Goal: Task Accomplishment & Management: Manage account settings

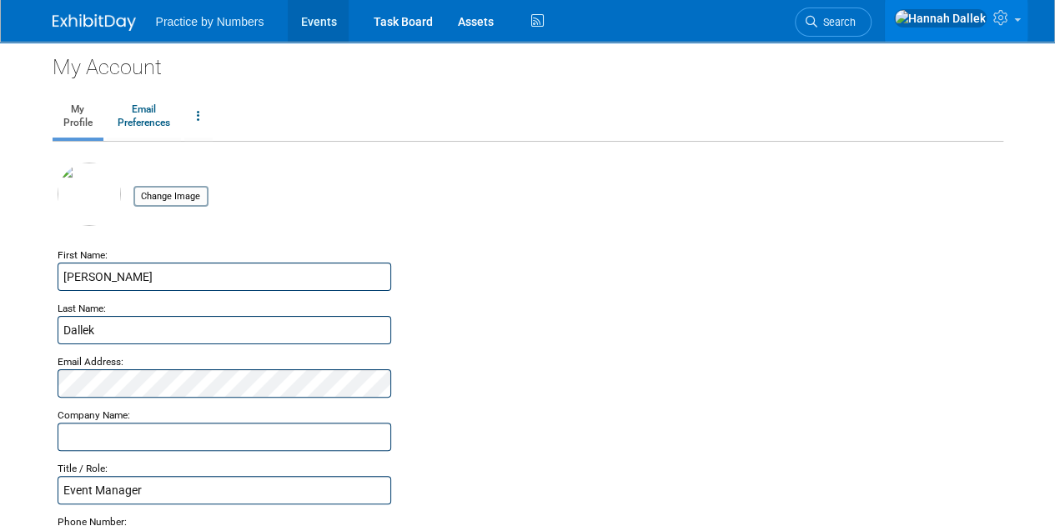
click at [323, 23] on link "Events" at bounding box center [318, 21] width 61 height 42
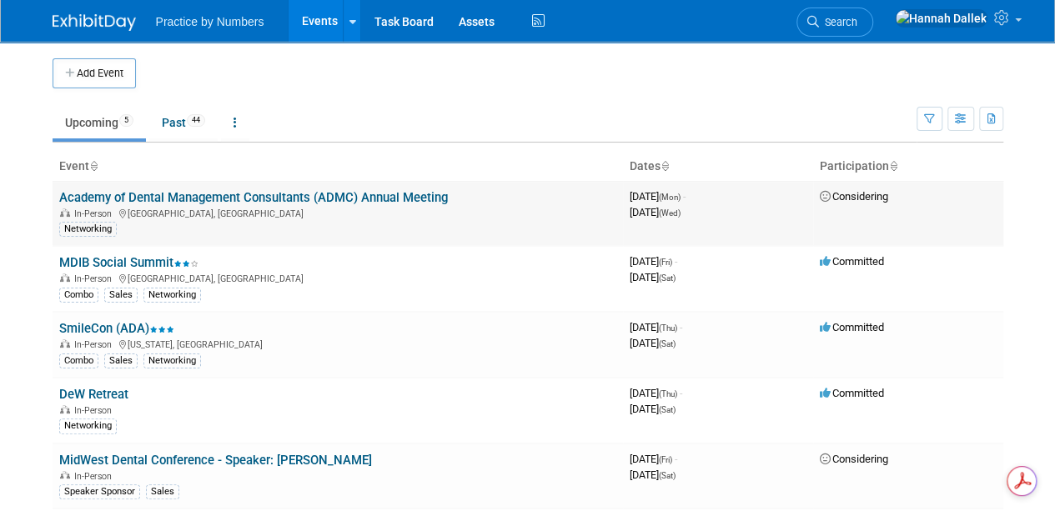
click at [187, 196] on link "Academy of Dental Management Consultants (ADMC) Annual Meeting" at bounding box center [253, 197] width 388 height 15
click at [144, 193] on link "Academy of Dental Management Consultants (ADMC) Annual Meeting" at bounding box center [253, 197] width 388 height 15
click at [192, 121] on span "44" at bounding box center [196, 120] width 18 height 13
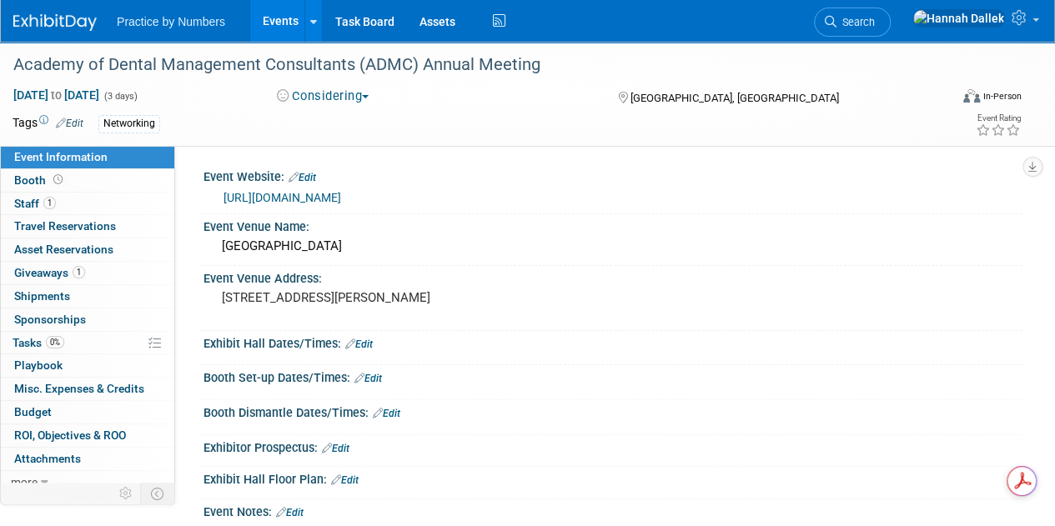
click at [338, 96] on button "Considering" at bounding box center [323, 97] width 104 height 18
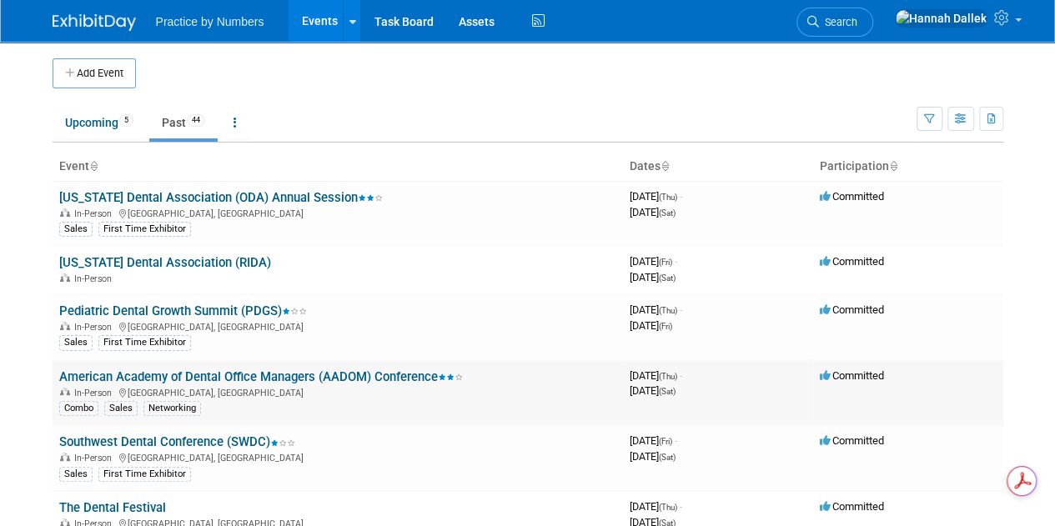
click at [191, 371] on link "American Academy of Dental Office Managers (AADOM) Conference" at bounding box center [260, 376] width 403 height 15
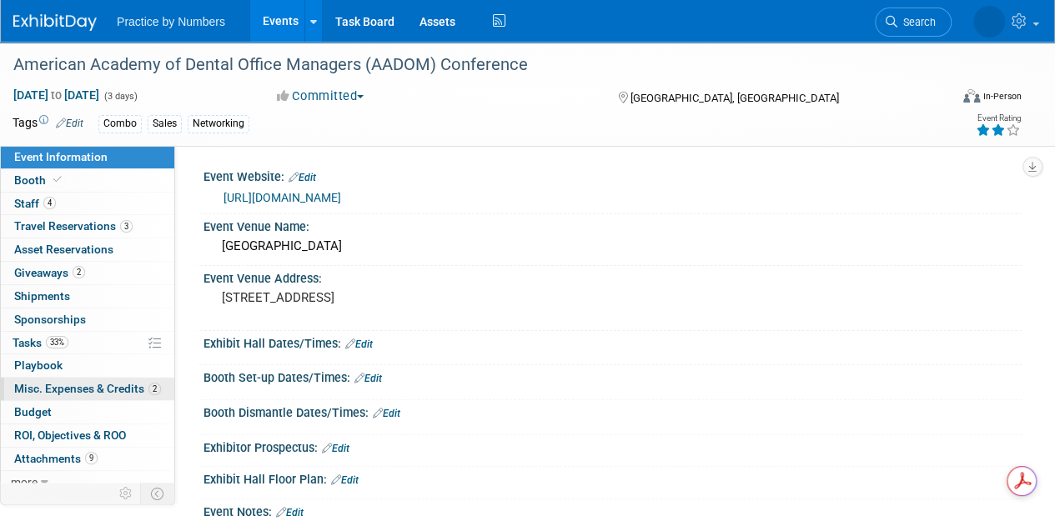
click at [57, 388] on span "Misc. Expenses & Credits 2" at bounding box center [87, 388] width 147 height 13
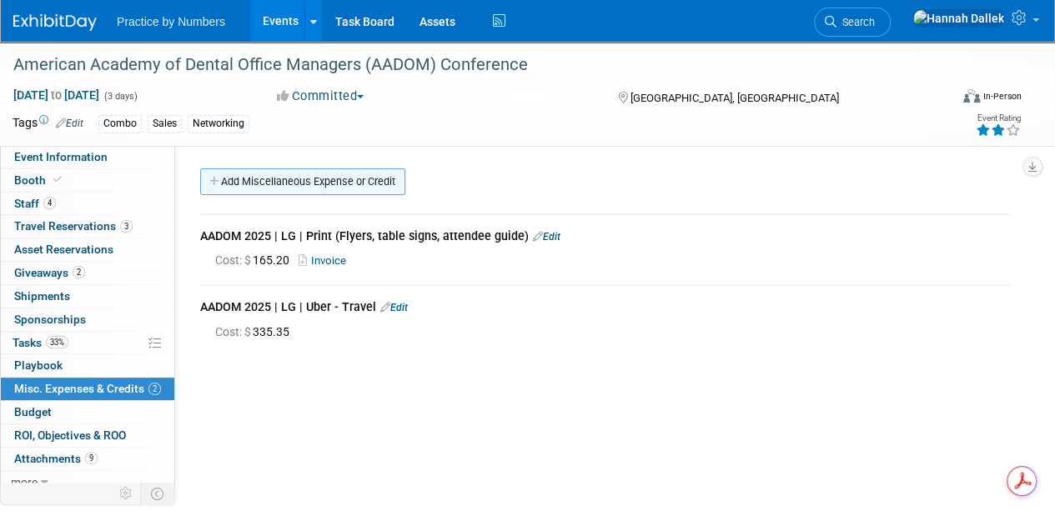
click at [308, 173] on link "Add Miscellaneous Expense or Credit" at bounding box center [302, 181] width 205 height 27
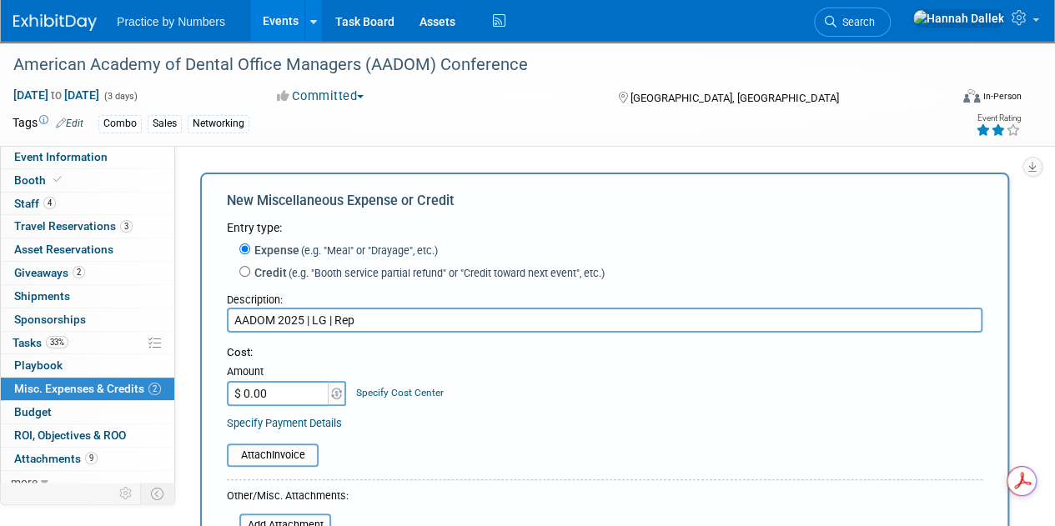
drag, startPoint x: 363, startPoint y: 322, endPoint x: 337, endPoint y: 323, distance: 26.7
click at [337, 323] on input "AADOM 2025 | LG | Rep" at bounding box center [604, 320] width 755 height 25
type input "AADOM 2025 | LG | Expense Report - Jahbria Steward"
click at [313, 396] on input "$ 0.00" at bounding box center [279, 393] width 104 height 25
type input "$"
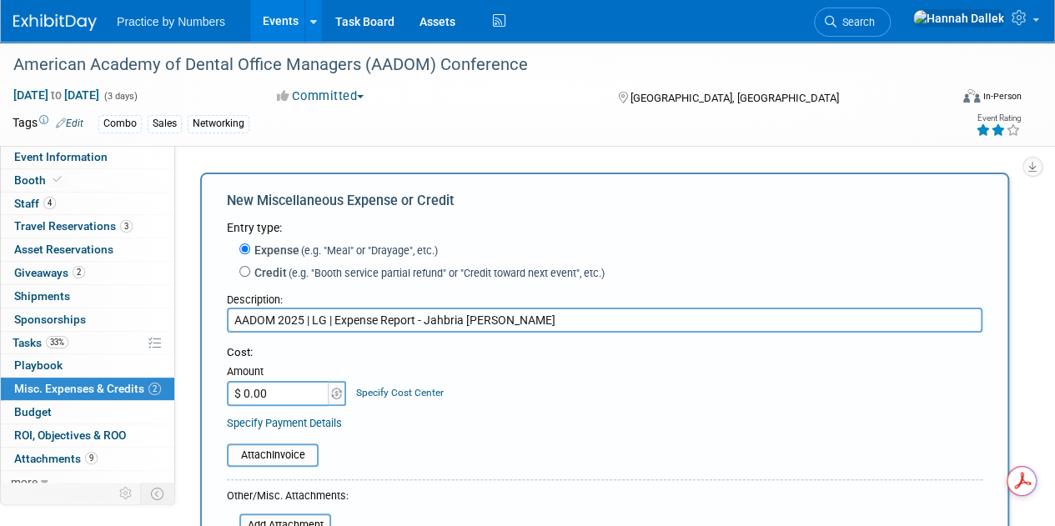
click at [287, 394] on input "$ 0.00" at bounding box center [279, 393] width 104 height 25
type input "$"
type input "$ 254.19"
click at [289, 458] on input "file" at bounding box center [217, 455] width 198 height 20
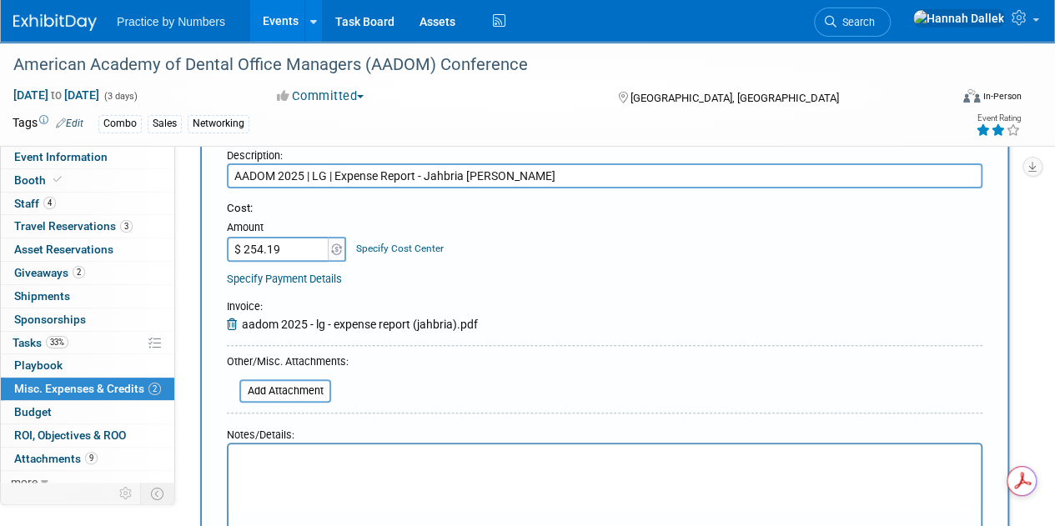
scroll to position [333, 0]
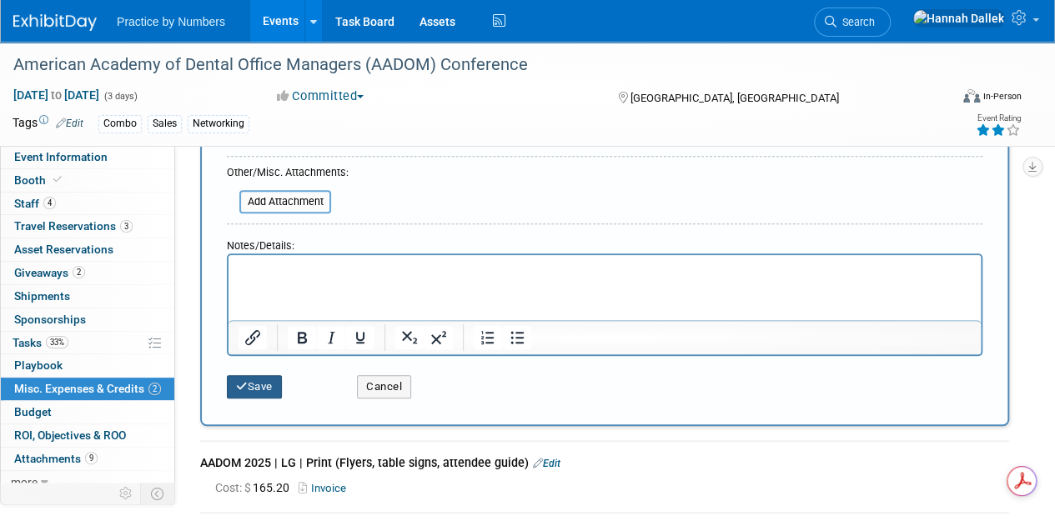
click at [262, 386] on button "Save" at bounding box center [254, 386] width 55 height 23
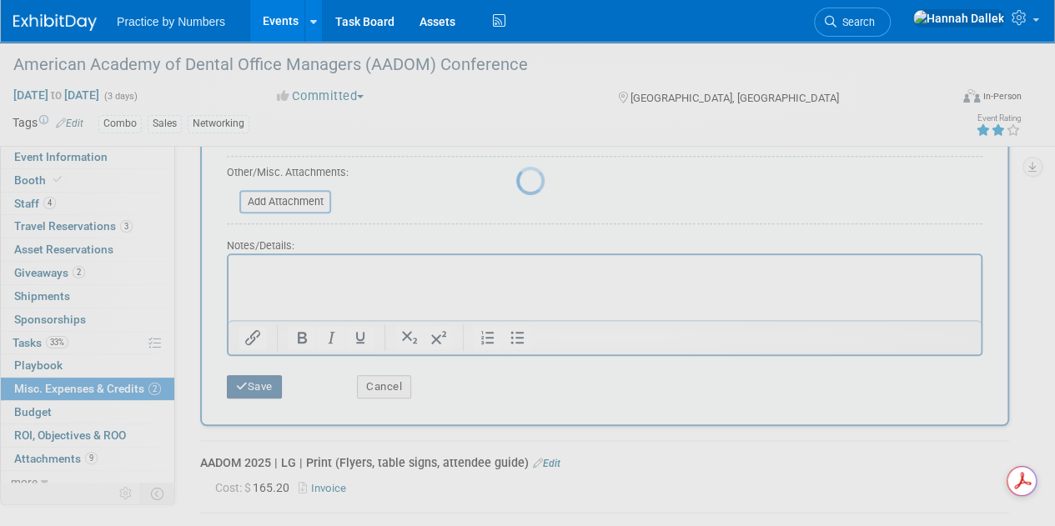
scroll to position [143, 0]
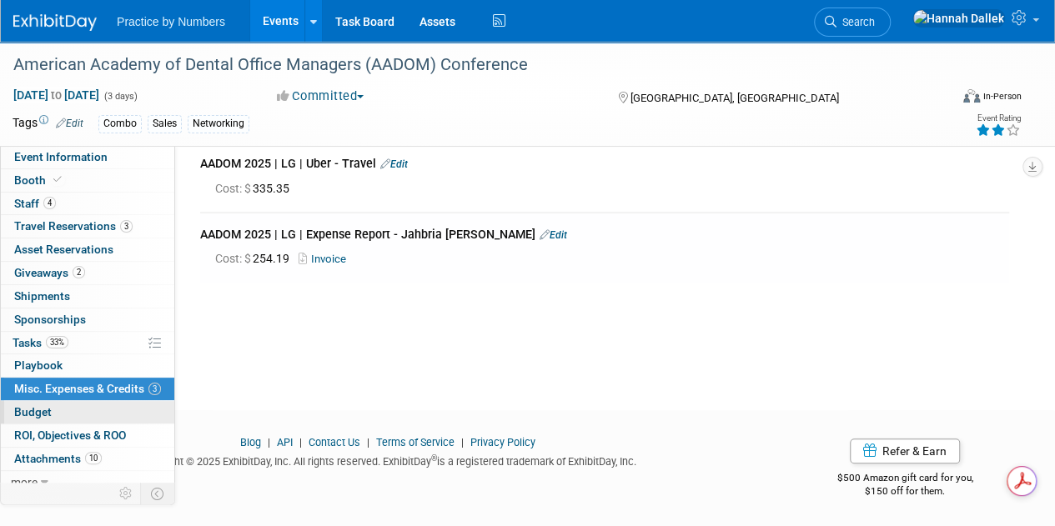
click at [55, 411] on link "Budget" at bounding box center [87, 412] width 173 height 23
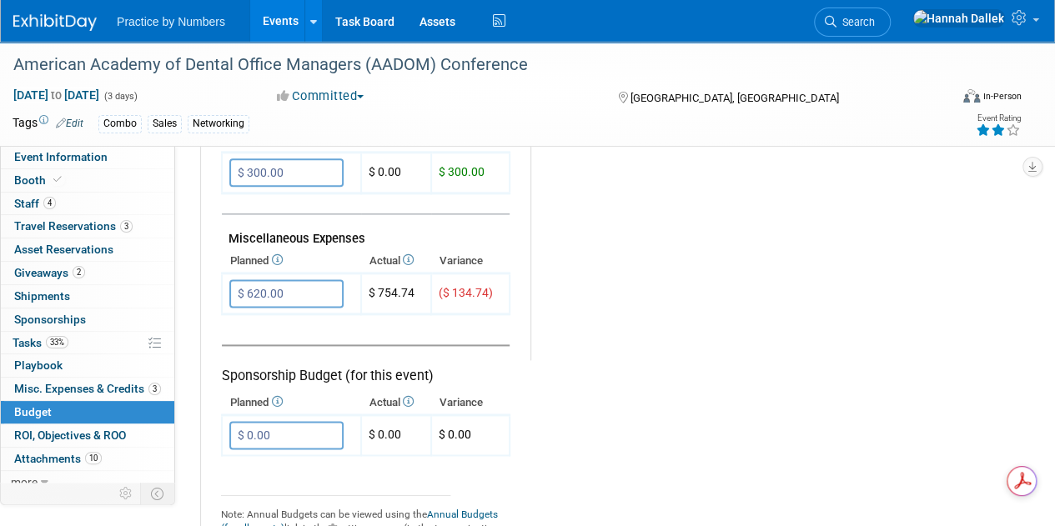
scroll to position [1000, 0]
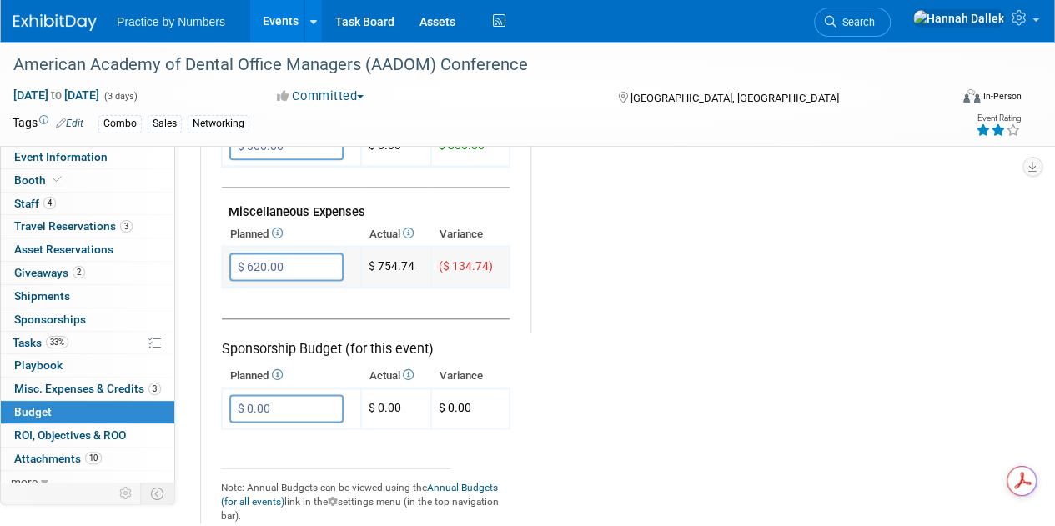
drag, startPoint x: 500, startPoint y: 264, endPoint x: 368, endPoint y: 267, distance: 131.7
click at [368, 267] on tr "$ 620.00 X ($ 134.74)" at bounding box center [366, 267] width 288 height 41
copy tr "$ 754.74 ($ 134.74)"
click at [54, 317] on span "Sponsorships 0" at bounding box center [50, 319] width 72 height 13
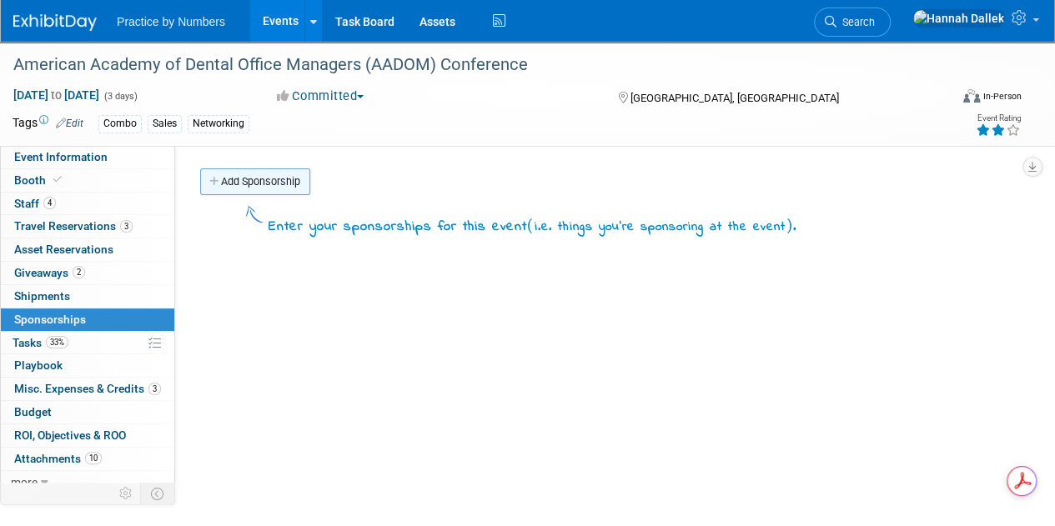
click at [230, 181] on link "Add Sponsorship" at bounding box center [255, 181] width 110 height 27
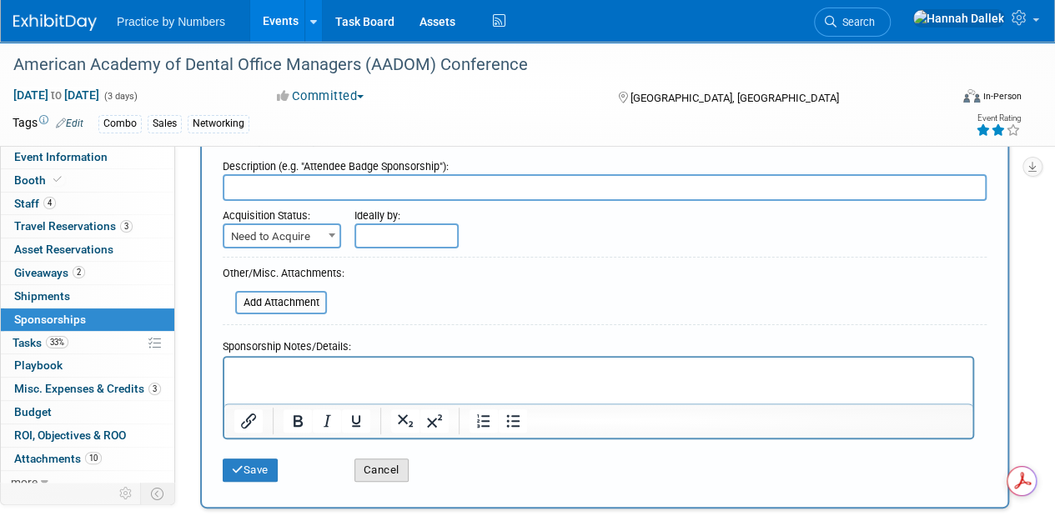
click at [393, 474] on button "Cancel" at bounding box center [381, 470] width 54 height 23
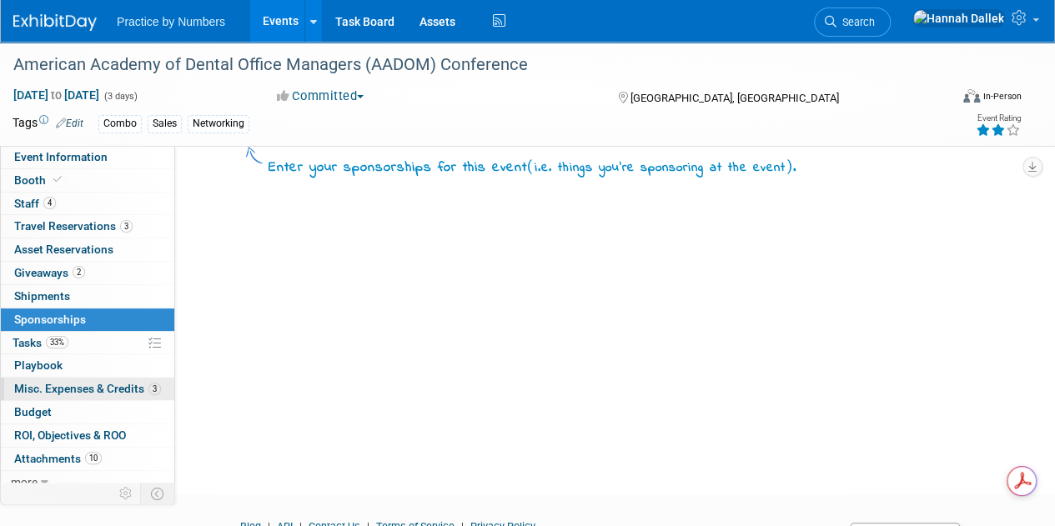
click at [47, 386] on span "Misc. Expenses & Credits 3" at bounding box center [87, 388] width 147 height 13
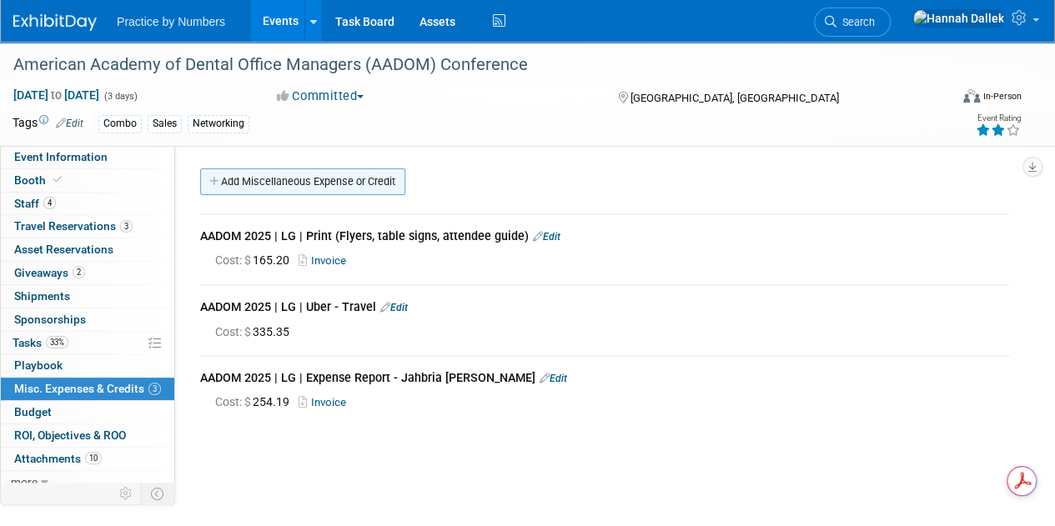
click at [218, 178] on icon at bounding box center [215, 182] width 12 height 11
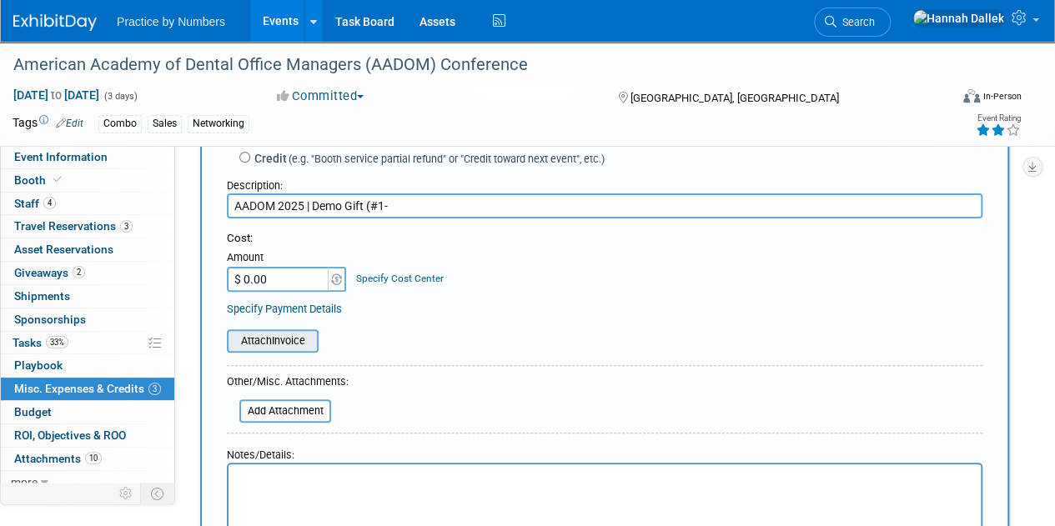
scroll to position [167, 0]
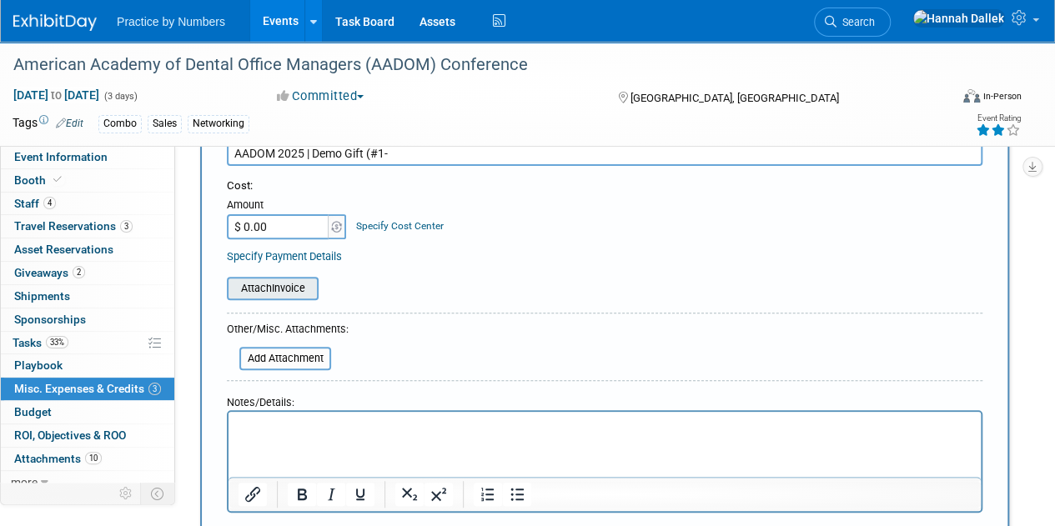
click at [275, 286] on input "file" at bounding box center [217, 288] width 198 height 20
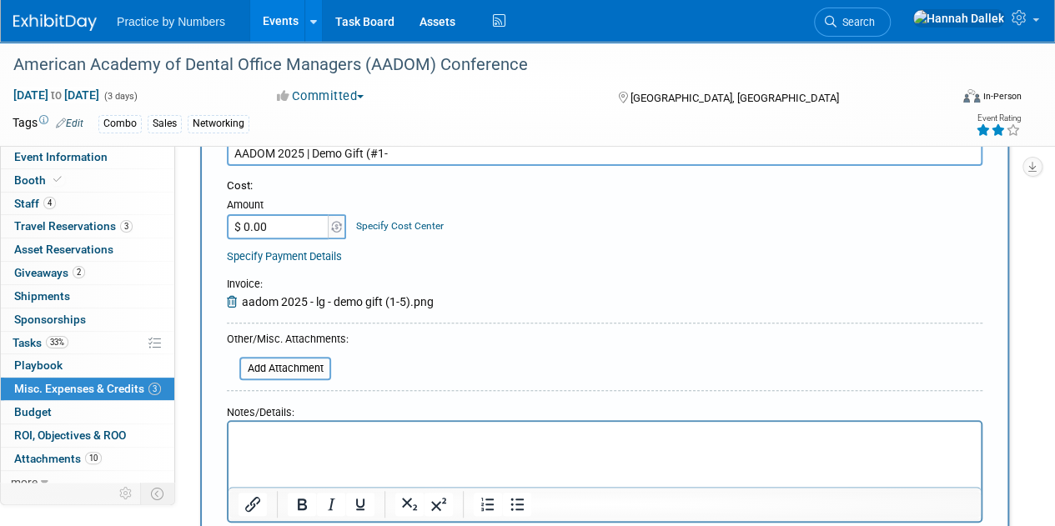
click at [412, 158] on input "AADOM 2025 | Demo Gift (#1-" at bounding box center [604, 153] width 755 height 25
type input "AADOM 2025 | Demo Gift (#1-5)"
click at [273, 228] on input "$ 0.00" at bounding box center [279, 226] width 104 height 25
type input "$ 250.00"
click at [506, 261] on div "Attach Invoice Invoice : aadom 2025 - lg - demo gift (1-5).png" at bounding box center [604, 284] width 755 height 51
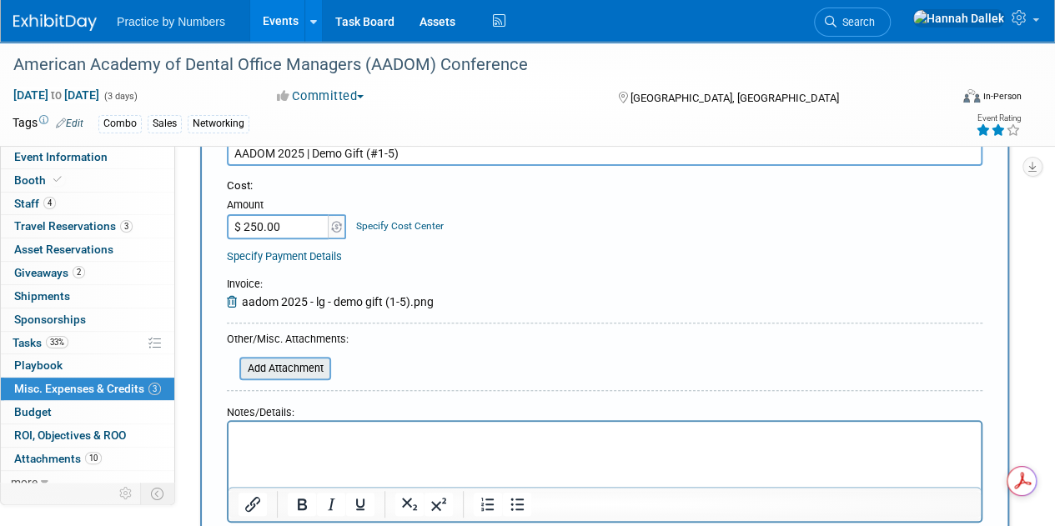
scroll to position [0, 0]
click at [272, 371] on input "file" at bounding box center [230, 368] width 198 height 20
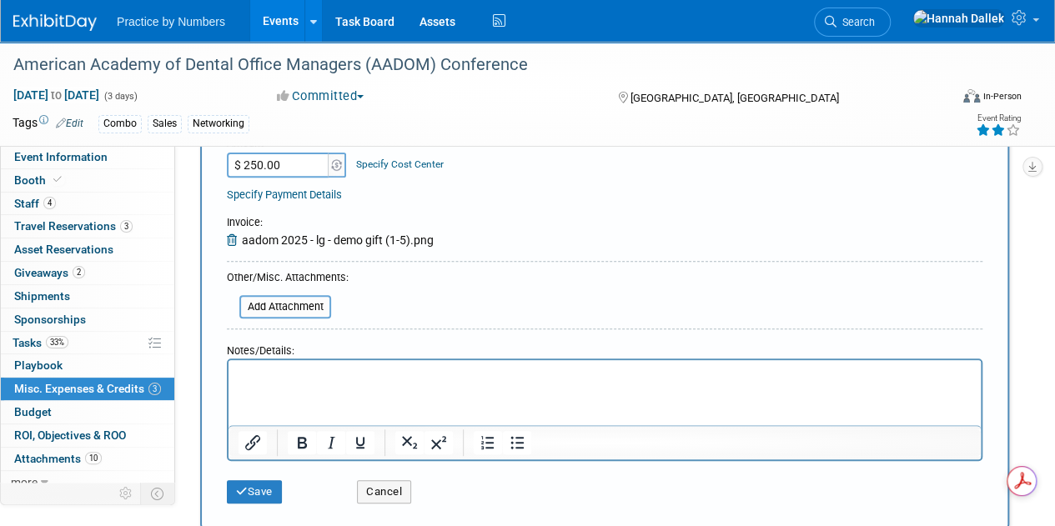
scroll to position [333, 0]
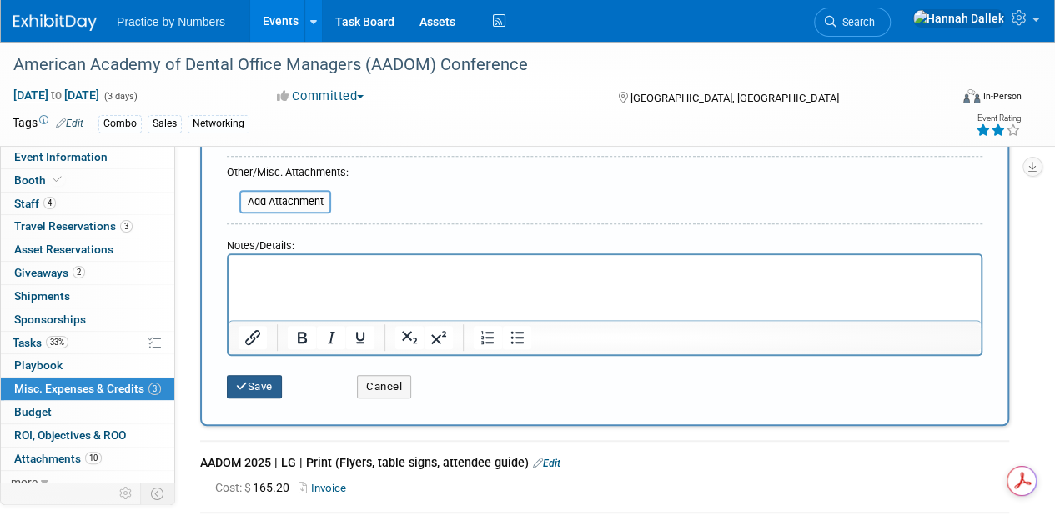
click at [252, 386] on button "Save" at bounding box center [254, 386] width 55 height 23
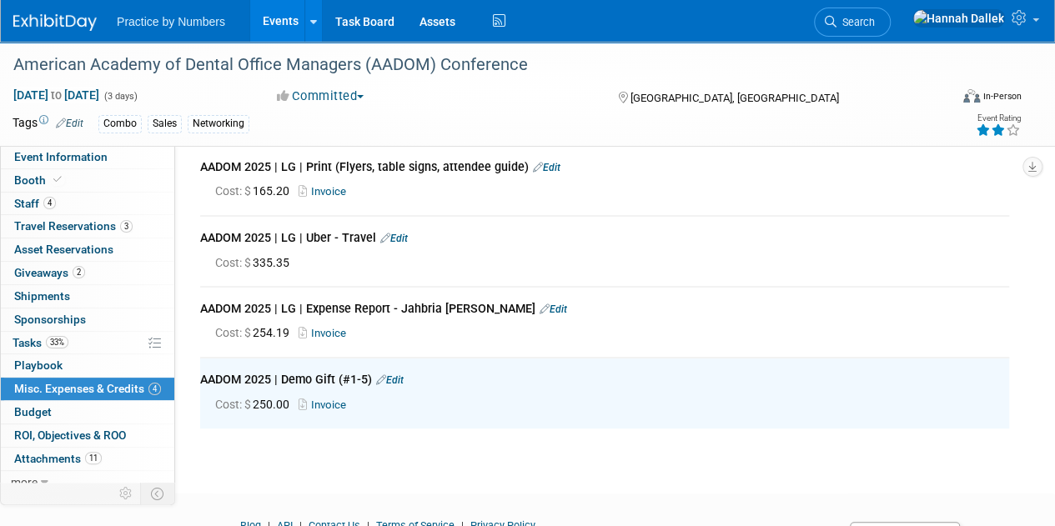
scroll to position [0, 0]
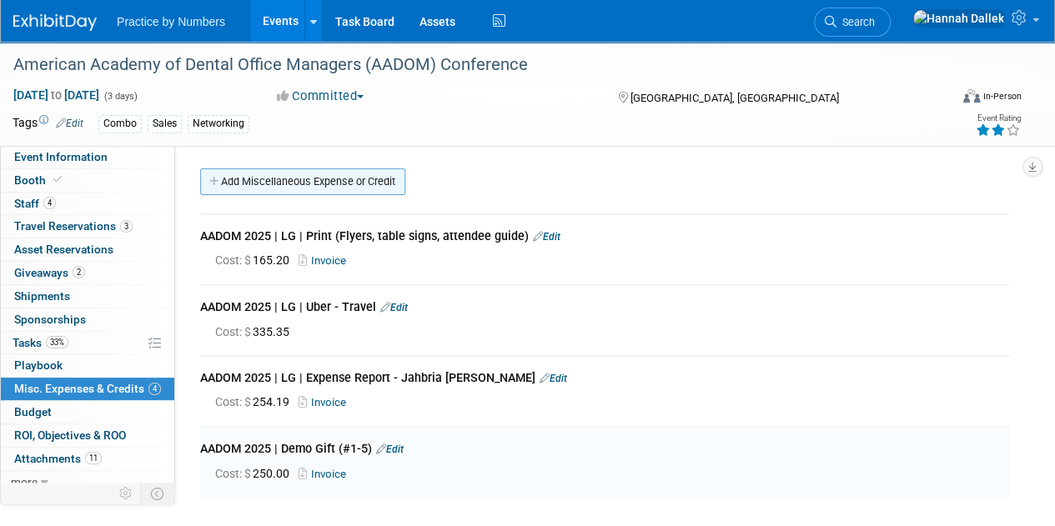
click at [227, 189] on link "Add Miscellaneous Expense or Credit" at bounding box center [302, 181] width 205 height 27
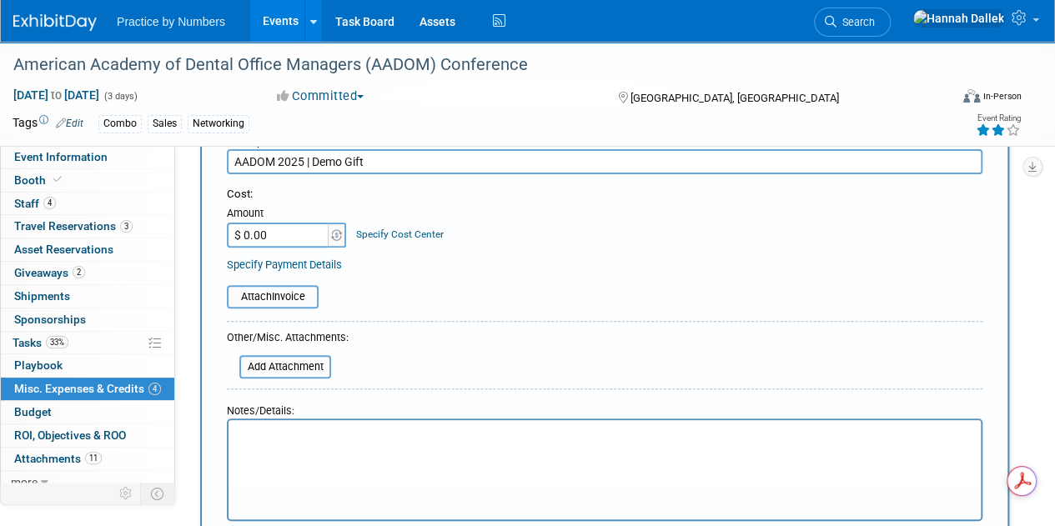
scroll to position [83, 0]
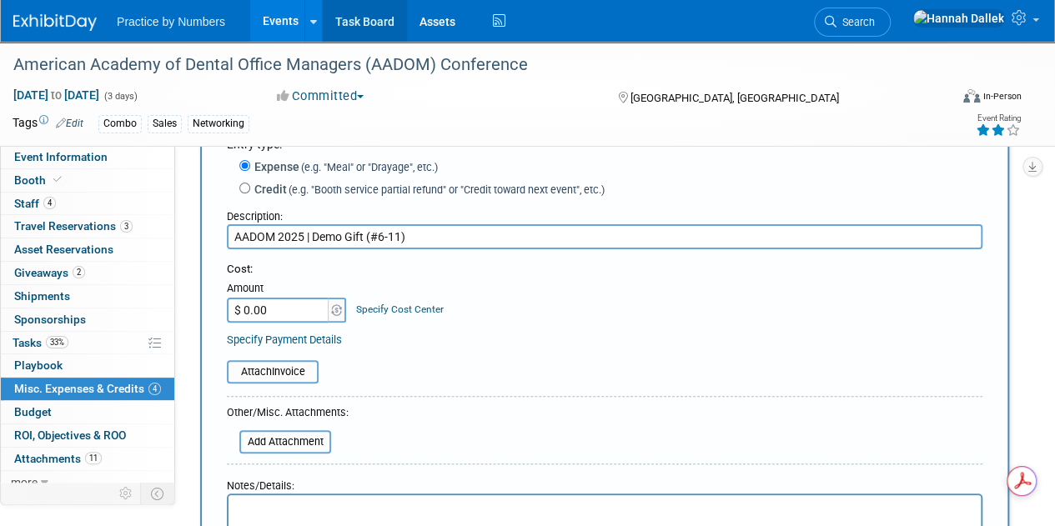
type input "AADOM 2025 | Demo Gift (#6-11)"
click at [270, 310] on input "$ 0.00" at bounding box center [279, 310] width 104 height 25
type input "$ 300.00"
click at [282, 373] on input "file" at bounding box center [217, 372] width 198 height 20
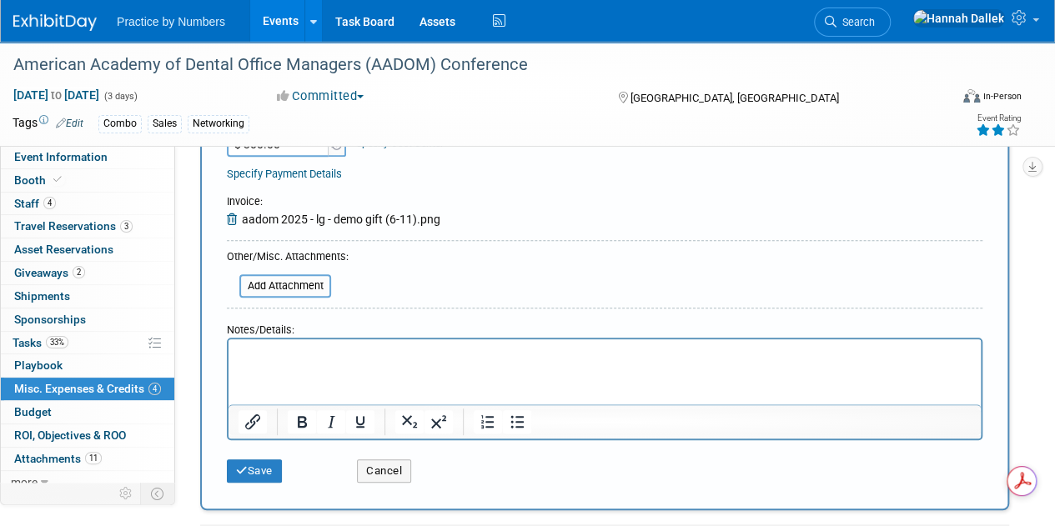
scroll to position [250, 0]
click at [251, 473] on button "Save" at bounding box center [254, 470] width 55 height 23
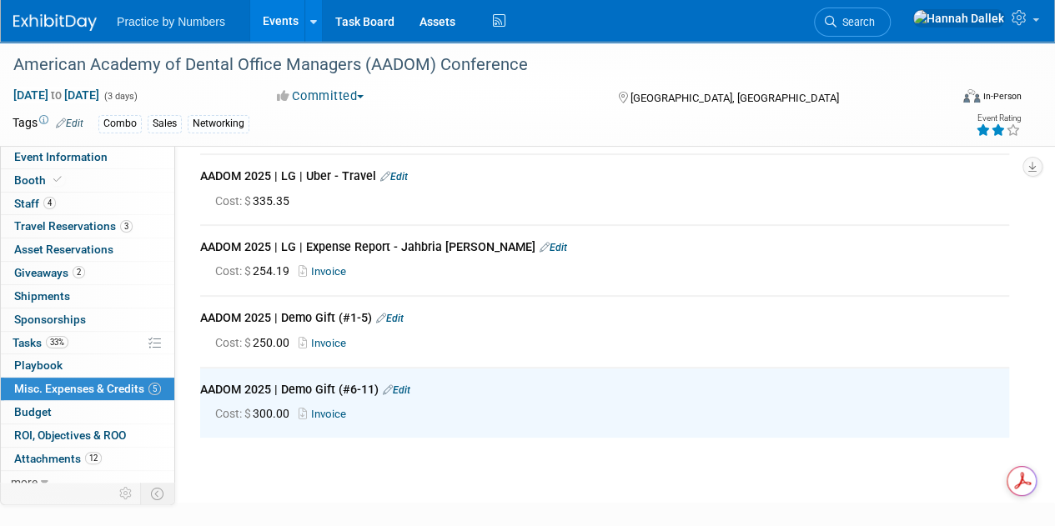
scroll to position [0, 0]
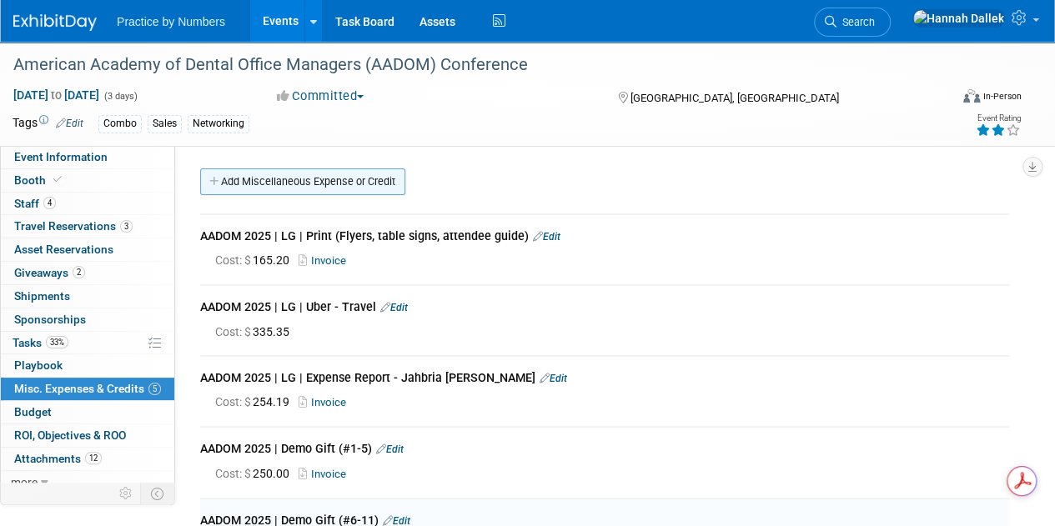
click at [270, 173] on link "Add Miscellaneous Expense or Credit" at bounding box center [302, 181] width 205 height 27
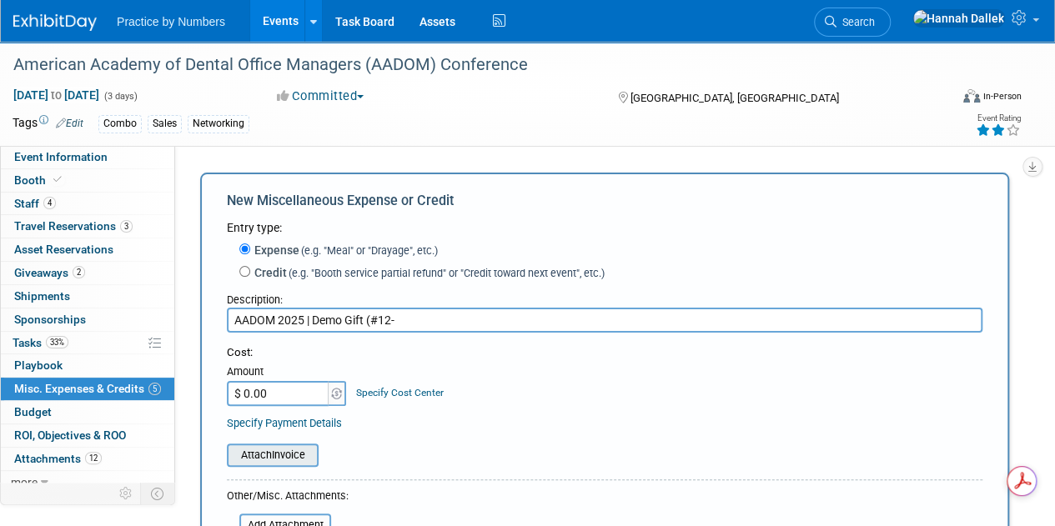
type input "AADOM 2025 | Demo Gift (#12-"
click at [295, 454] on input "file" at bounding box center [217, 455] width 198 height 20
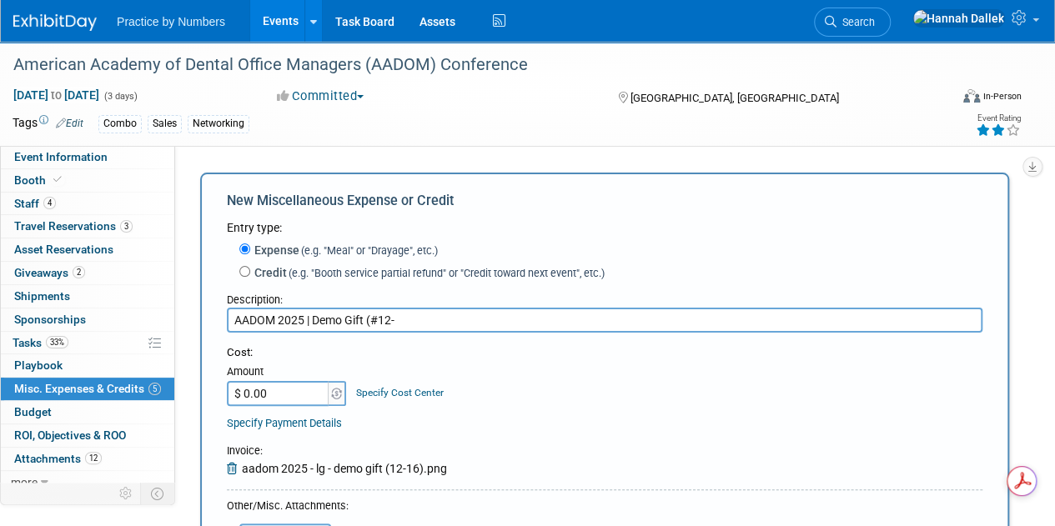
click at [365, 469] on span "aadom 2025 - lg - demo gift (12-16).png" at bounding box center [344, 468] width 205 height 13
type input "$ 250.00"
click at [472, 428] on div "Attach Invoice Invoice : aadom 2025 - lg - demo gift (12-16).png" at bounding box center [604, 451] width 755 height 51
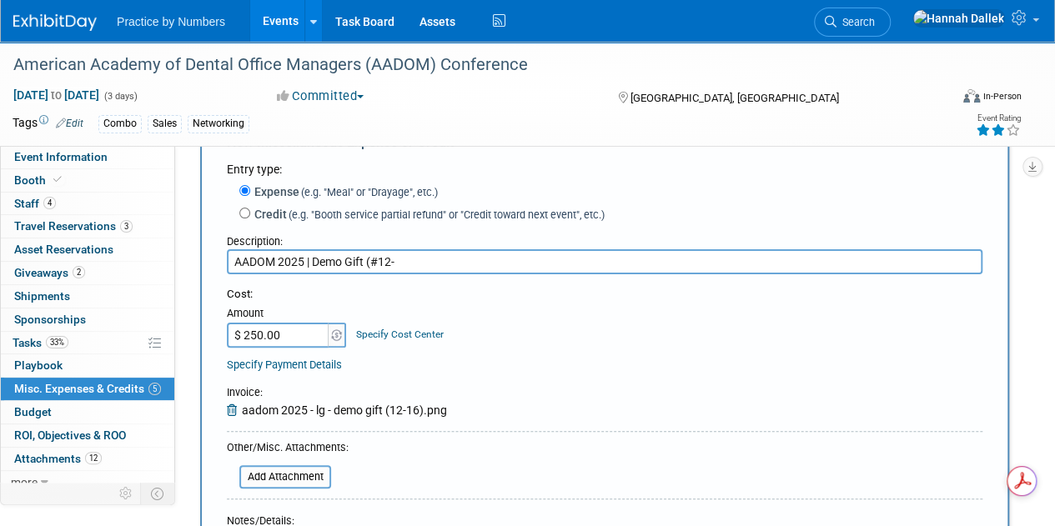
scroll to position [83, 0]
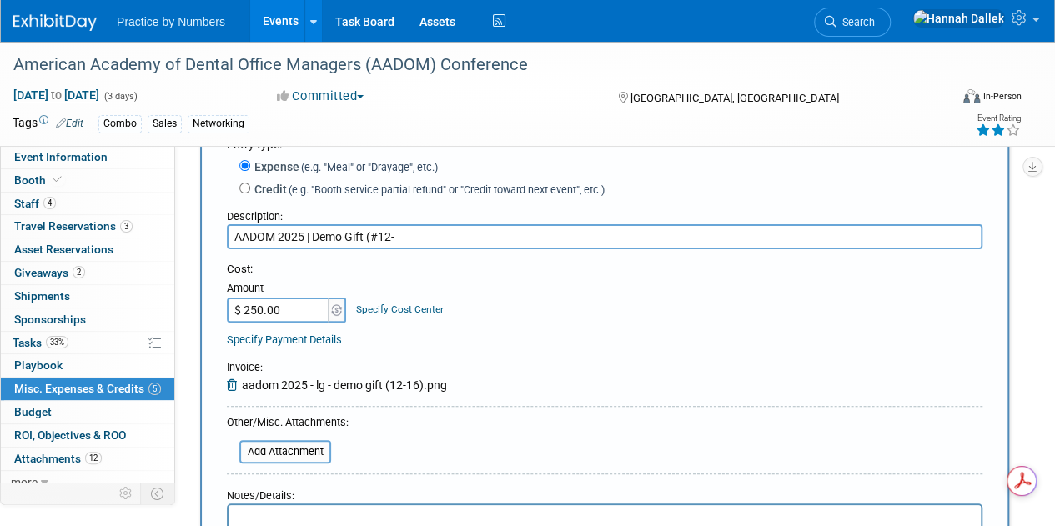
click at [402, 241] on input "AADOM 2025 | Demo Gift (#12-" at bounding box center [604, 236] width 755 height 25
type input "AADOM 2025 | Demo Gift (#12-16"
click at [322, 388] on span "aadom 2025 - lg - demo gift (12-16).png" at bounding box center [344, 384] width 205 height 13
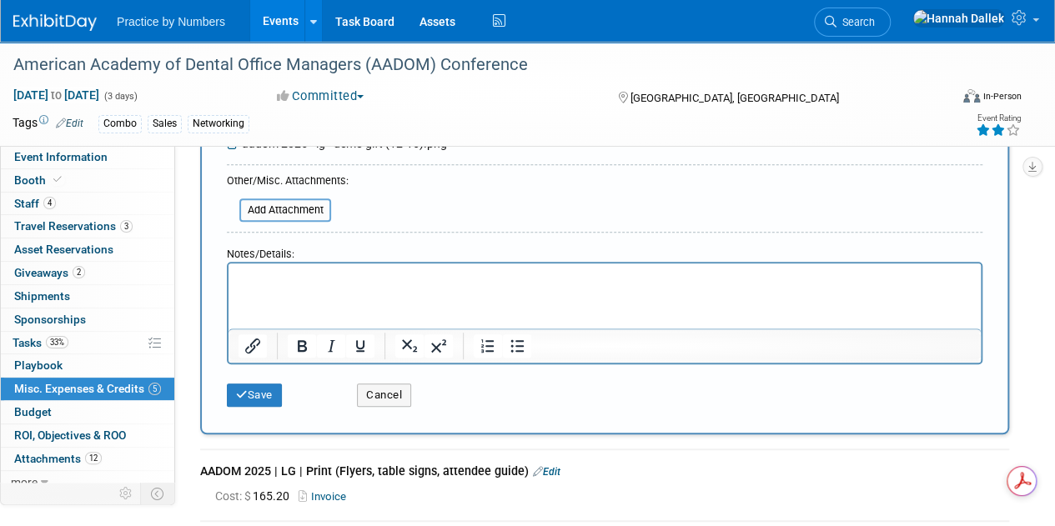
scroll to position [333, 0]
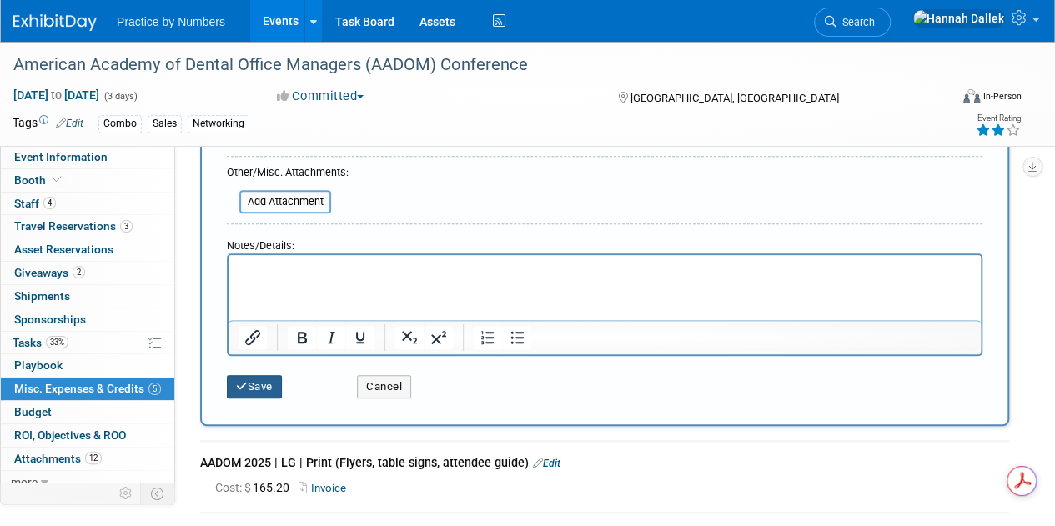
click at [248, 383] on button "Save" at bounding box center [254, 386] width 55 height 23
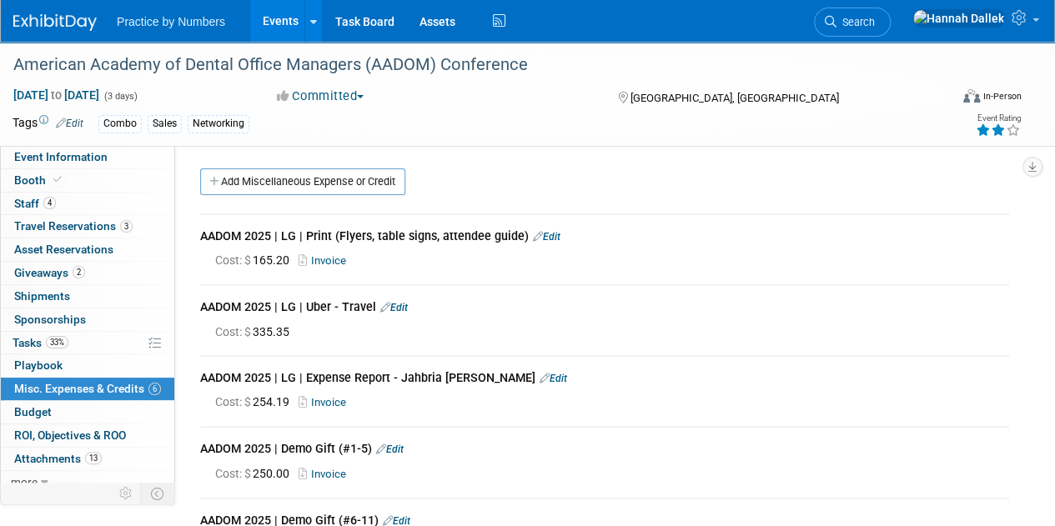
scroll to position [0, 0]
click at [283, 184] on link "Add Miscellaneous Expense or Credit" at bounding box center [302, 181] width 205 height 27
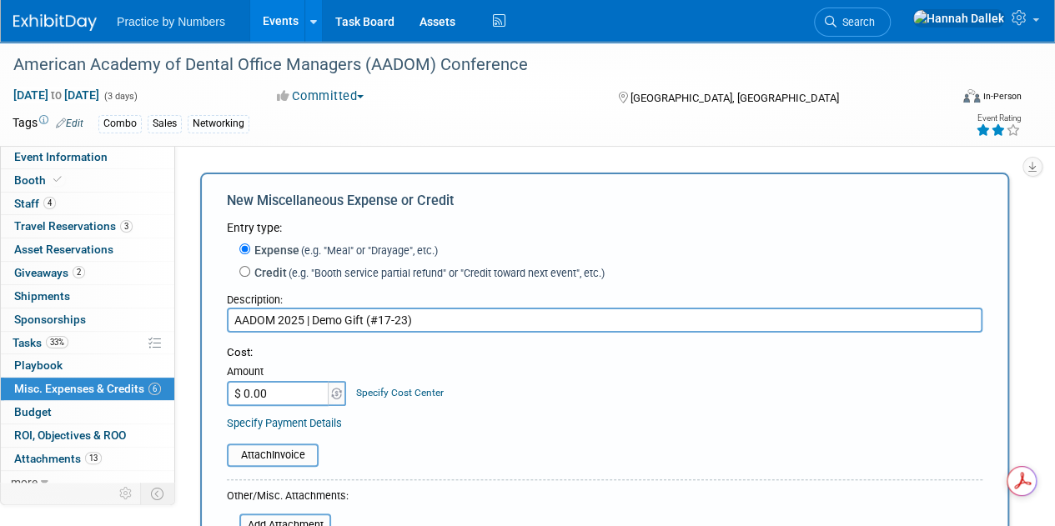
type input "AADOM 2025 | Demo Gift (#17-23)"
click at [265, 395] on input "$ 0.00" at bounding box center [279, 393] width 104 height 25
type input "$ 350.00"
click at [292, 455] on input "file" at bounding box center [217, 455] width 198 height 20
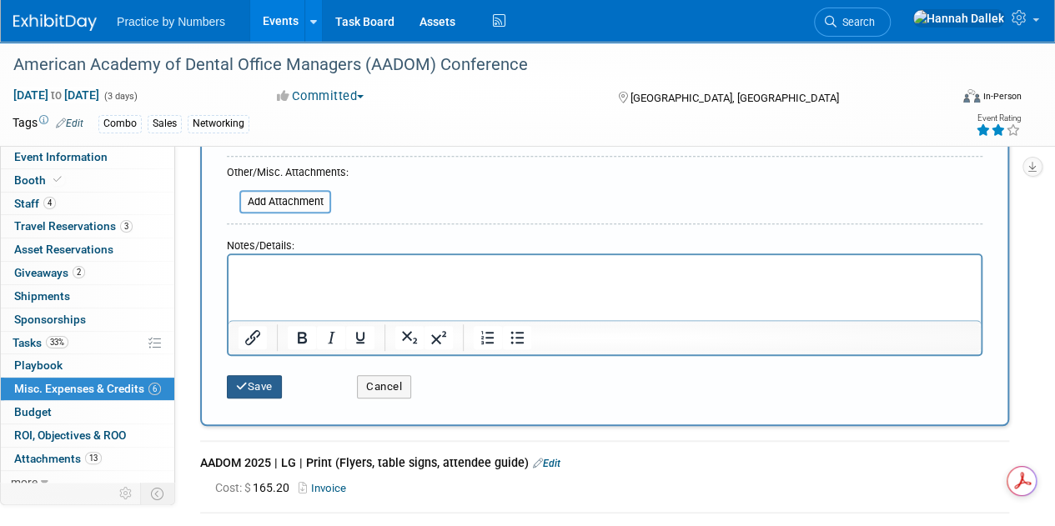
click at [249, 389] on button "Save" at bounding box center [254, 386] width 55 height 23
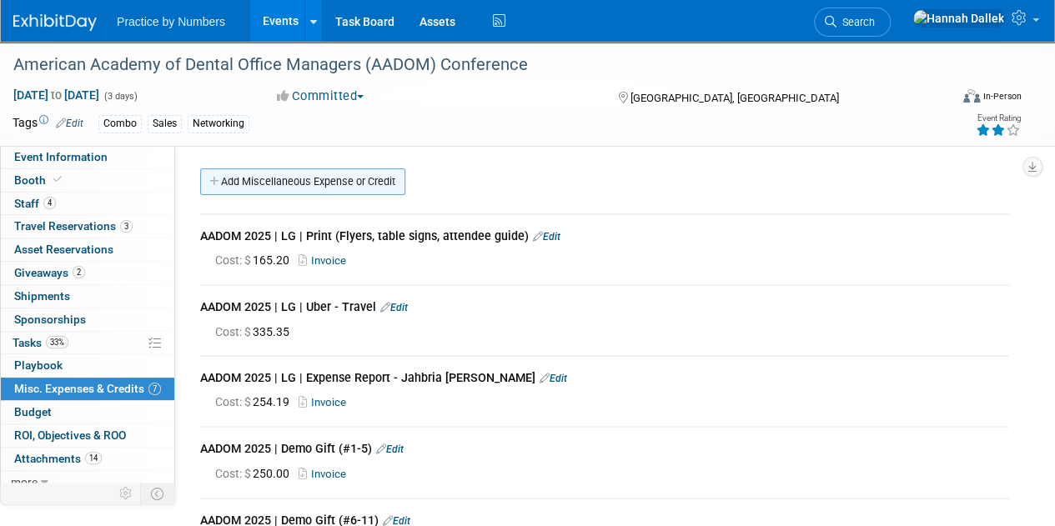
click at [272, 178] on link "Add Miscellaneous Expense or Credit" at bounding box center [302, 181] width 205 height 27
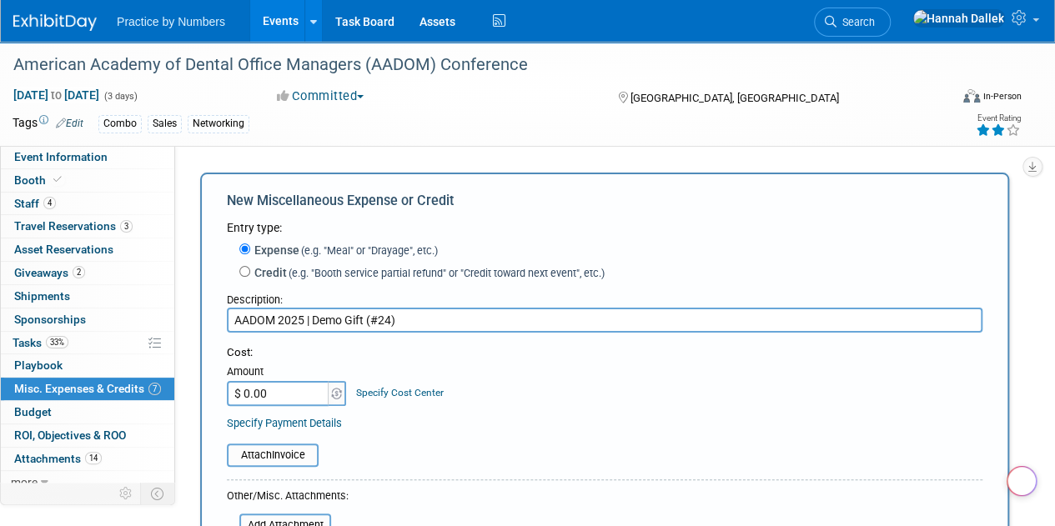
type input "AADOM 2025 | Demo Gift (#24)"
click at [283, 395] on input "$ 0.00" at bounding box center [279, 393] width 104 height 25
type input "$ 50.00"
drag, startPoint x: 417, startPoint y: 443, endPoint x: 333, endPoint y: 449, distance: 84.4
click at [417, 443] on div "Attach Invoice" at bounding box center [604, 446] width 755 height 41
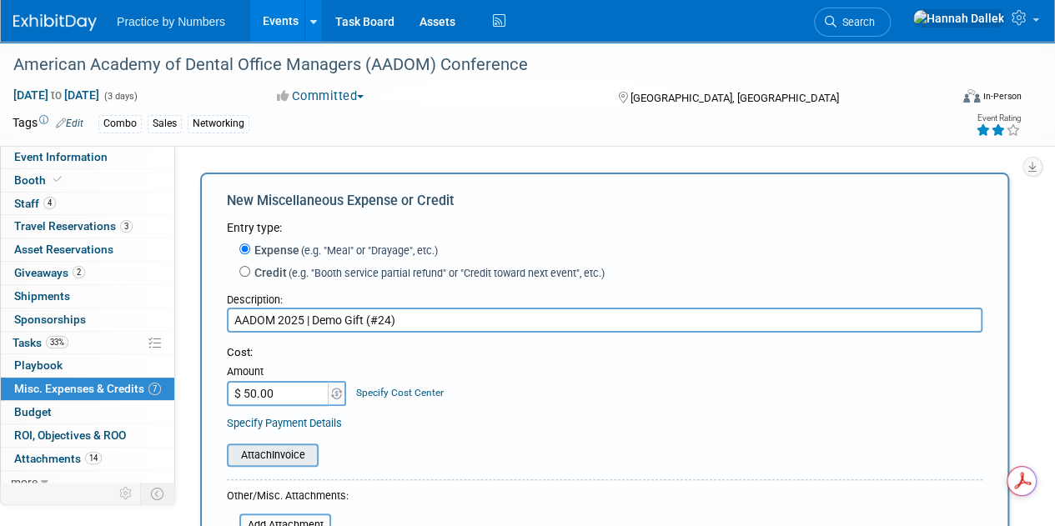
click at [276, 454] on input "file" at bounding box center [217, 455] width 198 height 20
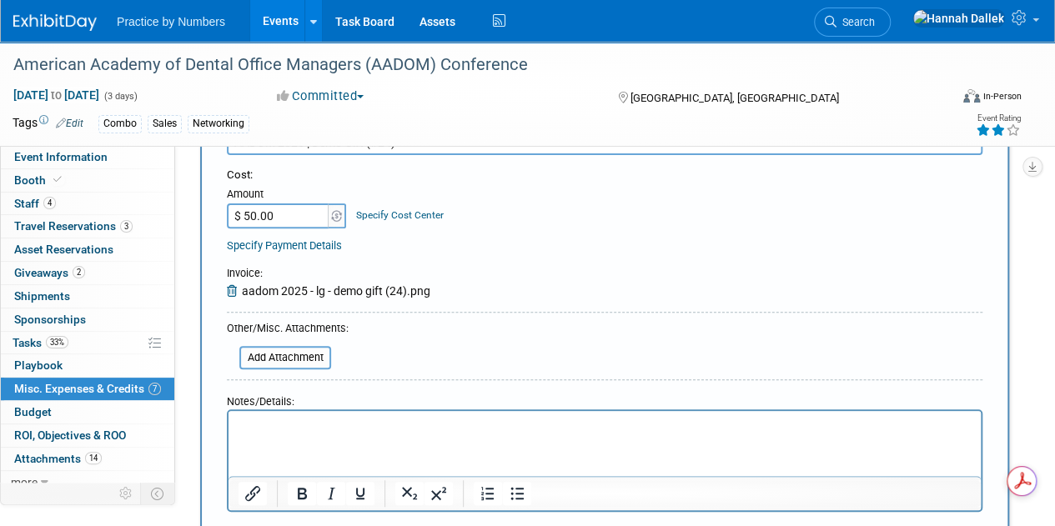
scroll to position [250, 0]
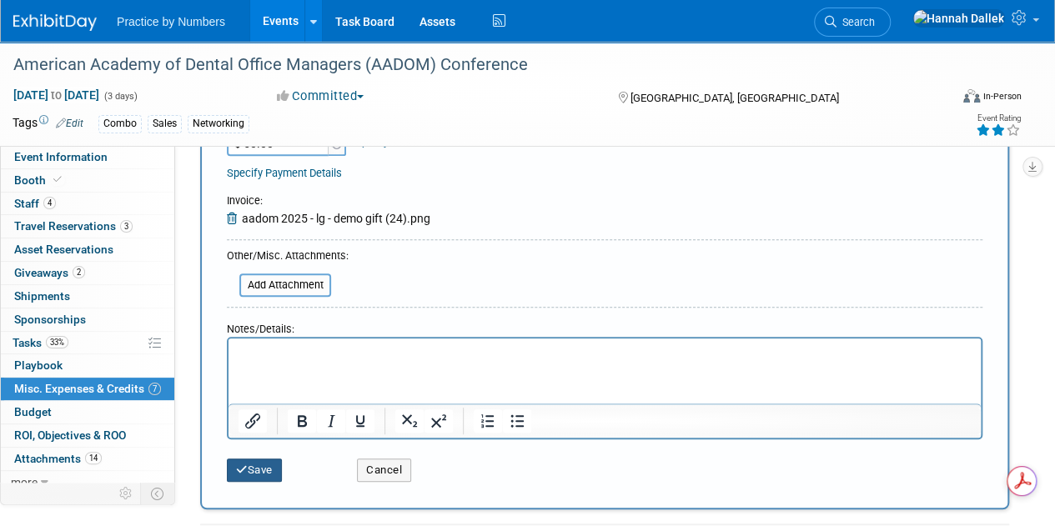
click at [243, 471] on icon "submit" at bounding box center [242, 469] width 12 height 11
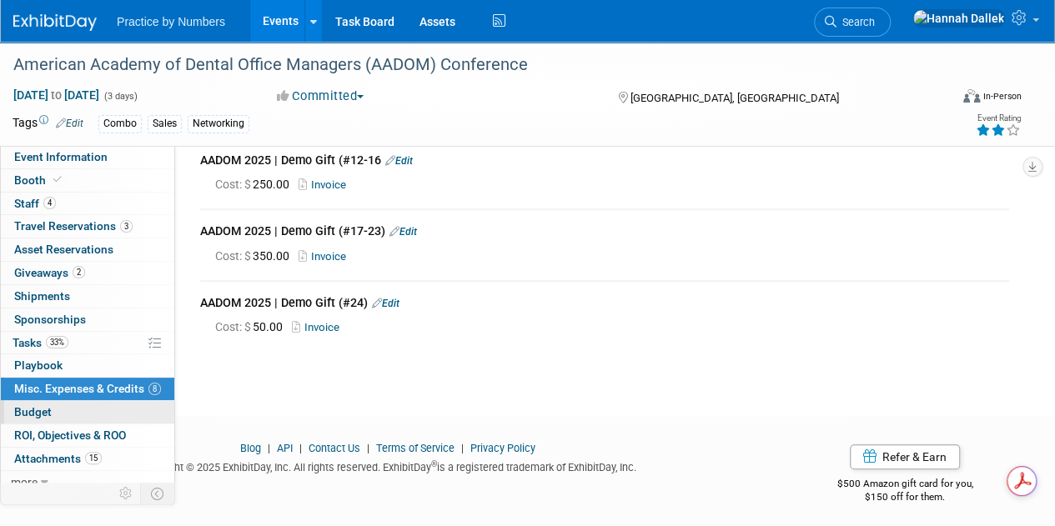
scroll to position [0, 0]
click at [61, 407] on link "Budget" at bounding box center [87, 412] width 173 height 23
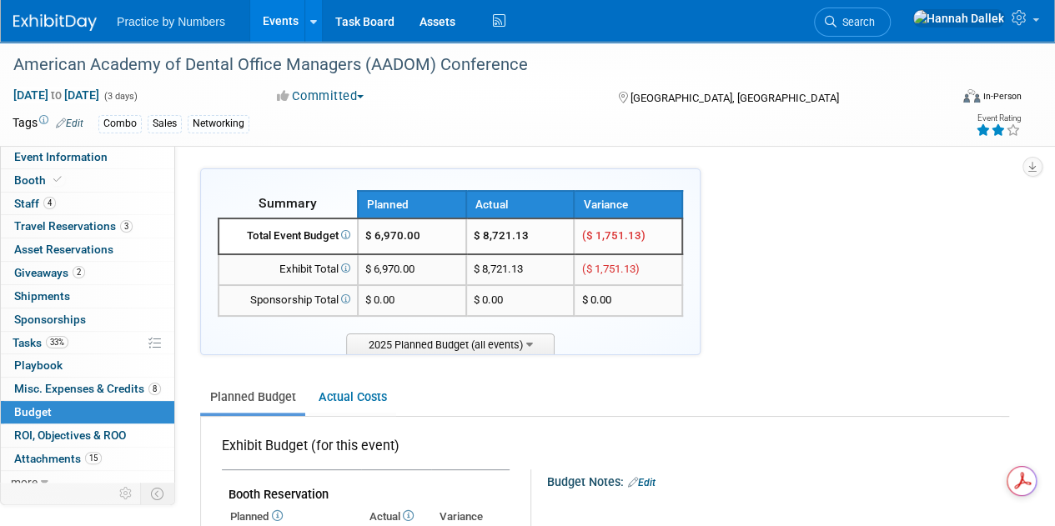
click at [274, 20] on link "Events" at bounding box center [280, 21] width 61 height 42
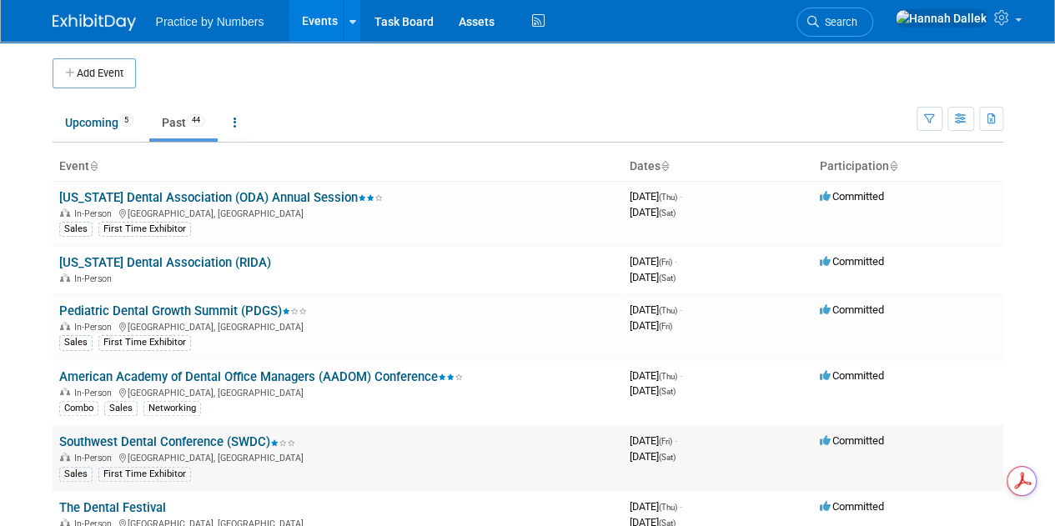
click at [208, 438] on link "Southwest Dental Conference (SWDC)" at bounding box center [177, 441] width 236 height 15
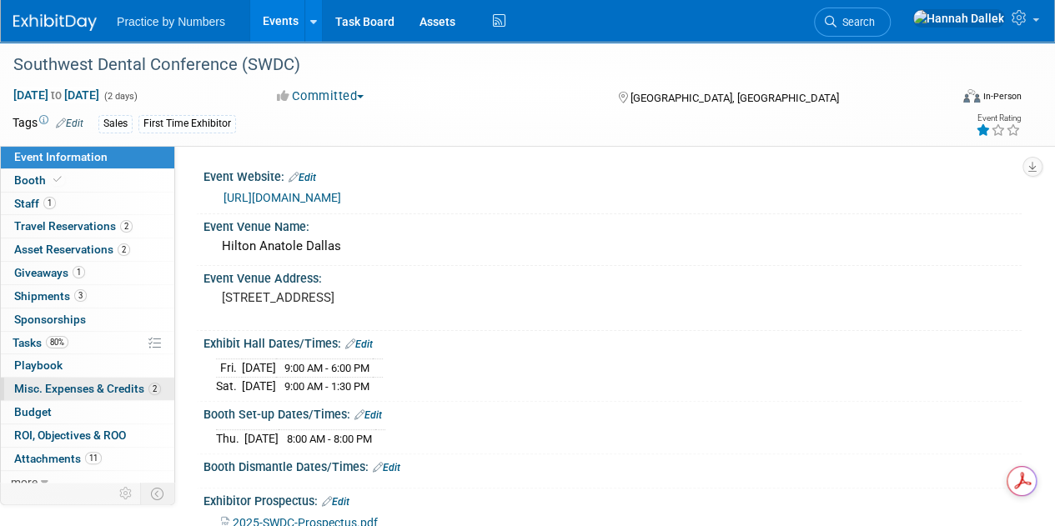
click at [49, 383] on span "Misc. Expenses & Credits 2" at bounding box center [87, 388] width 147 height 13
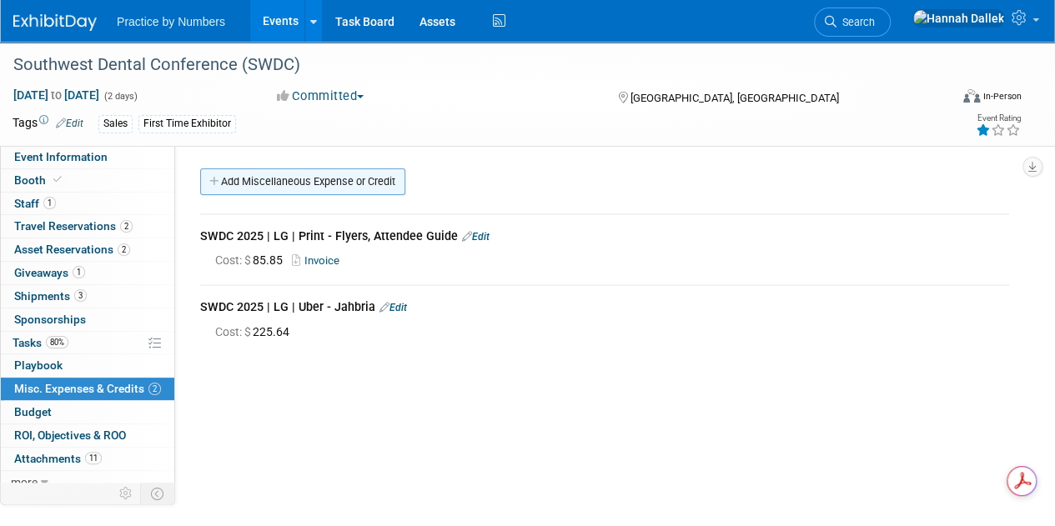
click at [225, 183] on link "Add Miscellaneous Expense or Credit" at bounding box center [302, 181] width 205 height 27
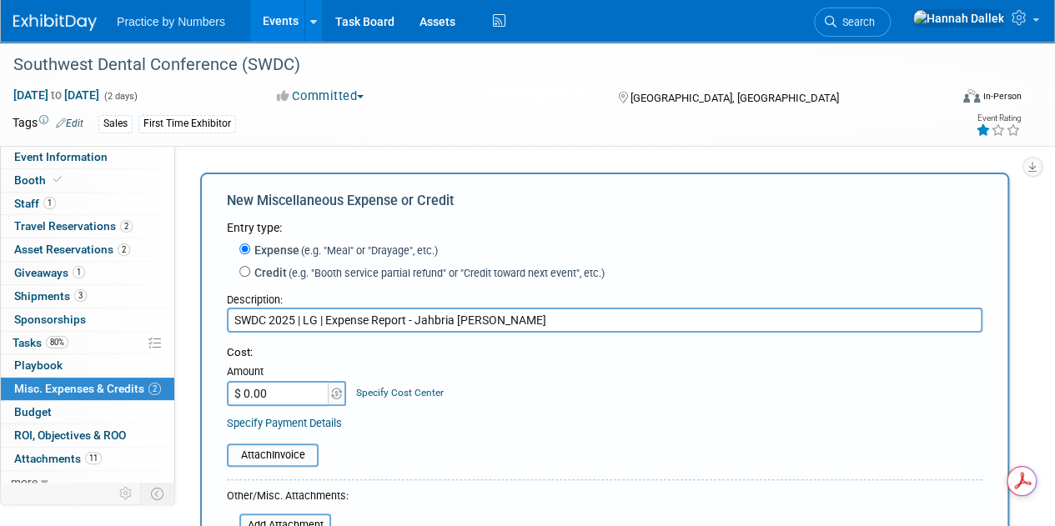
type input "SWDC 2025 | LG | Expense Report - Jahbria Steward"
click at [280, 389] on input "$ 0.00" at bounding box center [279, 393] width 104 height 25
type input "$ 89.60"
click at [430, 444] on table "Attach Invoice" at bounding box center [604, 455] width 755 height 23
click at [282, 459] on input "file" at bounding box center [217, 455] width 198 height 20
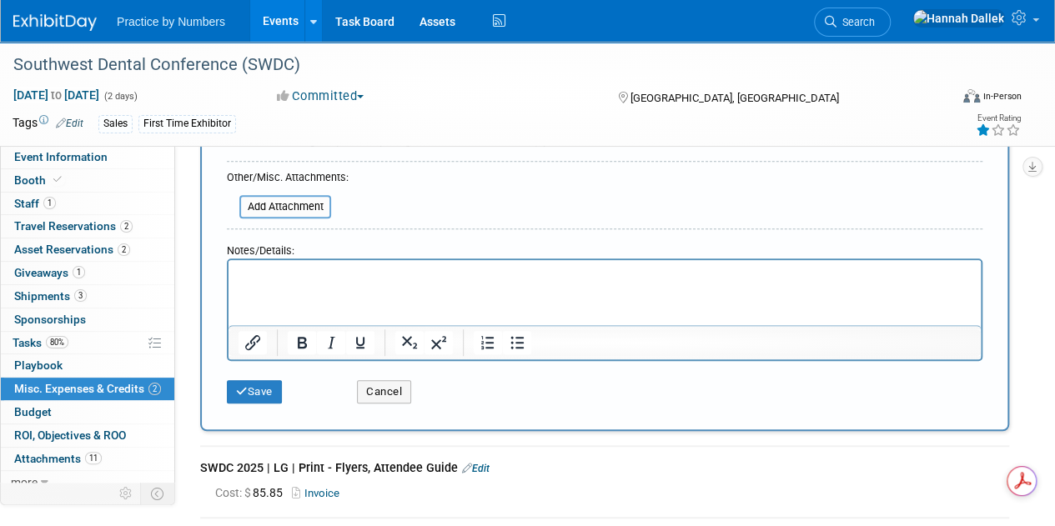
scroll to position [333, 0]
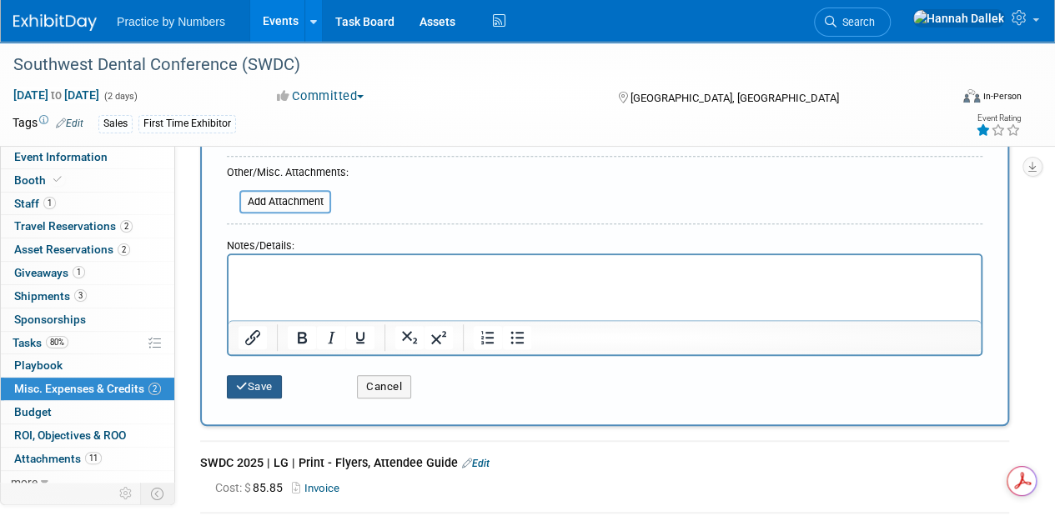
click at [256, 388] on button "Save" at bounding box center [254, 386] width 55 height 23
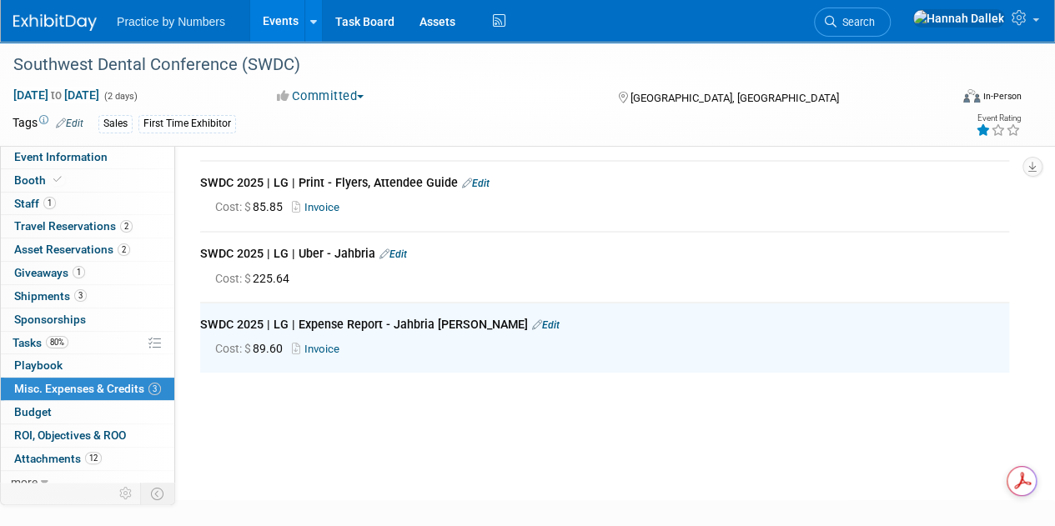
scroll to position [0, 0]
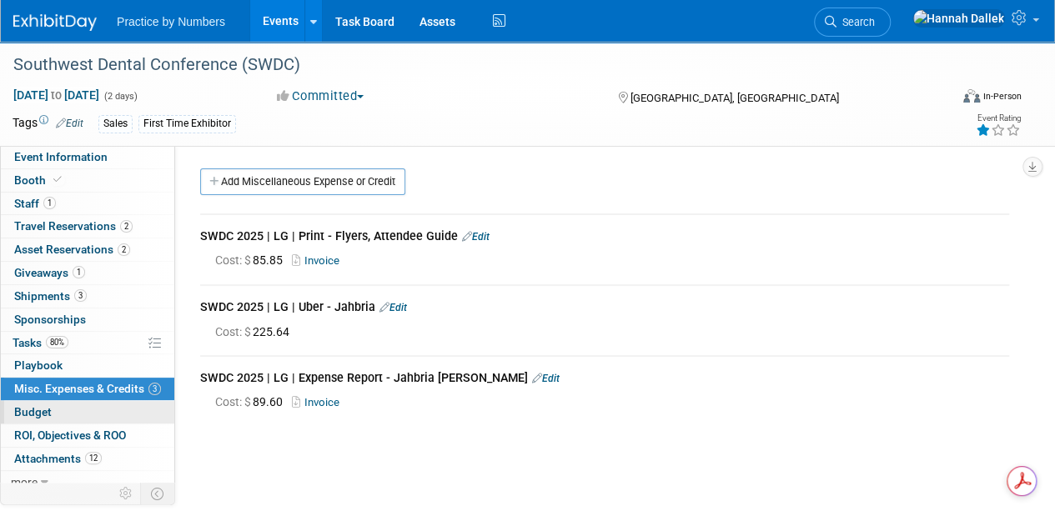
click at [60, 414] on link "Budget" at bounding box center [87, 412] width 173 height 23
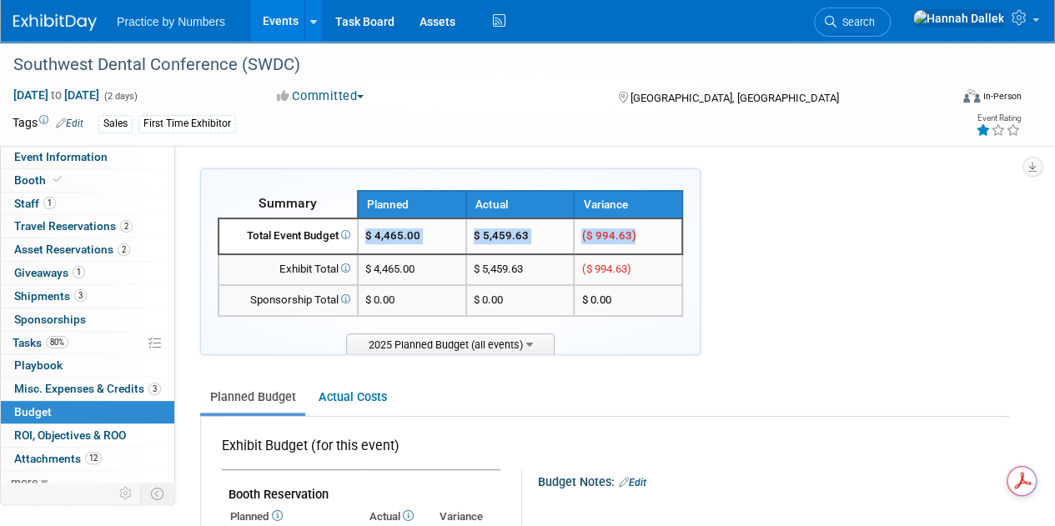
drag, startPoint x: 642, startPoint y: 237, endPoint x: 372, endPoint y: 241, distance: 270.1
click at [372, 241] on tr "Total Event Budget $ 4,465.00 $ 5,459.63 ($ 994.63)" at bounding box center [450, 236] width 464 height 36
copy tr "$ 4,465.00 $ 5,459.63 ($ 994.63)"
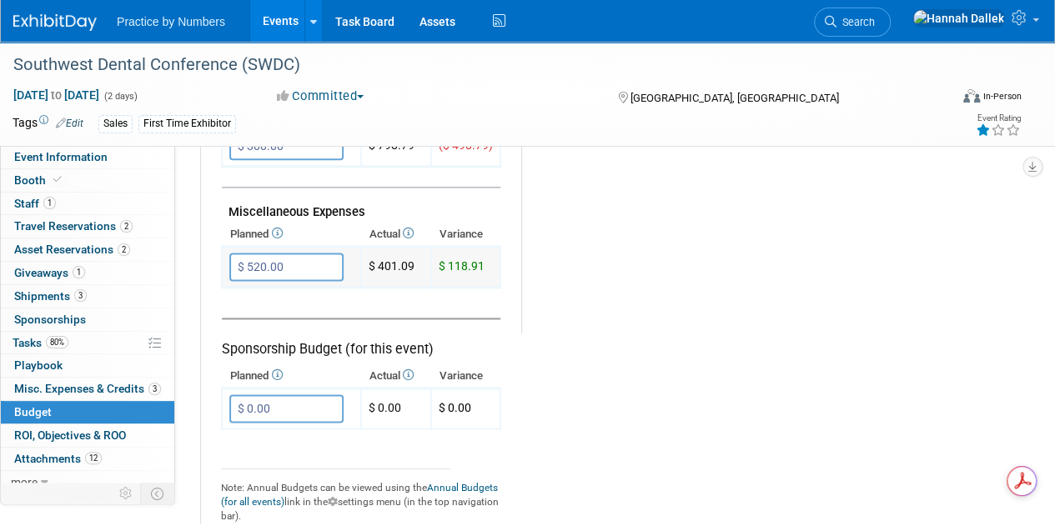
drag, startPoint x: 489, startPoint y: 264, endPoint x: 368, endPoint y: 262, distance: 120.1
click at [368, 262] on tr "$ 520.00 X $ 118.91" at bounding box center [361, 267] width 278 height 41
copy tr "$ 401.09 $ 118.91"
click at [283, 22] on link "Events" at bounding box center [280, 21] width 61 height 42
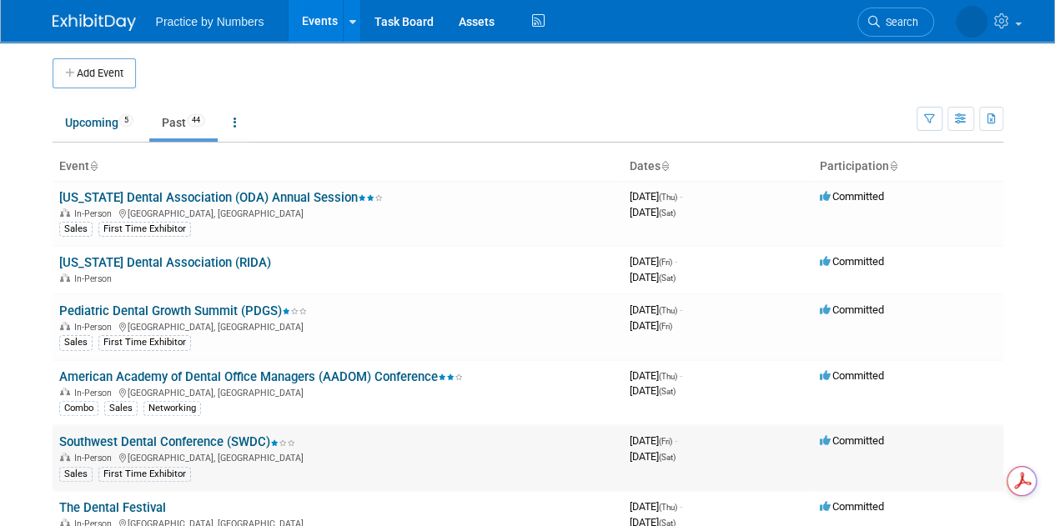
click at [202, 439] on link "Southwest Dental Conference (SWDC)" at bounding box center [177, 441] width 236 height 15
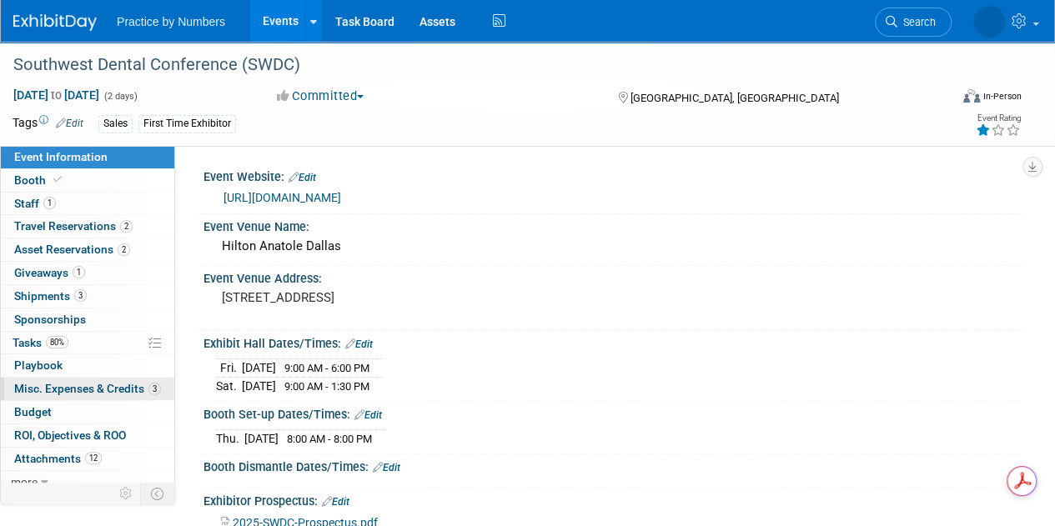
click at [48, 383] on span "Misc. Expenses & Credits 3" at bounding box center [87, 388] width 147 height 13
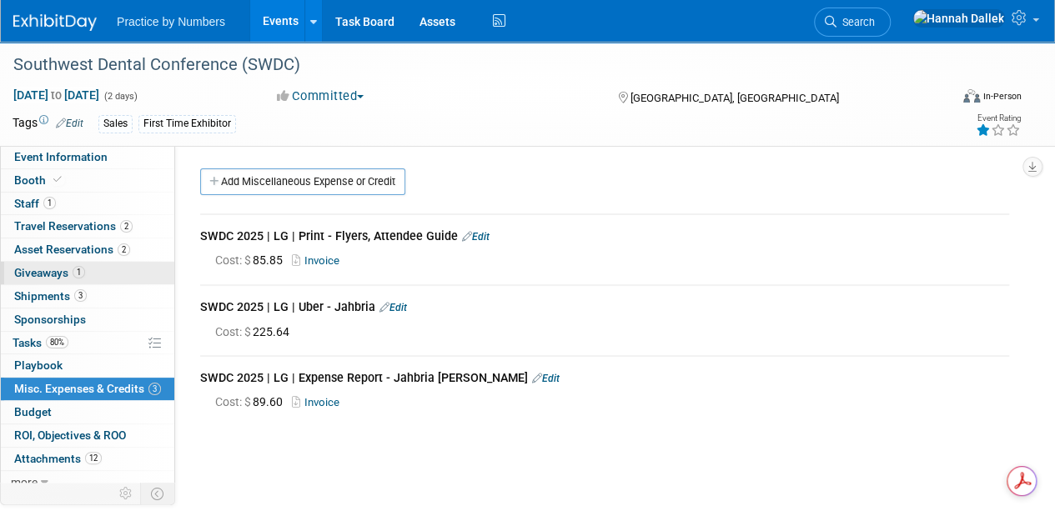
click at [48, 269] on span "Giveaways 1" at bounding box center [49, 272] width 71 height 13
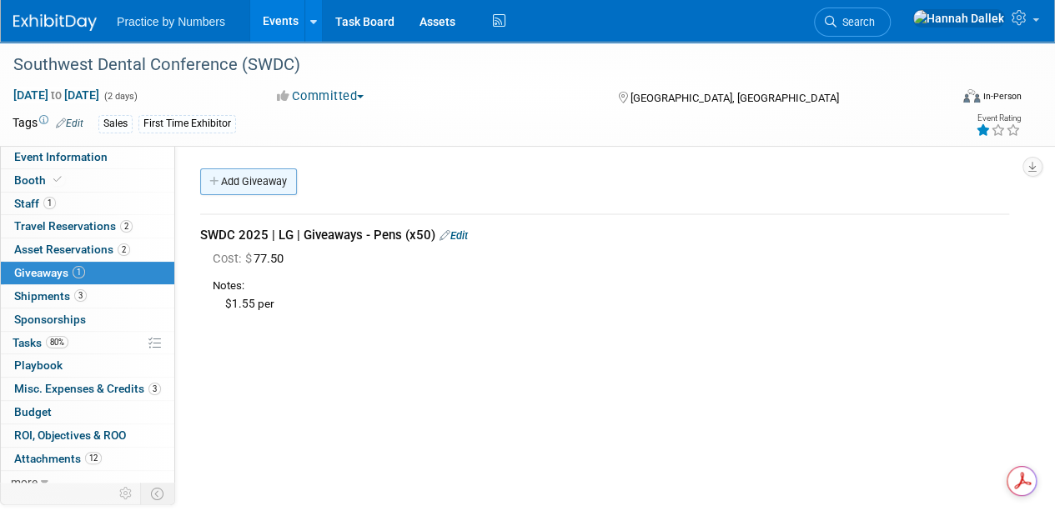
click at [217, 181] on icon at bounding box center [215, 182] width 12 height 11
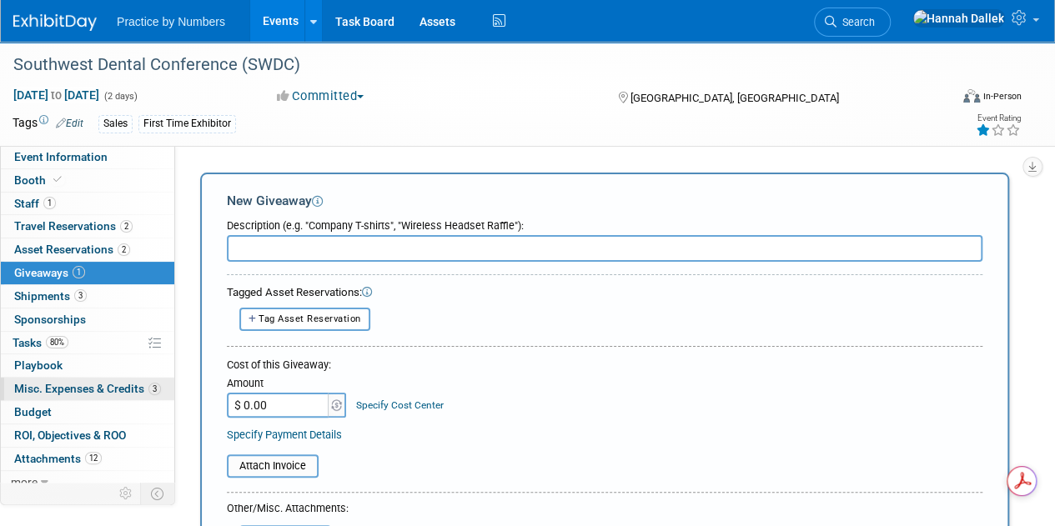
click at [103, 384] on span "Misc. Expenses & Credits 3" at bounding box center [87, 388] width 147 height 13
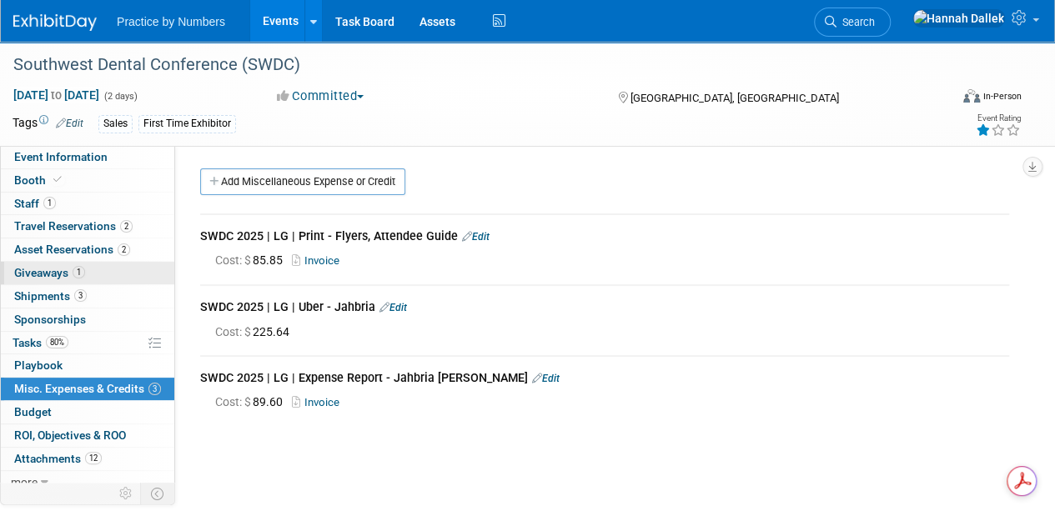
click at [51, 270] on span "Giveaways 1" at bounding box center [49, 272] width 71 height 13
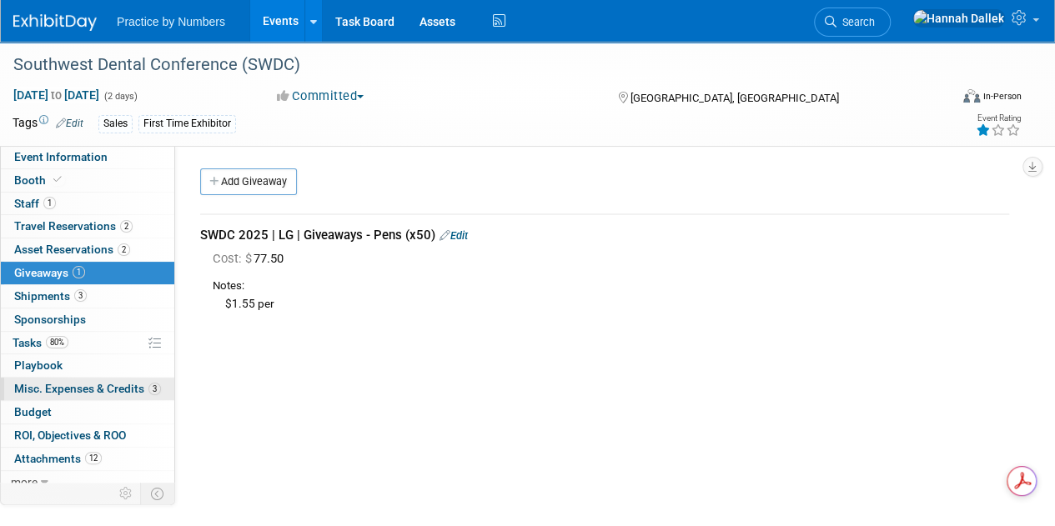
click at [33, 385] on span "Misc. Expenses & Credits 3" at bounding box center [87, 388] width 147 height 13
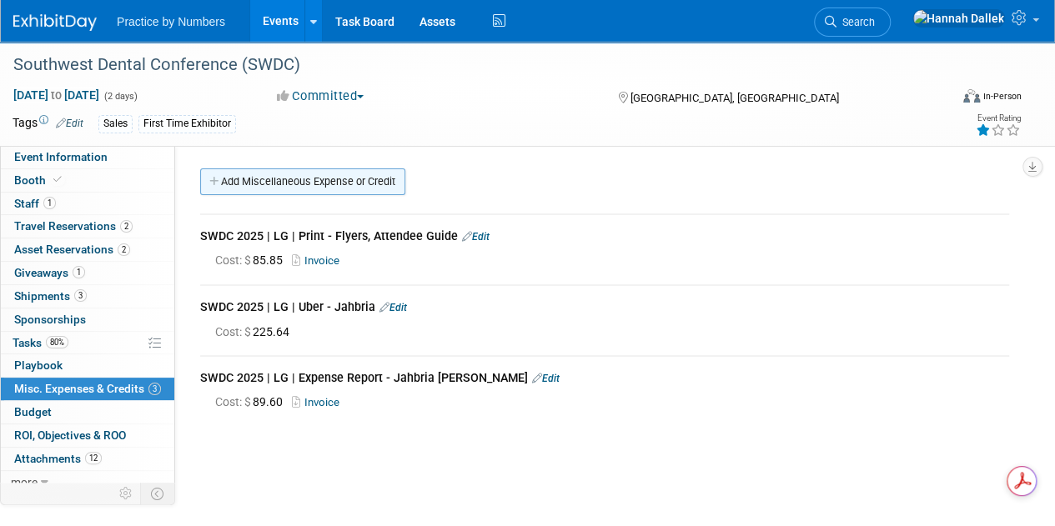
click at [217, 181] on icon at bounding box center [215, 182] width 12 height 11
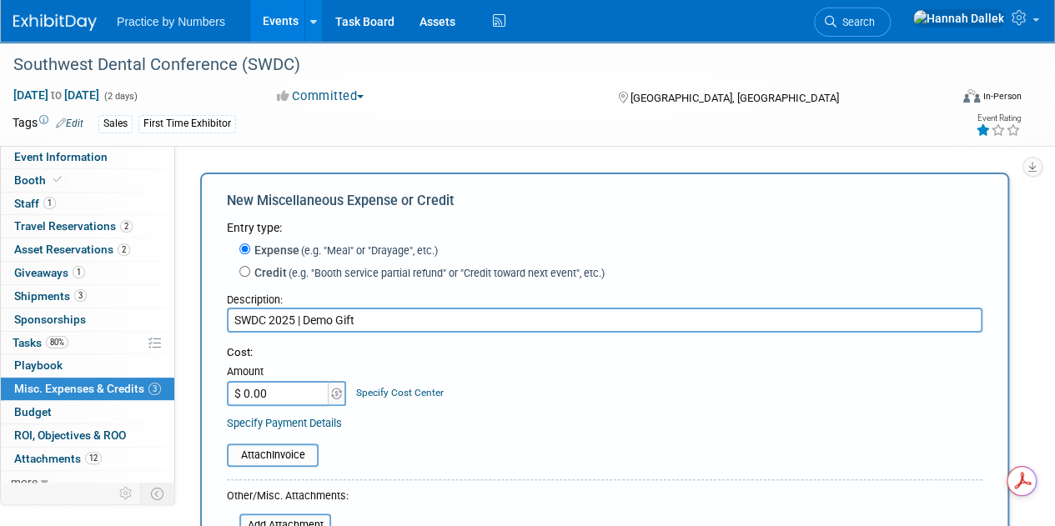
click at [307, 322] on input "SWDC 2025 | Demo Gift" at bounding box center [604, 320] width 755 height 25
click at [416, 321] on input "SWDC 2025 Demo Gift" at bounding box center [604, 320] width 755 height 25
type input "SWDC 2025 Demo Gift #1-3"
click at [283, 398] on input "$ 0.00" at bounding box center [279, 393] width 104 height 25
type input "$ 150.00"
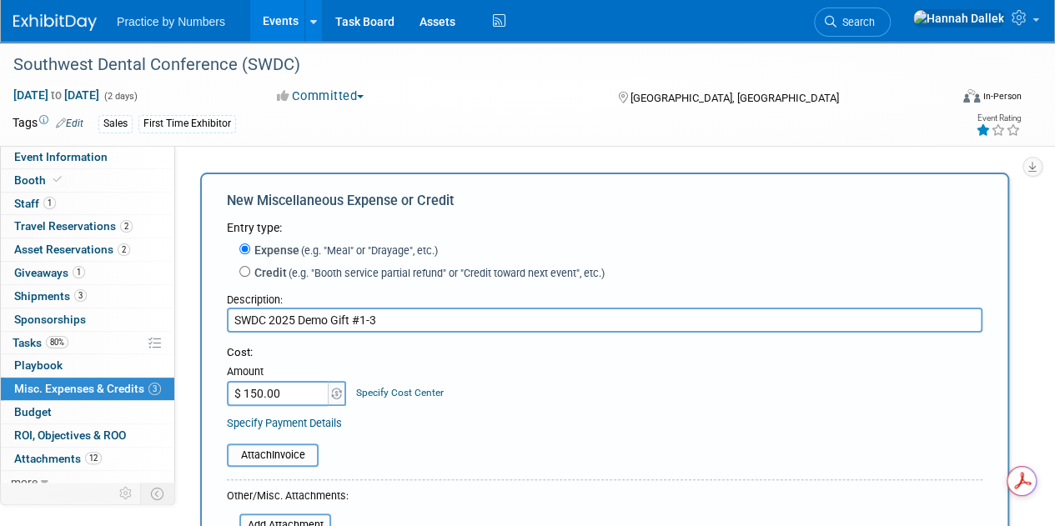
click at [427, 429] on div "Attach Invoice" at bounding box center [604, 446] width 755 height 41
click at [311, 454] on input "file" at bounding box center [217, 455] width 198 height 20
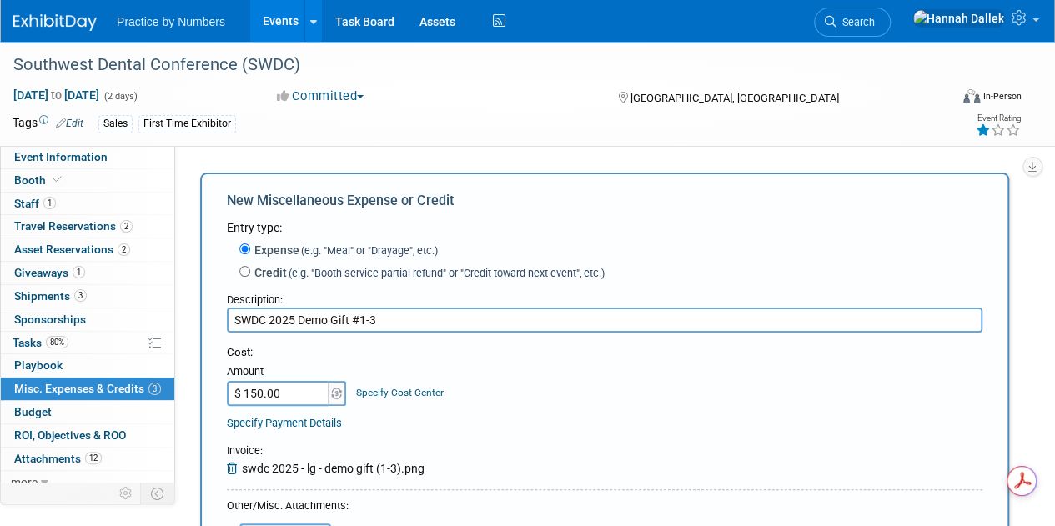
click at [299, 319] on input "SWDC 2025 Demo Gift #1-3" at bounding box center [604, 320] width 755 height 25
drag, startPoint x: 405, startPoint y: 323, endPoint x: 387, endPoint y: 321, distance: 18.5
click at [386, 321] on input "SWDC 2025 | LG | Demo Gift #1-3" at bounding box center [604, 320] width 755 height 25
click at [383, 320] on input "SWDC 2025 | LG | Demo Gift #1-3" at bounding box center [604, 320] width 755 height 25
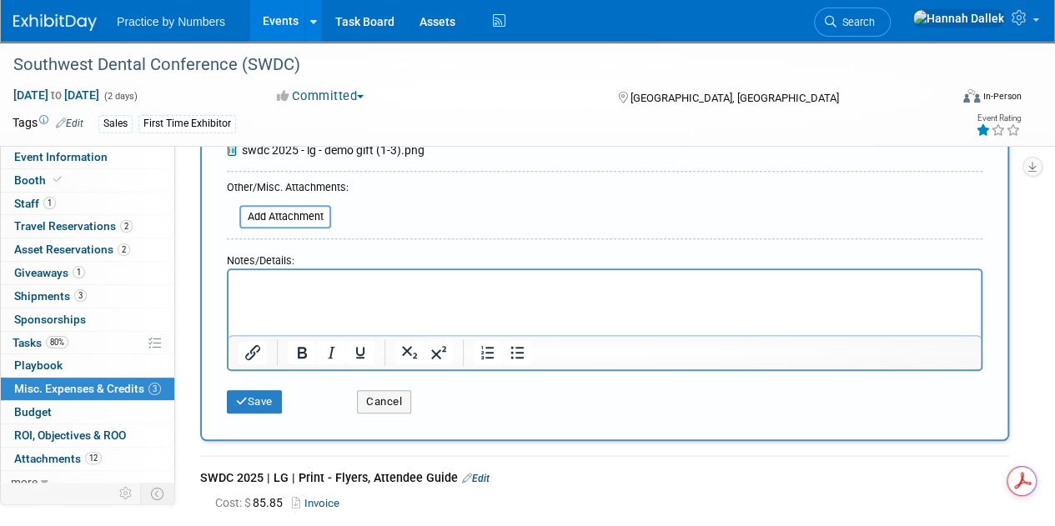
scroll to position [333, 0]
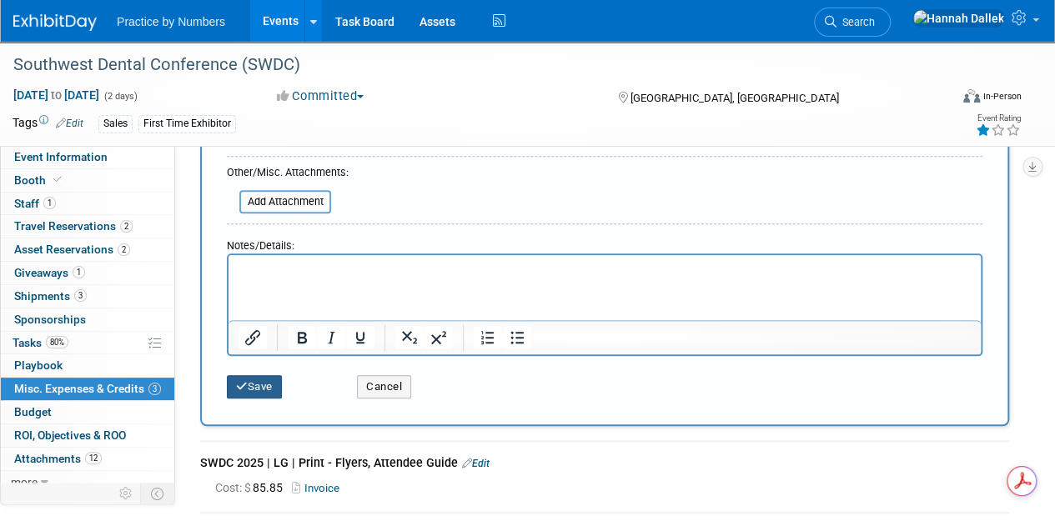
type input "SWDC 2025 | LG | Demo Gift #1-3"
click at [256, 387] on button "Save" at bounding box center [254, 386] width 55 height 23
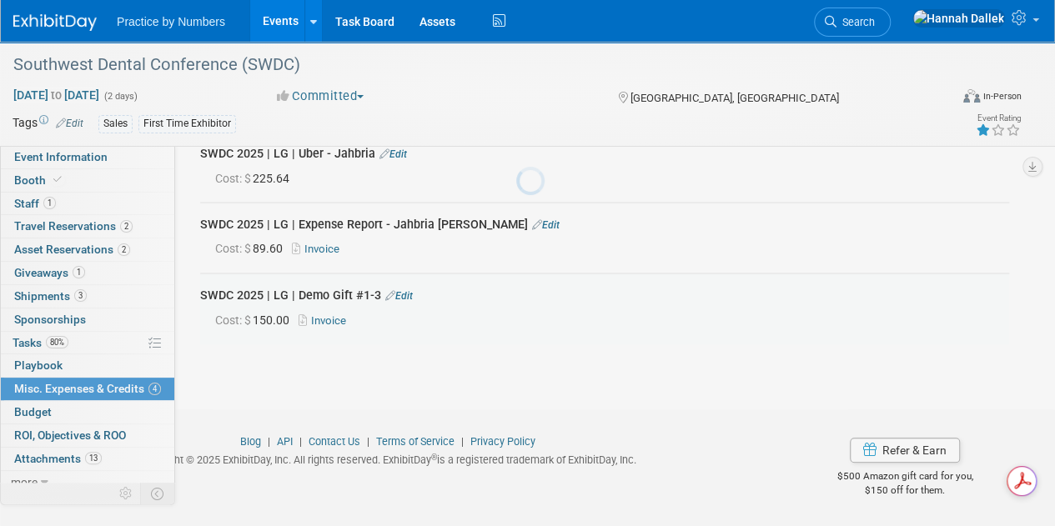
scroll to position [149, 0]
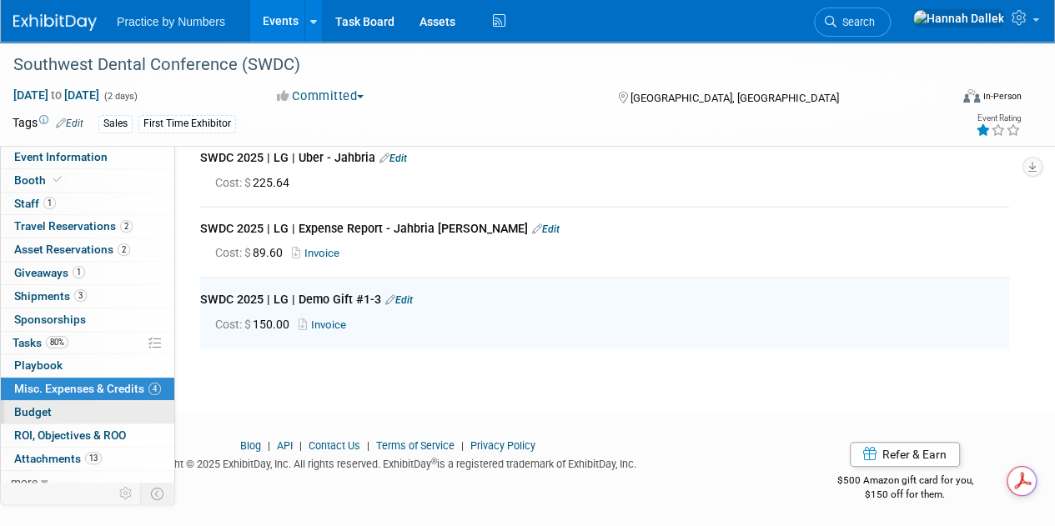
click at [34, 411] on span "Budget" at bounding box center [33, 411] width 38 height 13
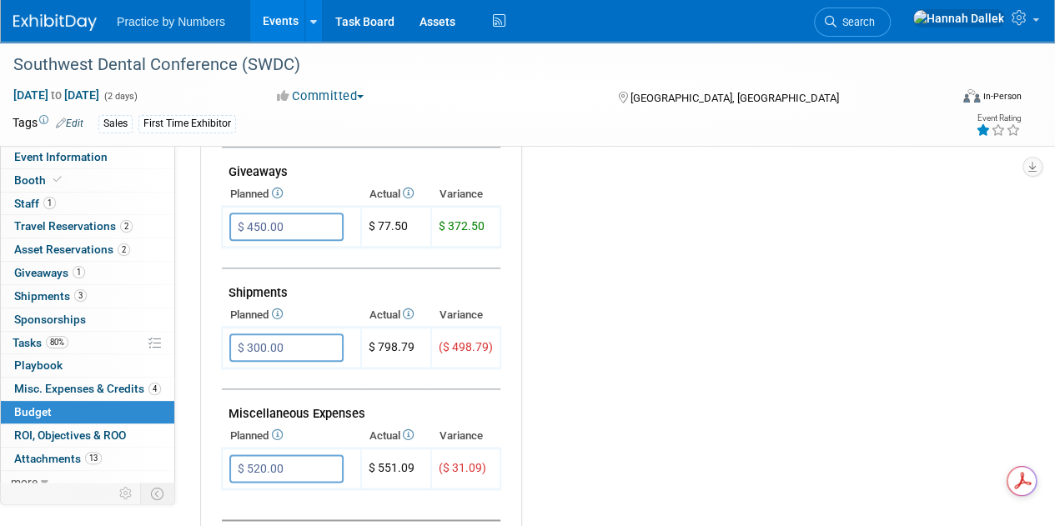
scroll to position [834, 0]
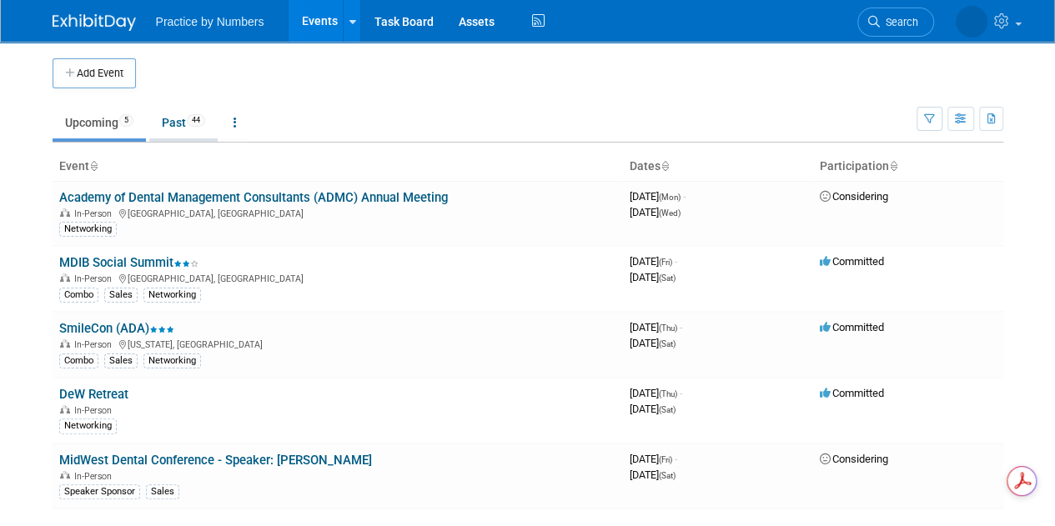
click at [178, 123] on link "Past 44" at bounding box center [183, 123] width 68 height 32
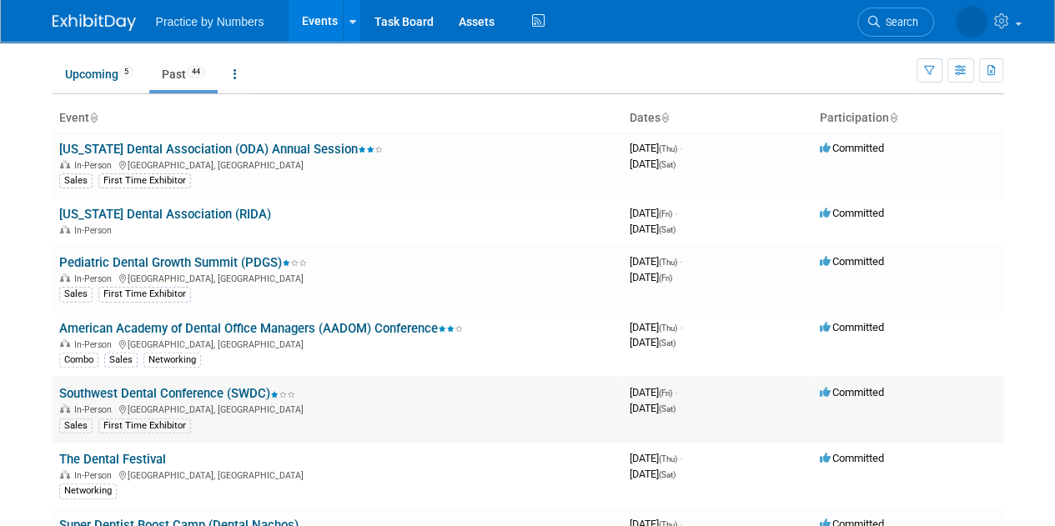
scroll to position [83, 0]
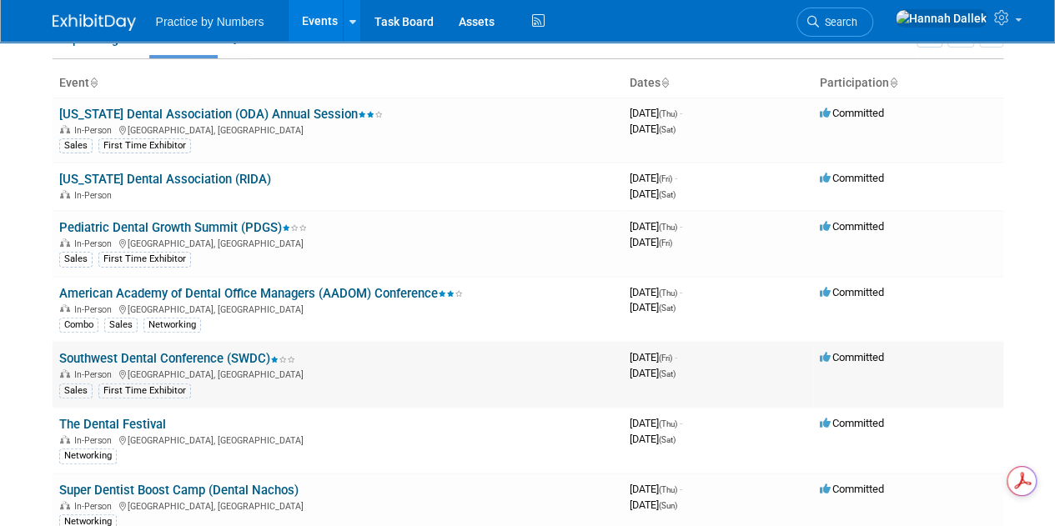
click at [218, 354] on link "Southwest Dental Conference (SWDC)" at bounding box center [177, 358] width 236 height 15
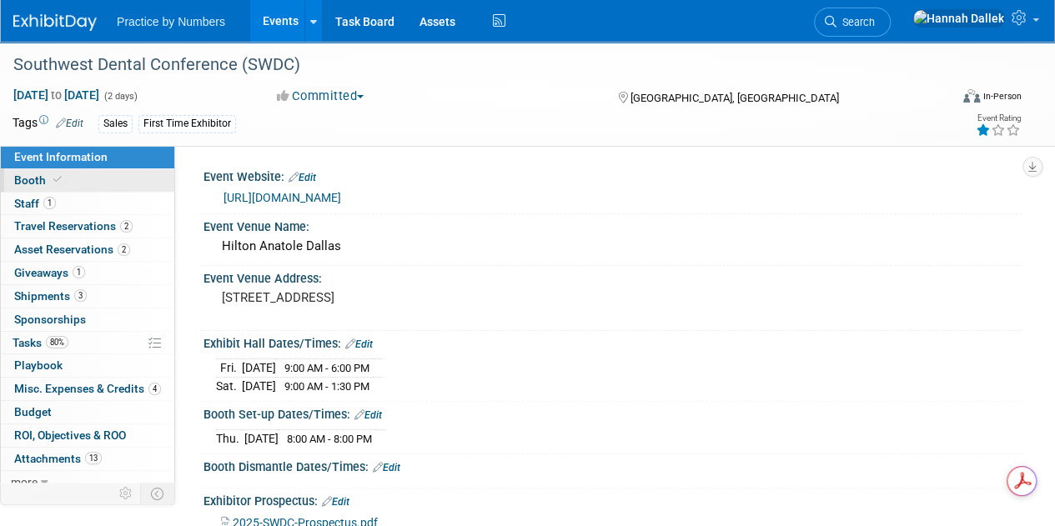
click at [48, 179] on span "Booth" at bounding box center [39, 179] width 51 height 13
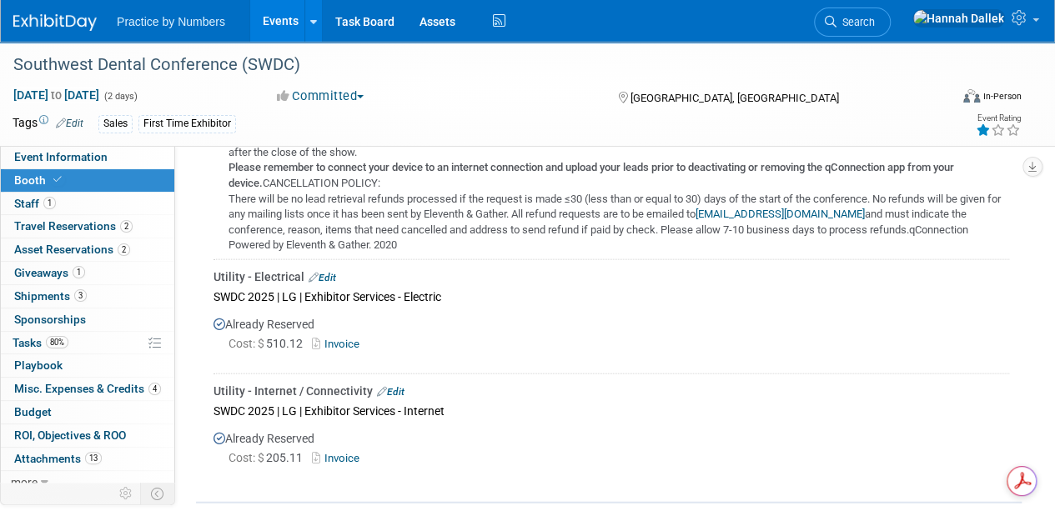
scroll to position [1848, 0]
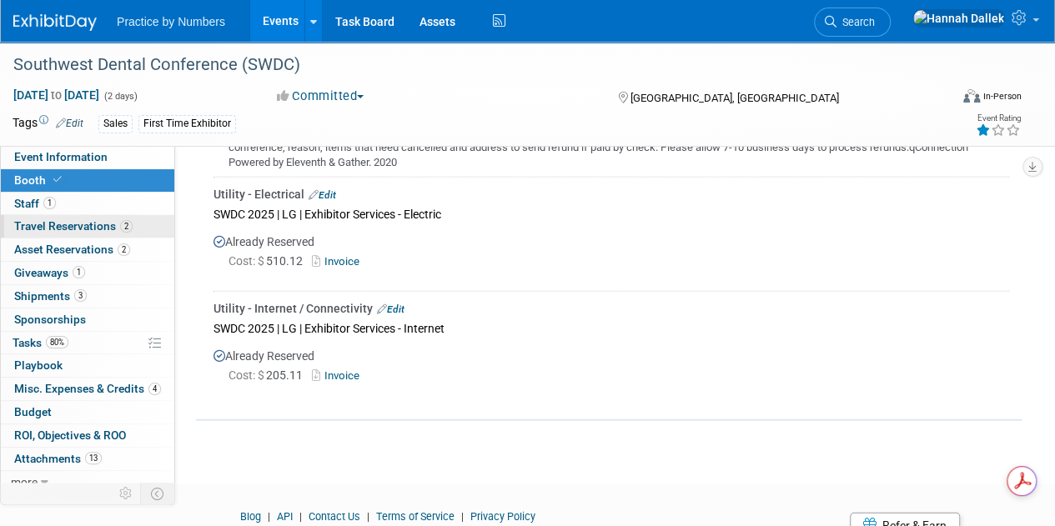
click at [52, 223] on span "Travel Reservations 2" at bounding box center [73, 225] width 118 height 13
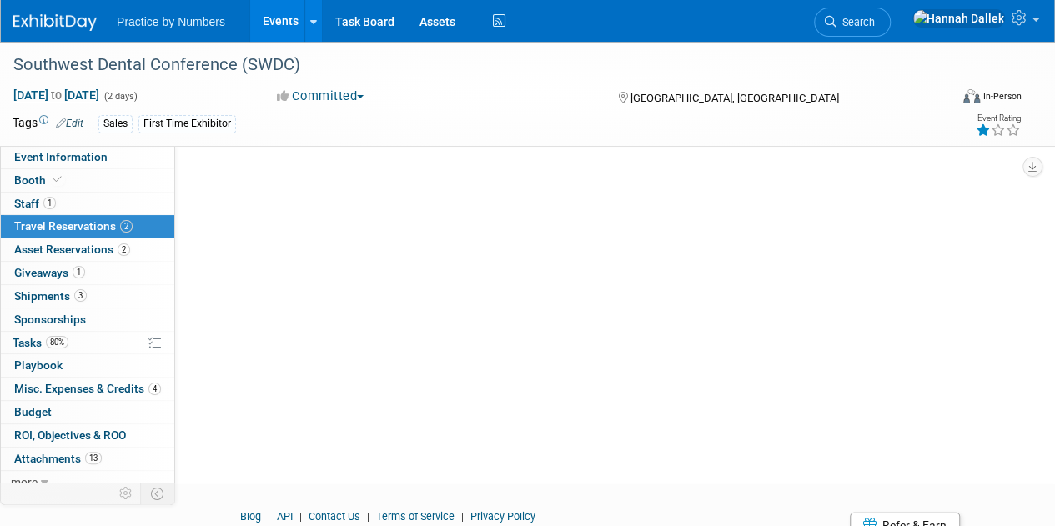
scroll to position [0, 0]
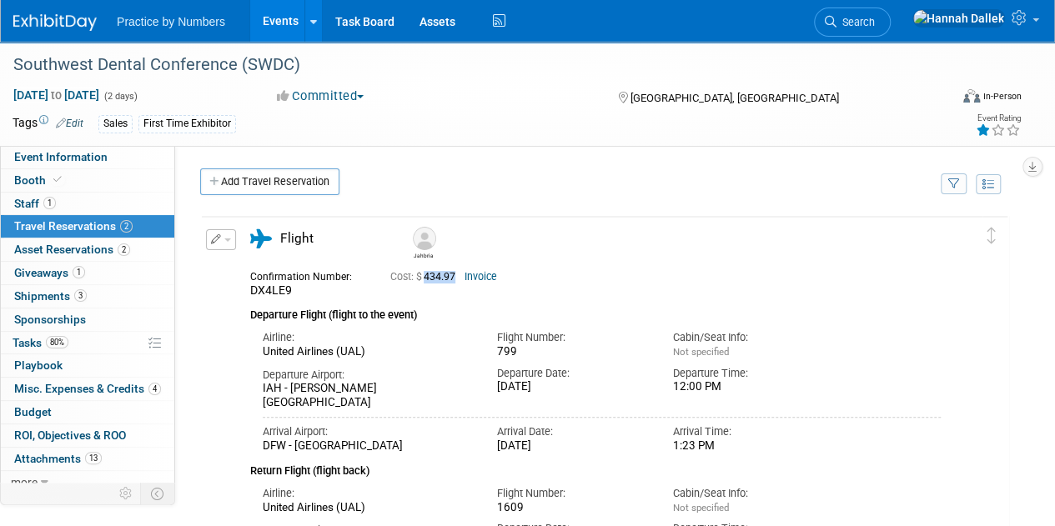
drag, startPoint x: 459, startPoint y: 278, endPoint x: 429, endPoint y: 276, distance: 30.9
click at [429, 276] on span "Cost: $ 434.97" at bounding box center [426, 277] width 72 height 12
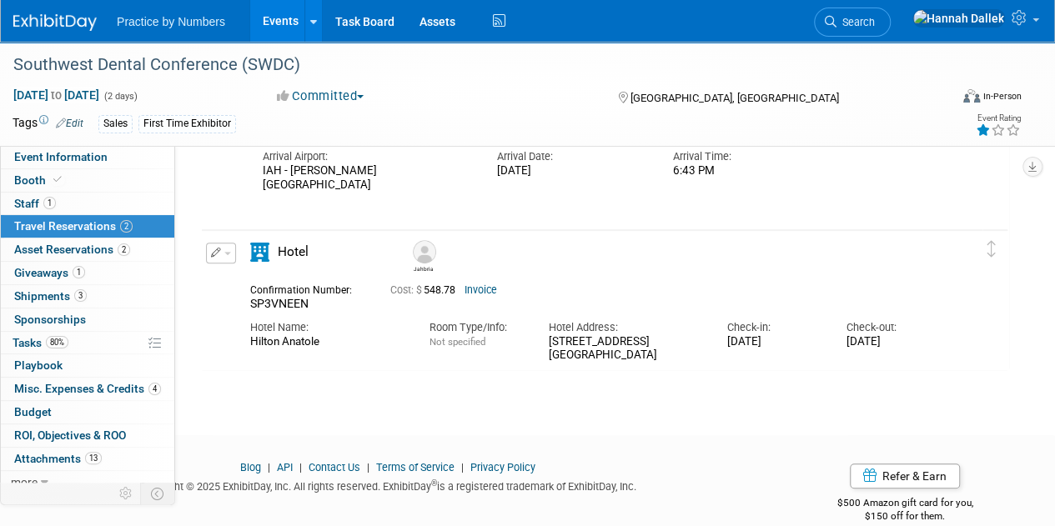
scroll to position [442, 0]
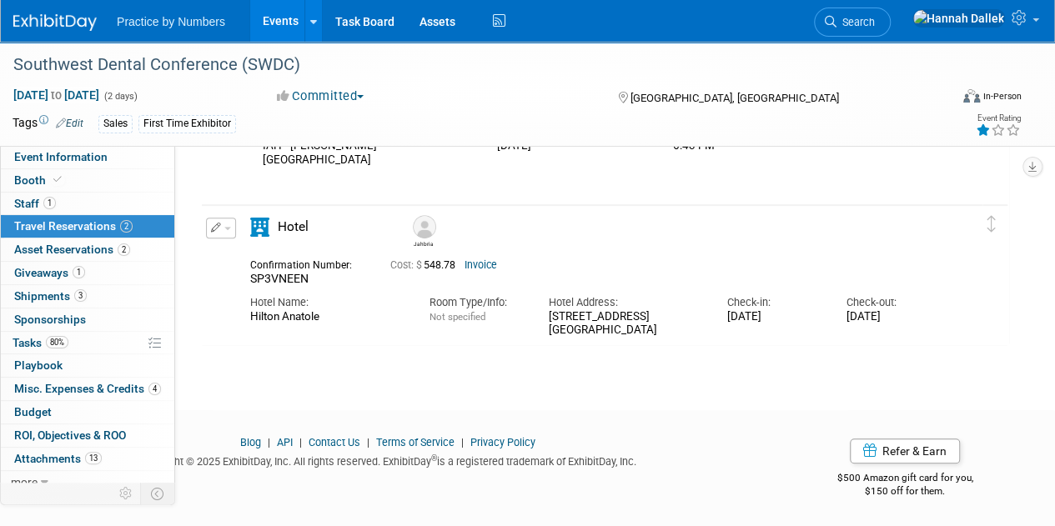
click at [490, 263] on link "Invoice" at bounding box center [480, 265] width 33 height 12
click at [483, 263] on link "Invoice" at bounding box center [480, 265] width 33 height 12
click at [228, 224] on button "button" at bounding box center [221, 228] width 30 height 21
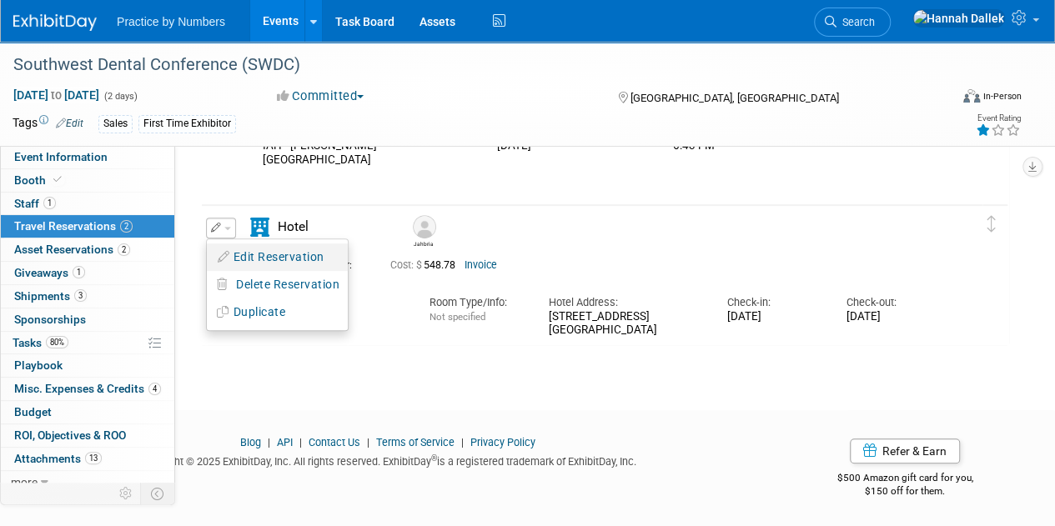
click at [250, 256] on button "Edit Reservation" at bounding box center [277, 257] width 141 height 24
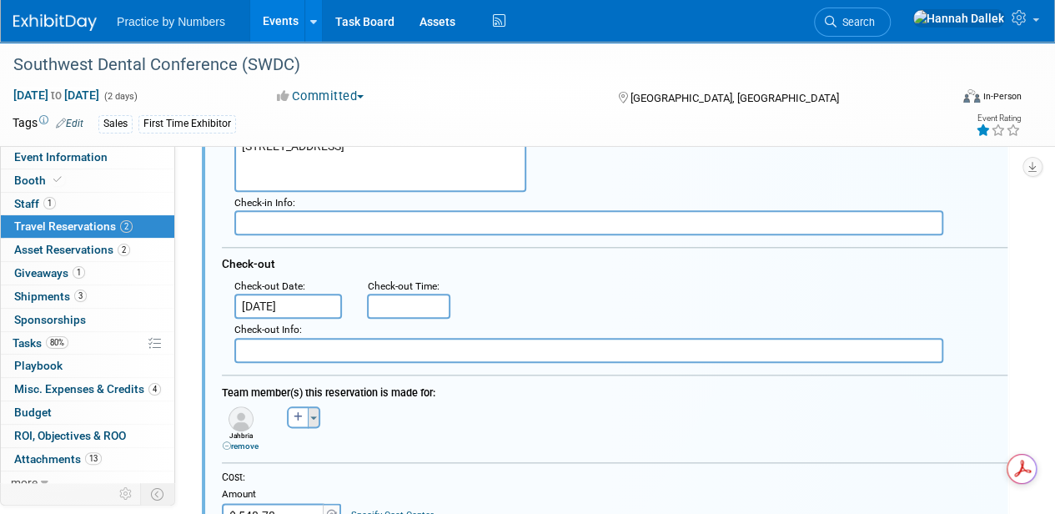
scroll to position [790, 0]
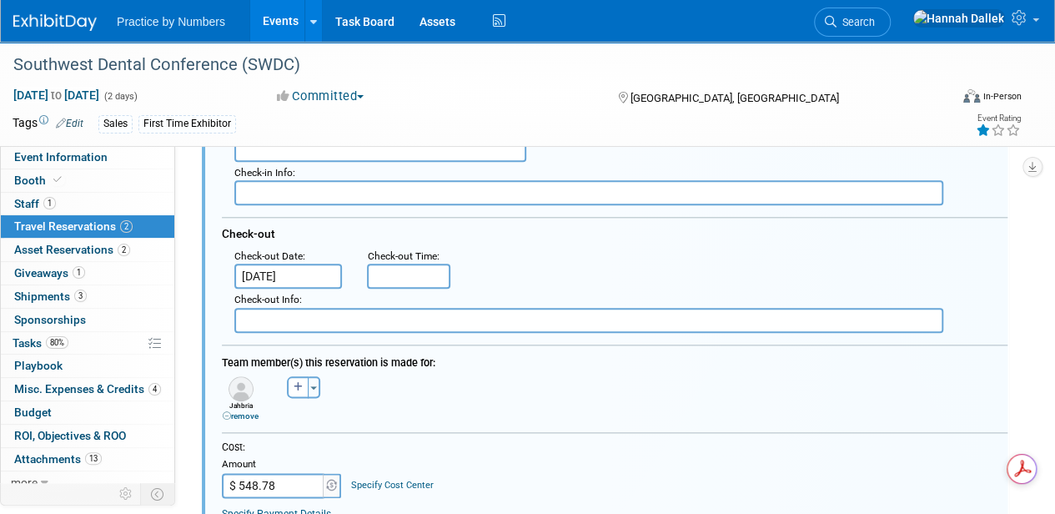
drag, startPoint x: 277, startPoint y: 484, endPoint x: 248, endPoint y: 478, distance: 29.1
click at [238, 481] on input "$ 548.78" at bounding box center [274, 485] width 104 height 25
click at [280, 485] on input "$ 548.78" at bounding box center [274, 485] width 104 height 25
drag, startPoint x: 275, startPoint y: 486, endPoint x: 247, endPoint y: 484, distance: 28.5
click at [247, 484] on input "$ 548.78" at bounding box center [274, 485] width 104 height 25
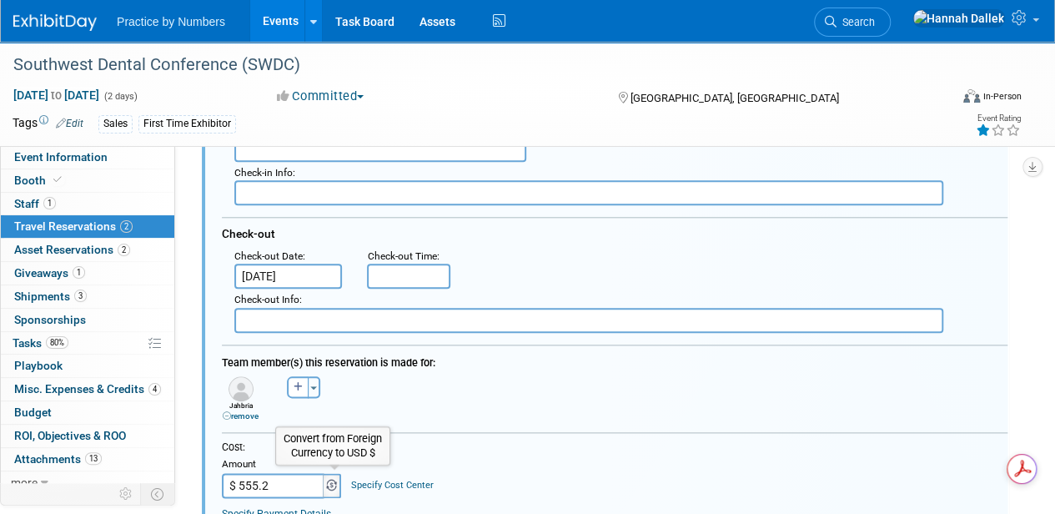
type input "$ 555.23"
click at [477, 469] on div "Cost: Amount $ 555.23 Specify Cost Center Cost Center -- Not Specified --" at bounding box center [614, 468] width 785 height 57
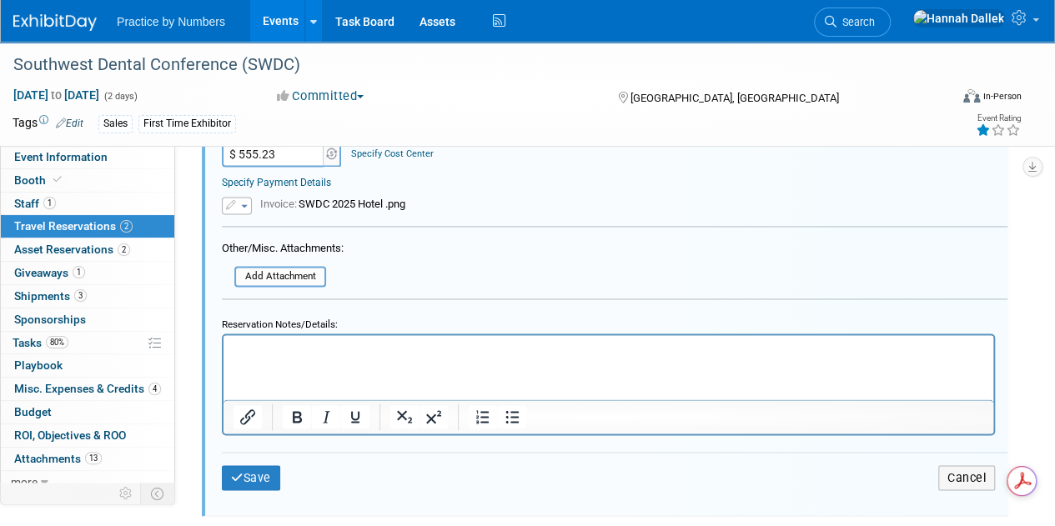
scroll to position [1124, 0]
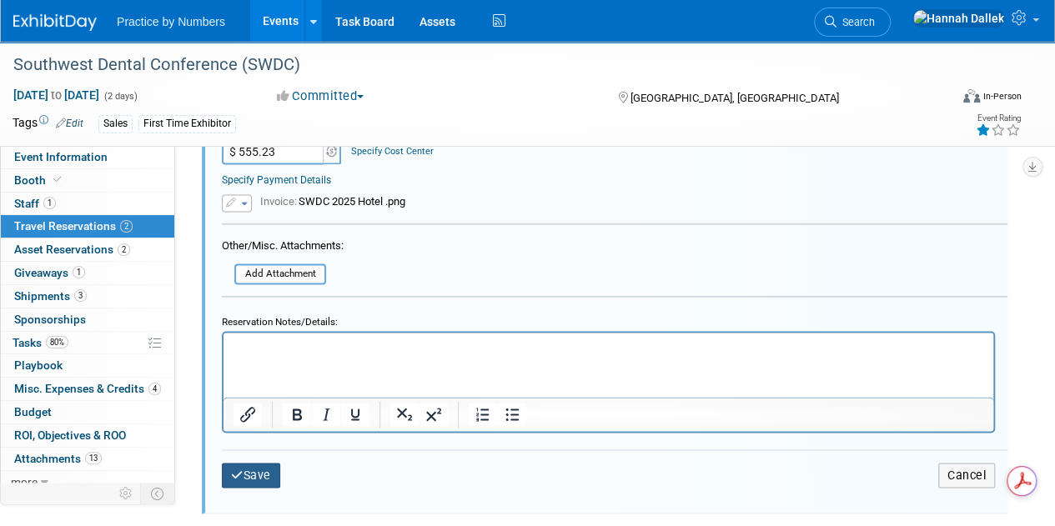
click at [267, 469] on button "Save" at bounding box center [251, 475] width 58 height 24
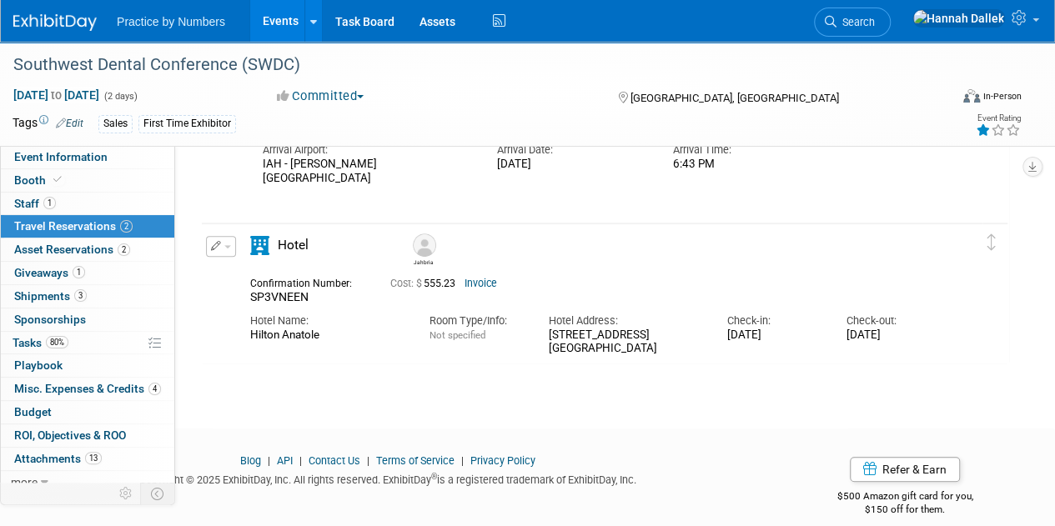
scroll to position [442, 0]
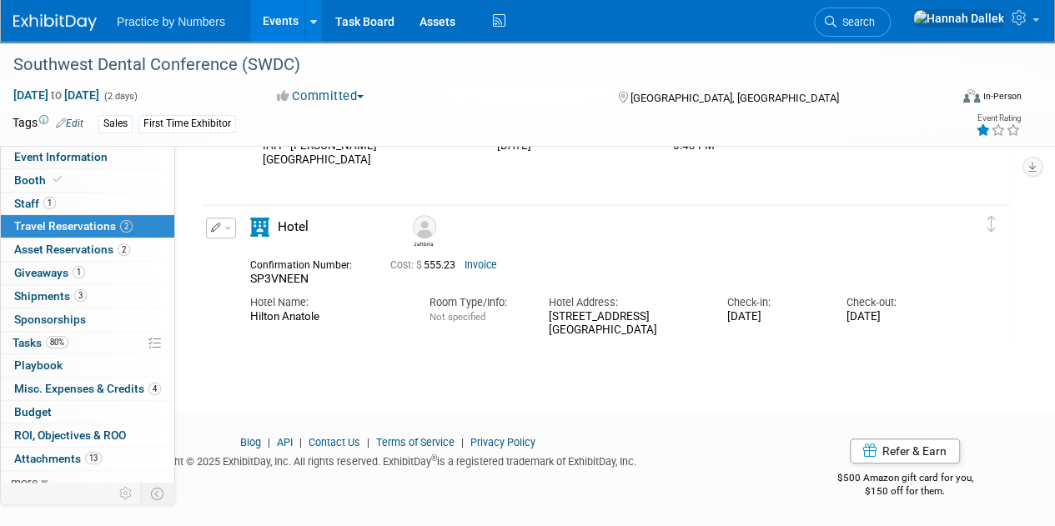
click at [477, 260] on link "Invoice" at bounding box center [480, 265] width 33 height 12
click at [228, 223] on button "button" at bounding box center [221, 228] width 30 height 21
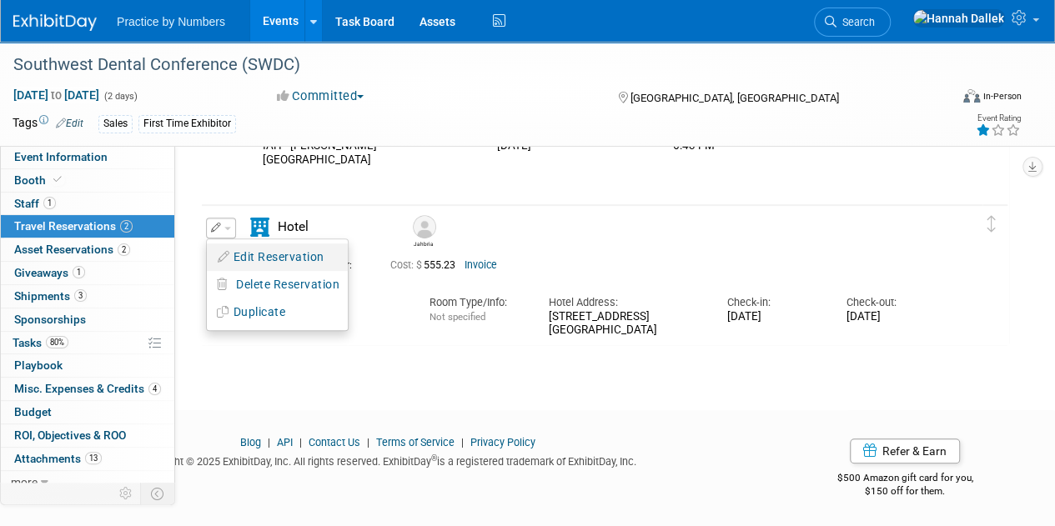
click at [250, 249] on button "Edit Reservation" at bounding box center [277, 257] width 141 height 24
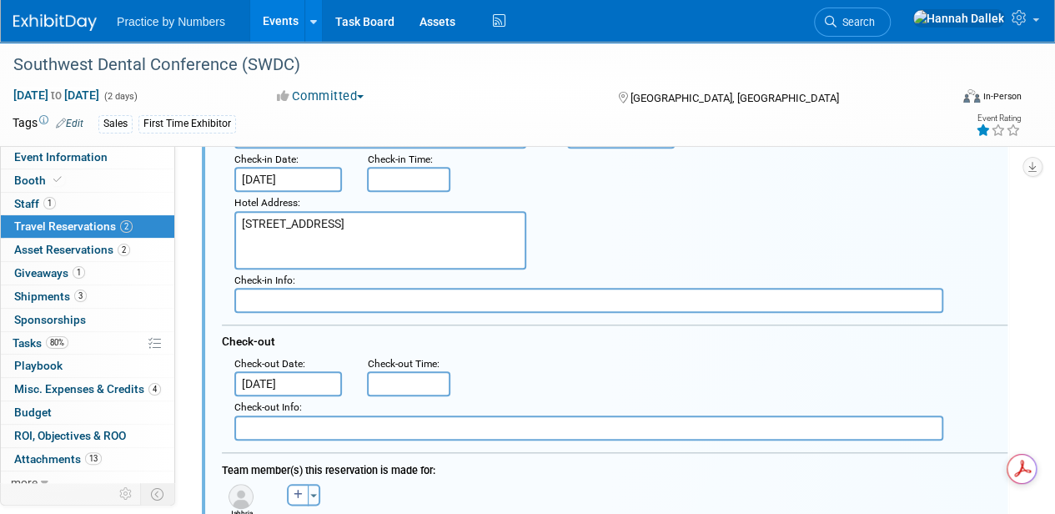
scroll to position [874, 0]
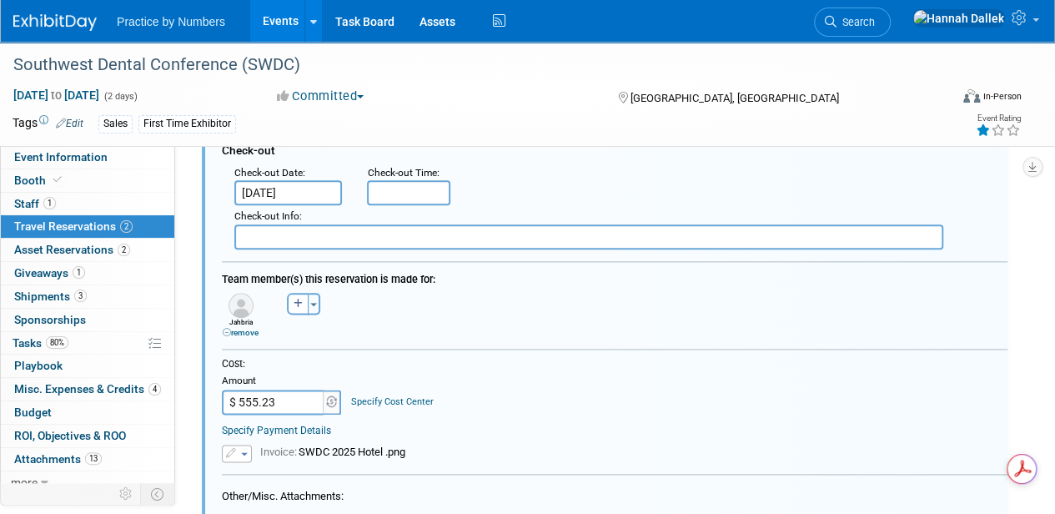
click at [244, 452] on span "button" at bounding box center [244, 453] width 7 height 3
click at [262, 472] on link "Replace with a new file" at bounding box center [306, 477] width 167 height 23
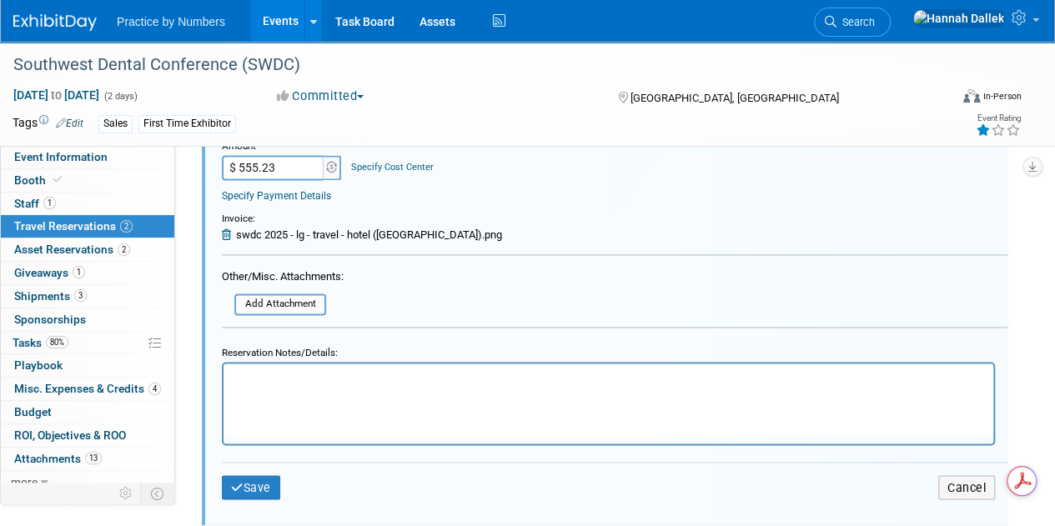
scroll to position [1124, 0]
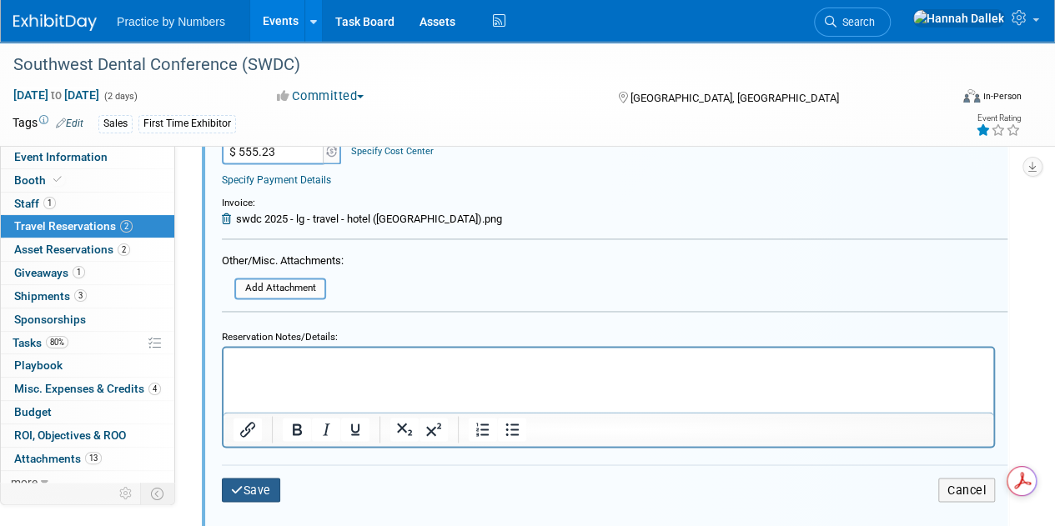
click at [253, 489] on button "Save" at bounding box center [251, 490] width 58 height 24
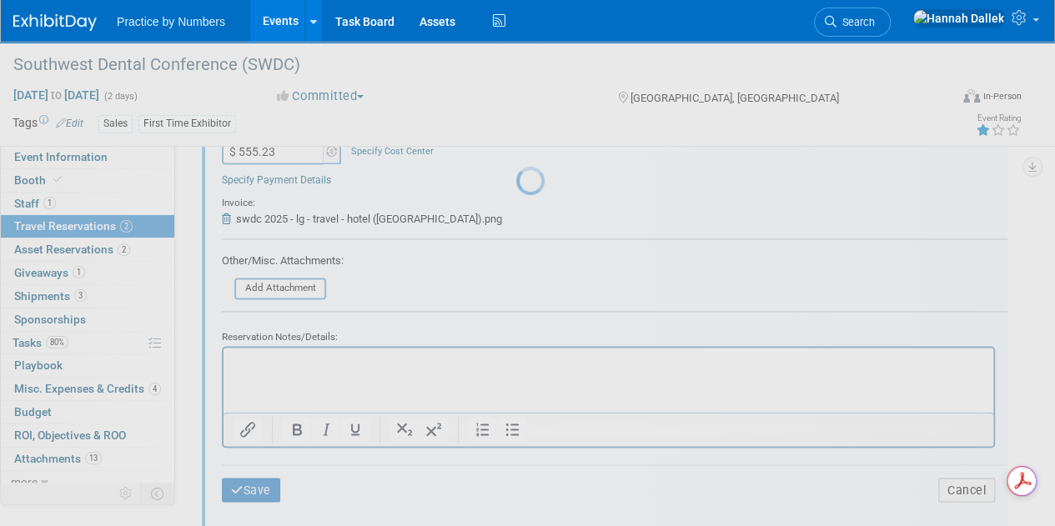
scroll to position [442, 0]
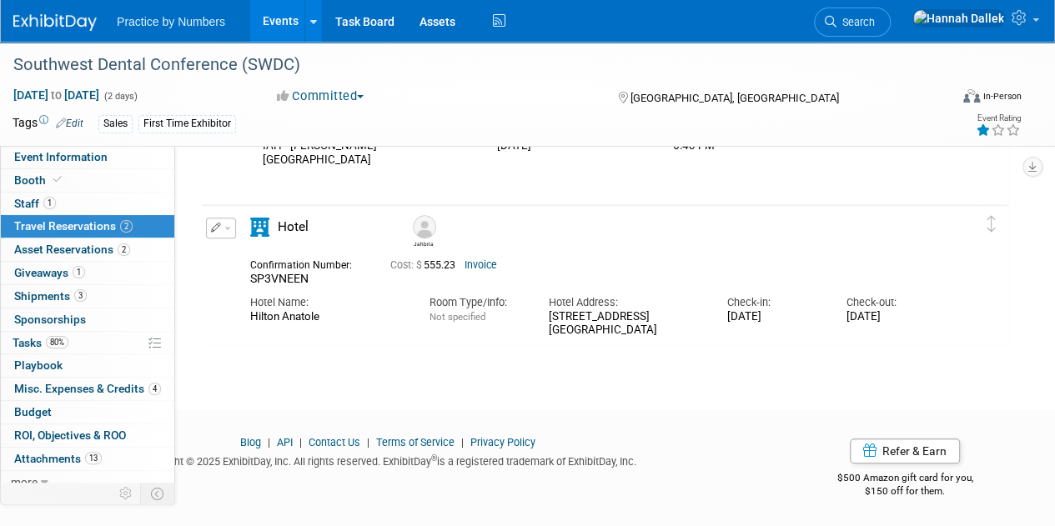
click at [232, 224] on button "button" at bounding box center [221, 228] width 30 height 21
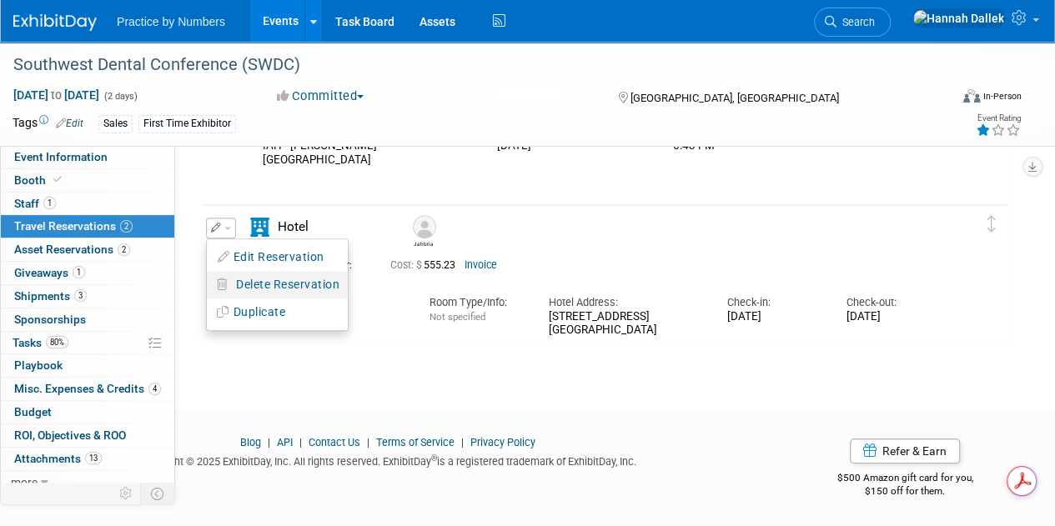
scroll to position [0, 0]
click at [273, 254] on button "Edit Reservation" at bounding box center [277, 257] width 141 height 24
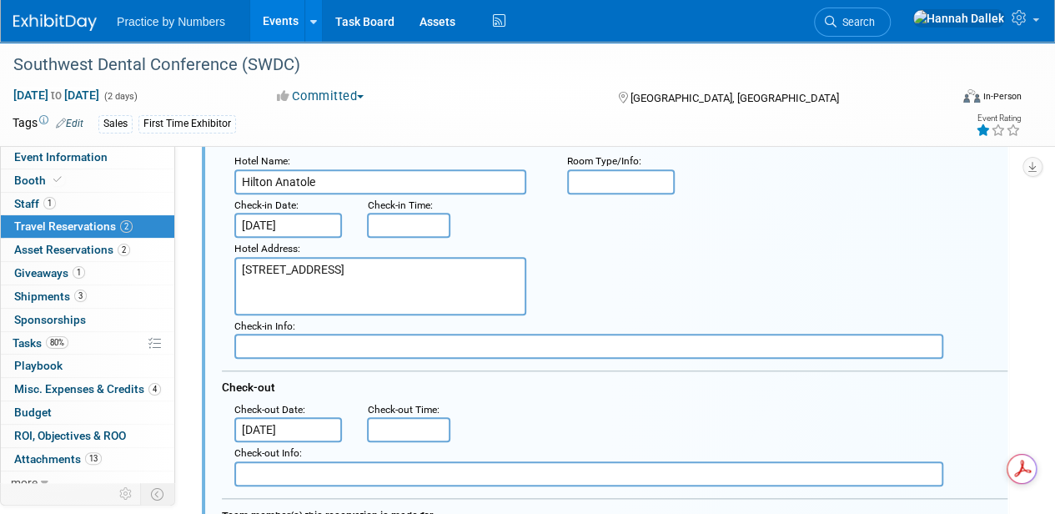
scroll to position [874, 0]
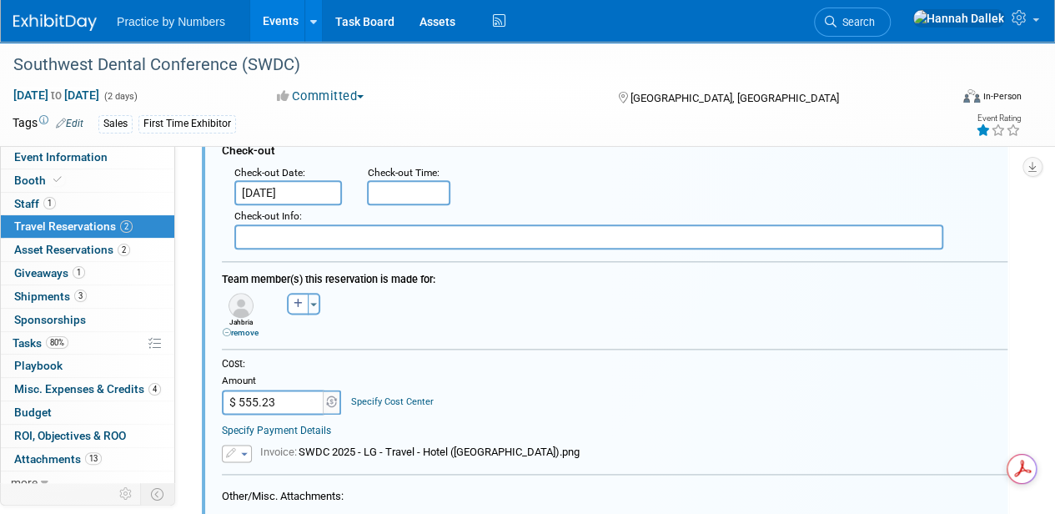
drag, startPoint x: 281, startPoint y: 396, endPoint x: 270, endPoint y: 394, distance: 11.0
click at [270, 394] on input "$ 555.23" at bounding box center [274, 401] width 104 height 25
click at [280, 399] on input "$ 555.23" at bounding box center [274, 401] width 104 height 25
type input "$ 555.30"
click at [503, 304] on div "Aditi remove Andre remove Brittany remove" at bounding box center [614, 312] width 810 height 49
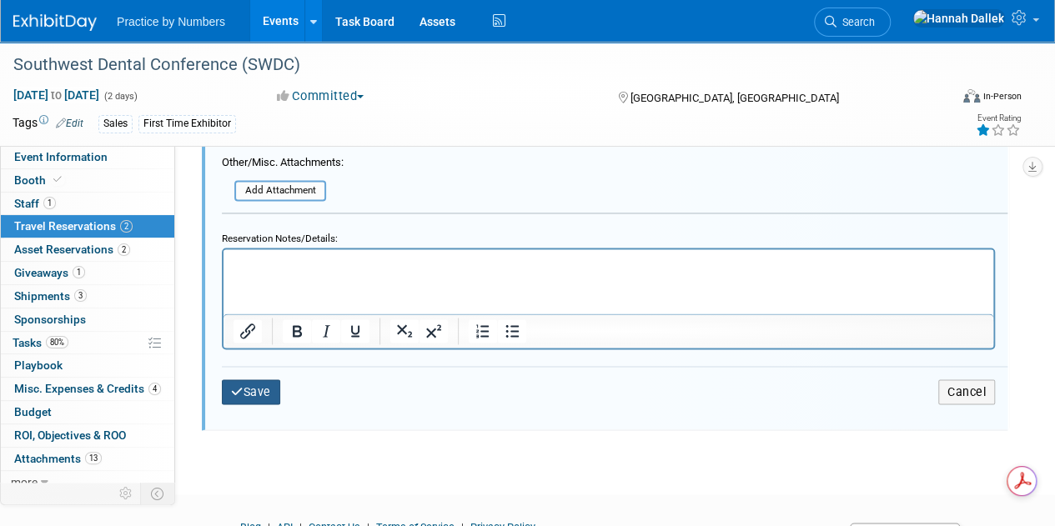
scroll to position [0, 0]
click at [276, 389] on button "Save" at bounding box center [251, 391] width 58 height 24
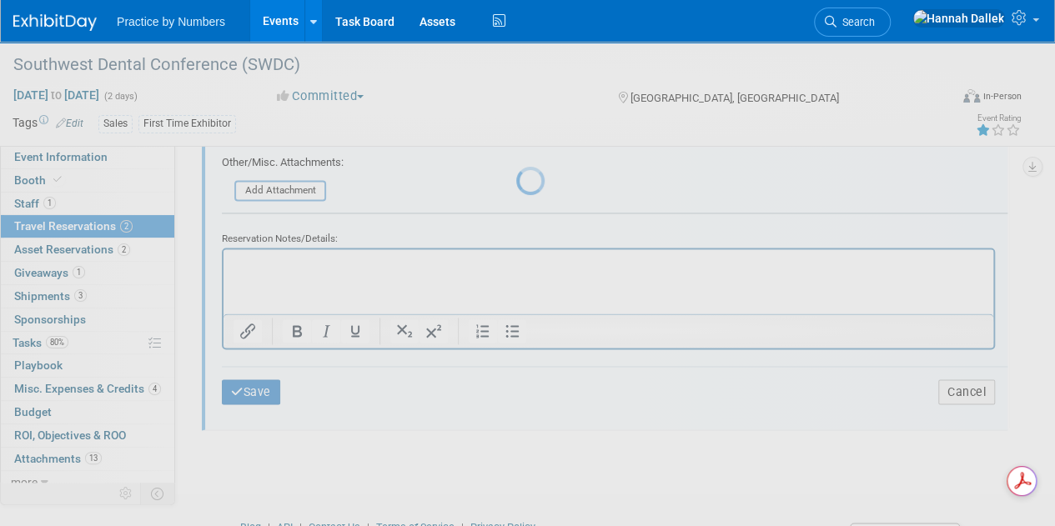
scroll to position [442, 0]
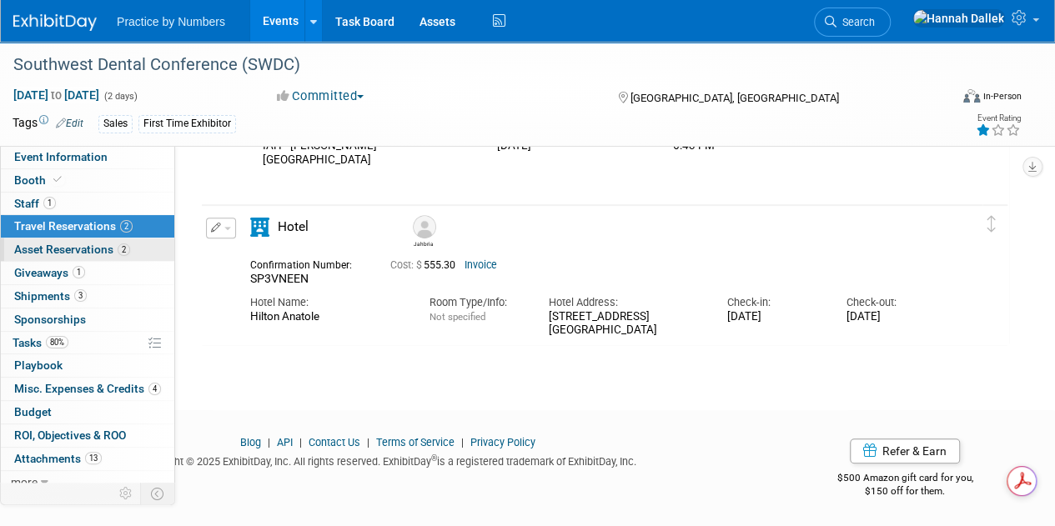
click at [79, 248] on span "Asset Reservations 2" at bounding box center [72, 249] width 116 height 13
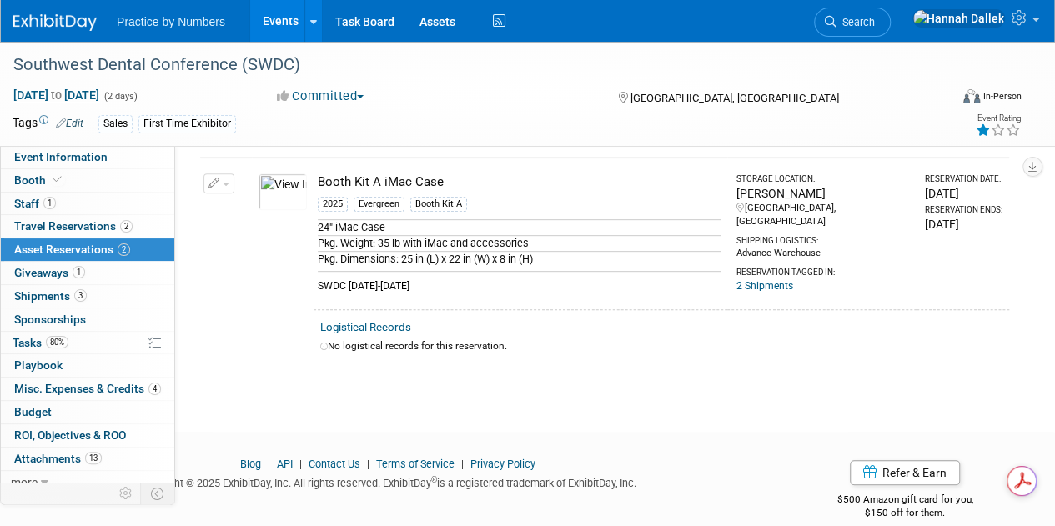
scroll to position [285, 0]
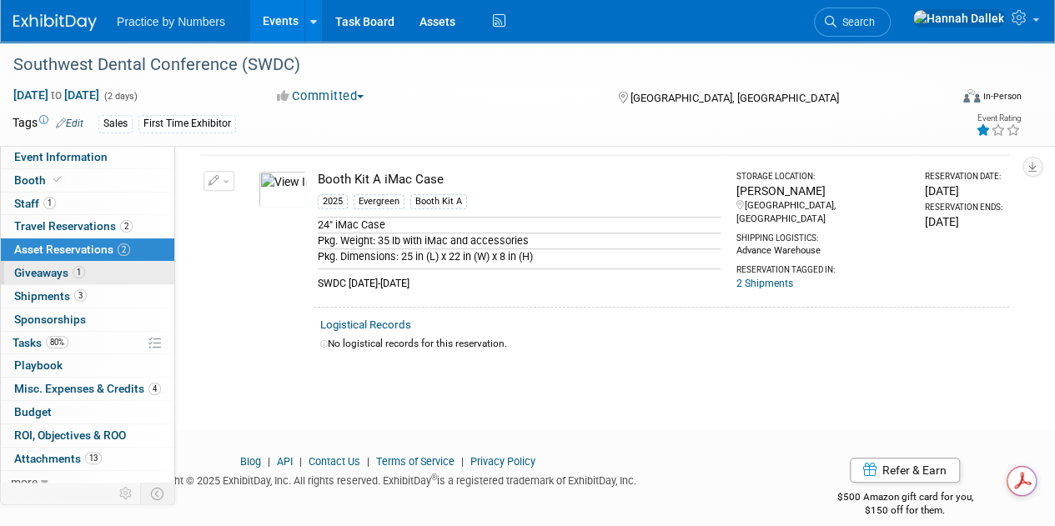
click at [72, 273] on span "Giveaways 1" at bounding box center [49, 272] width 71 height 13
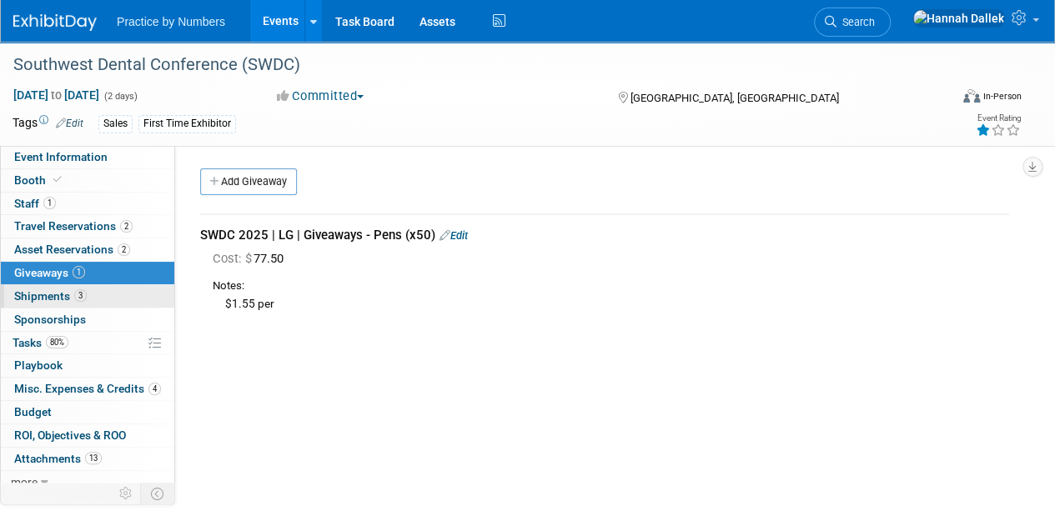
click at [56, 294] on span "Shipments 3" at bounding box center [50, 295] width 73 height 13
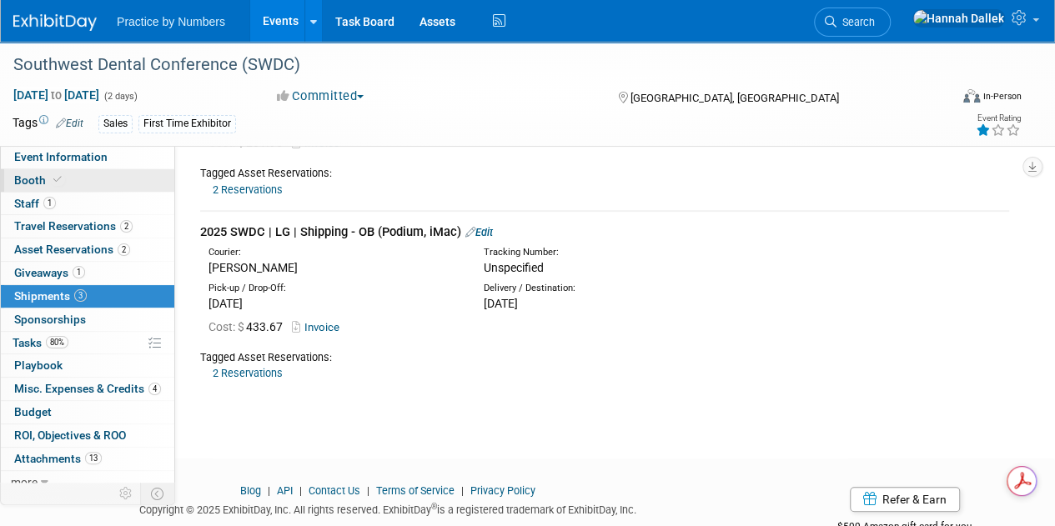
click at [32, 181] on span "Booth" at bounding box center [39, 179] width 51 height 13
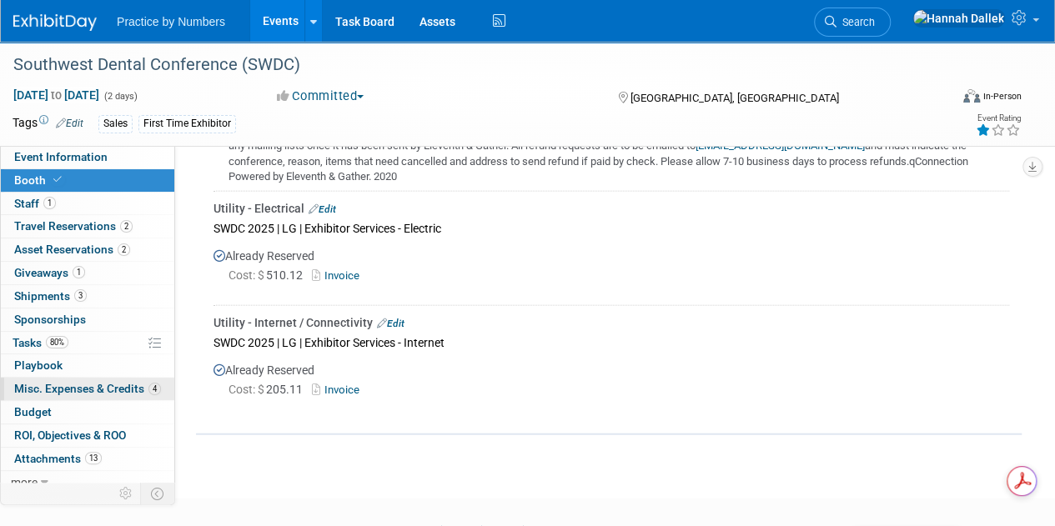
click at [38, 382] on span "Misc. Expenses & Credits 4" at bounding box center [87, 388] width 147 height 13
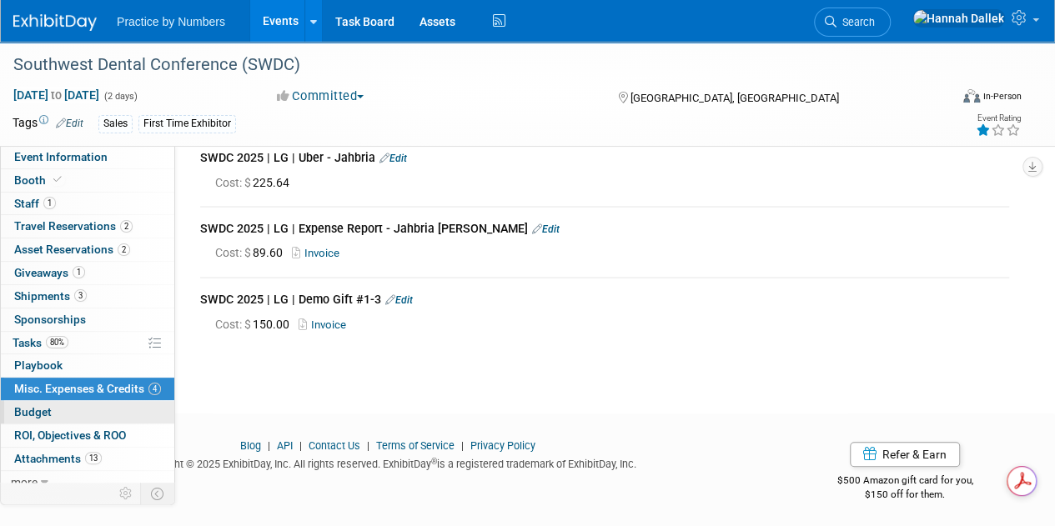
click at [45, 406] on span "Budget" at bounding box center [33, 411] width 38 height 13
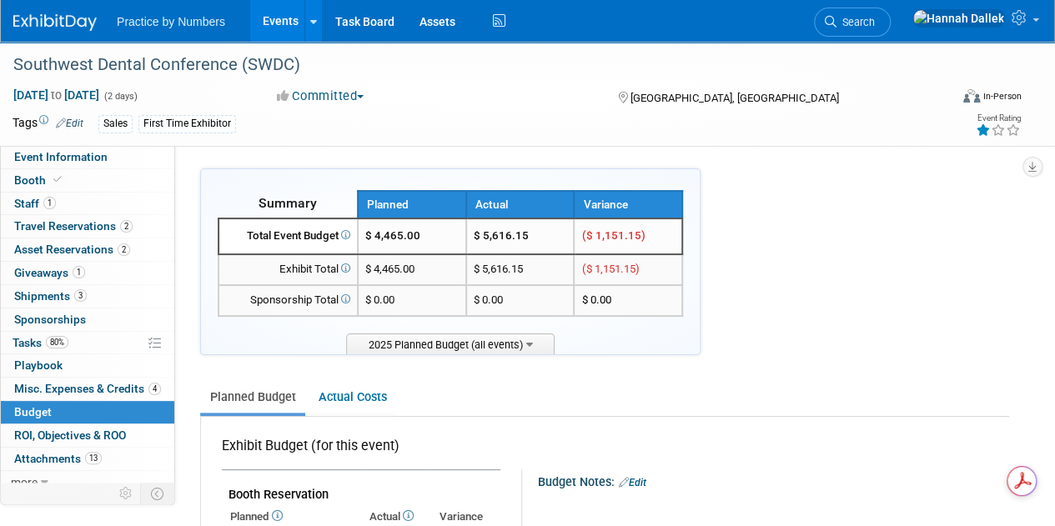
drag, startPoint x: 650, startPoint y: 238, endPoint x: 469, endPoint y: 244, distance: 181.9
click at [469, 244] on tr "Total Event Budget $ 4,465.00 $ 5,616.15 ($ 1,151.15)" at bounding box center [450, 236] width 464 height 36
copy tr "$ 5,616.15 ($ 1,151.15)"
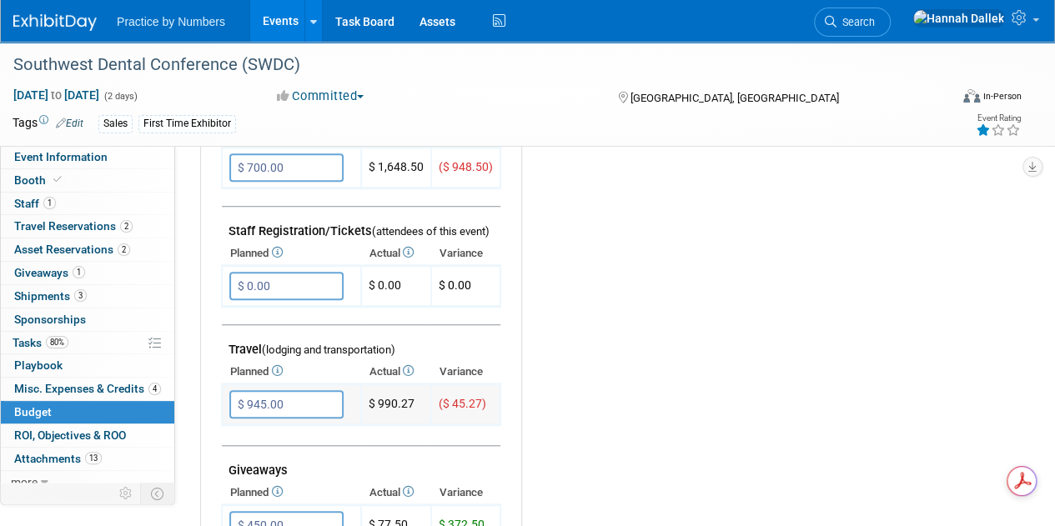
drag, startPoint x: 486, startPoint y: 402, endPoint x: 370, endPoint y: 404, distance: 115.9
click at [370, 404] on tr "$ 945.00 X ($ 45.27)" at bounding box center [361, 404] width 278 height 41
copy tr "$ 990.27 ($ 45.27)"
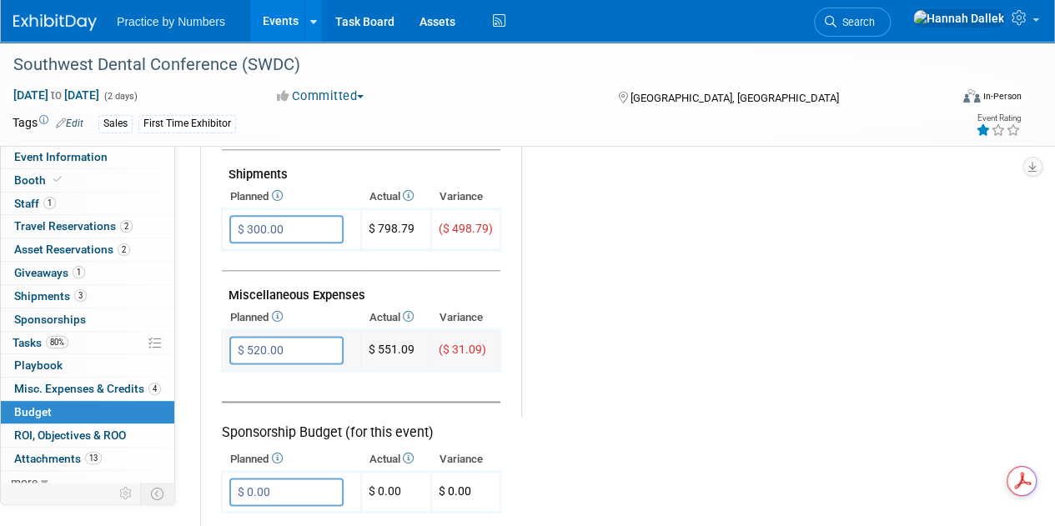
drag, startPoint x: 486, startPoint y: 346, endPoint x: 367, endPoint y: 346, distance: 119.2
click at [367, 346] on tr "$ 520.00 X ($ 31.09)" at bounding box center [361, 350] width 278 height 41
copy tr "$ 551.09 ($ 31.09)"
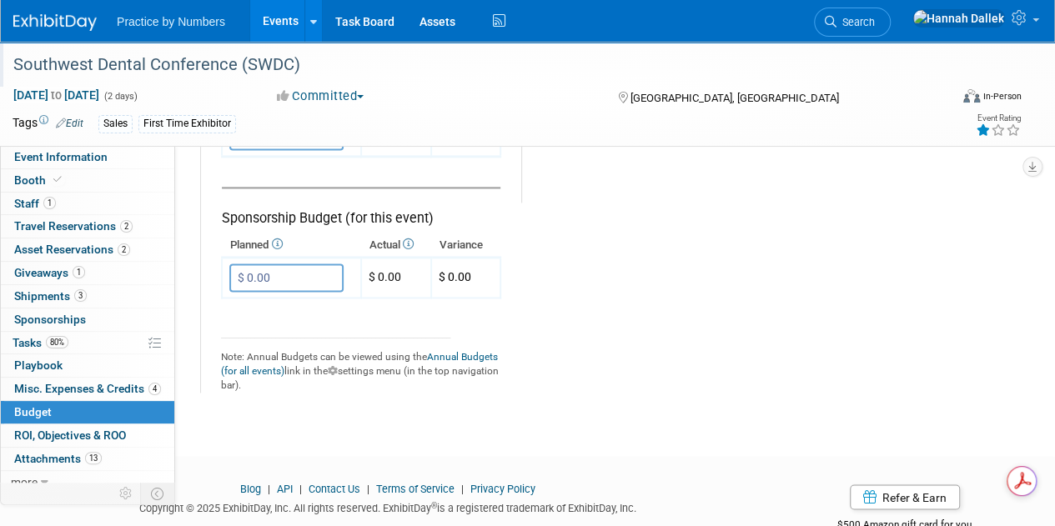
scroll to position [1167, 0]
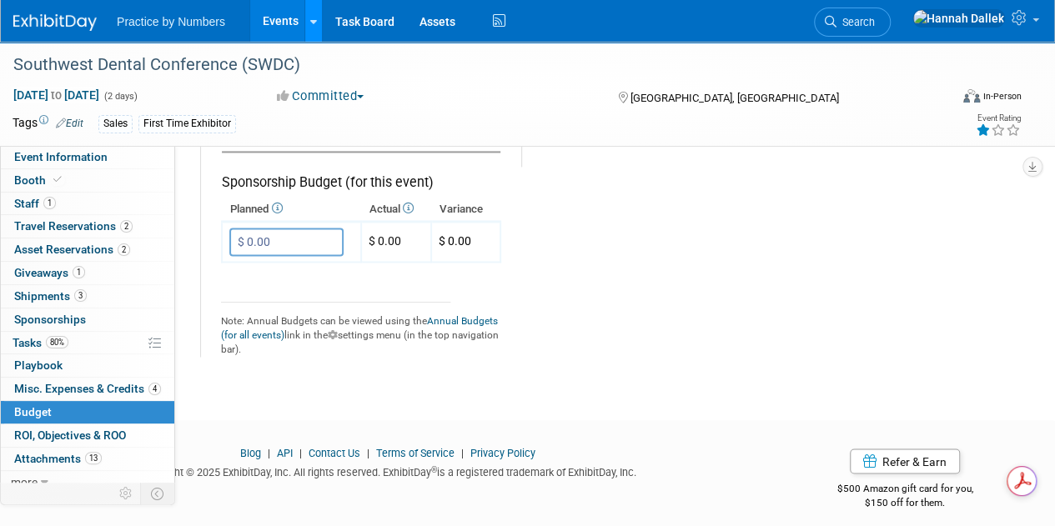
click at [313, 20] on icon at bounding box center [313, 22] width 7 height 11
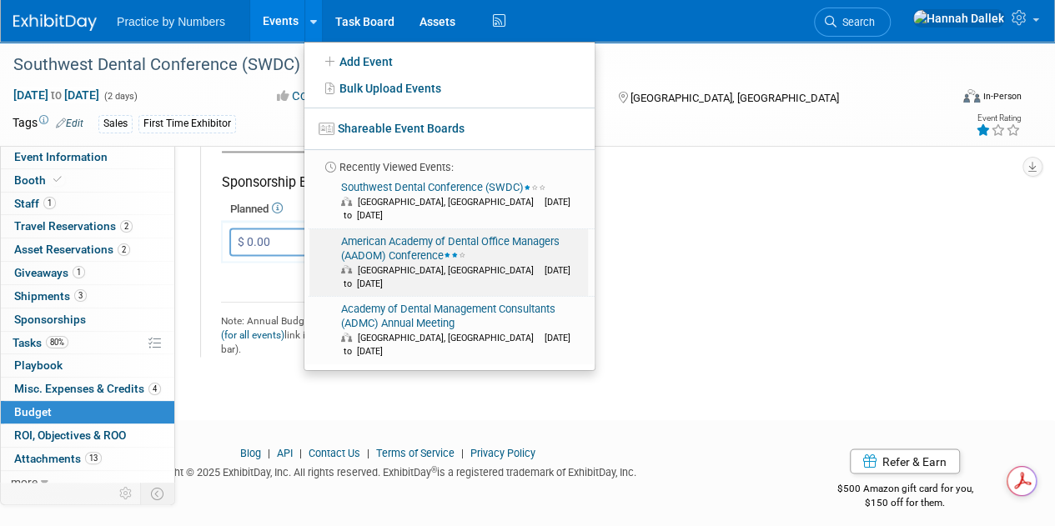
click at [372, 229] on link "American Academy of Dental Office Managers (AADOM) Conference Round Rock, TX Se…" at bounding box center [448, 263] width 278 height 68
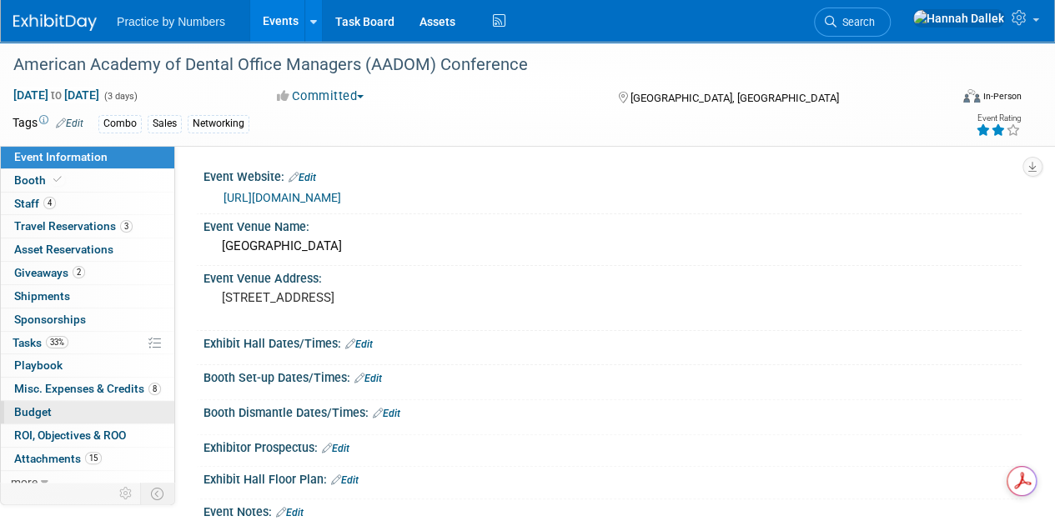
click at [61, 405] on link "Budget" at bounding box center [87, 412] width 173 height 23
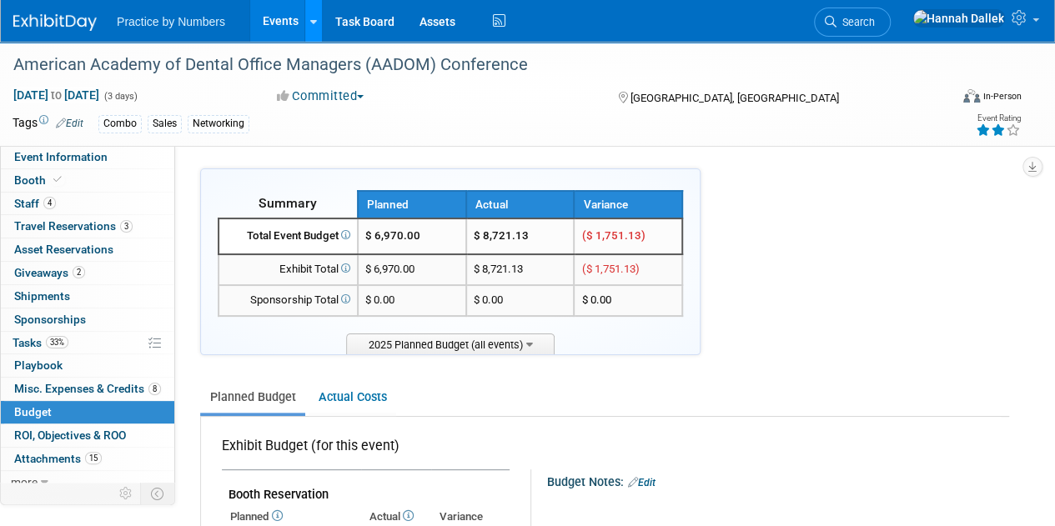
click at [310, 21] on icon at bounding box center [313, 22] width 7 height 11
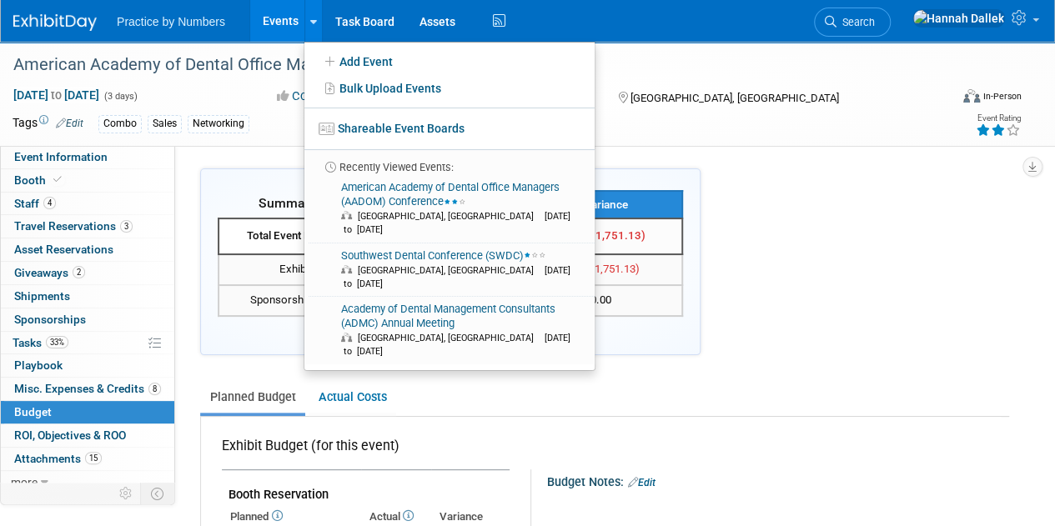
click at [289, 24] on link "Events" at bounding box center [280, 21] width 61 height 42
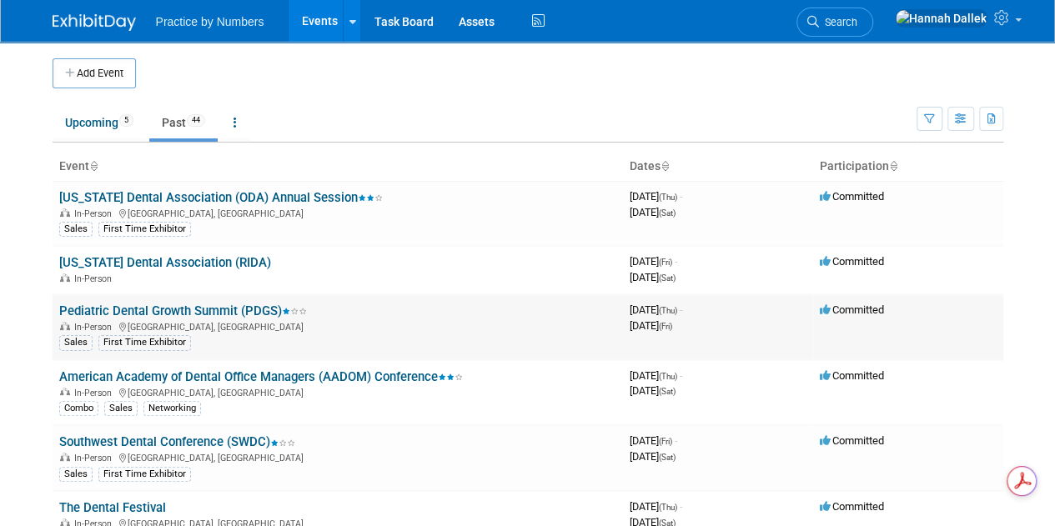
click at [178, 308] on link "Pediatric Dental Growth Summit (PDGS)" at bounding box center [183, 310] width 248 height 15
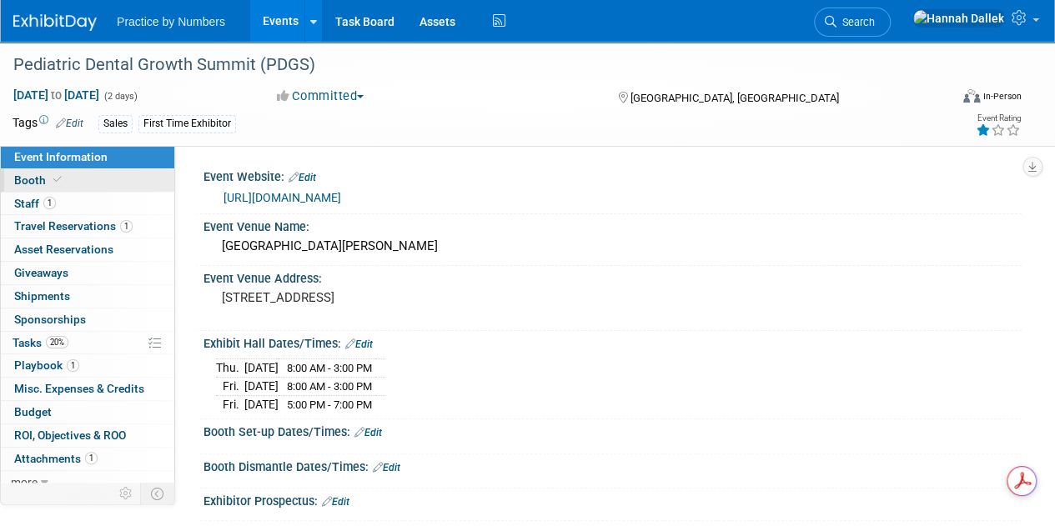
click at [50, 176] on span at bounding box center [57, 179] width 15 height 13
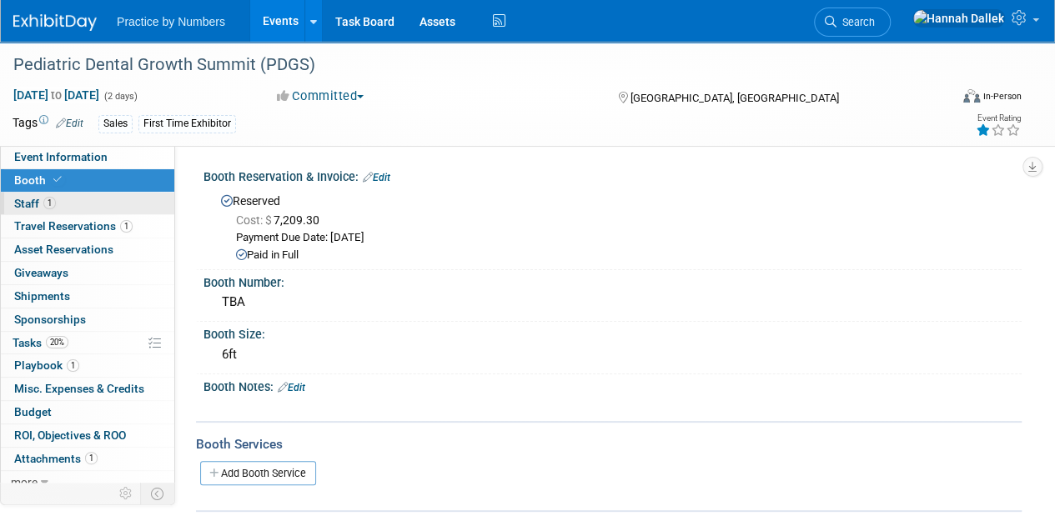
click at [38, 201] on span "Staff 1" at bounding box center [35, 203] width 42 height 13
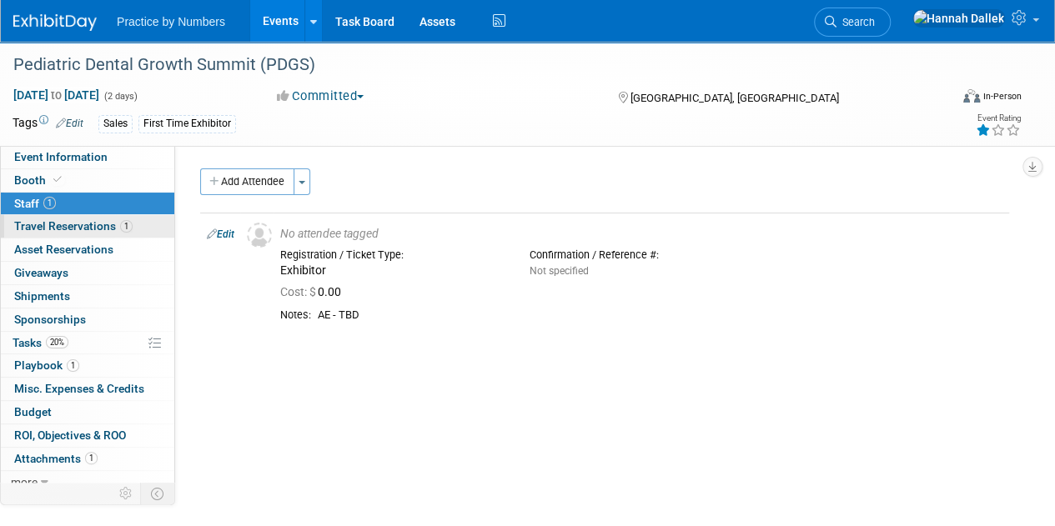
click at [53, 223] on span "Travel Reservations 1" at bounding box center [73, 225] width 118 height 13
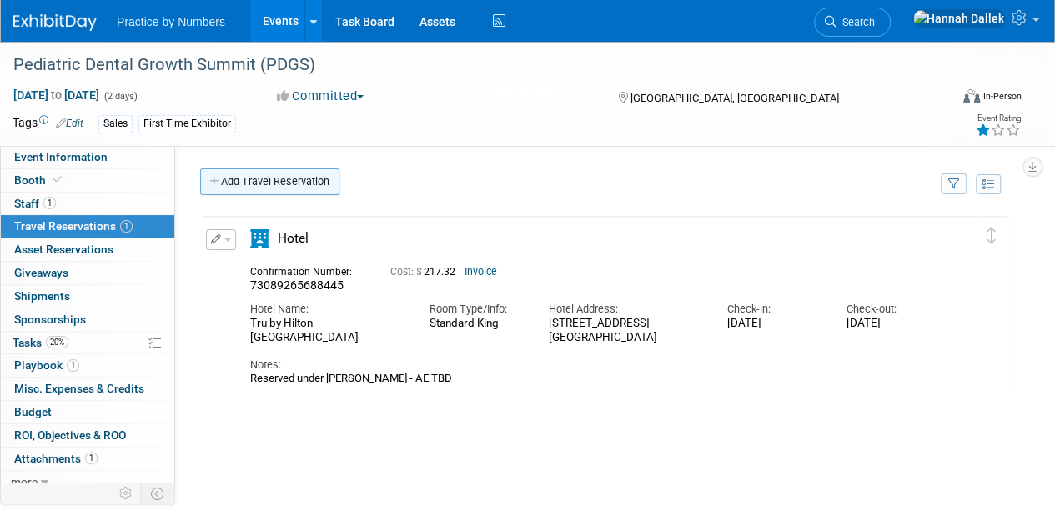
click at [220, 181] on icon at bounding box center [215, 182] width 12 height 11
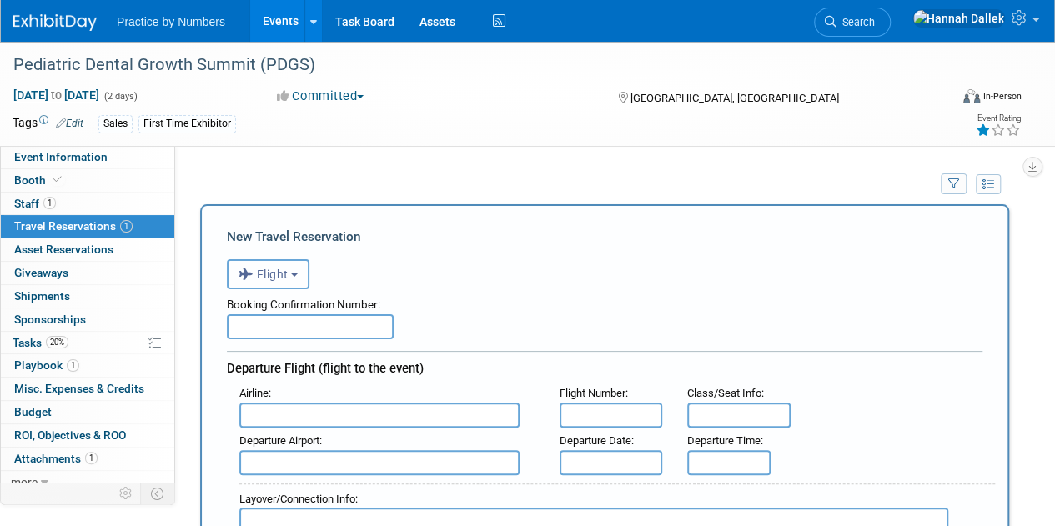
click at [263, 268] on span "Flight" at bounding box center [263, 274] width 50 height 13
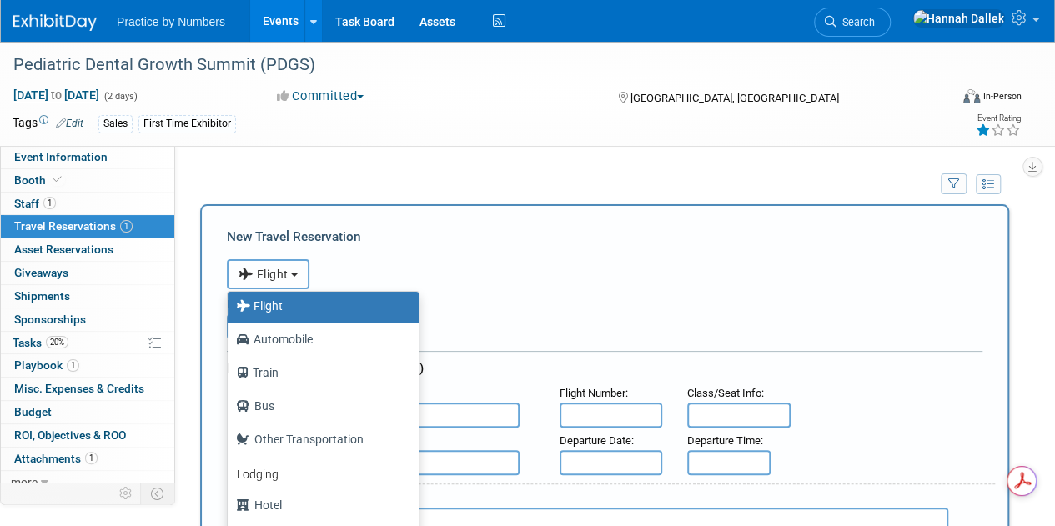
scroll to position [70, 0]
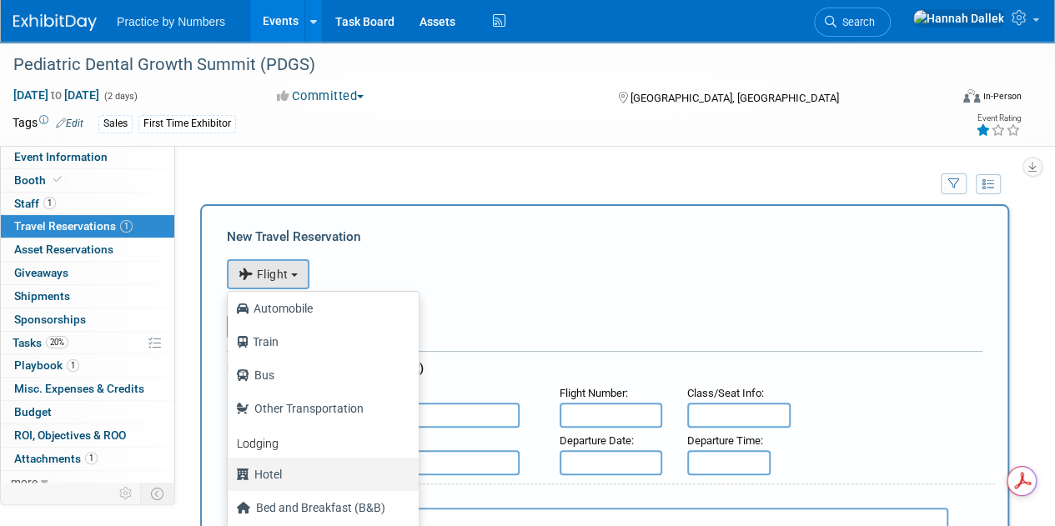
click at [279, 466] on label "Hotel" at bounding box center [319, 474] width 166 height 27
click at [230, 467] on input "Hotel" at bounding box center [224, 472] width 11 height 11
select select "6"
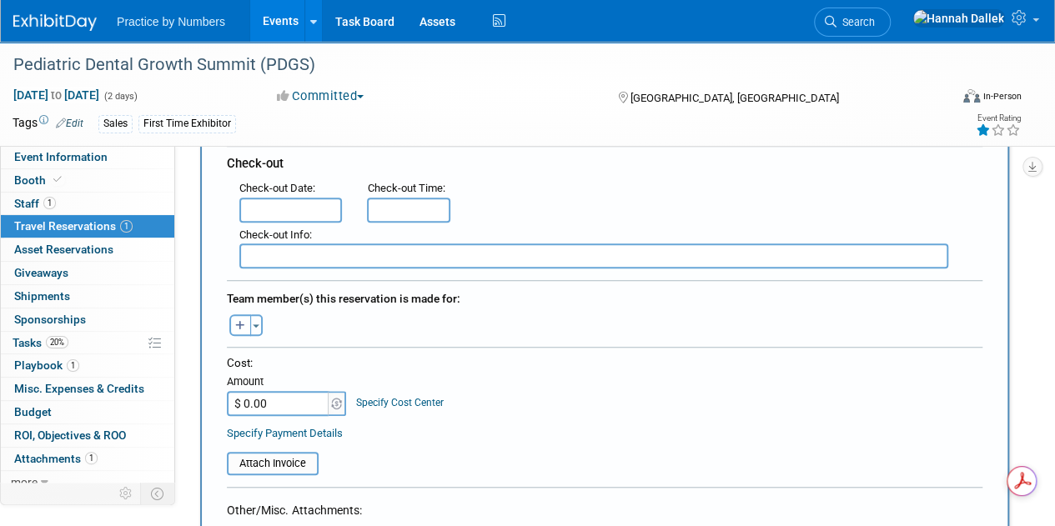
scroll to position [500, 0]
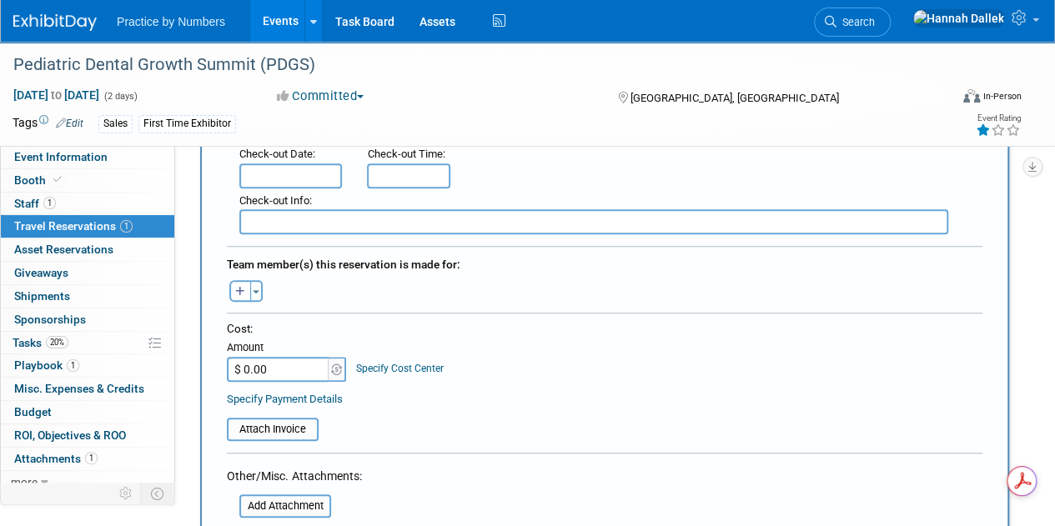
click at [258, 369] on input "$ 0.00" at bounding box center [279, 369] width 104 height 25
paste input "863.3"
type input "$ 863.30"
click at [414, 403] on table "Attach Invoice" at bounding box center [604, 422] width 755 height 38
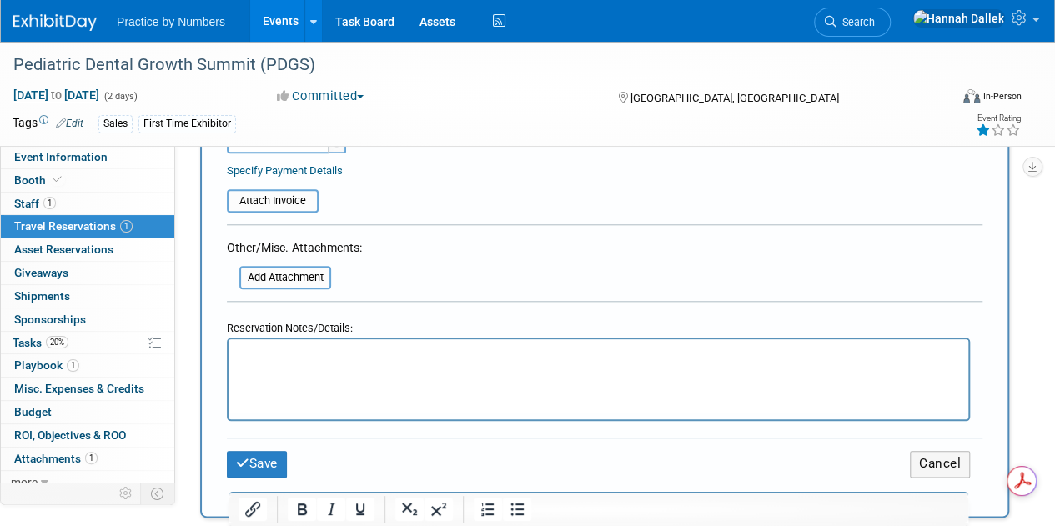
scroll to position [750, 0]
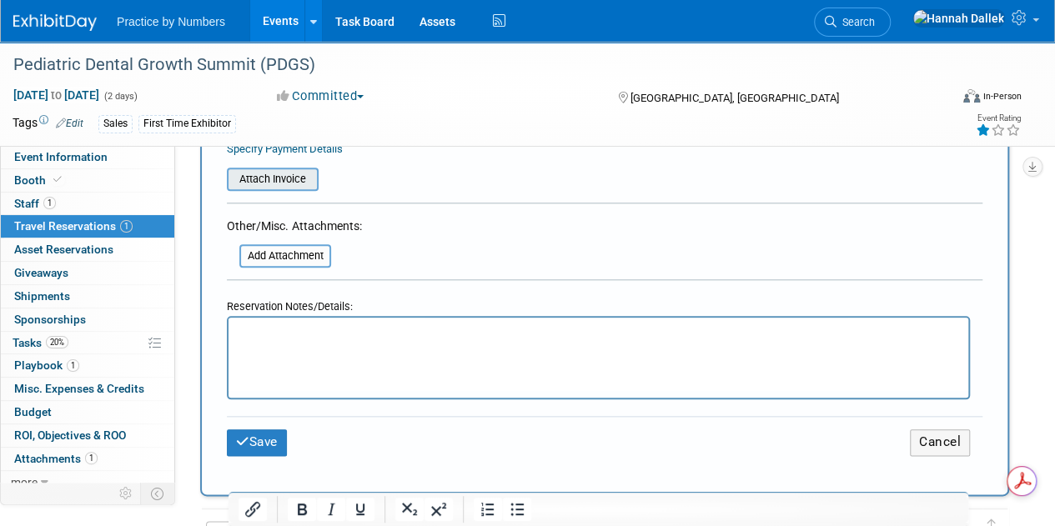
click at [268, 174] on input "file" at bounding box center [217, 179] width 198 height 20
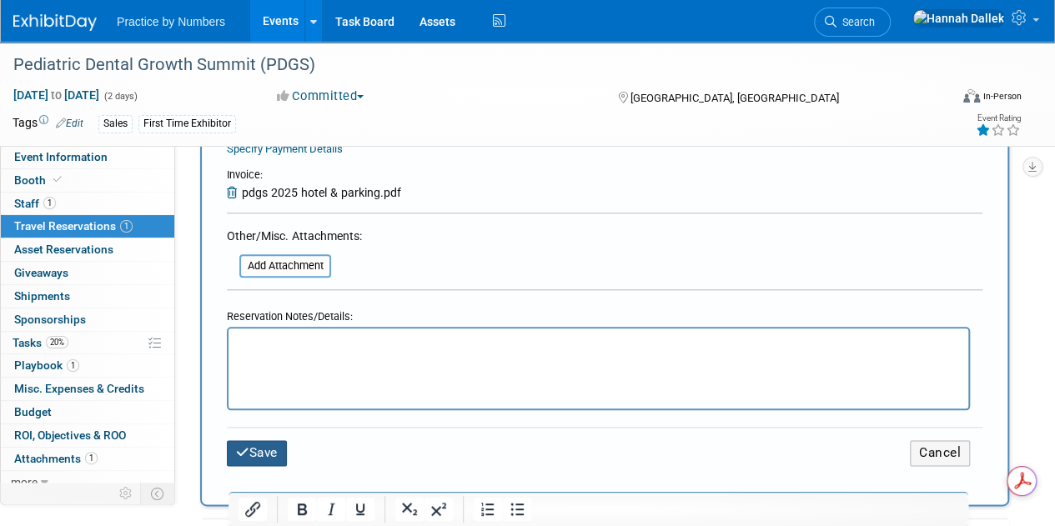
click at [270, 444] on button "Save" at bounding box center [257, 453] width 60 height 26
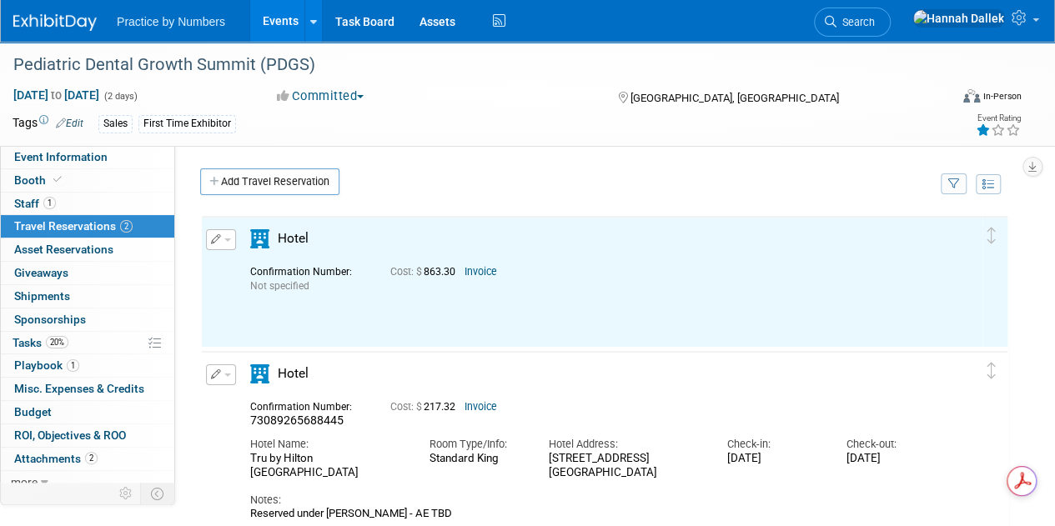
scroll to position [0, 0]
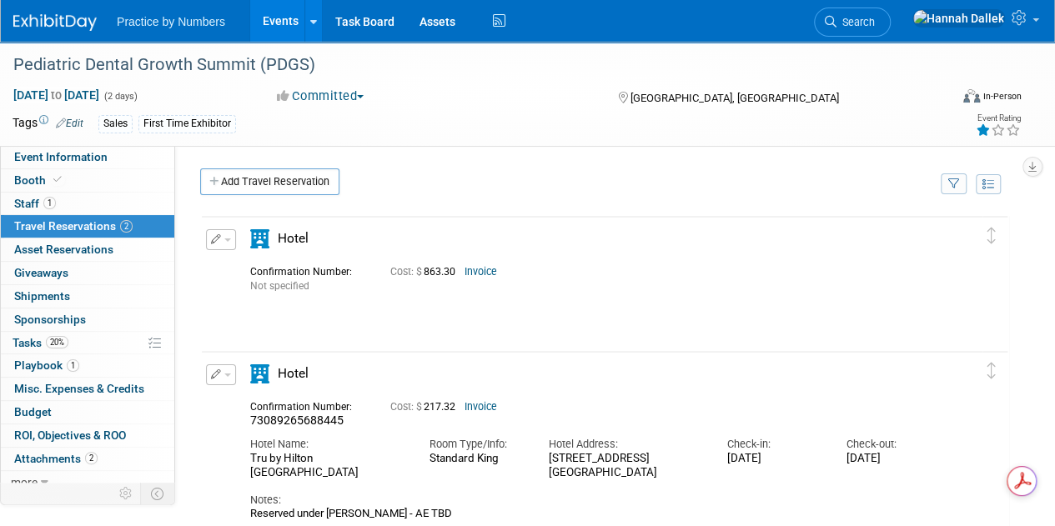
click at [232, 373] on button "button" at bounding box center [221, 374] width 30 height 21
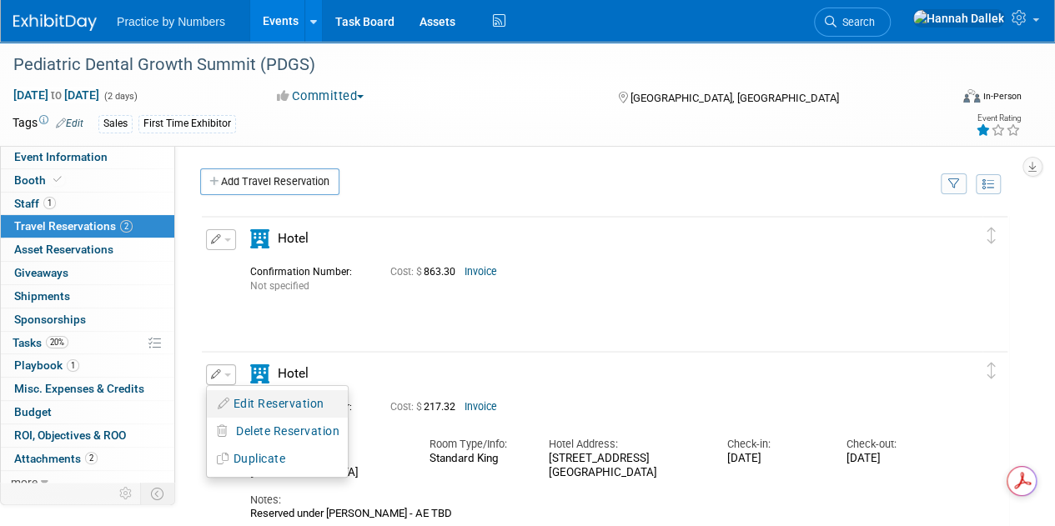
click at [283, 404] on button "Edit Reservation" at bounding box center [277, 404] width 141 height 24
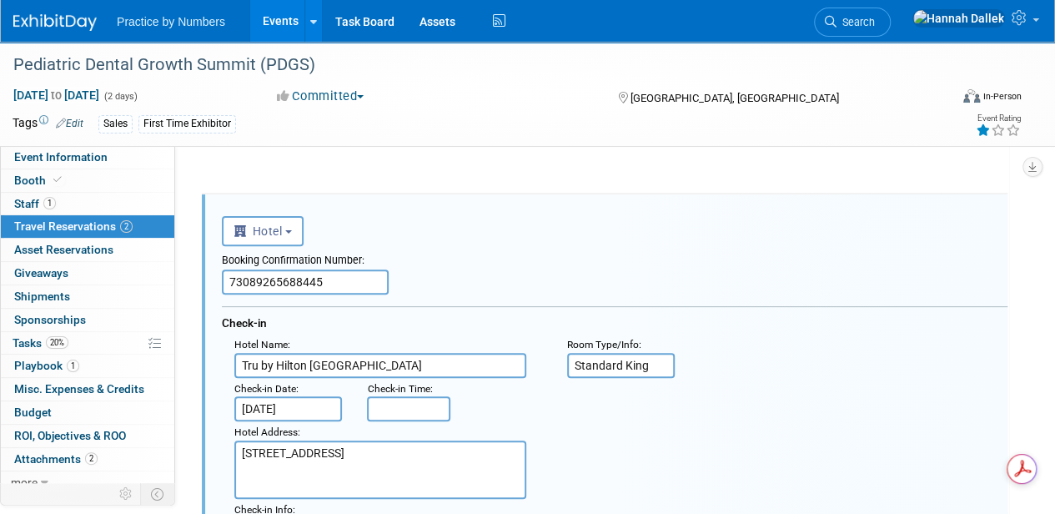
scroll to position [162, 0]
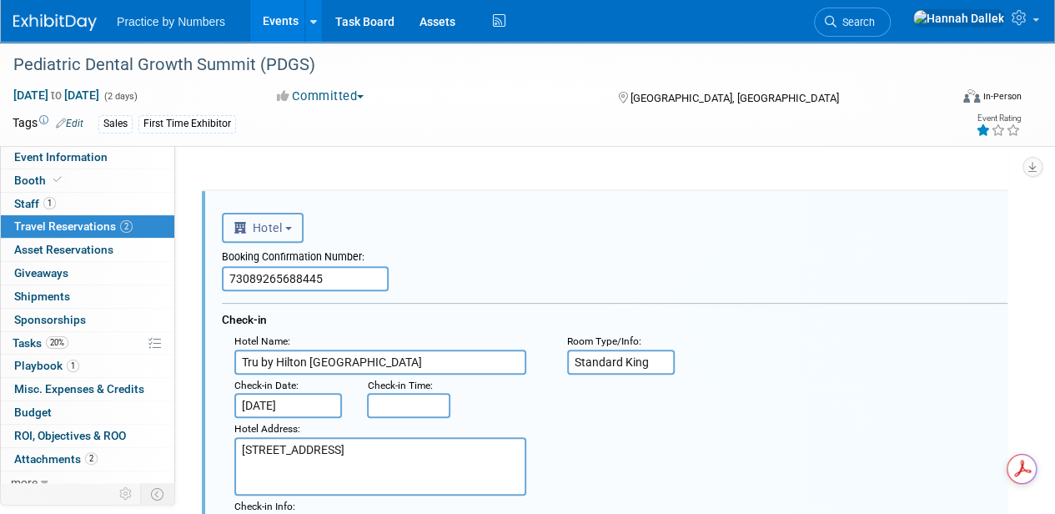
click at [290, 229] on b "button" at bounding box center [288, 228] width 7 height 3
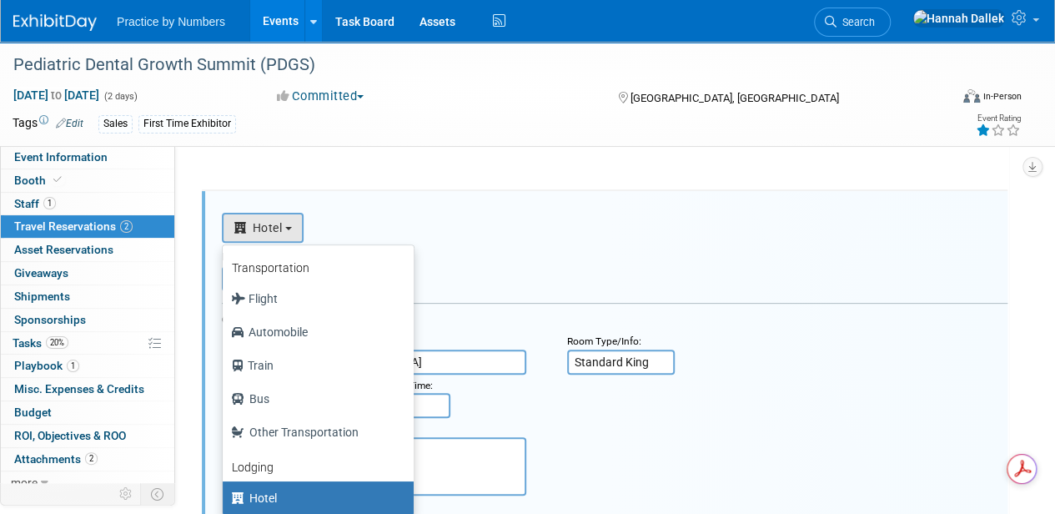
click at [377, 227] on div "<i class="fas fa-plane" style="padding: 6px 4px 6px 1px;"></i> Flight <i class=…" at bounding box center [614, 225] width 785 height 34
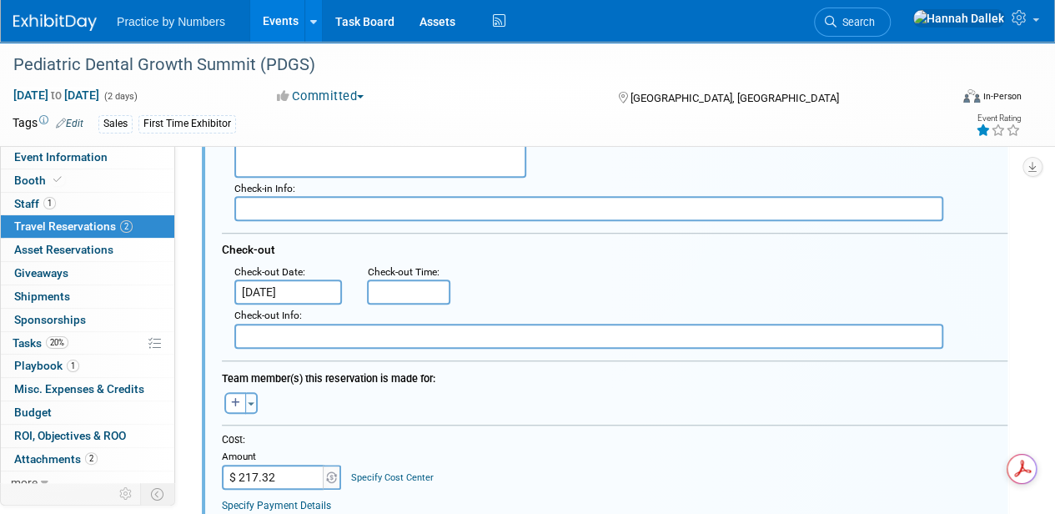
scroll to position [579, 0]
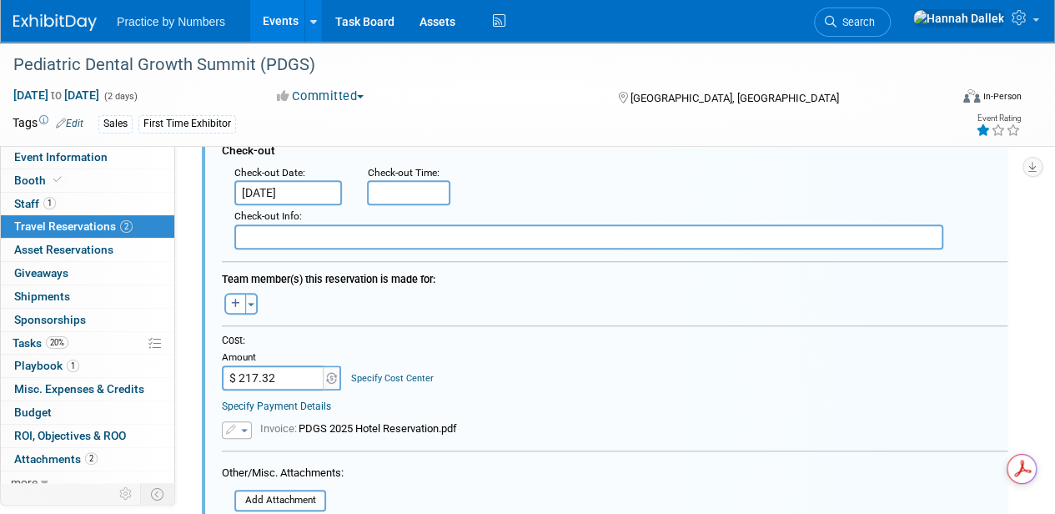
click at [283, 373] on input "$ 217.32" at bounding box center [274, 377] width 104 height 25
type input "$"
type input "$ 0.00"
click at [544, 373] on div "Cost: Amount $ 0.00 Specify Cost Center Cost Center -- Not Specified --" at bounding box center [614, 361] width 785 height 57
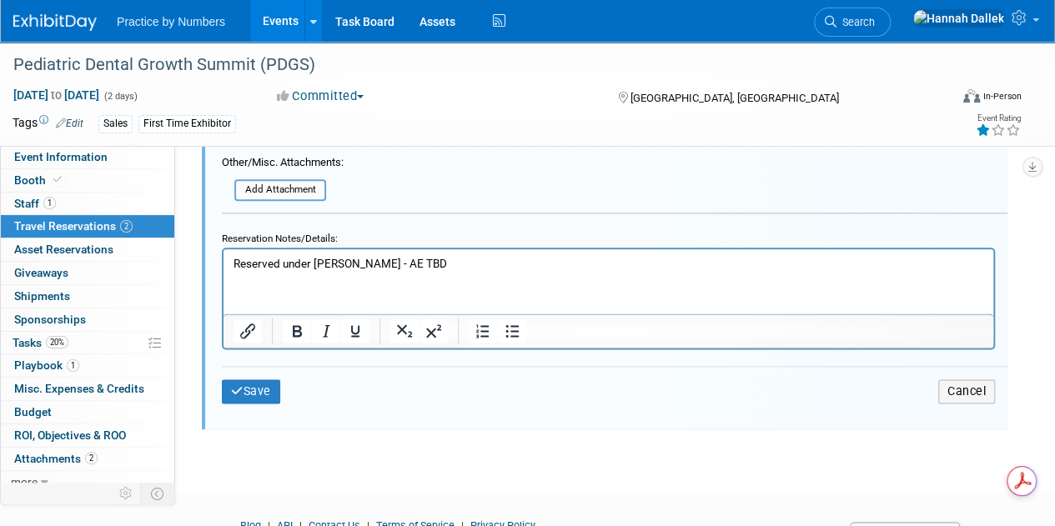
scroll to position [912, 0]
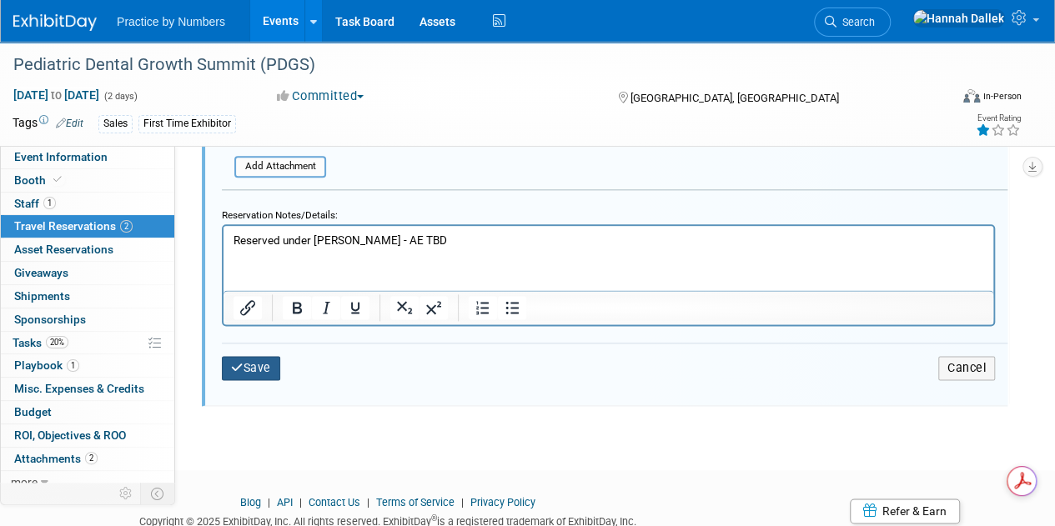
click at [247, 371] on button "Save" at bounding box center [251, 368] width 58 height 24
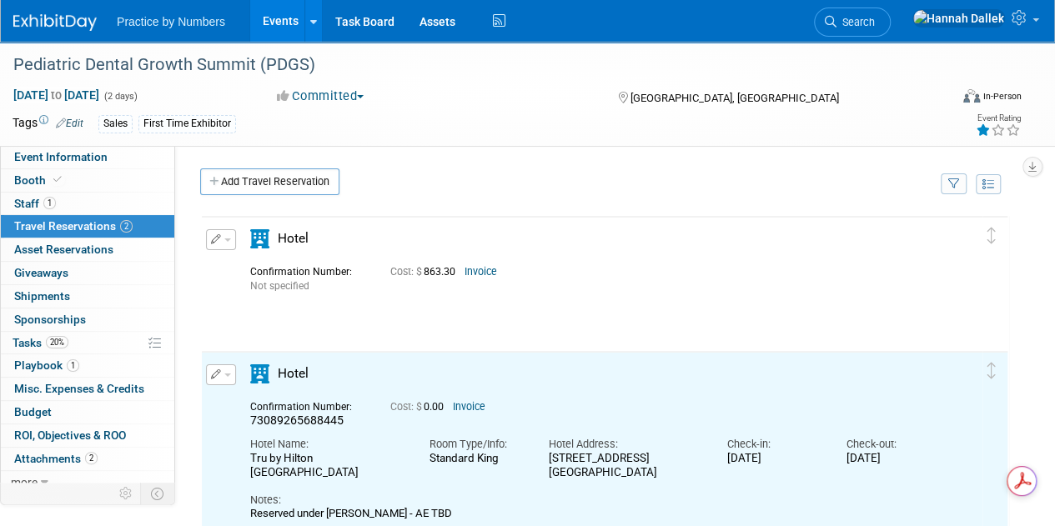
scroll to position [0, 0]
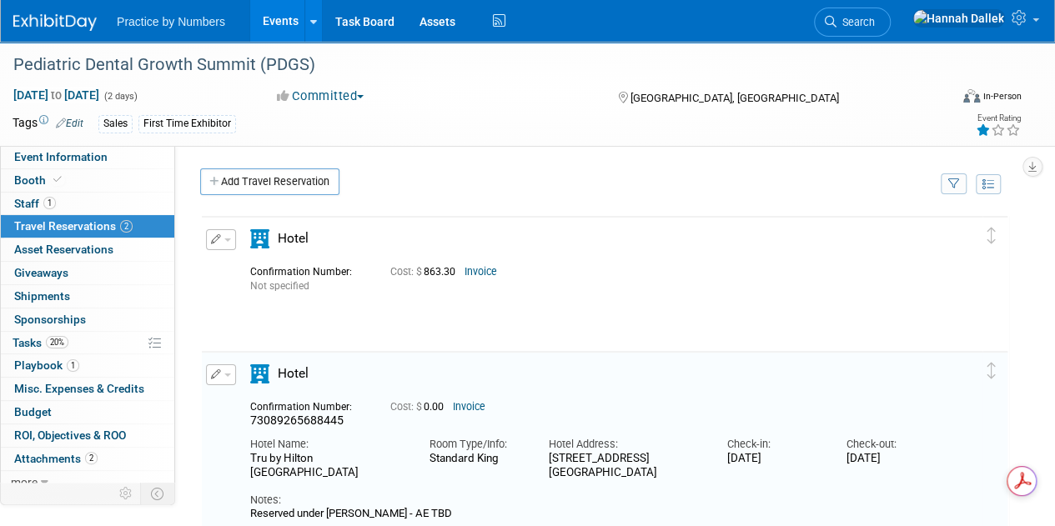
click at [228, 374] on span "button" at bounding box center [227, 374] width 7 height 3
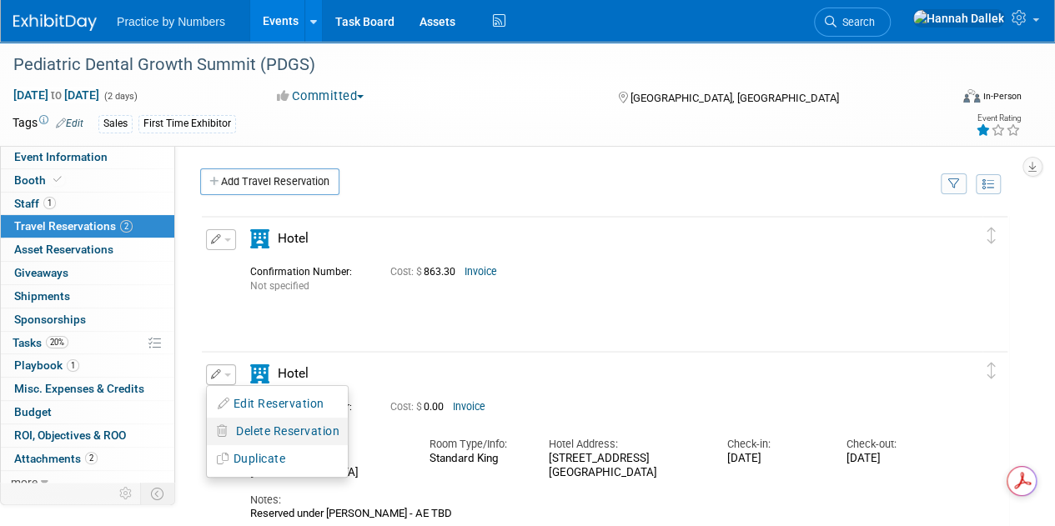
click at [247, 431] on span "Delete Reservation" at bounding box center [287, 430] width 103 height 13
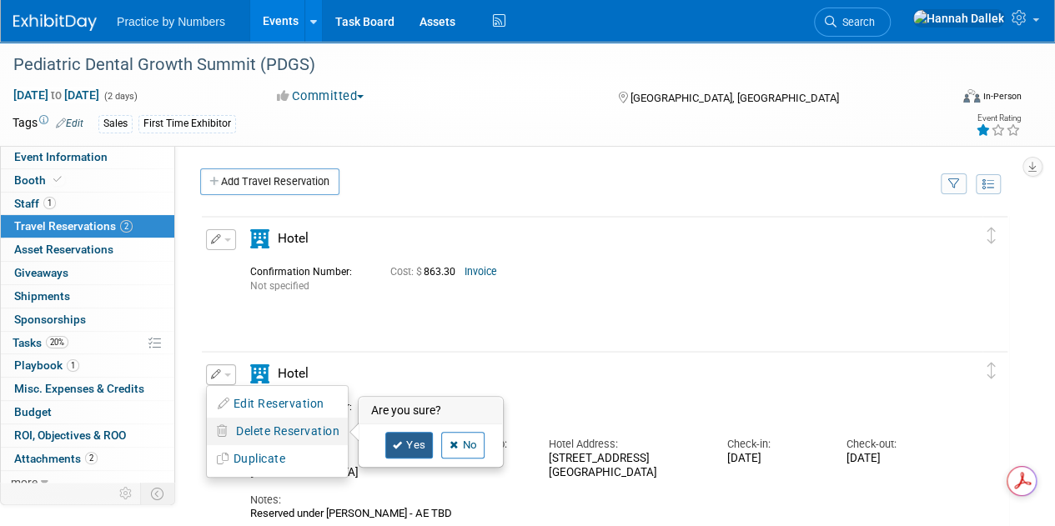
click at [413, 442] on link "Yes" at bounding box center [409, 445] width 48 height 27
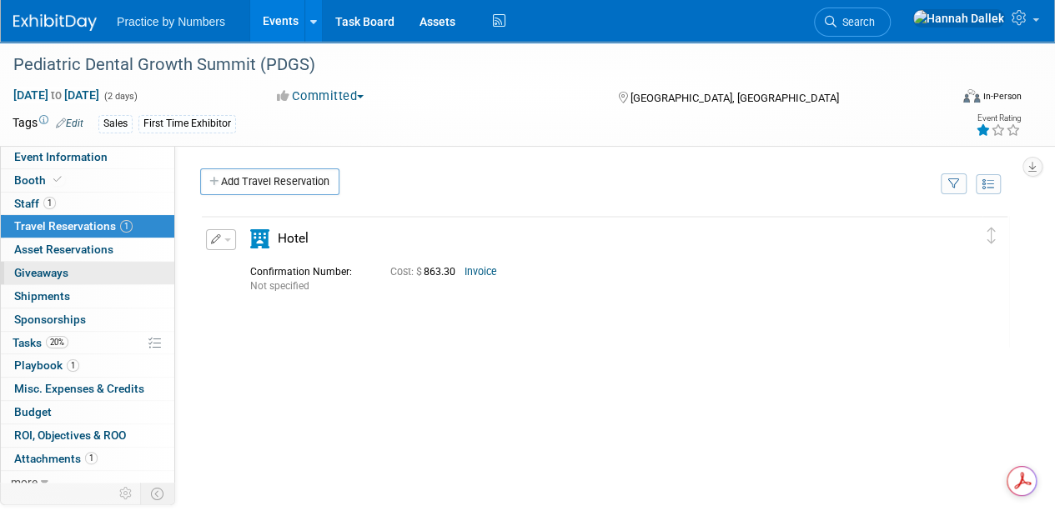
click at [53, 272] on span "Giveaways 0" at bounding box center [41, 272] width 54 height 13
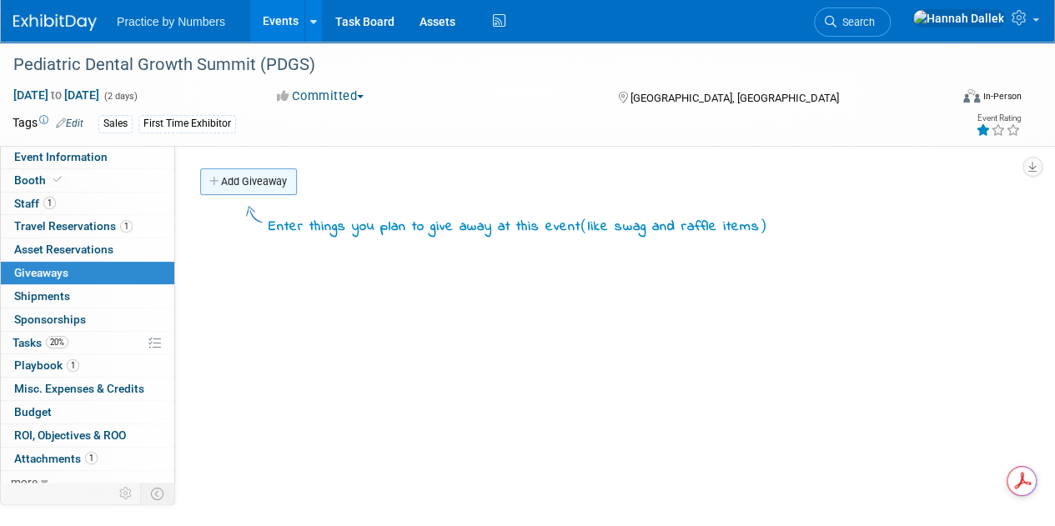
click at [213, 183] on icon at bounding box center [215, 182] width 12 height 11
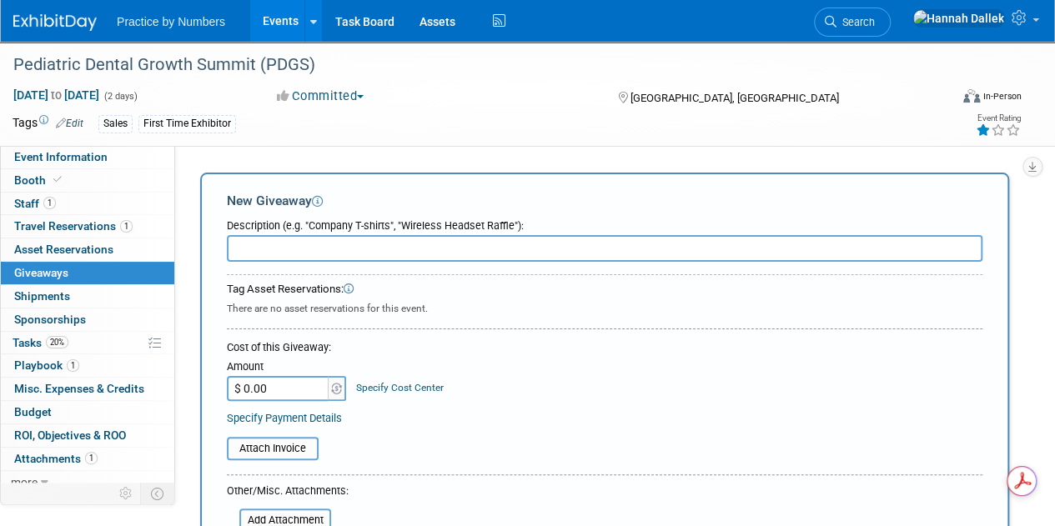
click at [280, 387] on input "$ 0.00" at bounding box center [279, 388] width 104 height 25
type input "$ 77.50"
click at [519, 343] on div "Cost of this Giveaway:" at bounding box center [604, 347] width 755 height 15
click at [282, 243] on input "text" at bounding box center [604, 248] width 755 height 27
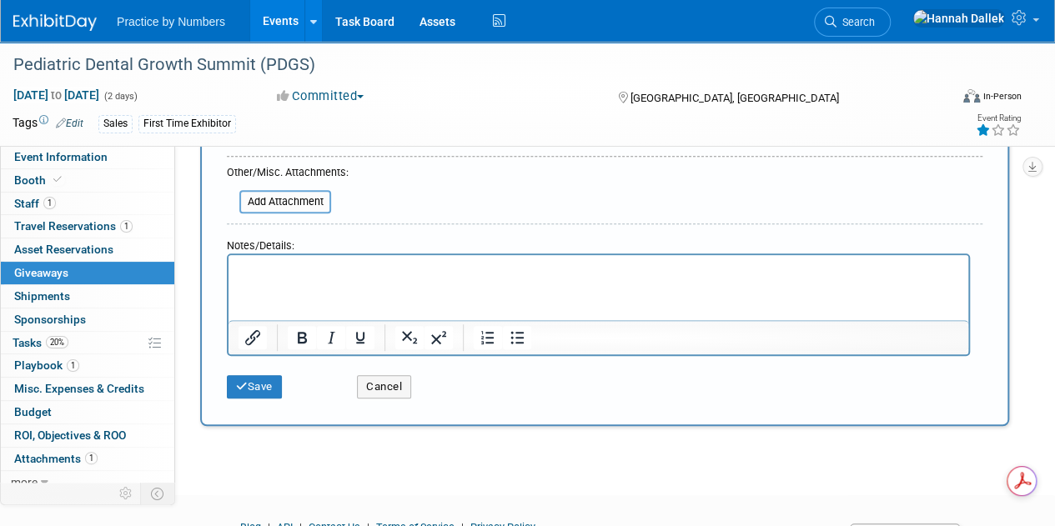
scroll to position [333, 0]
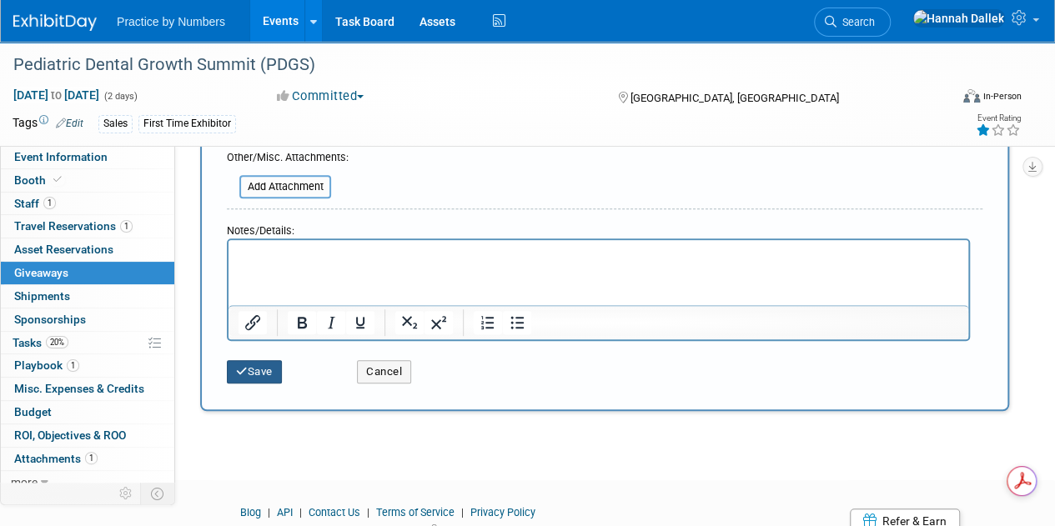
type input "PDGS 2025 | Giveaways - Pens (50)"
click at [265, 368] on button "Save" at bounding box center [254, 371] width 55 height 23
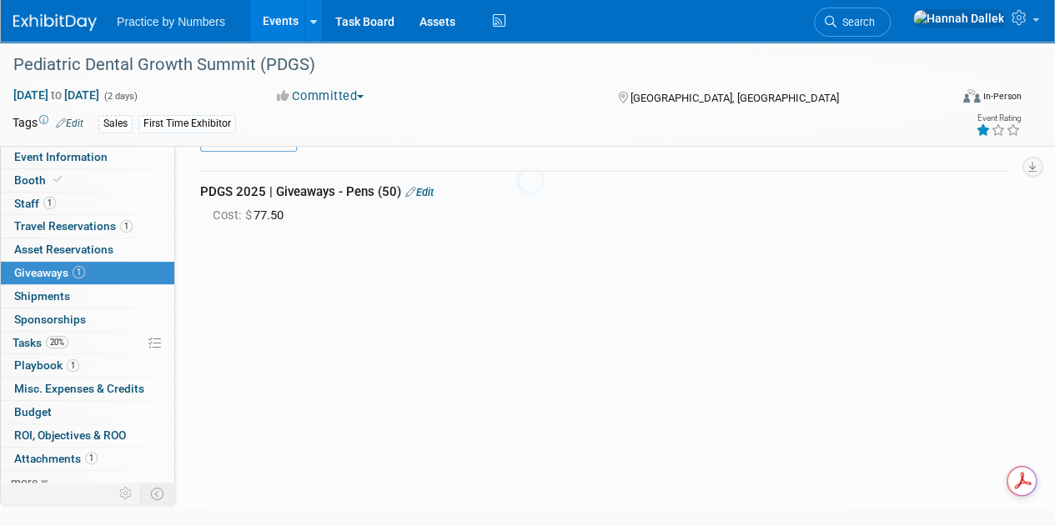
scroll to position [37, 0]
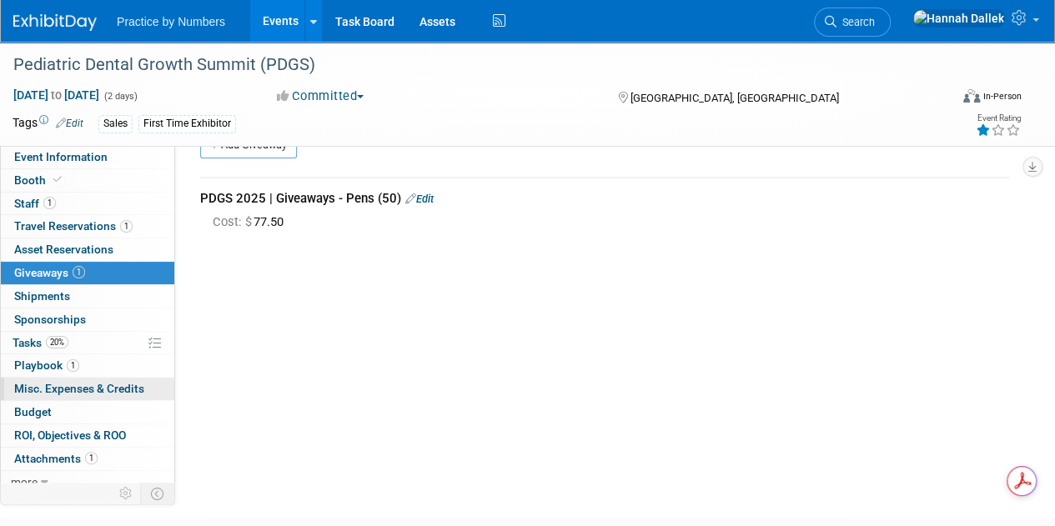
click at [93, 386] on span "Misc. Expenses & Credits 0" at bounding box center [79, 388] width 130 height 13
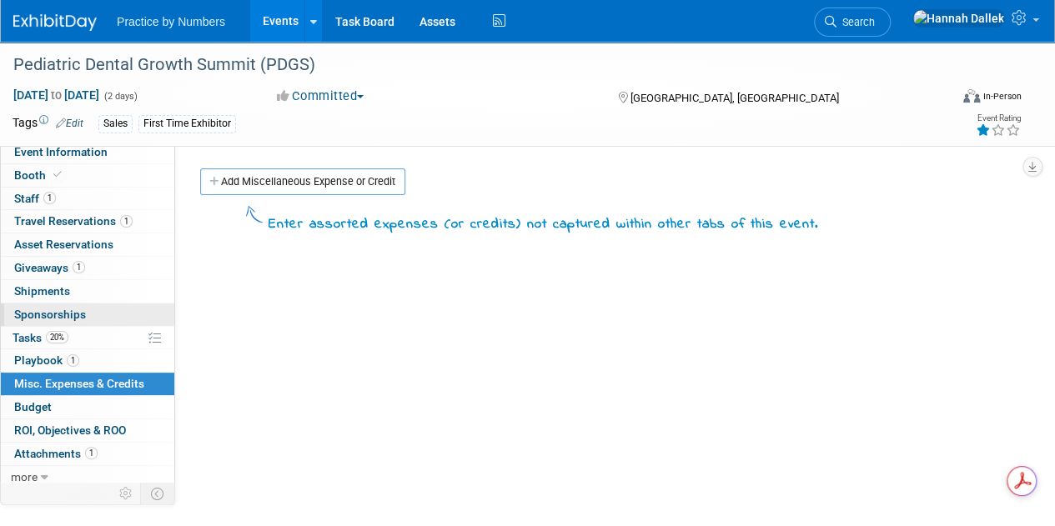
scroll to position [7, 0]
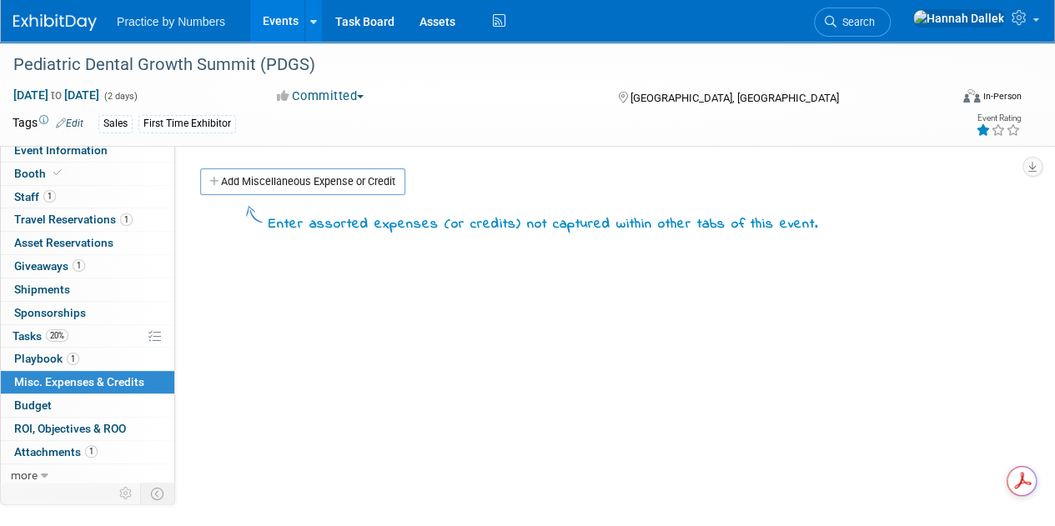
click at [253, 166] on div "Event Website: Edit https://www.pediatricdentalgrowthsummit.com/ Event Venue Na…" at bounding box center [598, 318] width 846 height 344
click at [262, 183] on link "Add Miscellaneous Expense or Credit" at bounding box center [302, 181] width 205 height 27
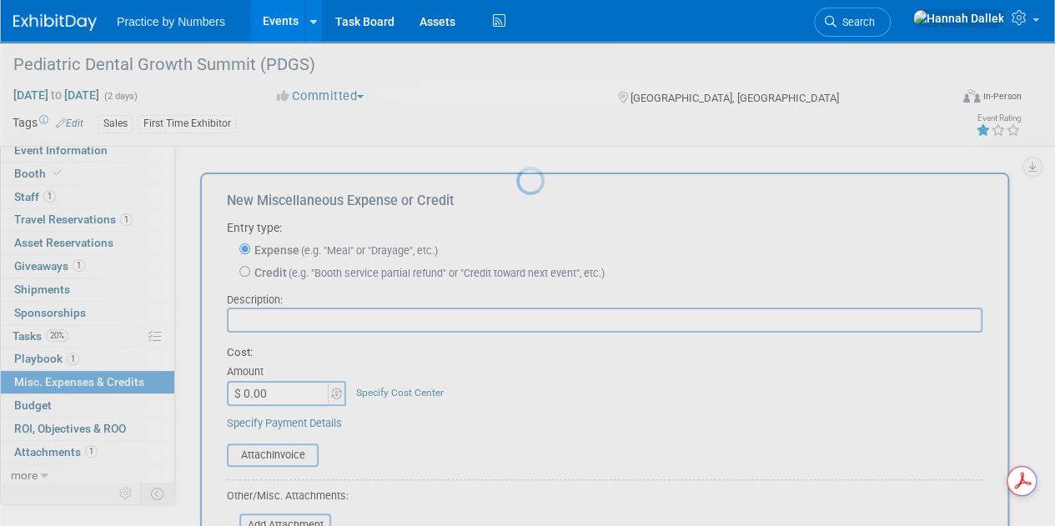
scroll to position [0, 0]
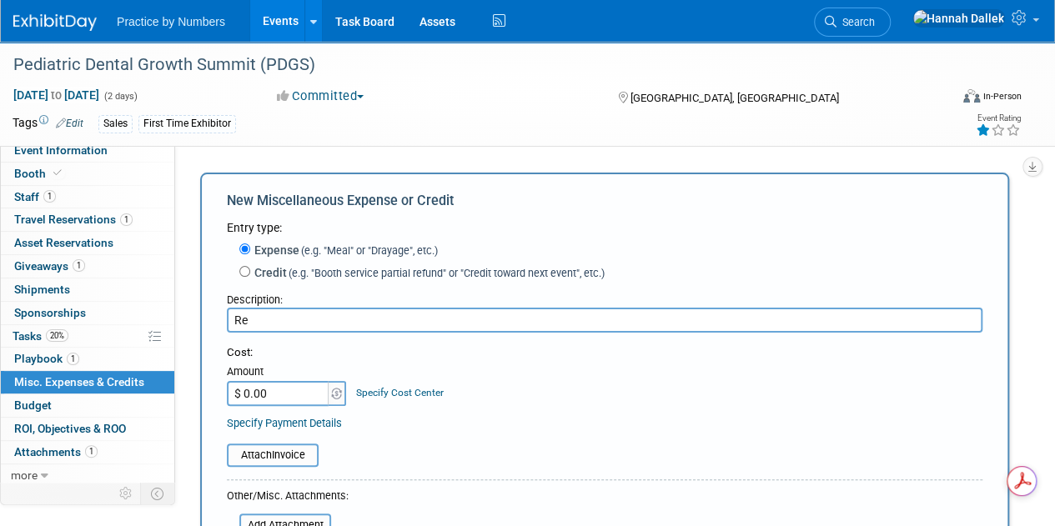
type input "R"
type input "A"
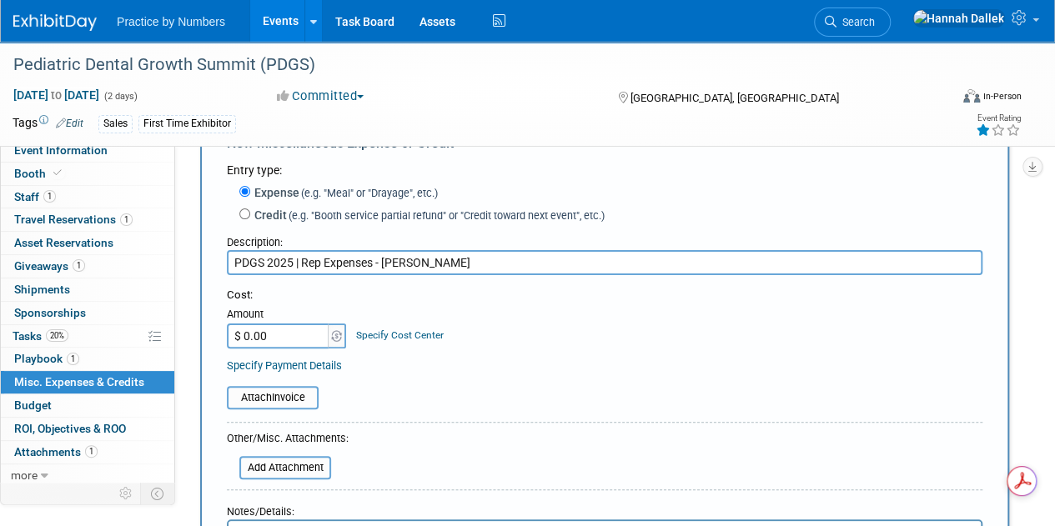
scroll to position [83, 0]
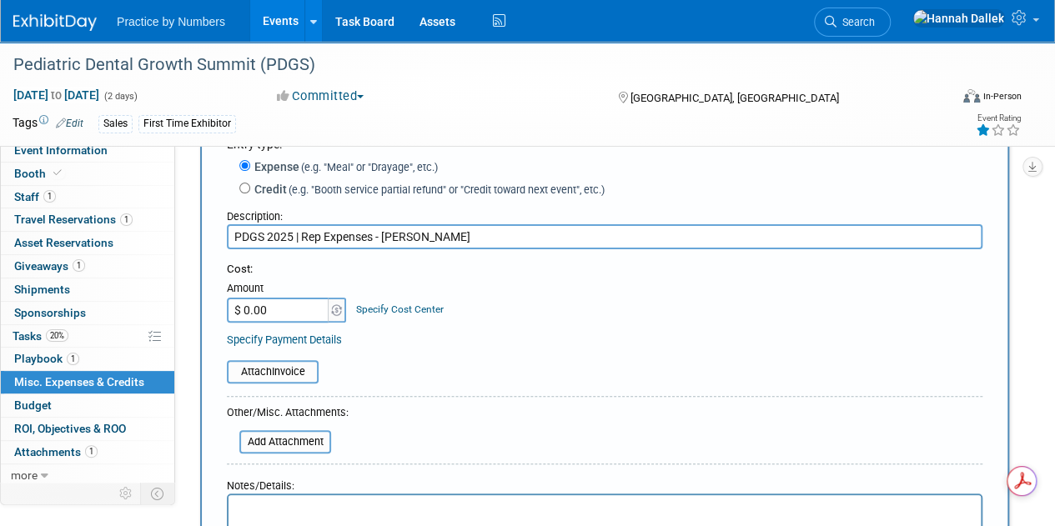
type input "PDGS 2025 | Rep Expenses - Hannah"
click at [273, 312] on input "$ 0.00" at bounding box center [279, 310] width 104 height 25
type input "$ 48.82"
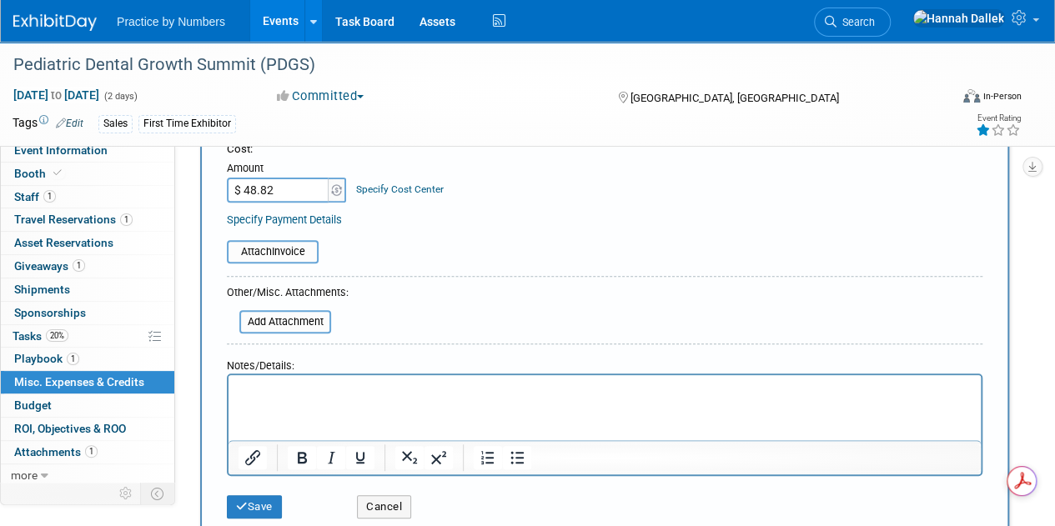
scroll to position [250, 0]
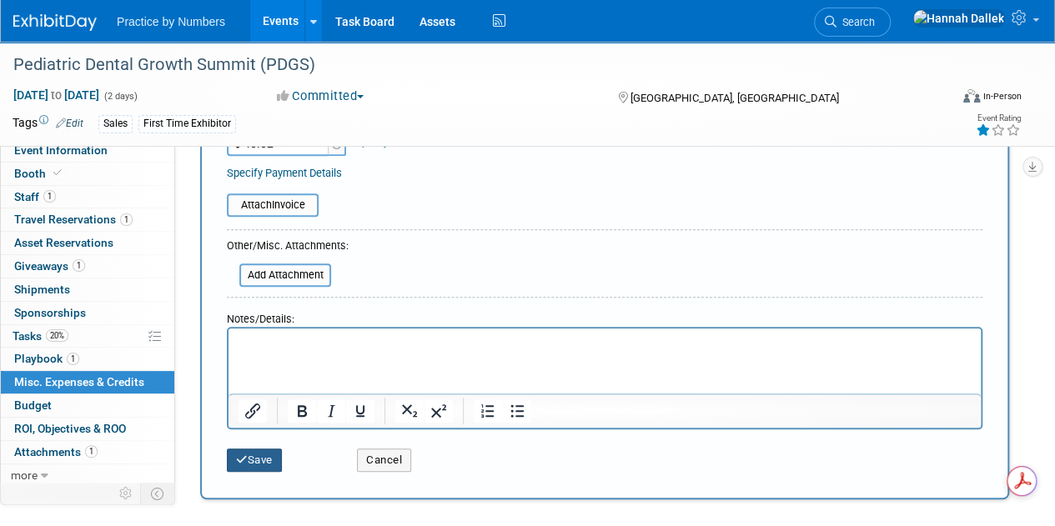
click at [257, 456] on button "Save" at bounding box center [254, 460] width 55 height 23
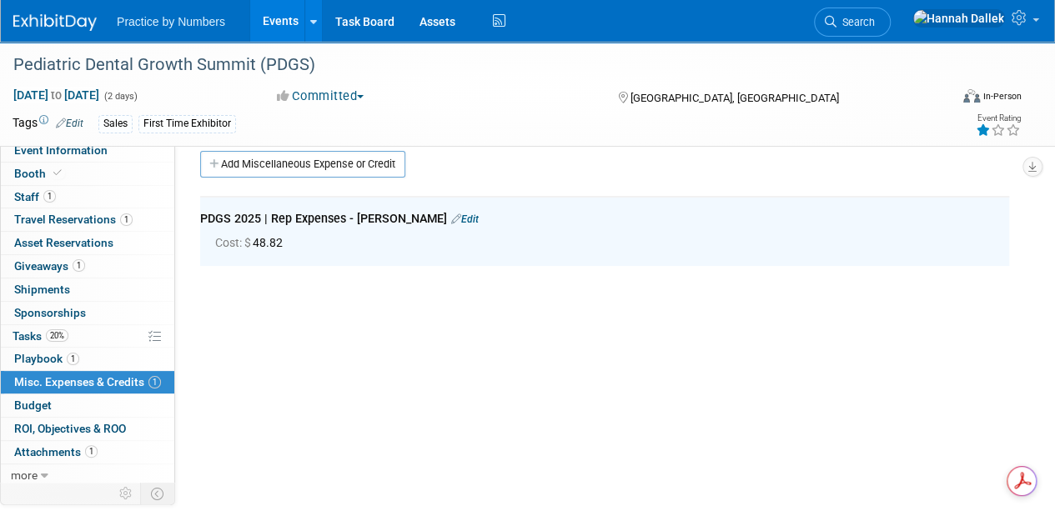
scroll to position [0, 0]
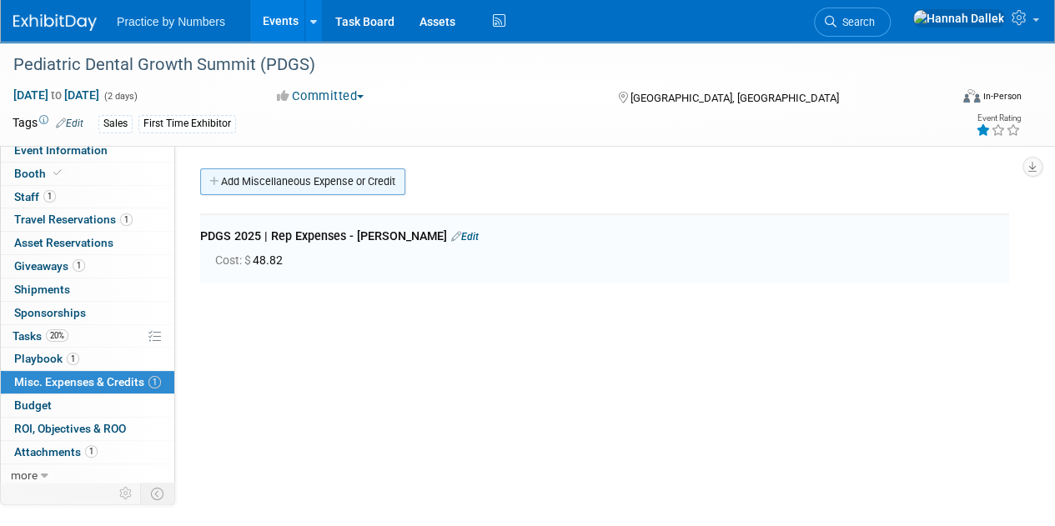
click at [250, 183] on link "Add Miscellaneous Expense or Credit" at bounding box center [302, 181] width 205 height 27
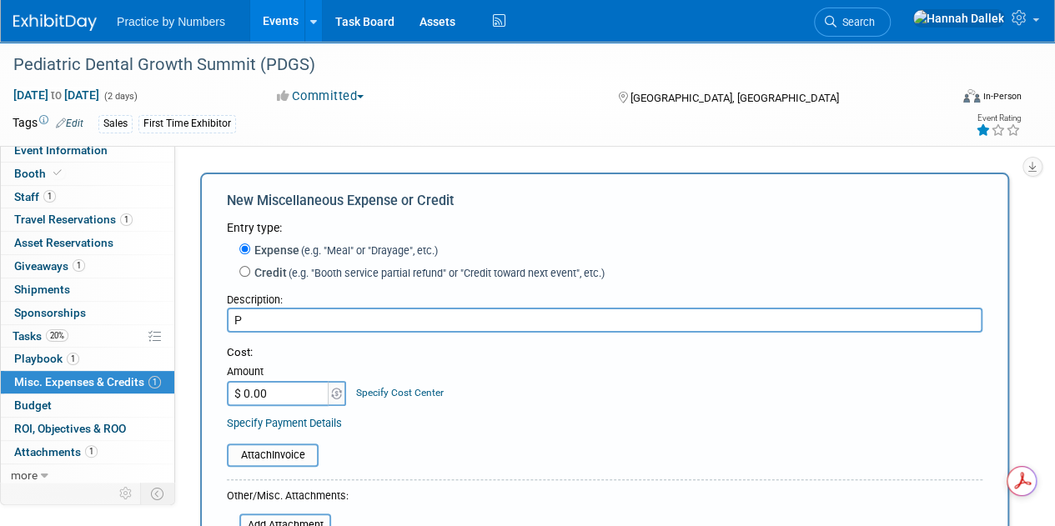
type input "P"
click at [270, 396] on input "$ 0.00" at bounding box center [279, 393] width 104 height 25
type input "$ 143.50"
click at [269, 321] on input "P" at bounding box center [604, 320] width 755 height 25
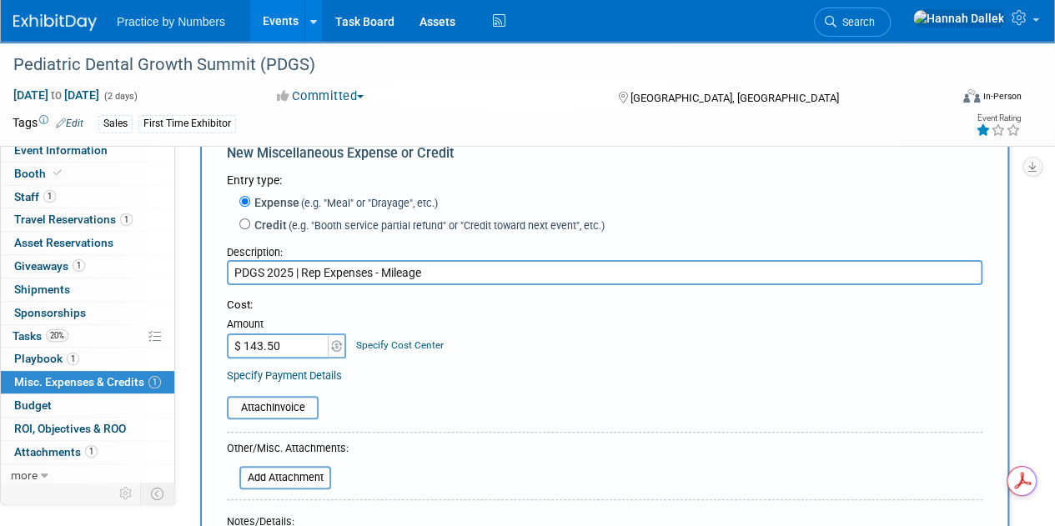
scroll to position [83, 0]
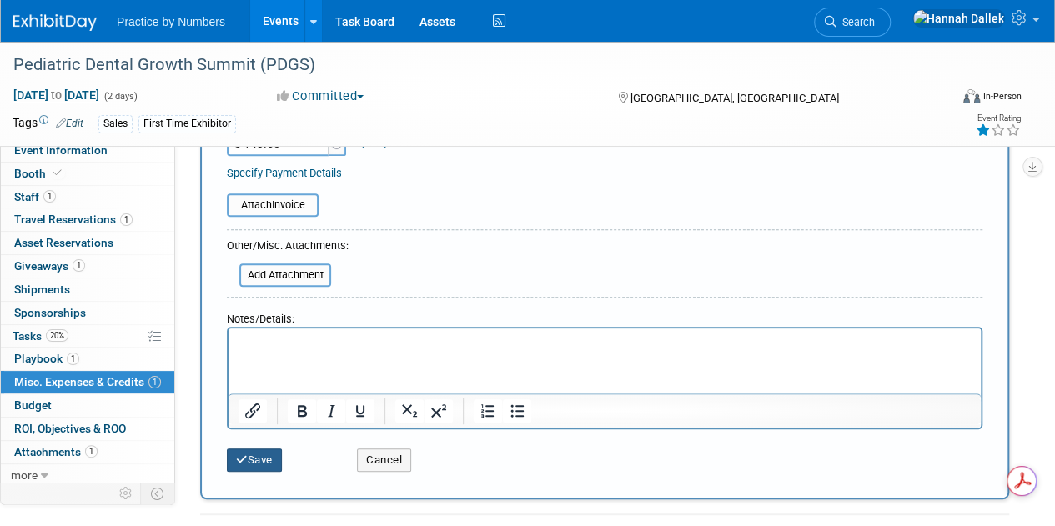
type input "PDGS 2025 | Rep Expenses - Mileage (Hannah)"
click at [260, 458] on button "Save" at bounding box center [254, 460] width 55 height 23
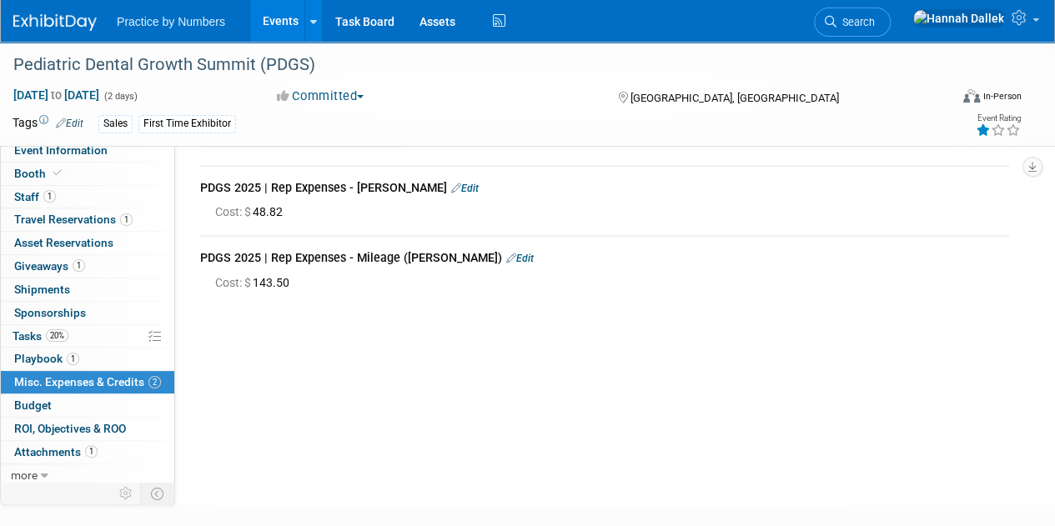
scroll to position [0, 0]
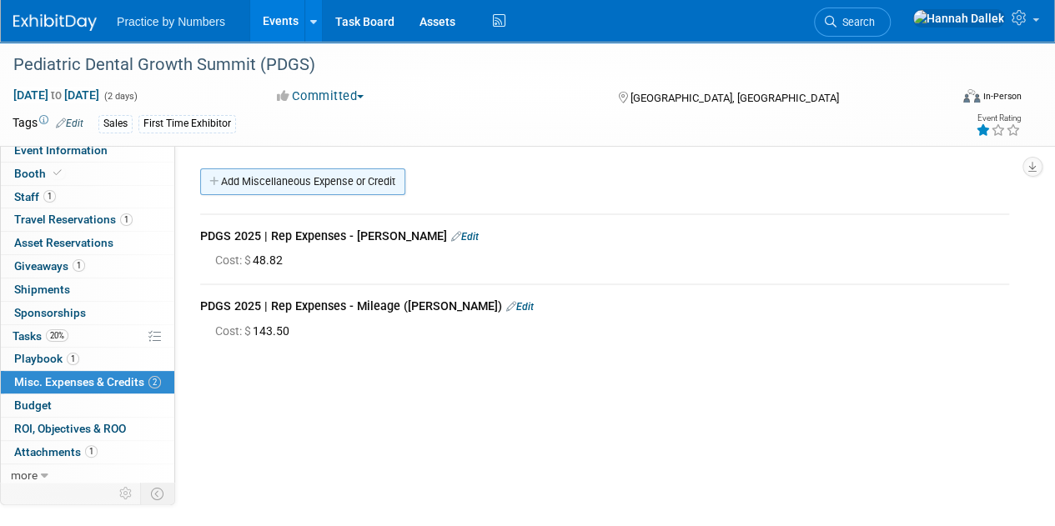
click at [225, 181] on link "Add Miscellaneous Expense or Credit" at bounding box center [302, 181] width 205 height 27
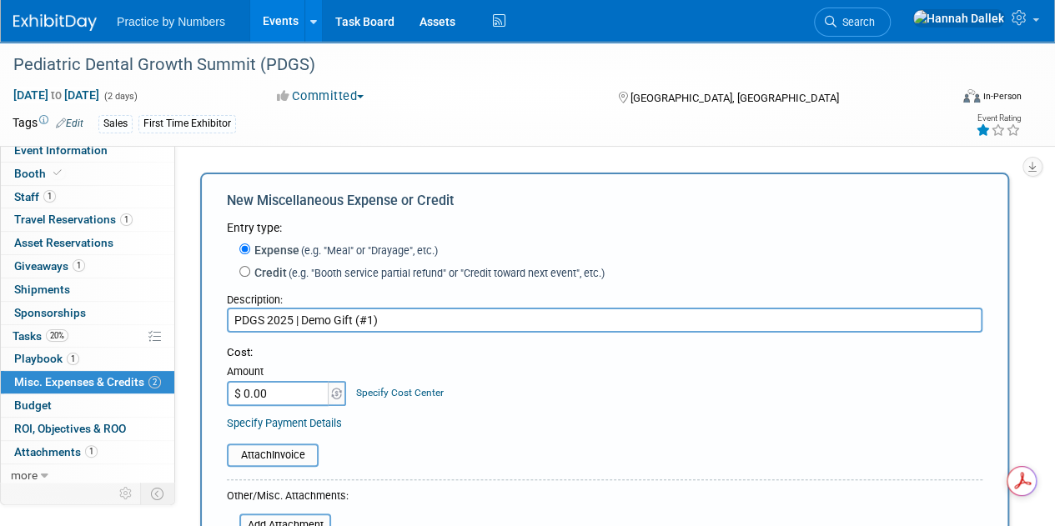
type input "PDGS 2025 | Demo Gift (#1)"
click at [286, 396] on input "$ 0.00" at bounding box center [279, 393] width 104 height 25
type input "$ 50.00"
click at [481, 407] on div "Cost: Amount $ 50.00 Specify Cost Center Cost Center -- Not Specified --" at bounding box center [604, 388] width 755 height 86
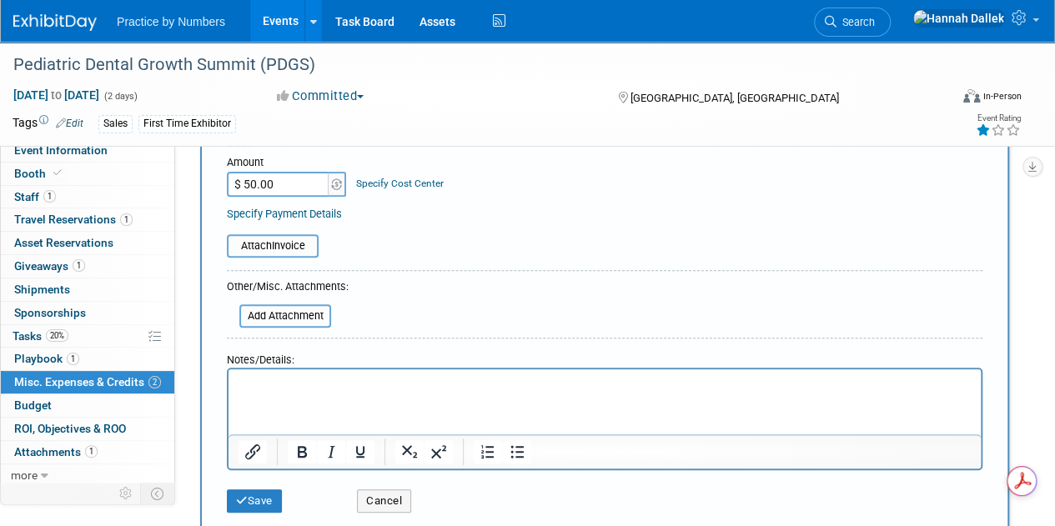
scroll to position [250, 0]
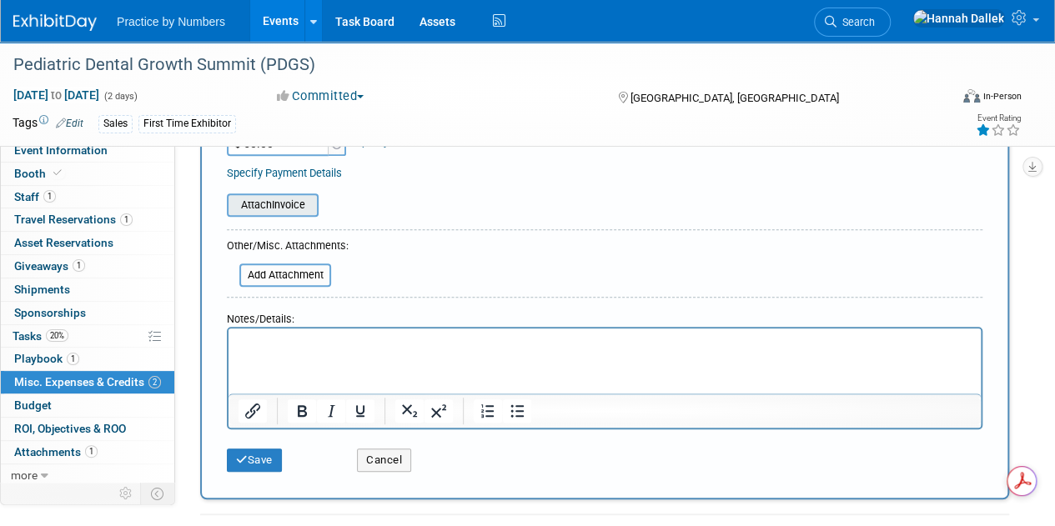
click at [288, 209] on input "file" at bounding box center [217, 205] width 198 height 20
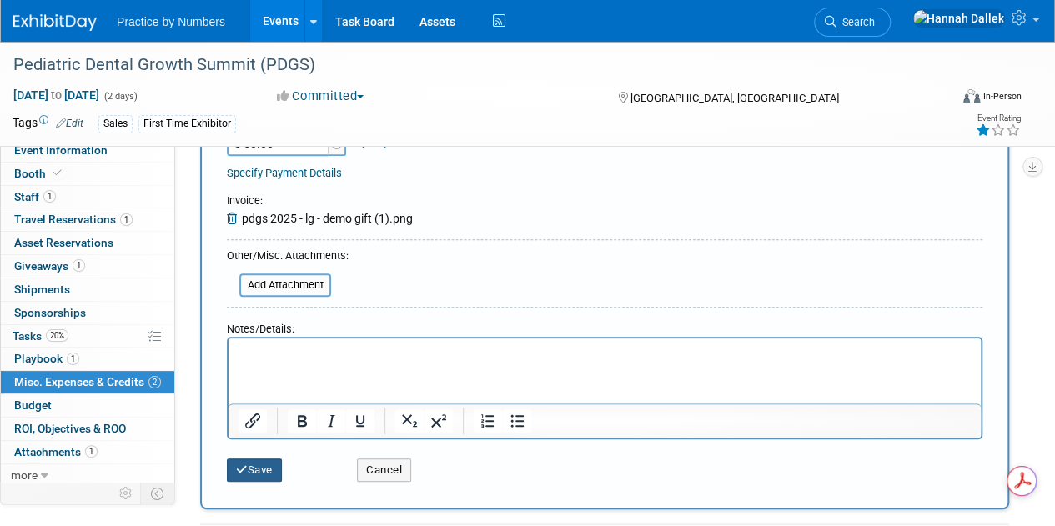
click at [241, 470] on icon "submit" at bounding box center [242, 469] width 12 height 11
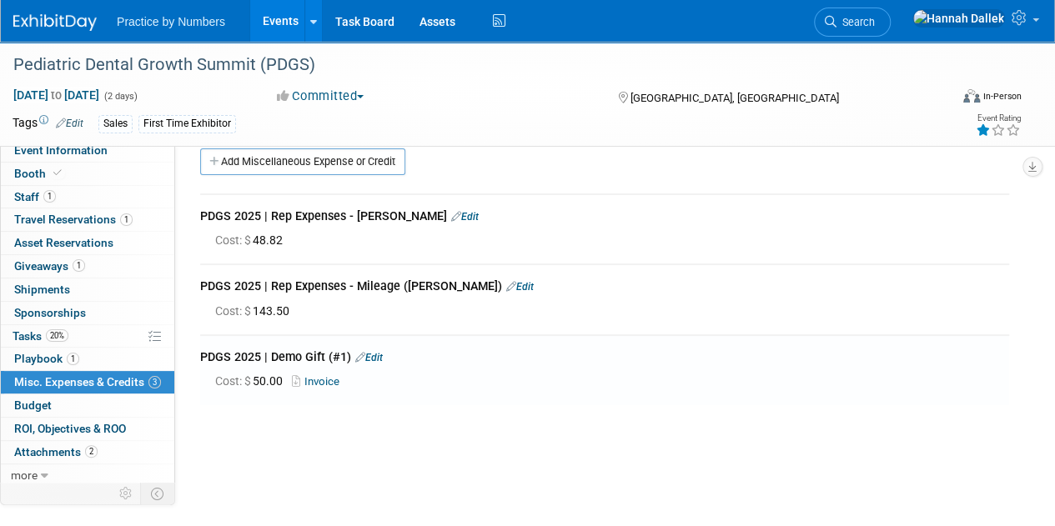
scroll to position [0, 0]
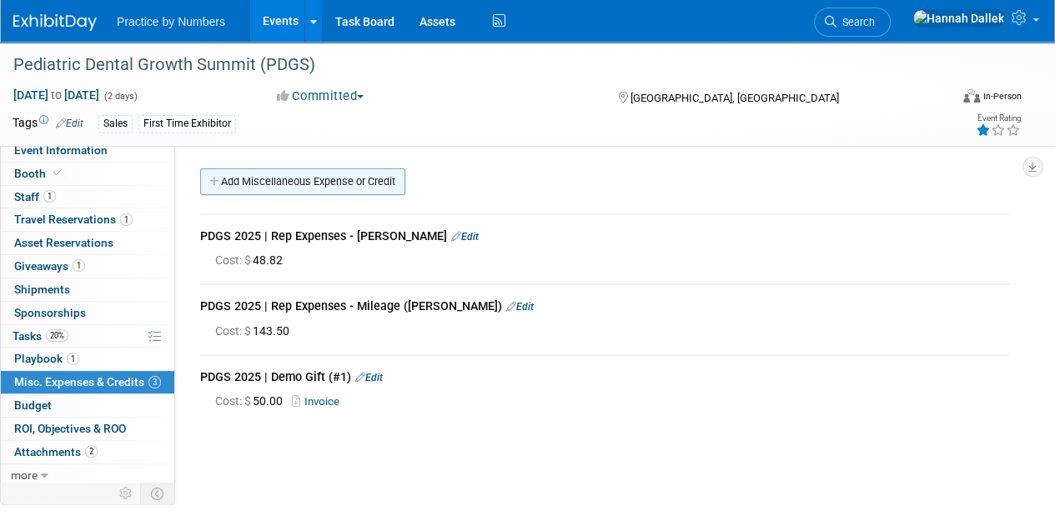
click at [223, 181] on link "Add Miscellaneous Expense or Credit" at bounding box center [302, 181] width 205 height 27
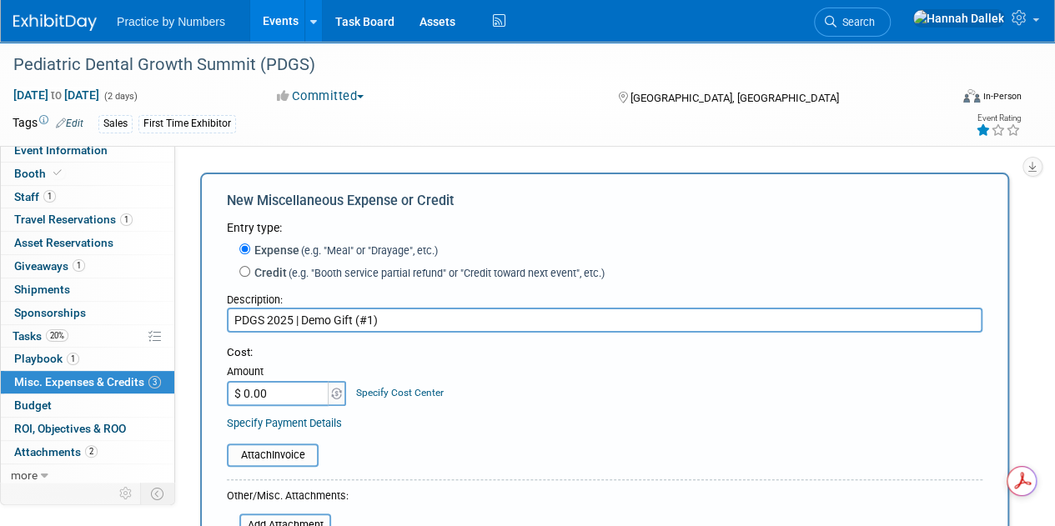
click at [369, 321] on input "PDGS 2025 | Demo Gift (#1)" at bounding box center [604, 320] width 755 height 25
type input "PDGS 2025 | Demo Gift (#2)"
click at [273, 396] on input "$ 0.00" at bounding box center [279, 393] width 104 height 25
type input "$ 50.00"
click at [393, 415] on div "Specify Payment Details" at bounding box center [604, 423] width 755 height 18
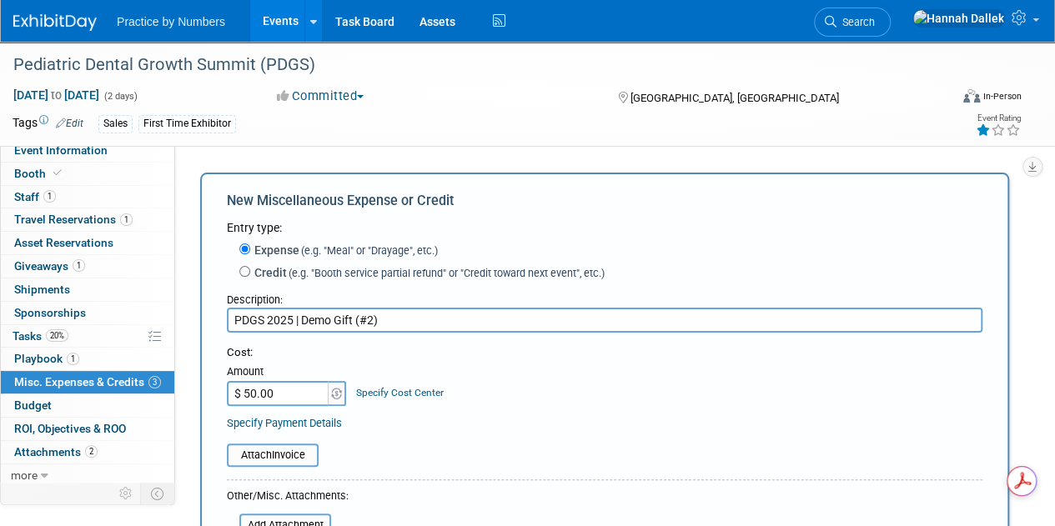
scroll to position [83, 0]
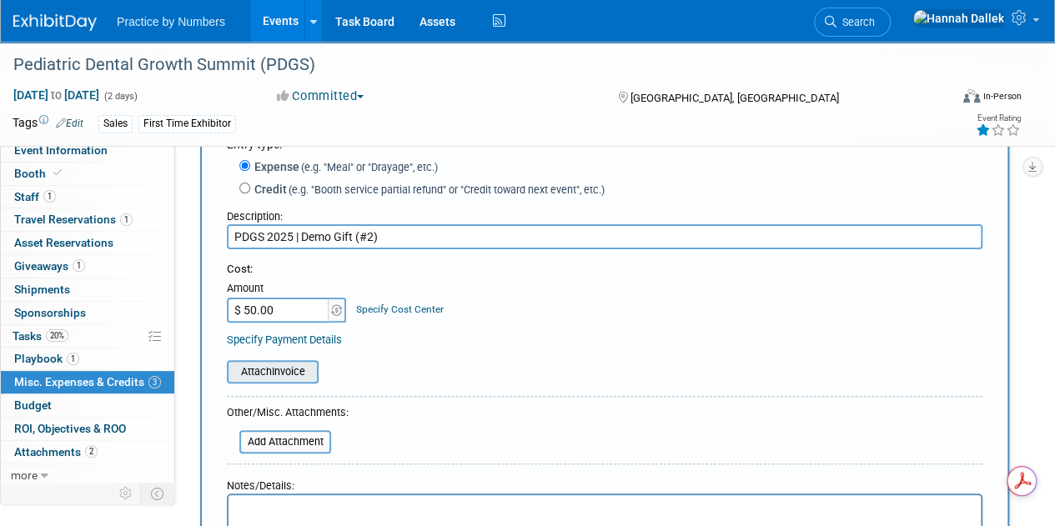
click at [286, 372] on input "file" at bounding box center [217, 372] width 198 height 20
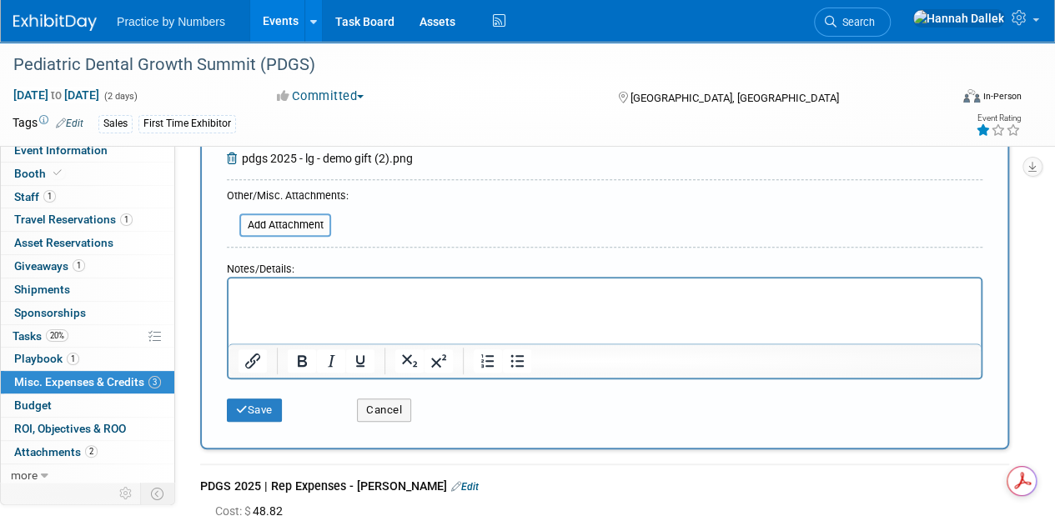
scroll to position [417, 0]
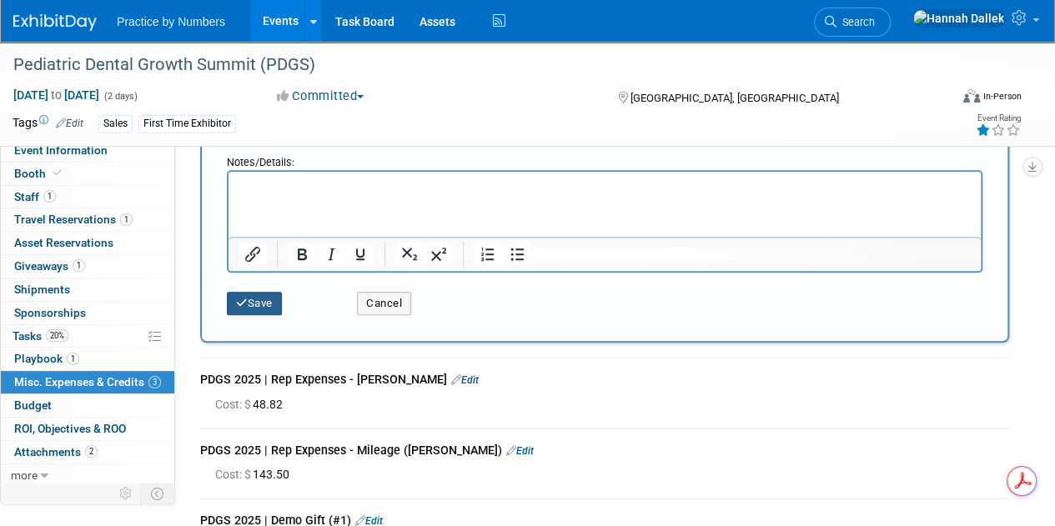
click at [264, 304] on button "Save" at bounding box center [254, 303] width 55 height 23
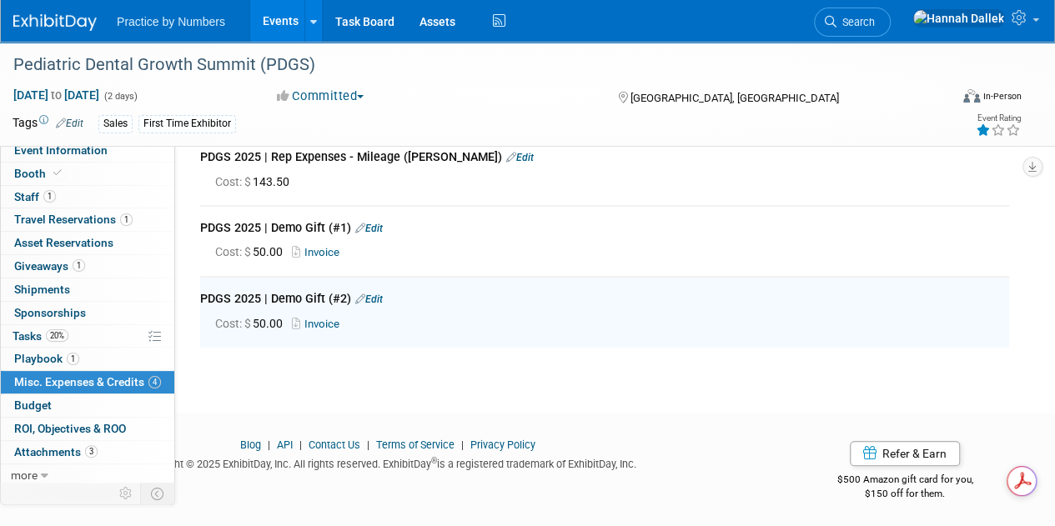
scroll to position [0, 0]
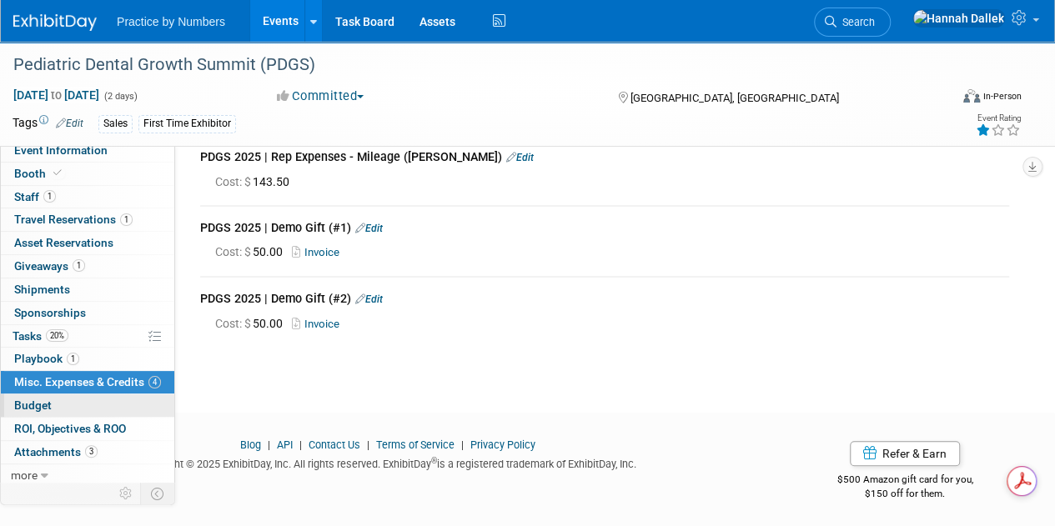
click at [58, 406] on link "Budget" at bounding box center [87, 405] width 173 height 23
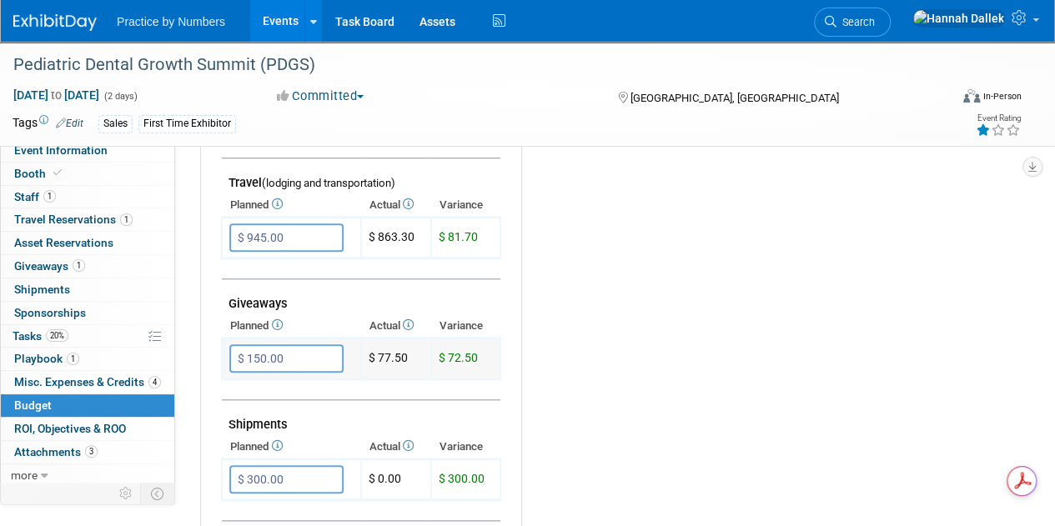
scroll to position [750, 0]
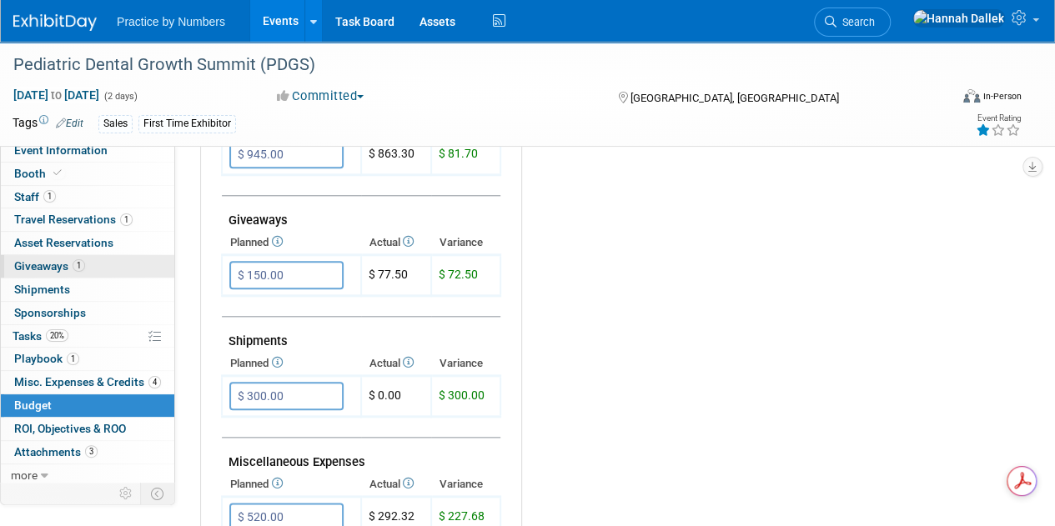
click at [58, 263] on span "Giveaways 1" at bounding box center [49, 265] width 71 height 13
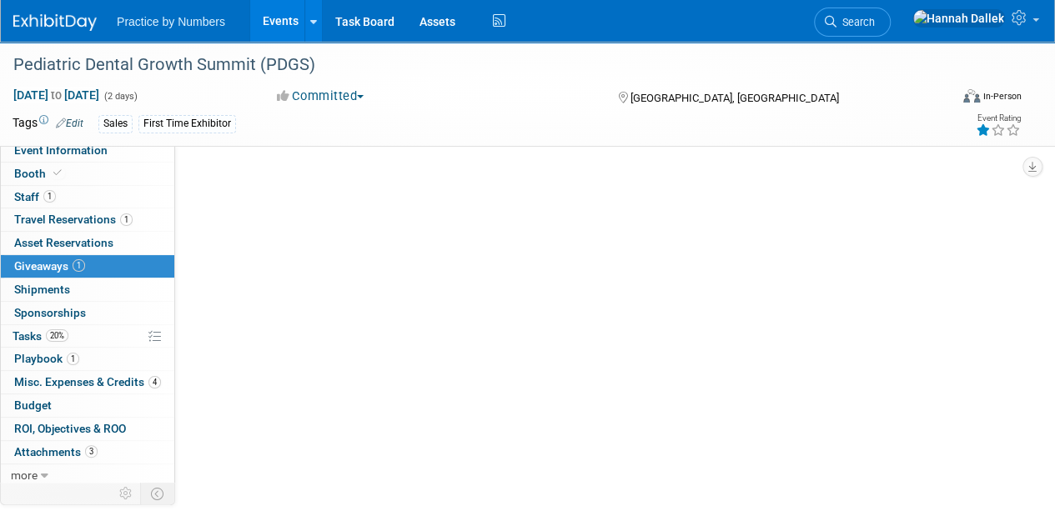
scroll to position [0, 0]
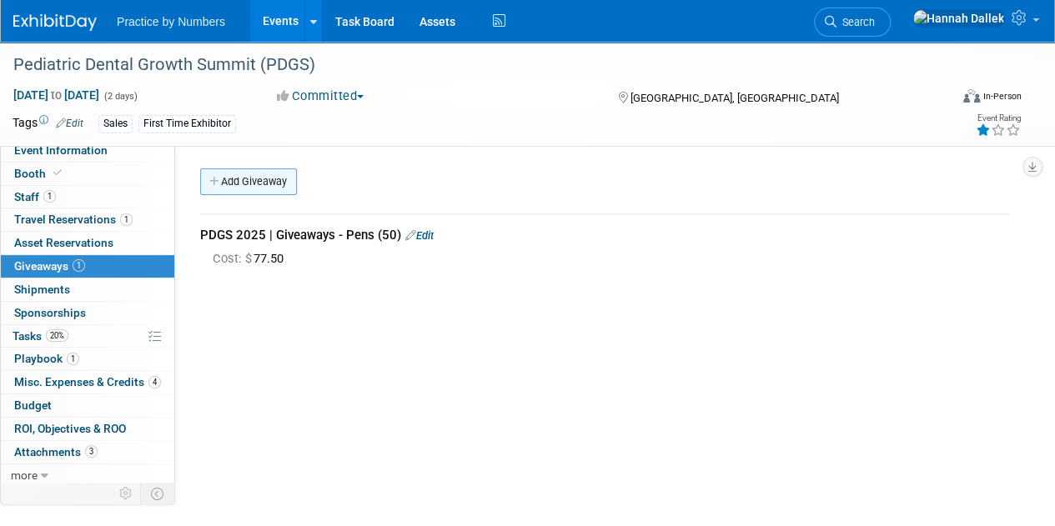
click at [219, 182] on icon at bounding box center [215, 182] width 12 height 11
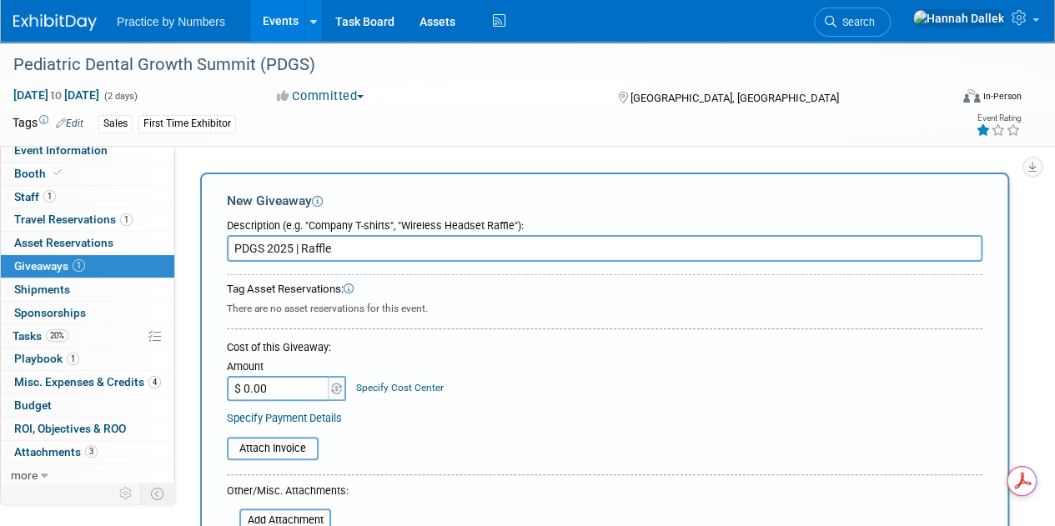
type input "PDGS 2025 | Raffle"
click at [283, 383] on input "$ 0.00" at bounding box center [279, 388] width 104 height 25
type input "$ 108.74"
click at [293, 449] on input "file" at bounding box center [217, 449] width 198 height 20
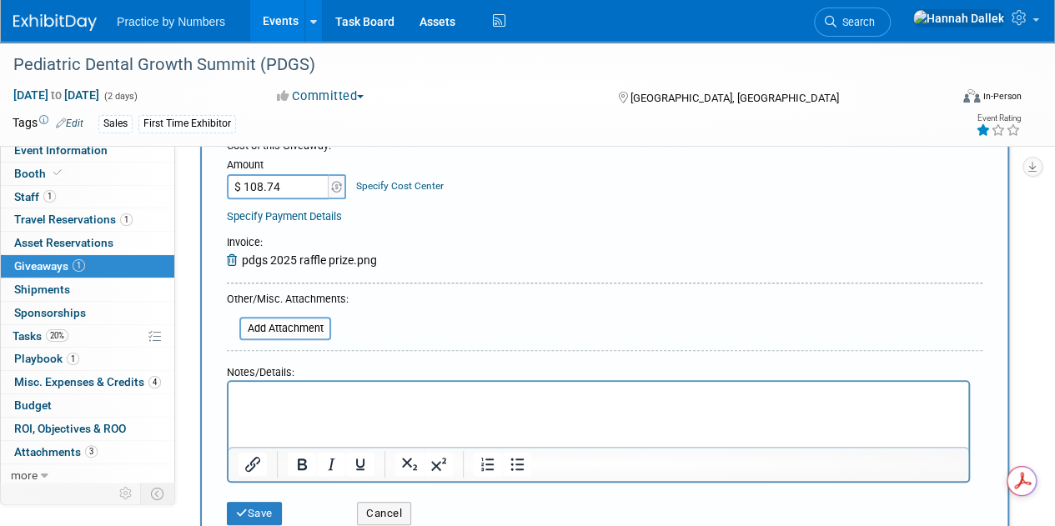
scroll to position [250, 0]
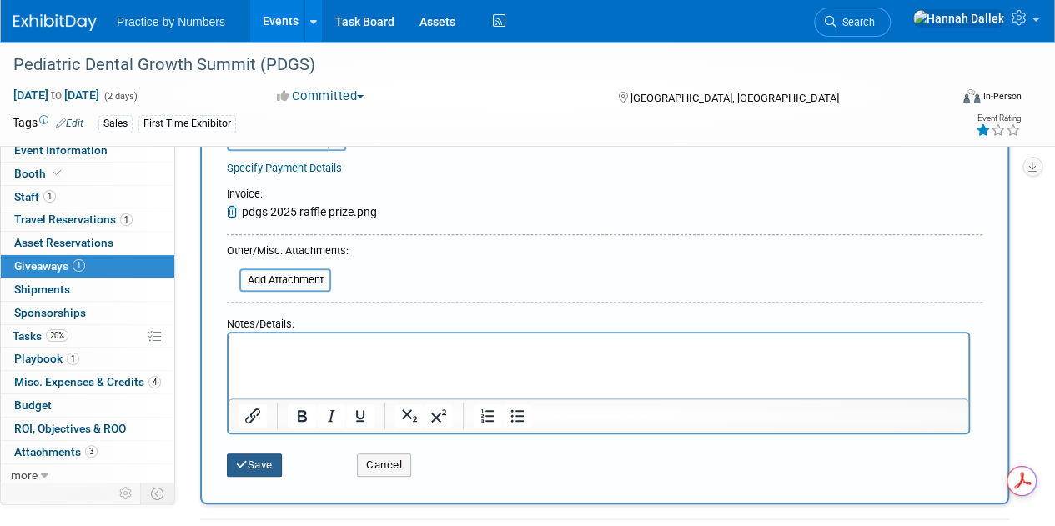
click at [258, 464] on button "Save" at bounding box center [254, 465] width 55 height 23
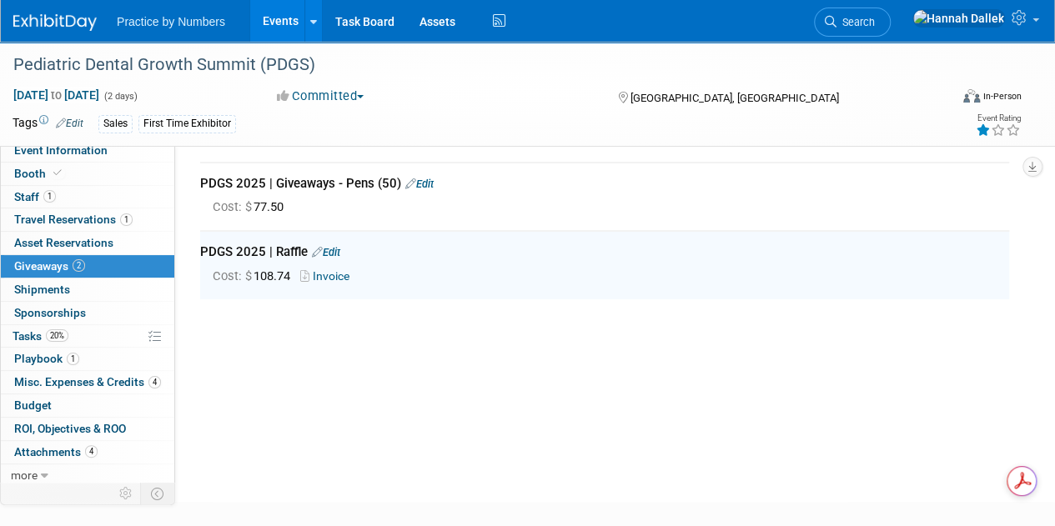
scroll to position [0, 0]
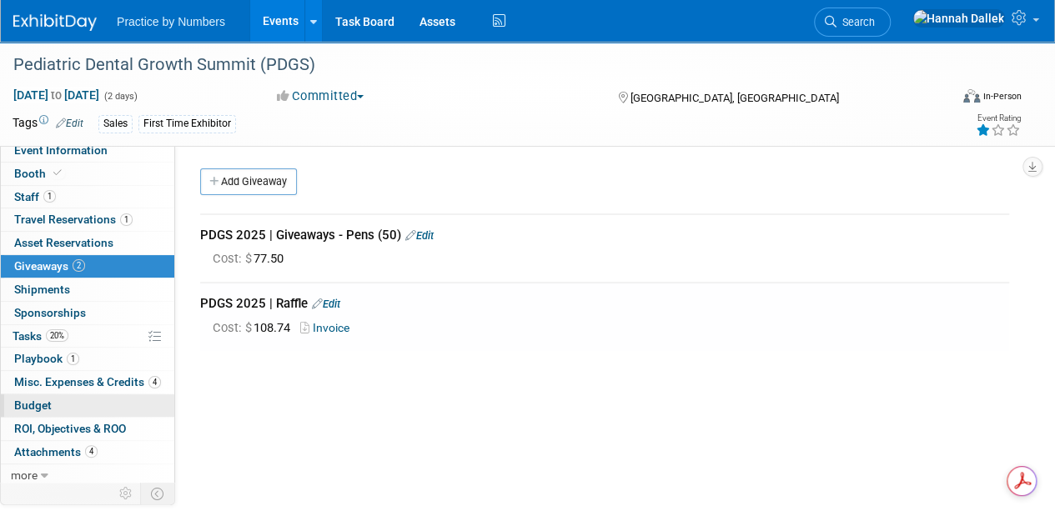
click at [33, 403] on span "Budget" at bounding box center [33, 404] width 38 height 13
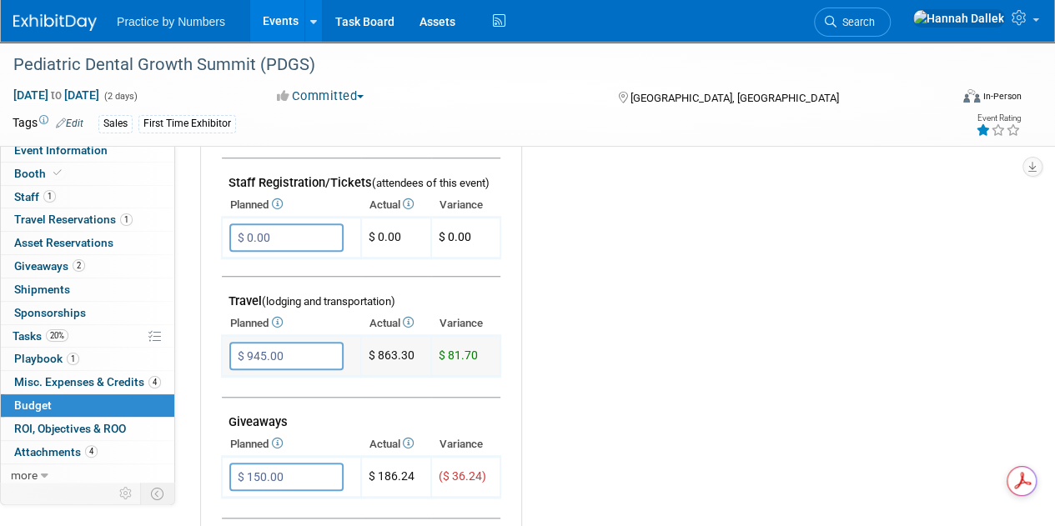
scroll to position [584, 0]
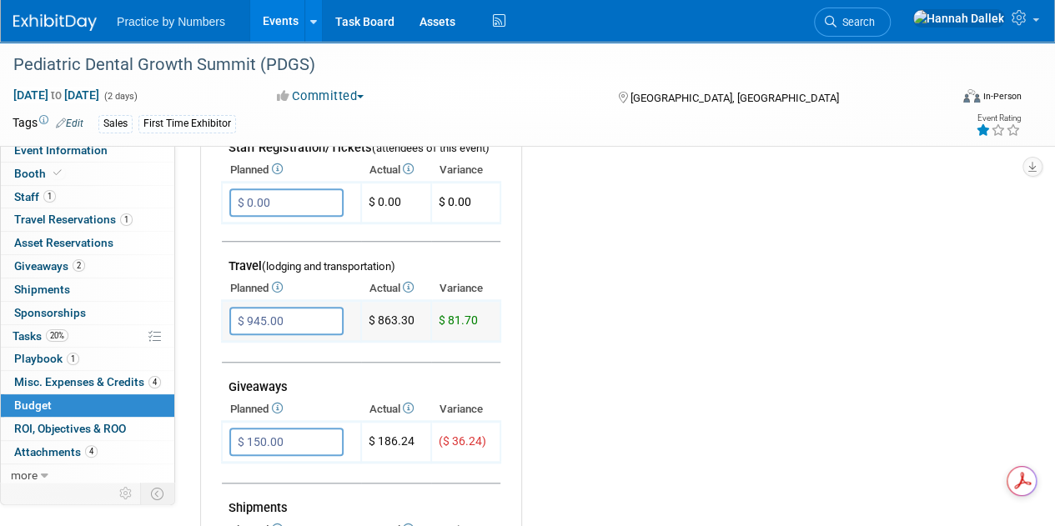
drag, startPoint x: 482, startPoint y: 316, endPoint x: 373, endPoint y: 323, distance: 108.6
click at [370, 319] on tr "$ 945.00 X $ 81.70" at bounding box center [361, 321] width 278 height 41
copy tr "$ 863.30 $ 81.70"
drag, startPoint x: 489, startPoint y: 438, endPoint x: 370, endPoint y: 441, distance: 119.3
click at [370, 441] on tr "$ 150.00 X" at bounding box center [361, 442] width 278 height 41
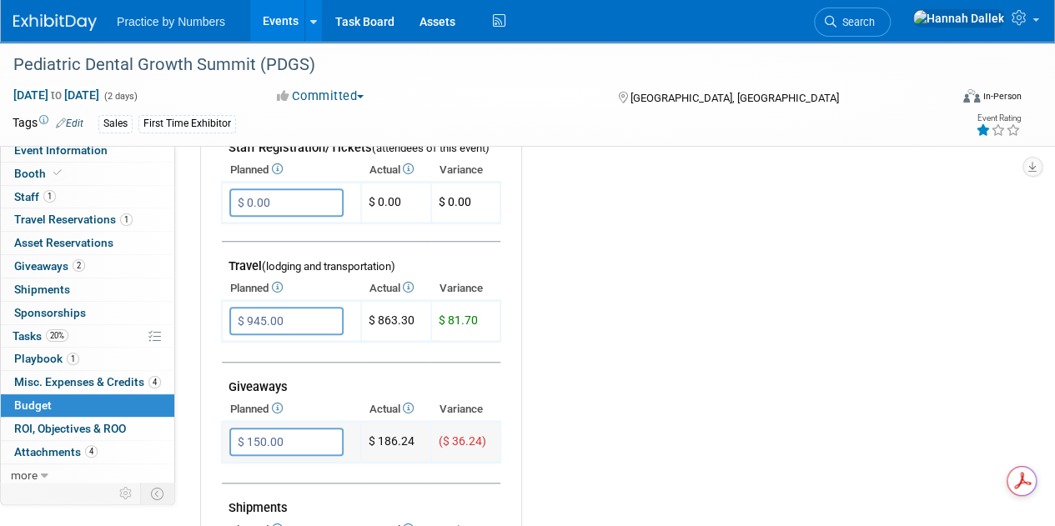
click at [372, 451] on td "$ 186.24" at bounding box center [396, 442] width 70 height 41
click at [85, 264] on link "2 Giveaways 2" at bounding box center [87, 266] width 173 height 23
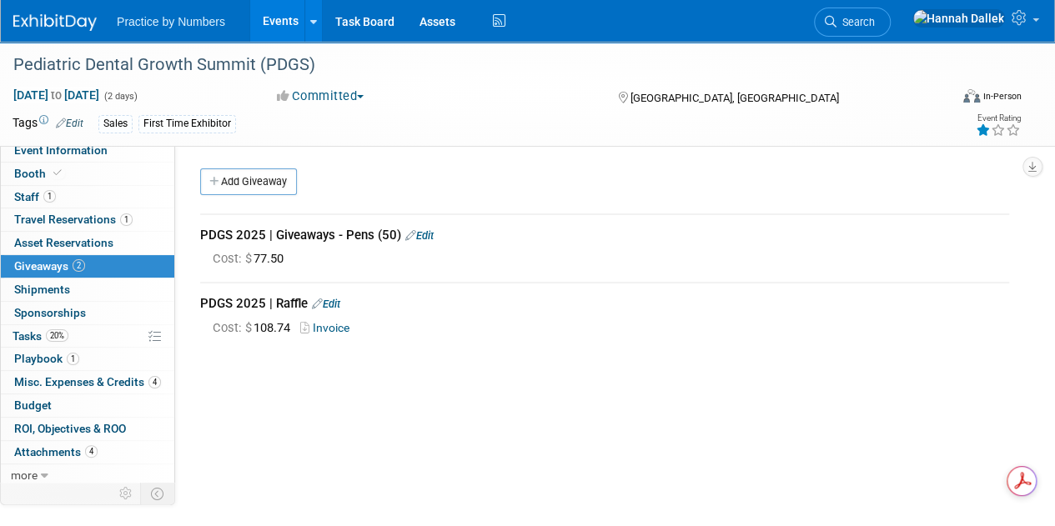
scroll to position [0, 0]
click at [31, 401] on span "Budget" at bounding box center [33, 404] width 38 height 13
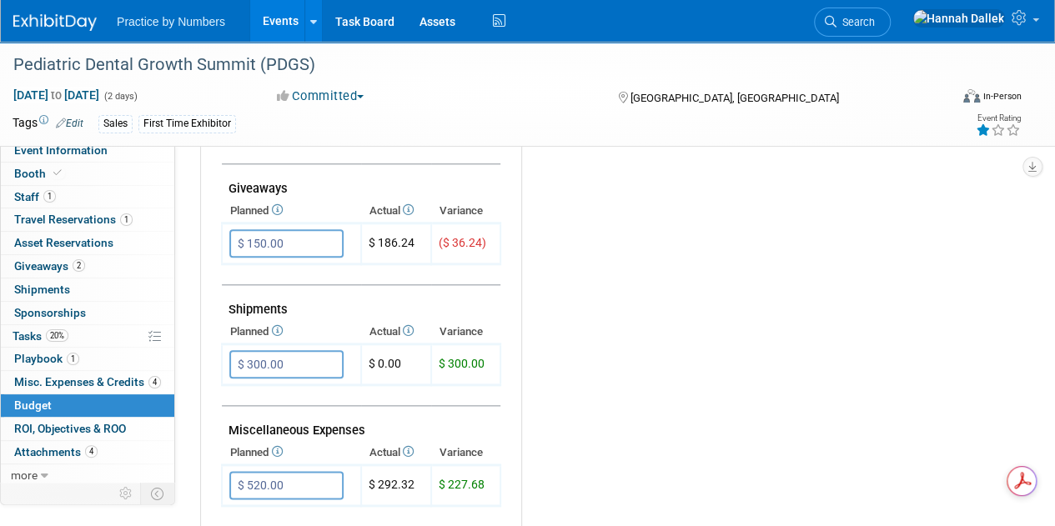
scroll to position [667, 0]
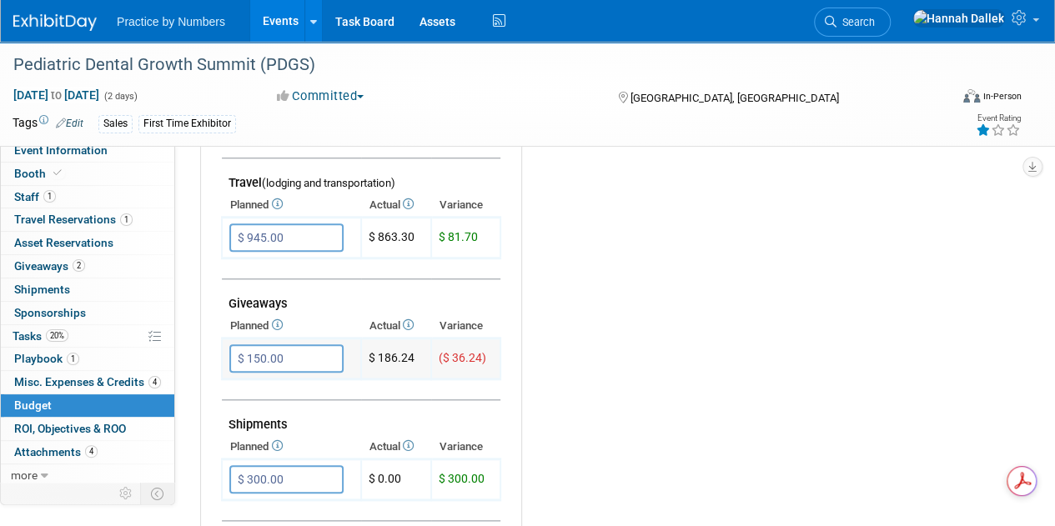
drag, startPoint x: 491, startPoint y: 354, endPoint x: 366, endPoint y: 361, distance: 125.2
click at [366, 361] on tr "$ 150.00 X" at bounding box center [361, 358] width 278 height 41
copy tr "$ 186.24 ($ 36.24)"
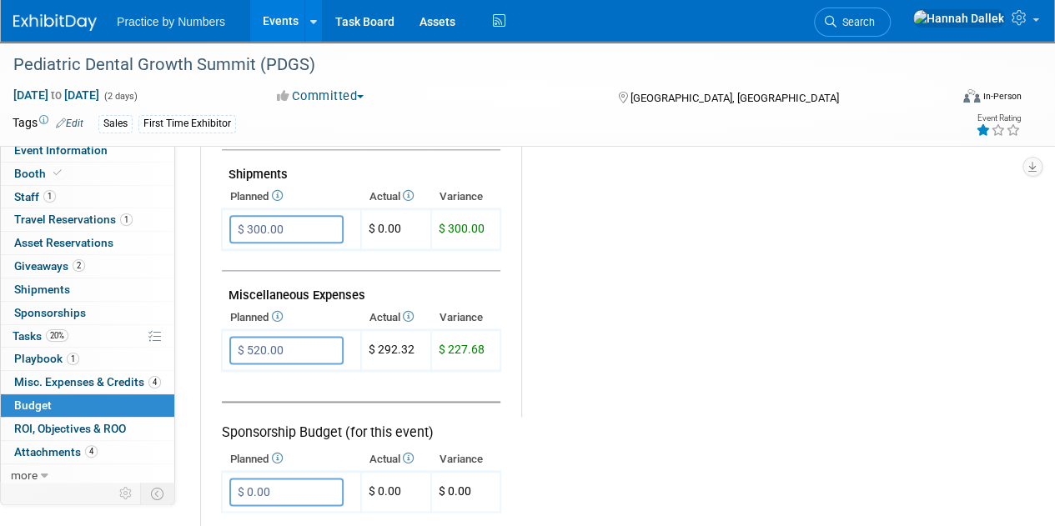
scroll to position [1000, 0]
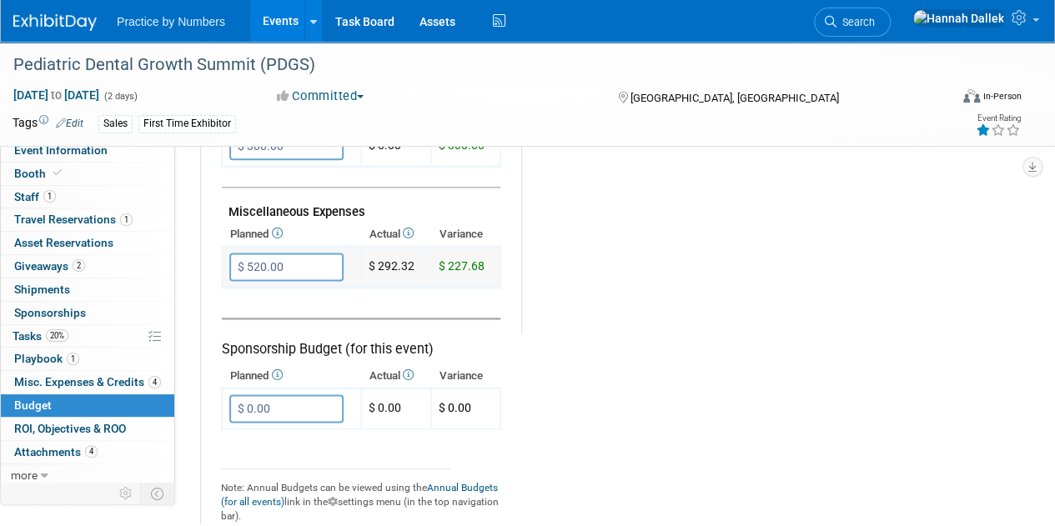
drag, startPoint x: 489, startPoint y: 263, endPoint x: 370, endPoint y: 268, distance: 118.5
click at [370, 268] on tr "$ 520.00 X $ 227.68" at bounding box center [361, 267] width 278 height 41
copy tr "$ 292.32 $ 227.68"
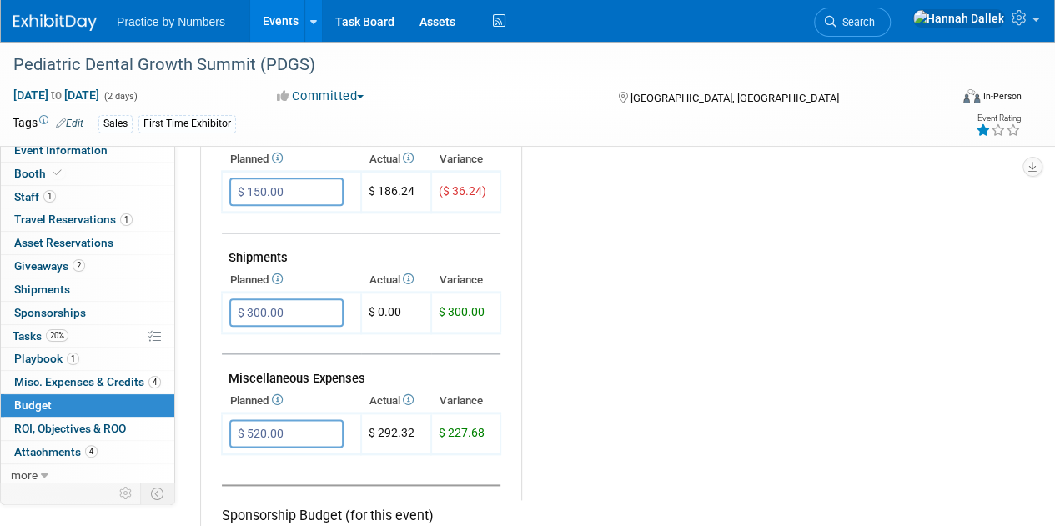
click at [631, 311] on div "Budget Notes: Edit X" at bounding box center [758, 68] width 474 height 865
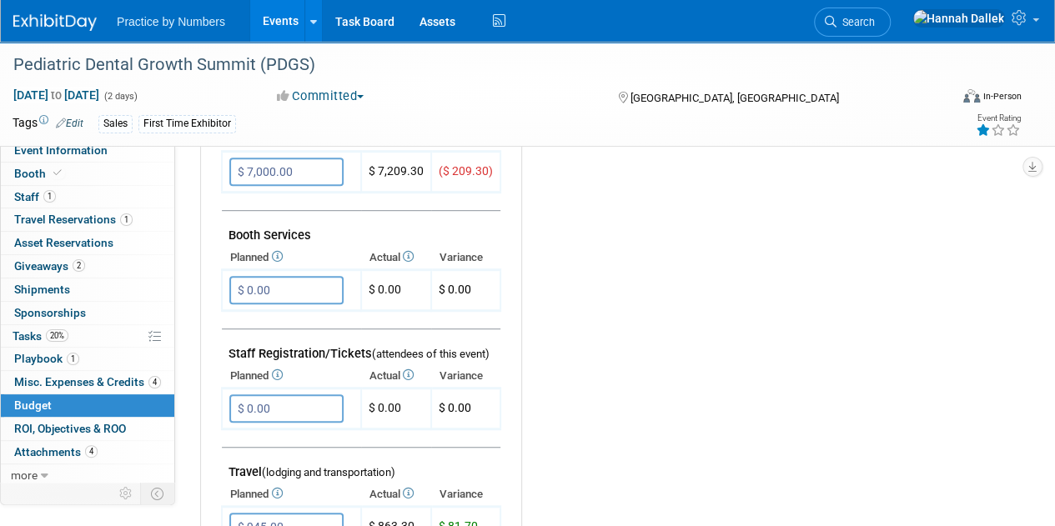
scroll to position [0, 0]
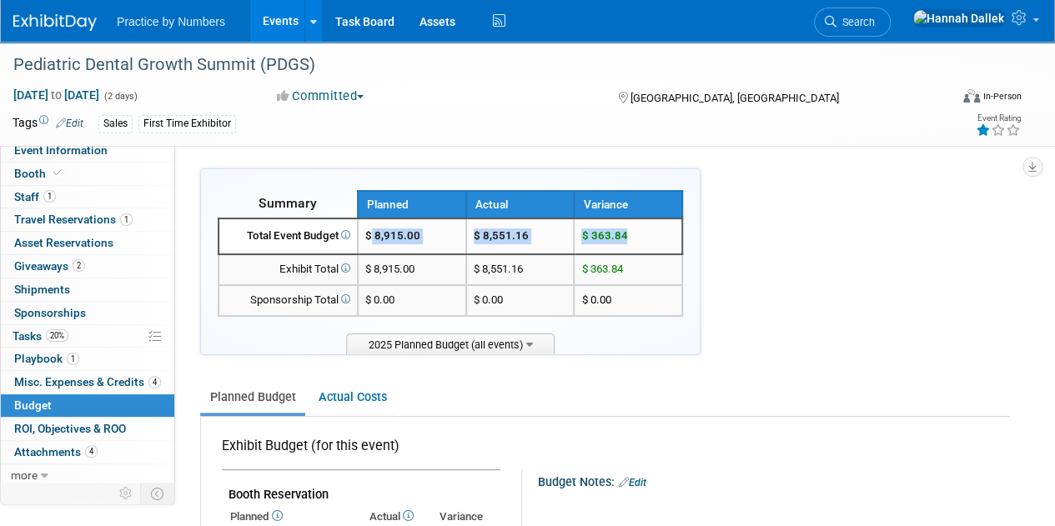
drag, startPoint x: 631, startPoint y: 238, endPoint x: 373, endPoint y: 240, distance: 258.4
click at [373, 240] on tr "Total Event Budget $ 8,915.00 $ 8,551.16 $ 363.84" at bounding box center [450, 236] width 464 height 36
click at [290, 21] on link "Events" at bounding box center [280, 21] width 61 height 42
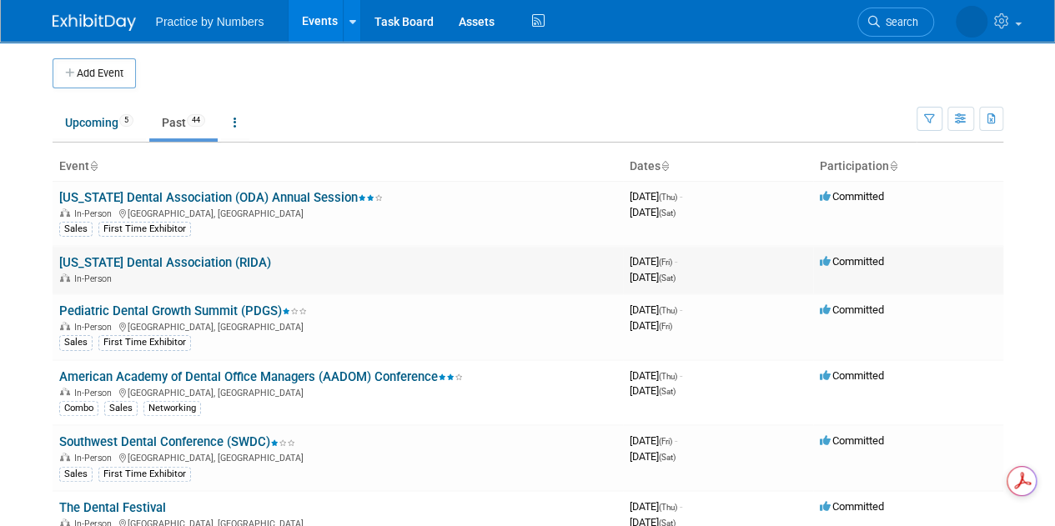
click at [198, 258] on link "[US_STATE] Dental Association (RIDA)" at bounding box center [165, 262] width 212 height 15
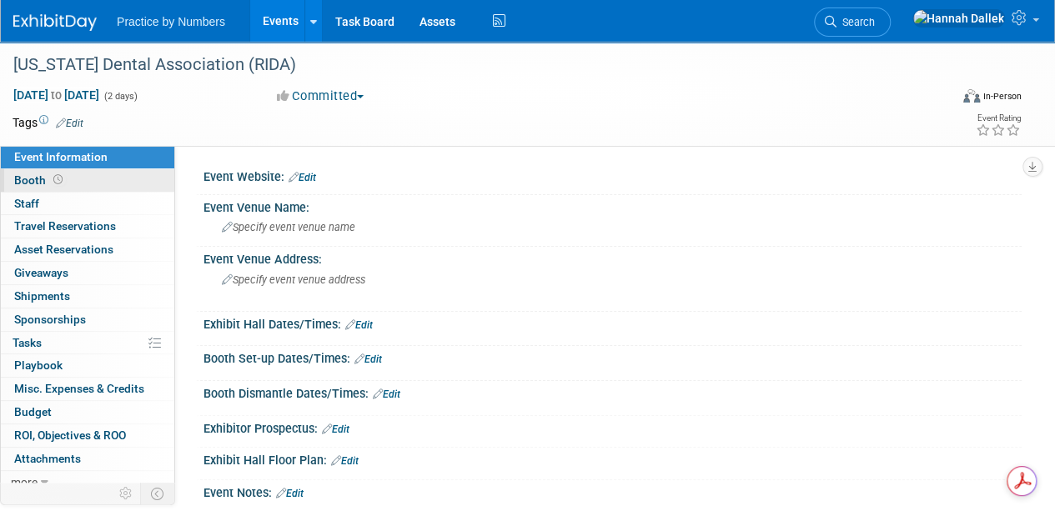
click at [37, 178] on span "Booth" at bounding box center [40, 179] width 52 height 13
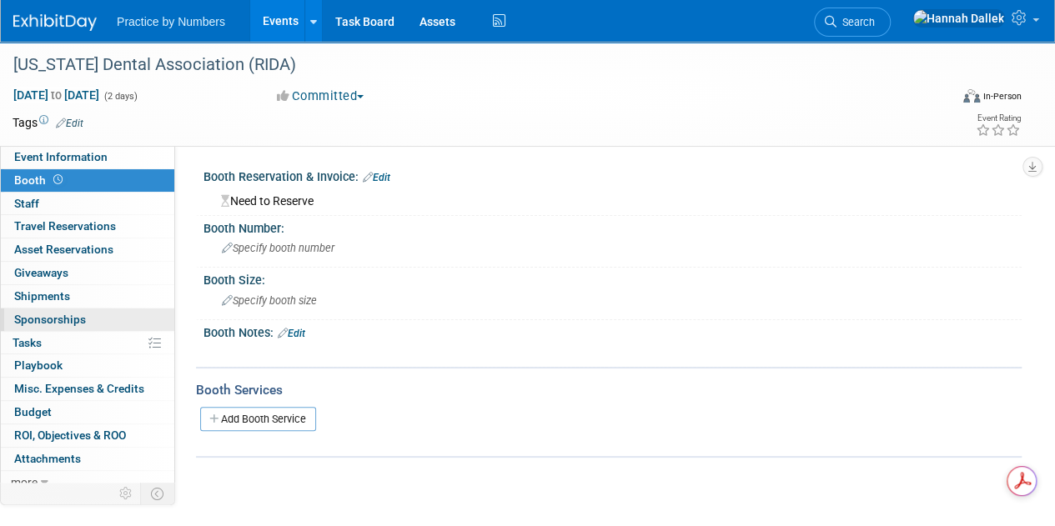
click at [54, 317] on span "Sponsorships 0" at bounding box center [50, 319] width 72 height 13
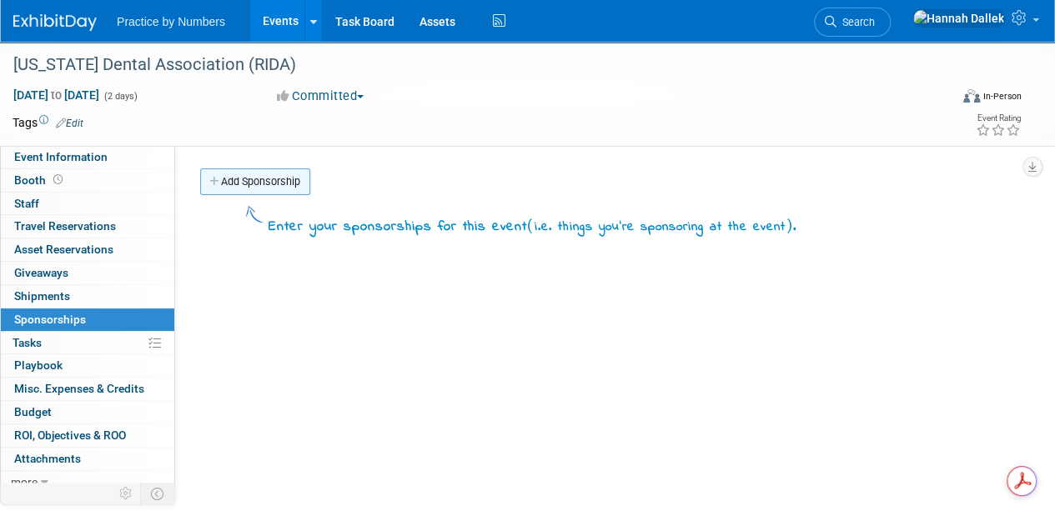
click at [230, 181] on link "Add Sponsorship" at bounding box center [255, 181] width 110 height 27
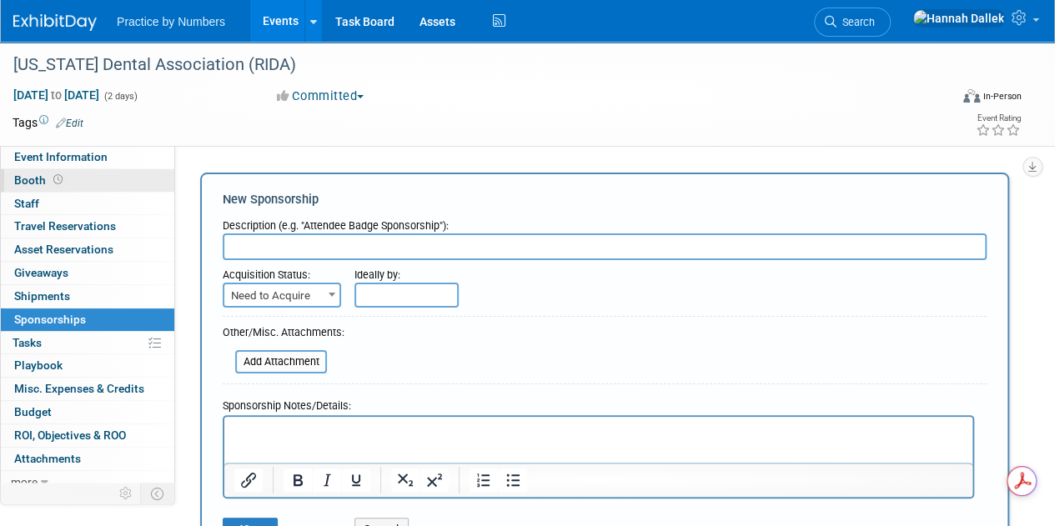
click at [60, 176] on icon at bounding box center [57, 179] width 9 height 9
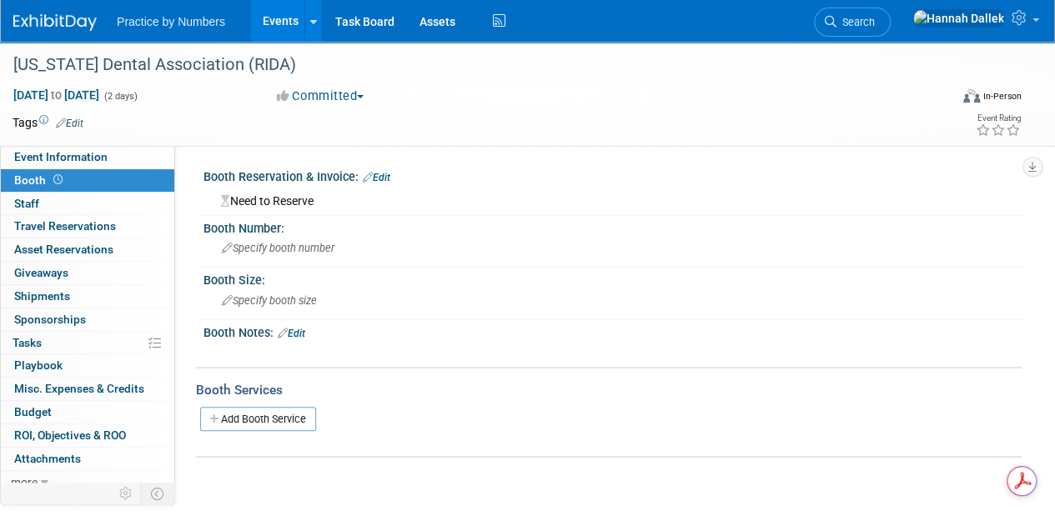
click at [377, 175] on link "Edit" at bounding box center [377, 178] width 28 height 12
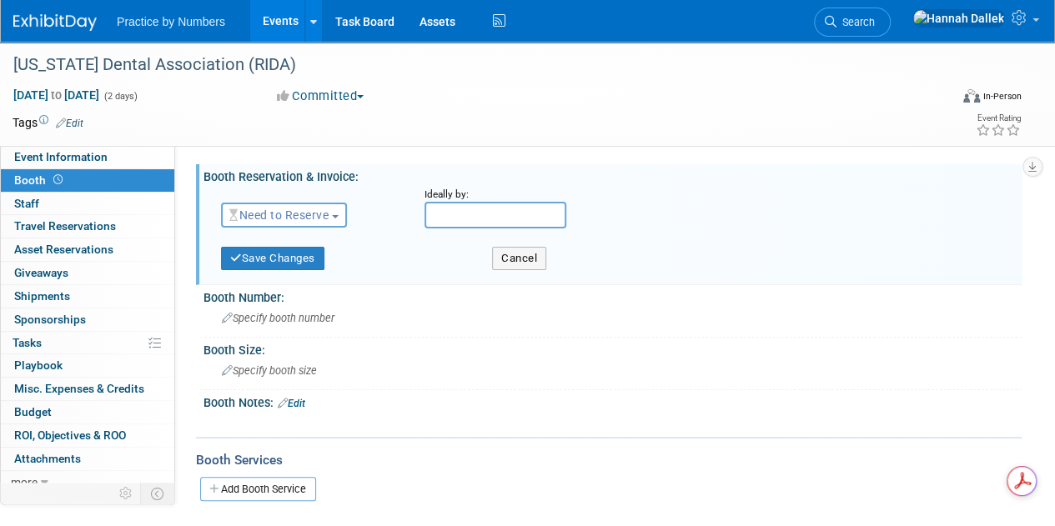
click at [347, 211] on button "Need to Reserve" at bounding box center [284, 215] width 126 height 25
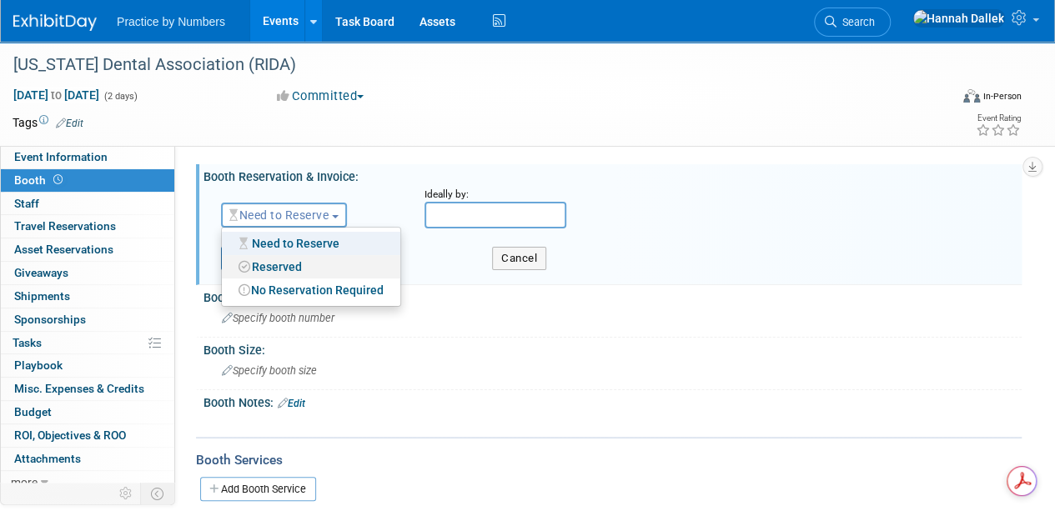
click at [267, 266] on link "Reserved" at bounding box center [311, 266] width 178 height 23
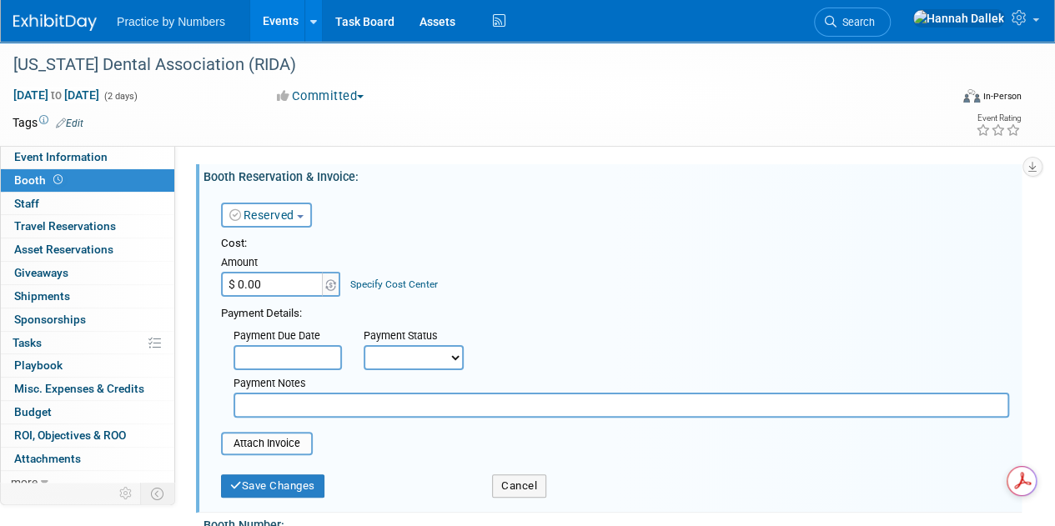
click at [265, 283] on input "$ 0.00" at bounding box center [273, 284] width 104 height 25
type input "$ 1,000.00"
click at [488, 299] on div "Cost: Amount $ 1,000.00 Specify Cost Center Cost Center -- Not Specified --" at bounding box center [615, 327] width 788 height 182
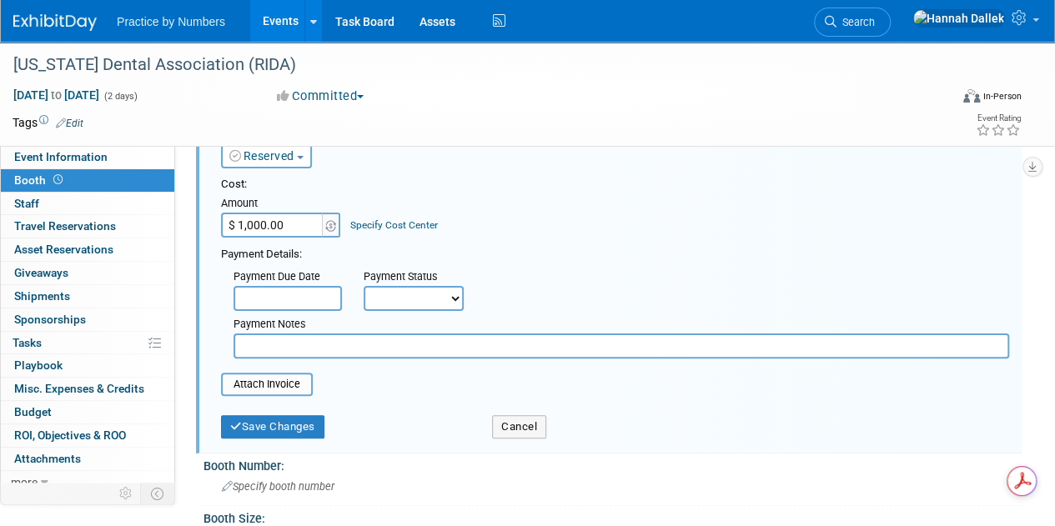
scroll to position [83, 0]
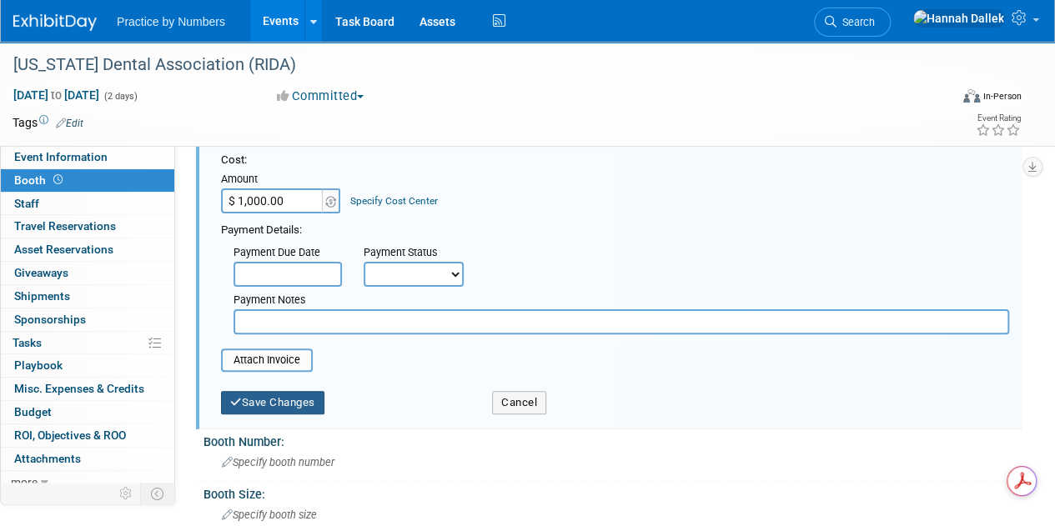
click at [278, 398] on button "Save Changes" at bounding box center [272, 402] width 103 height 23
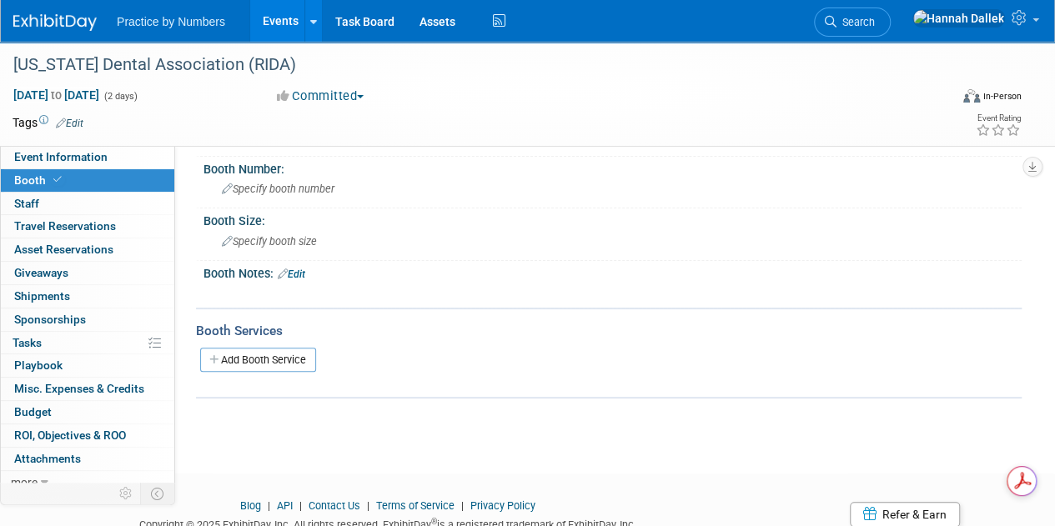
scroll to position [0, 0]
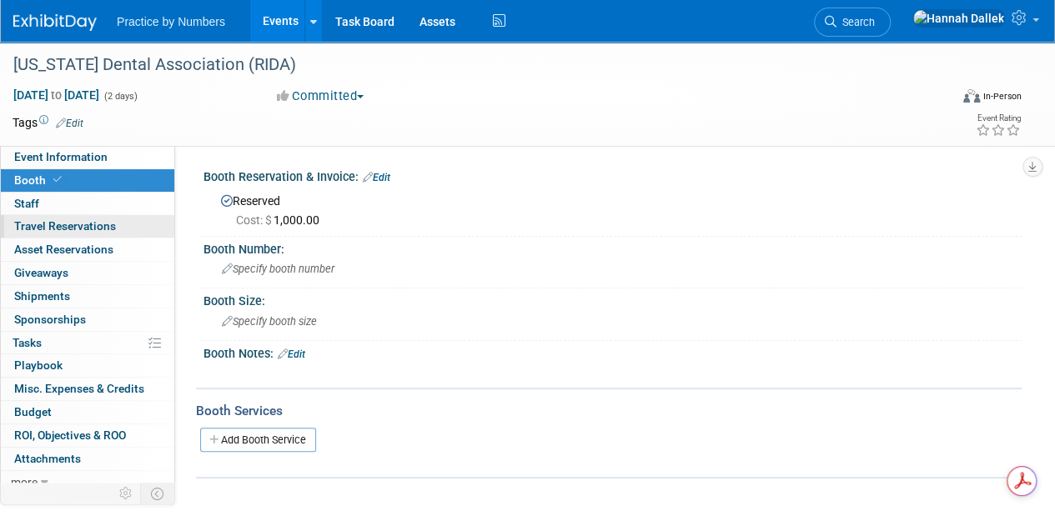
click at [70, 220] on span "Travel Reservations 0" at bounding box center [65, 225] width 102 height 13
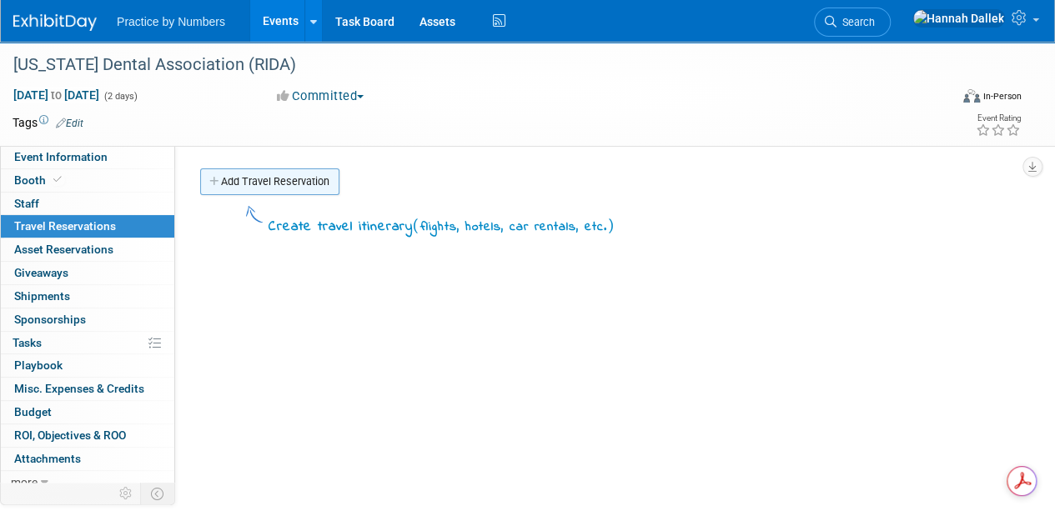
click at [247, 174] on link "Add Travel Reservation" at bounding box center [269, 181] width 139 height 27
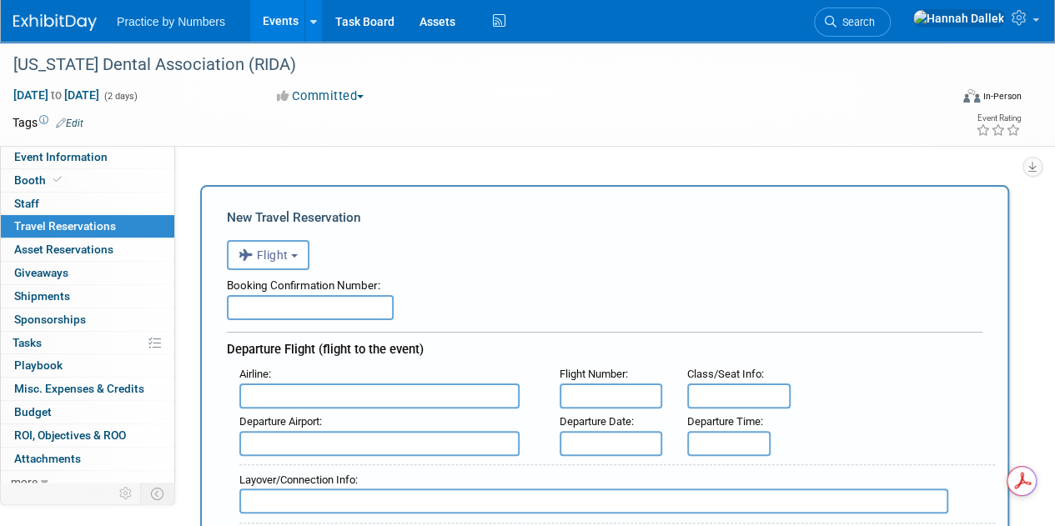
click at [290, 257] on button "Flight" at bounding box center [268, 255] width 83 height 30
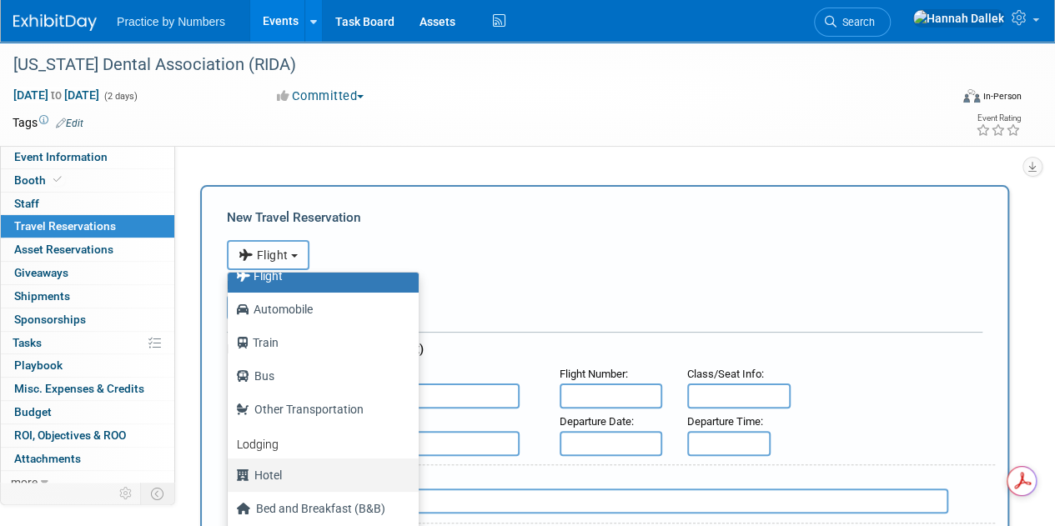
scroll to position [70, 0]
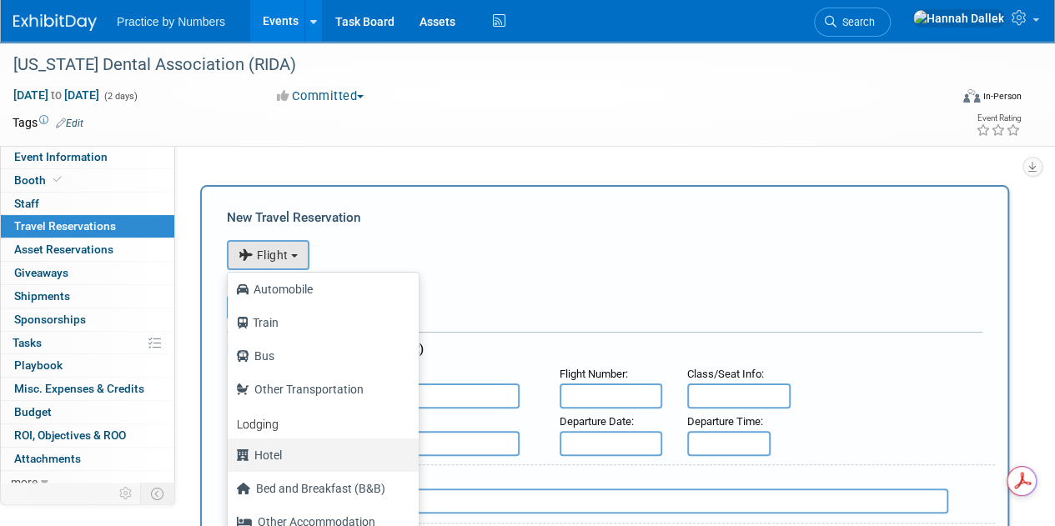
click at [292, 449] on label "Hotel" at bounding box center [319, 455] width 166 height 27
click at [230, 449] on input "Hotel" at bounding box center [224, 453] width 11 height 11
select select "6"
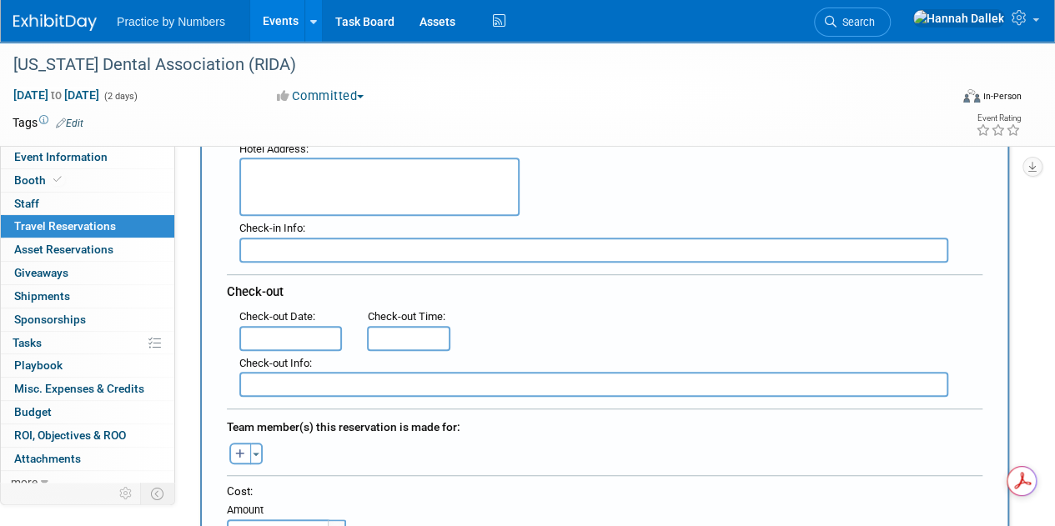
scroll to position [333, 0]
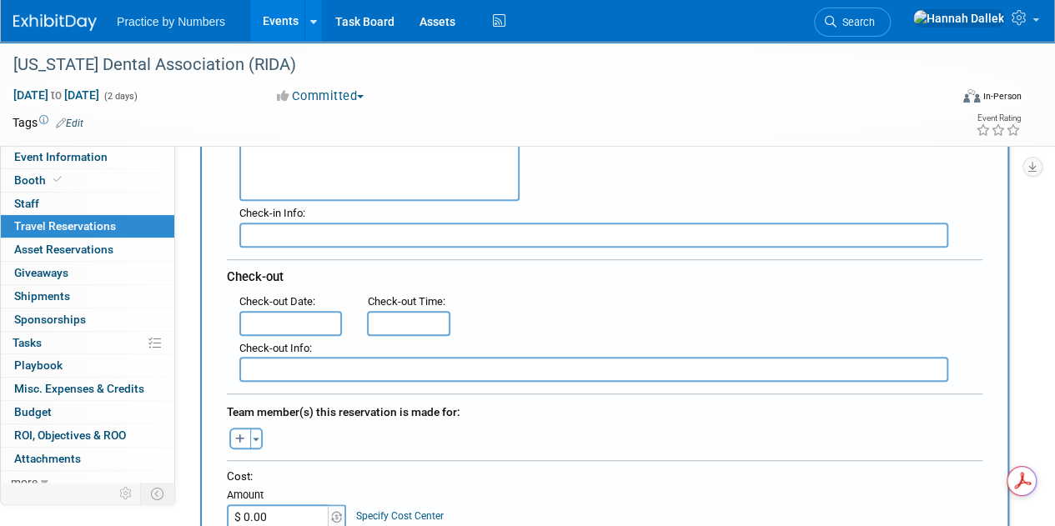
click at [270, 514] on input "$ 0.00" at bounding box center [279, 516] width 104 height 25
type input "$ 498.31"
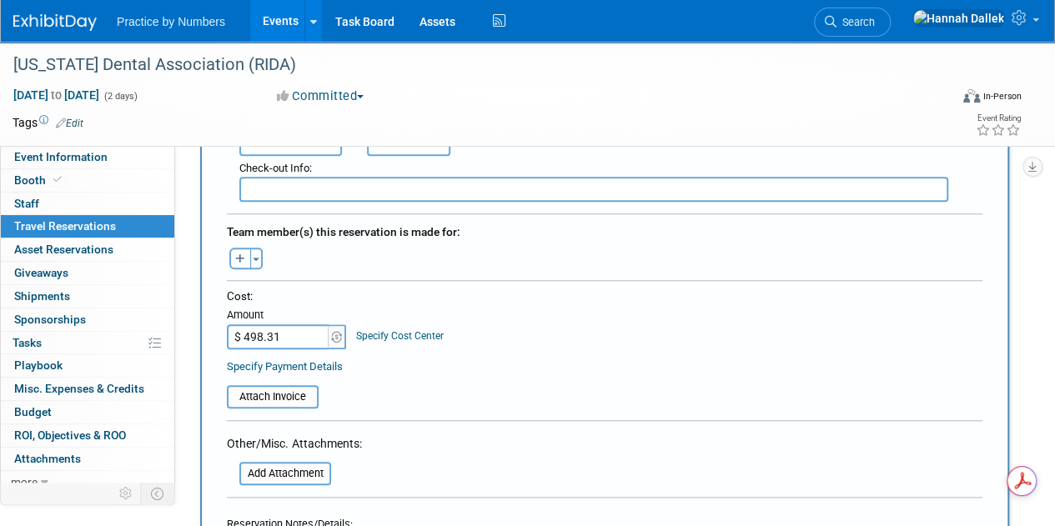
scroll to position [584, 0]
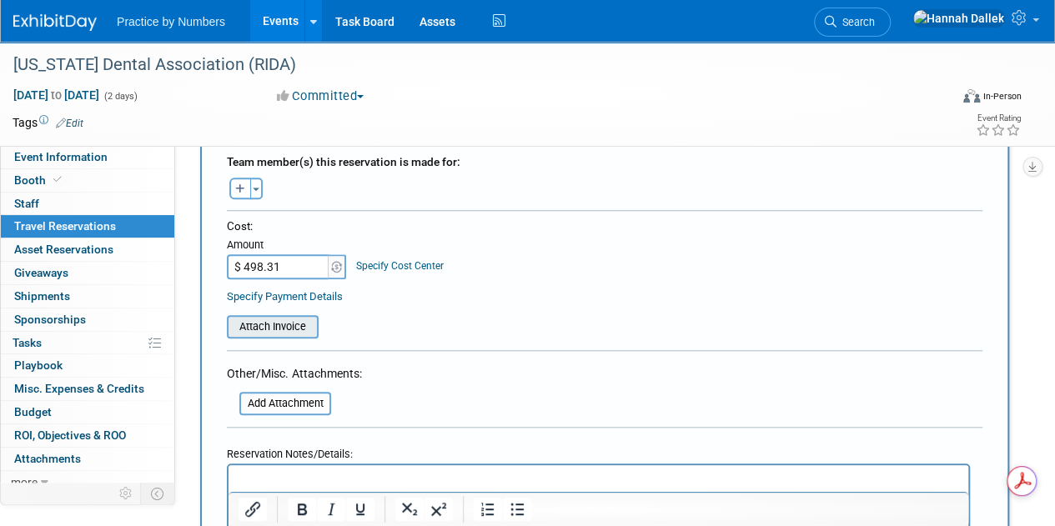
click at [272, 317] on input "file" at bounding box center [217, 327] width 198 height 20
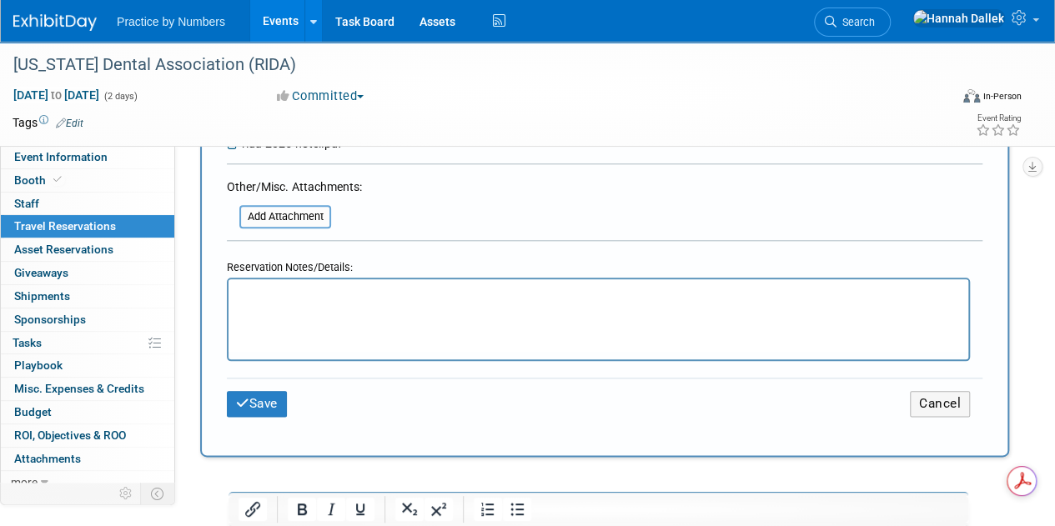
scroll to position [834, 0]
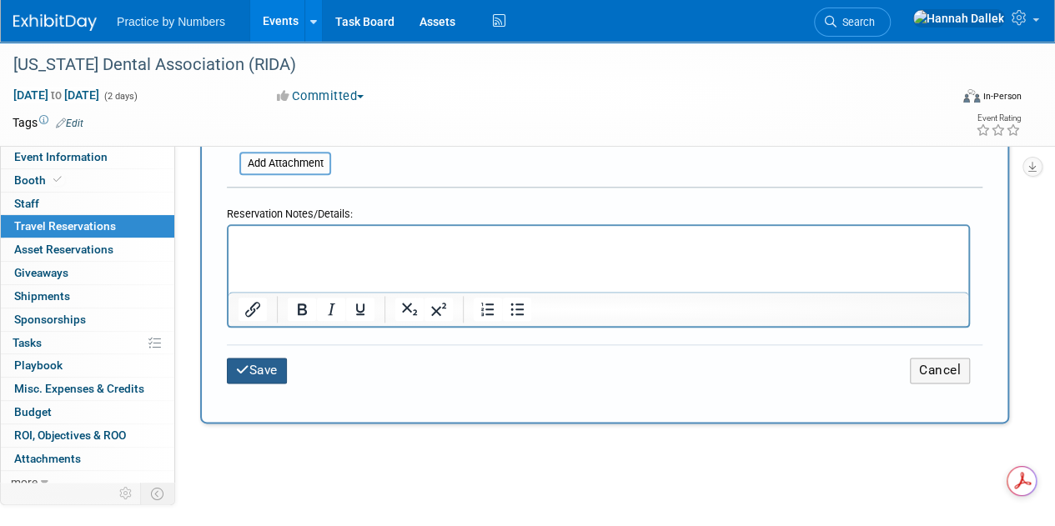
click at [252, 364] on button "Save" at bounding box center [257, 371] width 60 height 26
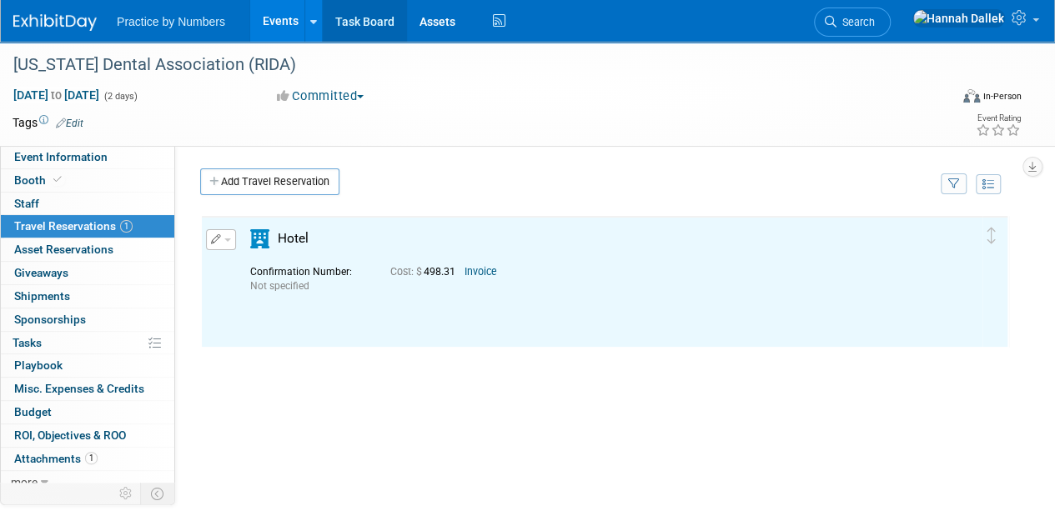
scroll to position [0, 0]
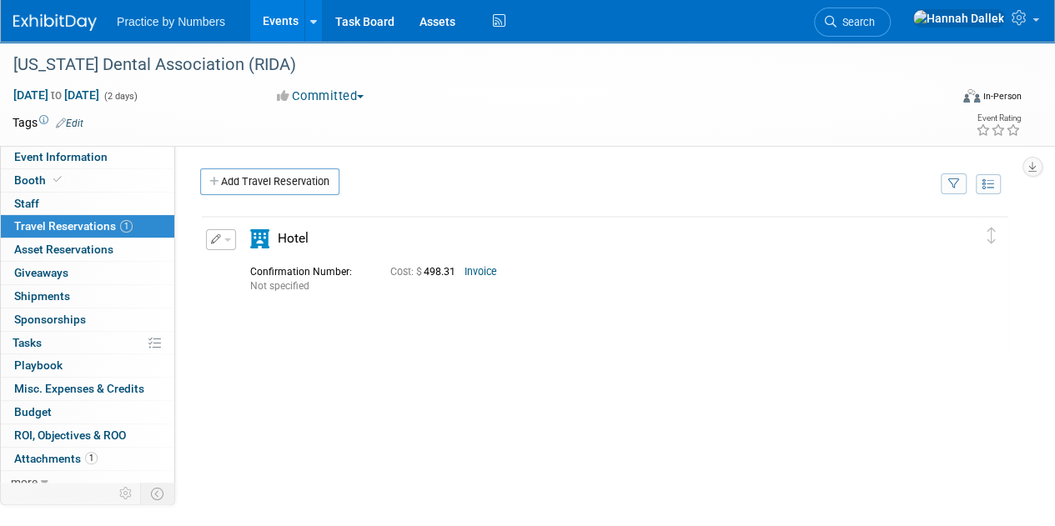
click at [225, 180] on link "Add Travel Reservation" at bounding box center [269, 181] width 139 height 27
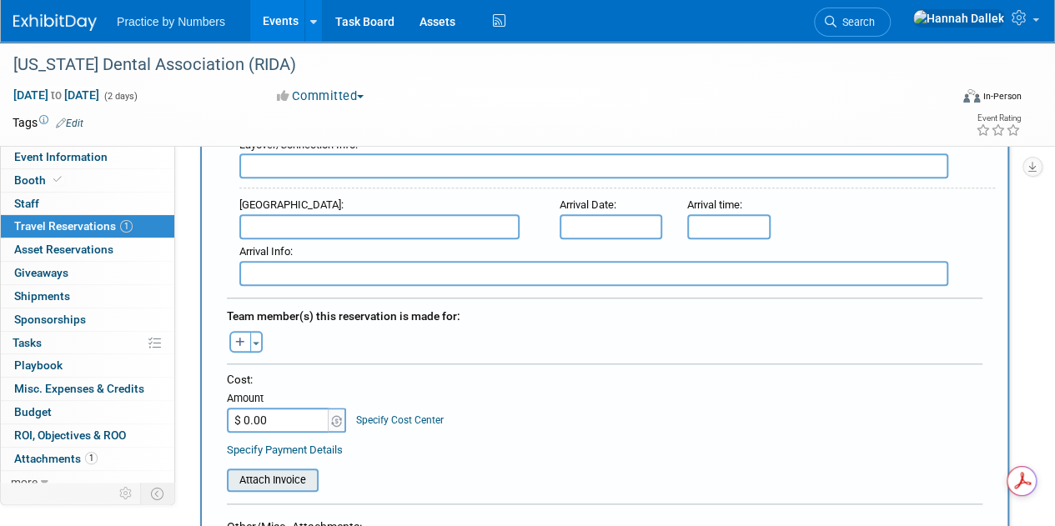
scroll to position [667, 0]
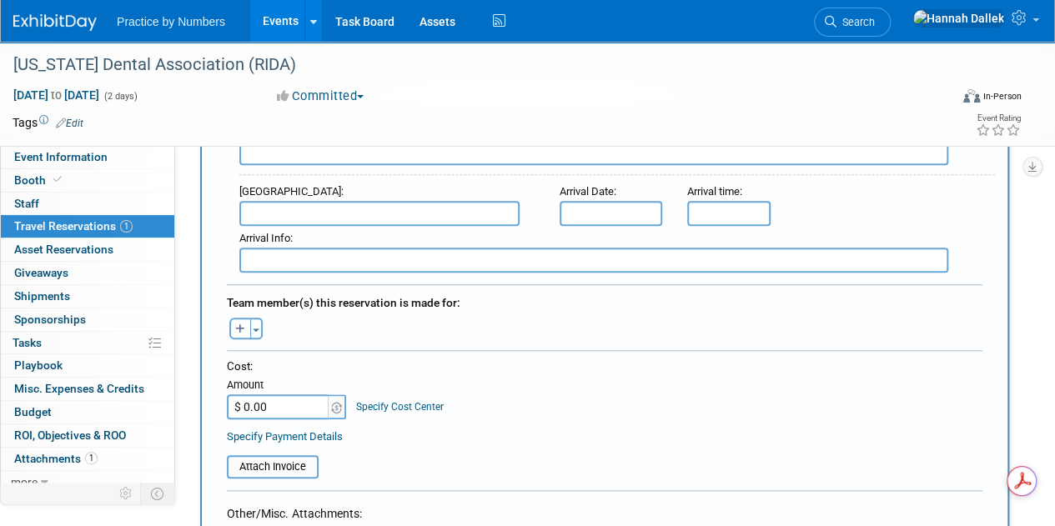
click at [268, 403] on input "$ 0.00" at bounding box center [279, 406] width 104 height 25
paste input "444.35"
type input "$ 444.35"
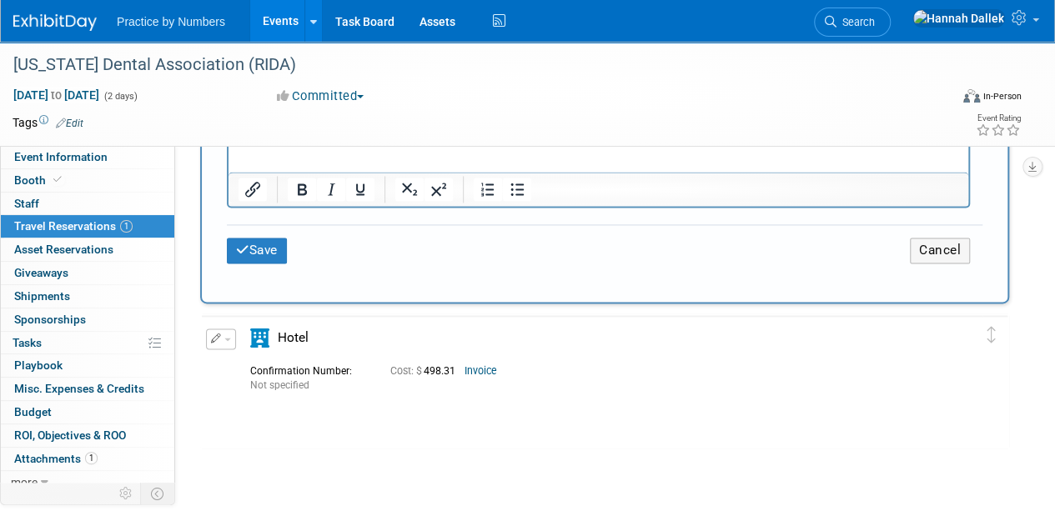
scroll to position [0, 0]
click at [256, 243] on button "Save" at bounding box center [257, 251] width 60 height 26
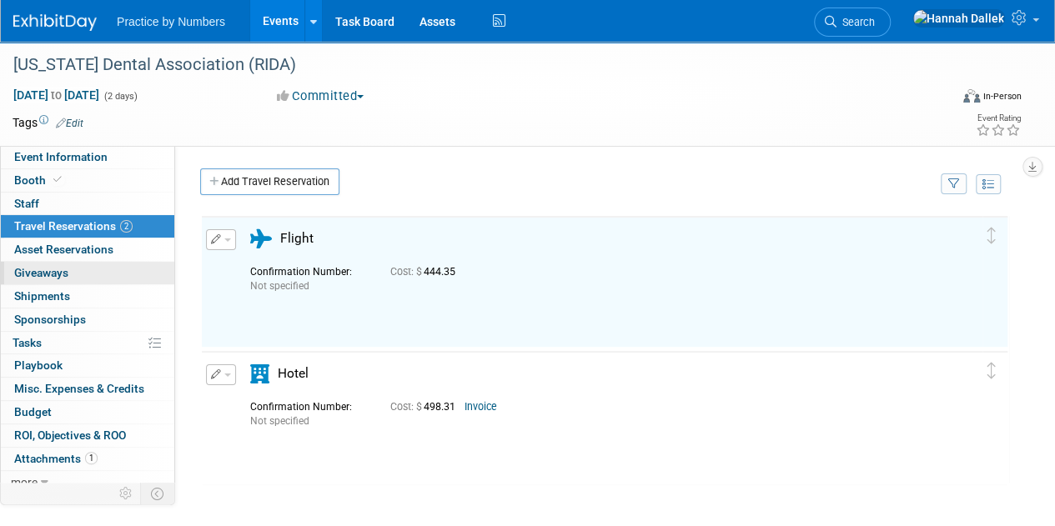
click at [63, 274] on span "Giveaways 0" at bounding box center [41, 272] width 54 height 13
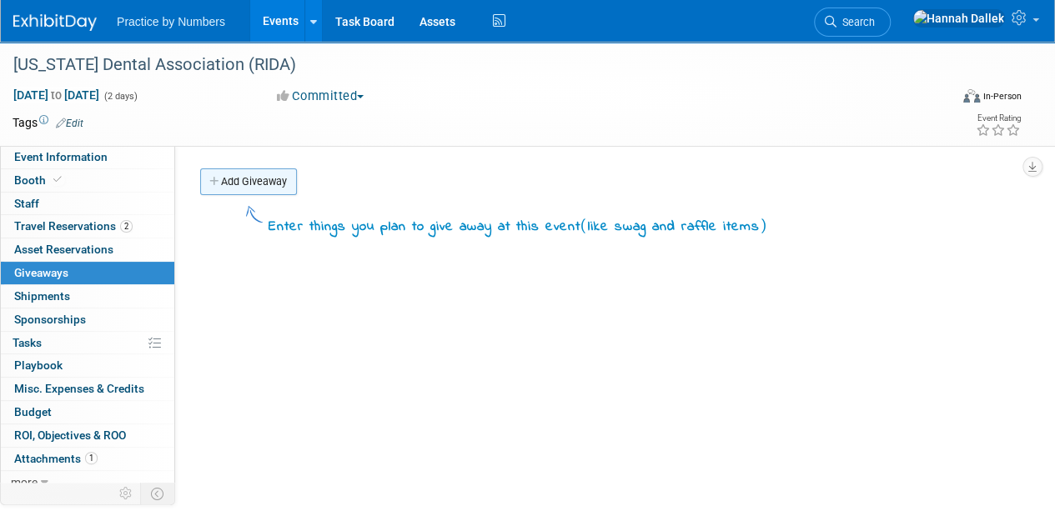
click at [228, 178] on link "Add Giveaway" at bounding box center [248, 181] width 97 height 27
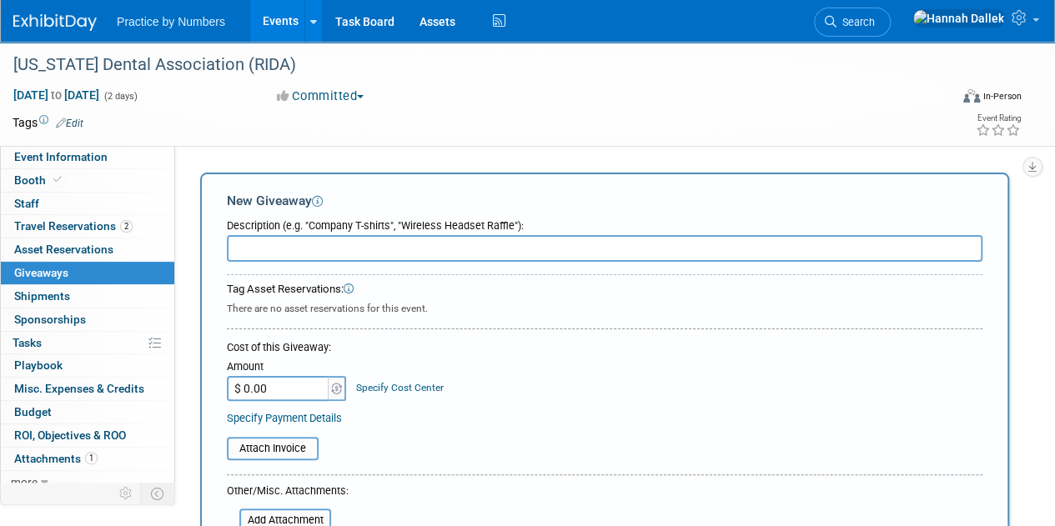
click at [193, 178] on div "Add Giveaway New Giveaway Description (e.g. "Company T-shirts", "Wireless Heads…" at bounding box center [605, 449] width 834 height 563
click at [69, 387] on span "Misc. Expenses & Credits 0" at bounding box center [79, 388] width 130 height 13
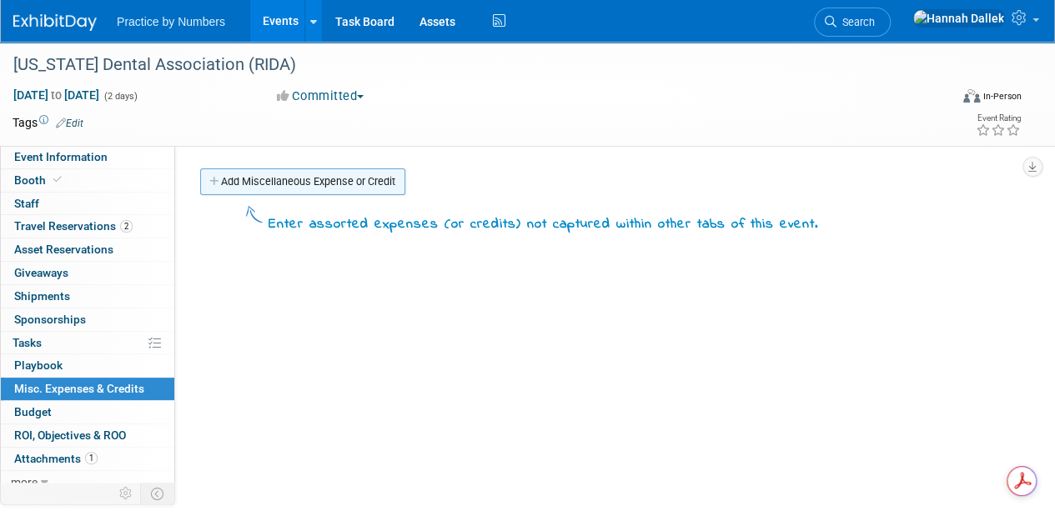
click at [277, 183] on link "Add Miscellaneous Expense or Credit" at bounding box center [302, 181] width 205 height 27
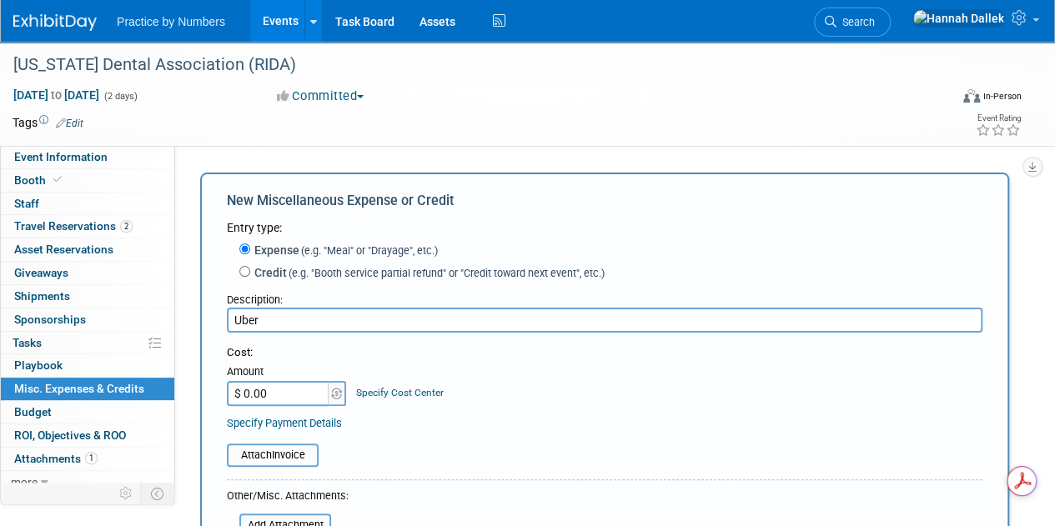
type input "Uber"
click at [285, 389] on input "$ 0.00" at bounding box center [279, 393] width 104 height 25
type input "$ 35.94"
click at [411, 446] on table "Attach Invoice" at bounding box center [604, 455] width 755 height 23
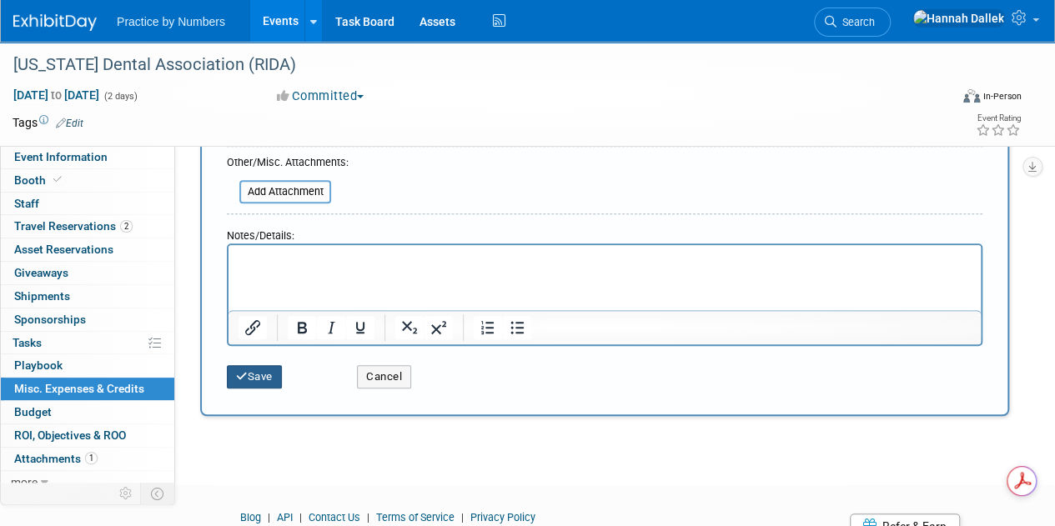
click at [258, 378] on button "Save" at bounding box center [254, 376] width 55 height 23
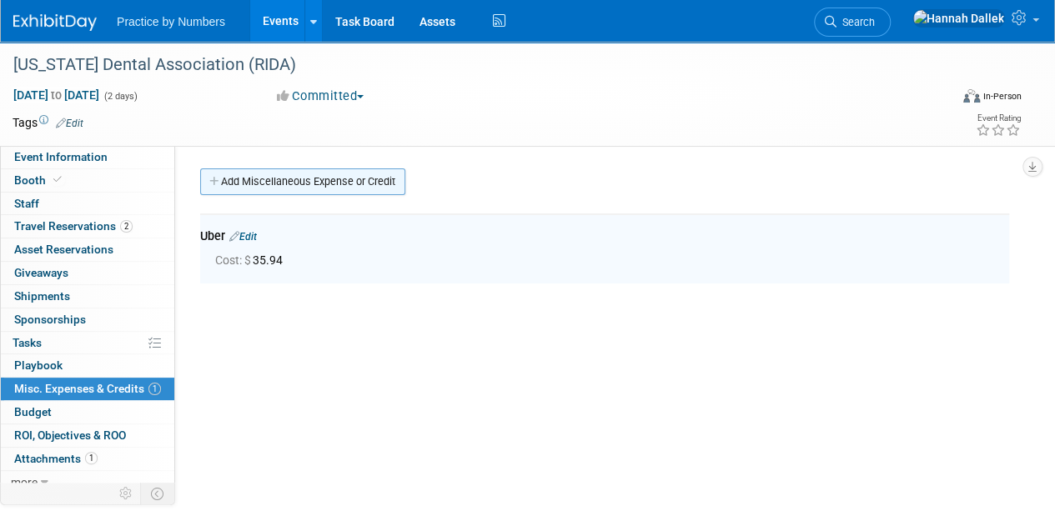
click at [233, 186] on link "Add Miscellaneous Expense or Credit" at bounding box center [302, 181] width 205 height 27
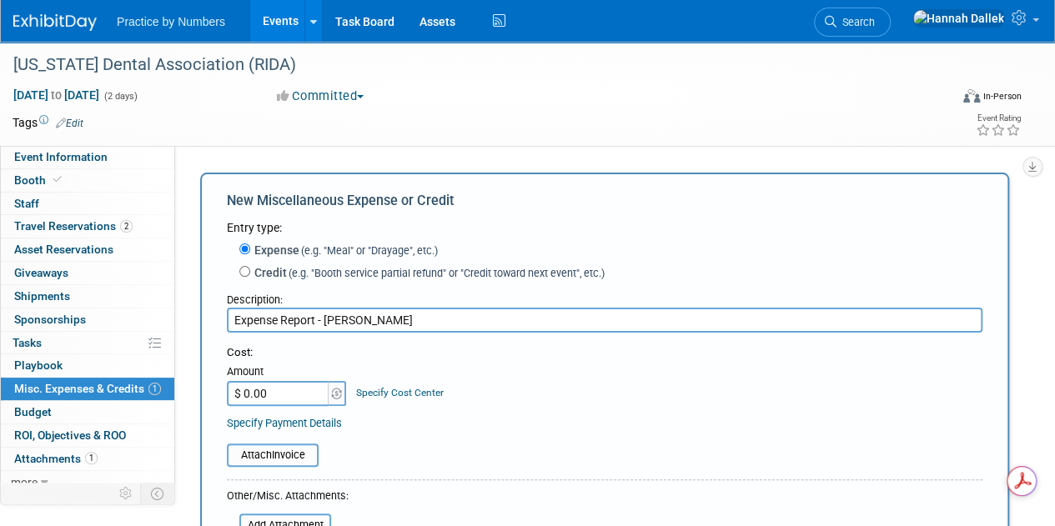
type input "Expense Report - Rebecca Bouldin"
click at [282, 391] on input "$ 0.00" at bounding box center [279, 393] width 104 height 25
type input "$ 169.13"
click at [413, 446] on table "Attach Invoice" at bounding box center [604, 455] width 755 height 23
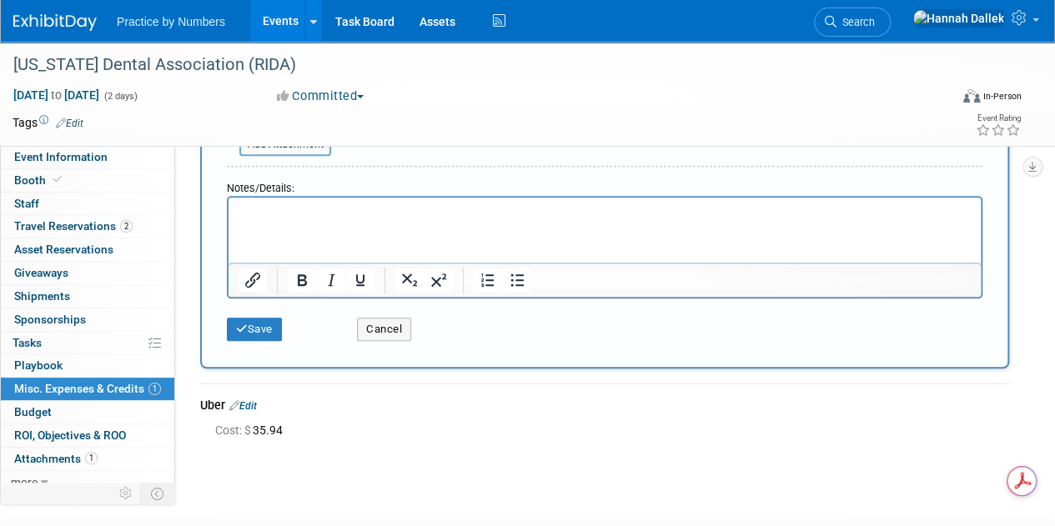
scroll to position [417, 0]
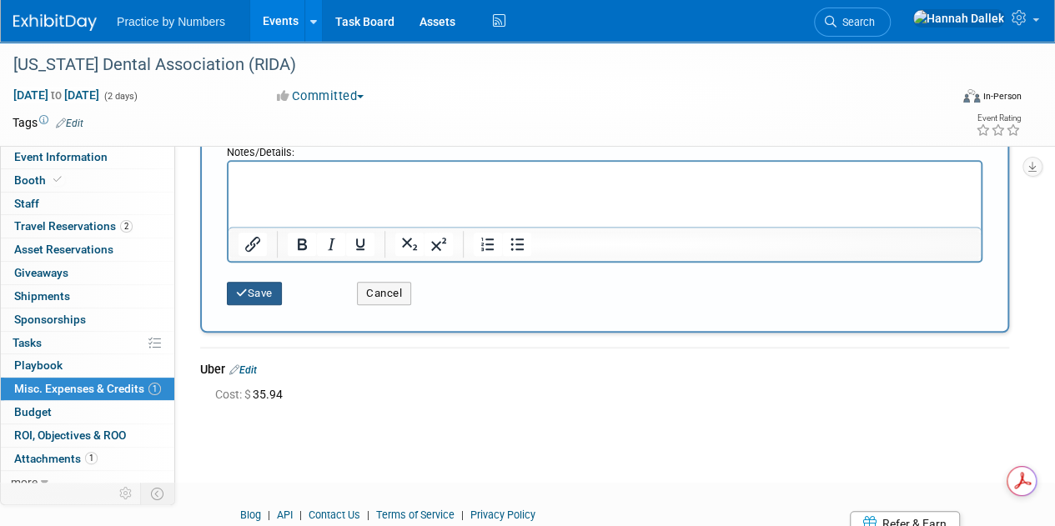
click at [243, 302] on button "Save" at bounding box center [254, 293] width 55 height 23
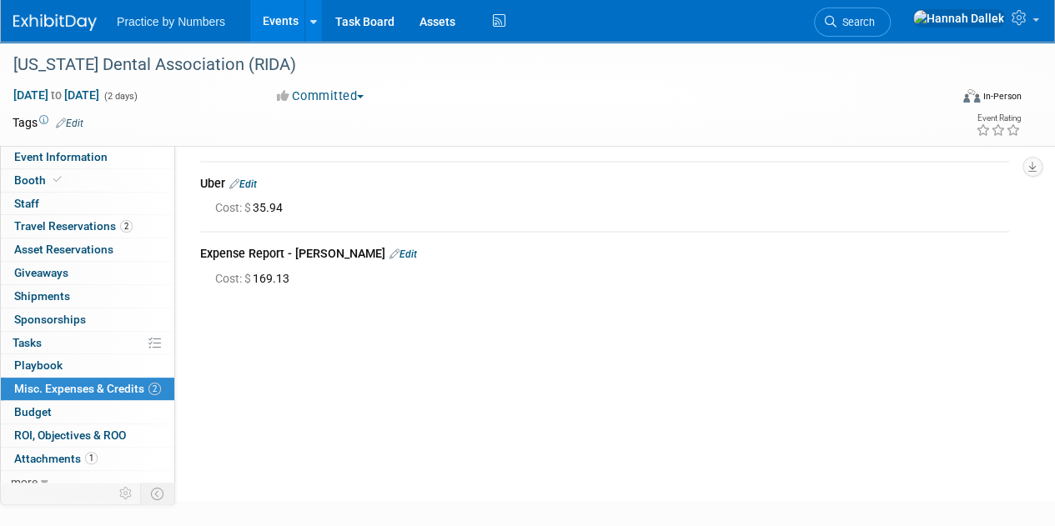
scroll to position [0, 0]
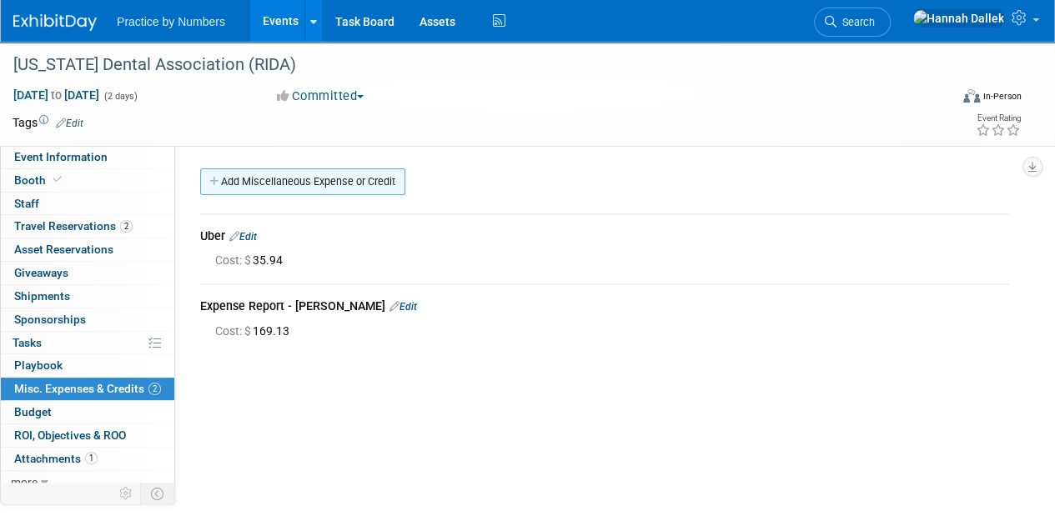
click at [228, 186] on link "Add Miscellaneous Expense or Credit" at bounding box center [302, 181] width 205 height 27
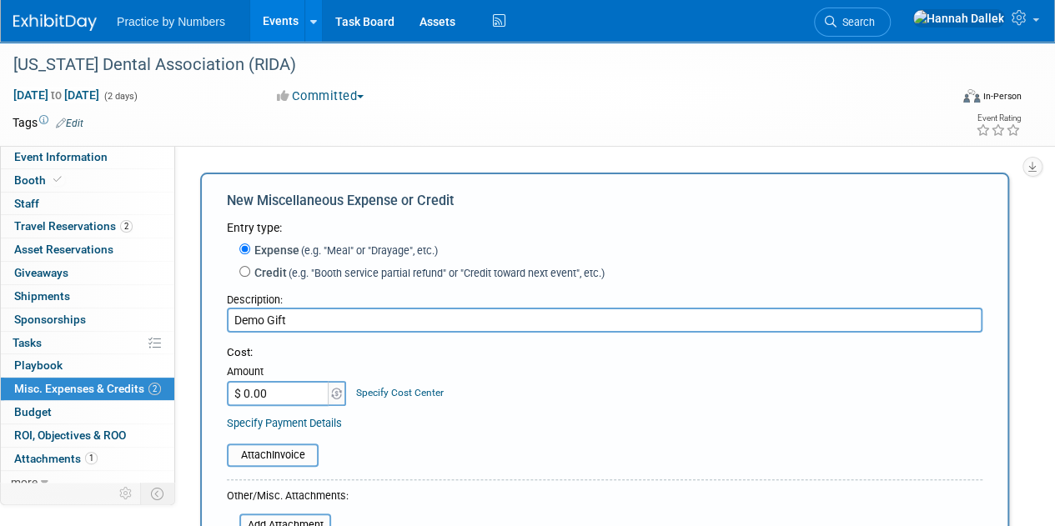
type input "Demo Gift"
click at [298, 401] on input "$ 0.00" at bounding box center [279, 393] width 104 height 25
type input "$ 50.00"
click at [439, 418] on div "Specify Payment Details" at bounding box center [604, 423] width 755 height 18
click at [303, 457] on input "file" at bounding box center [217, 455] width 198 height 20
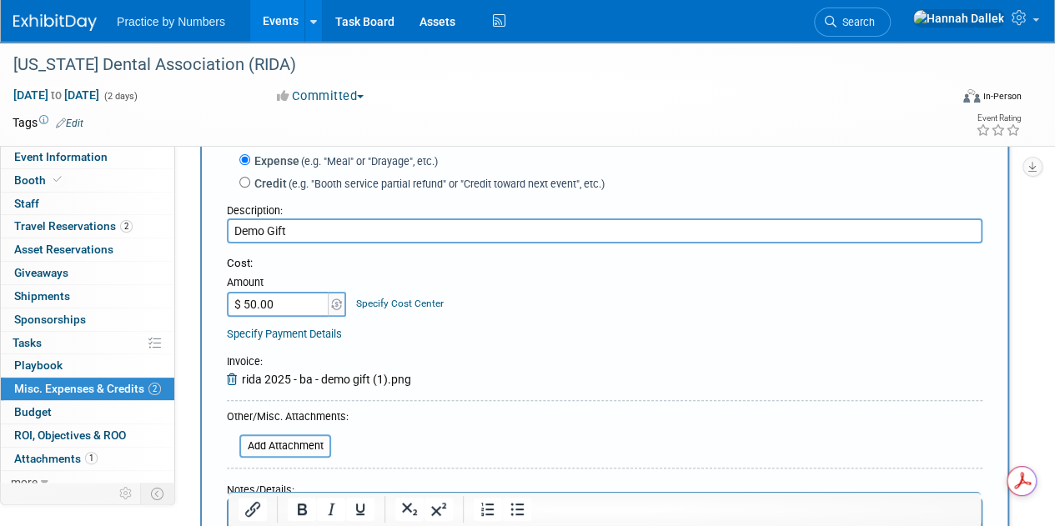
scroll to position [333, 0]
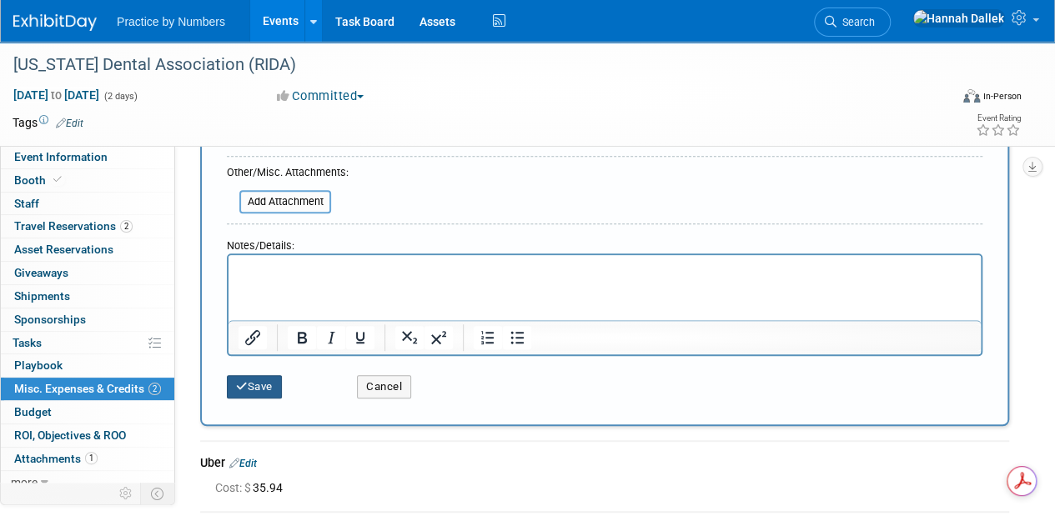
click at [258, 383] on button "Save" at bounding box center [254, 386] width 55 height 23
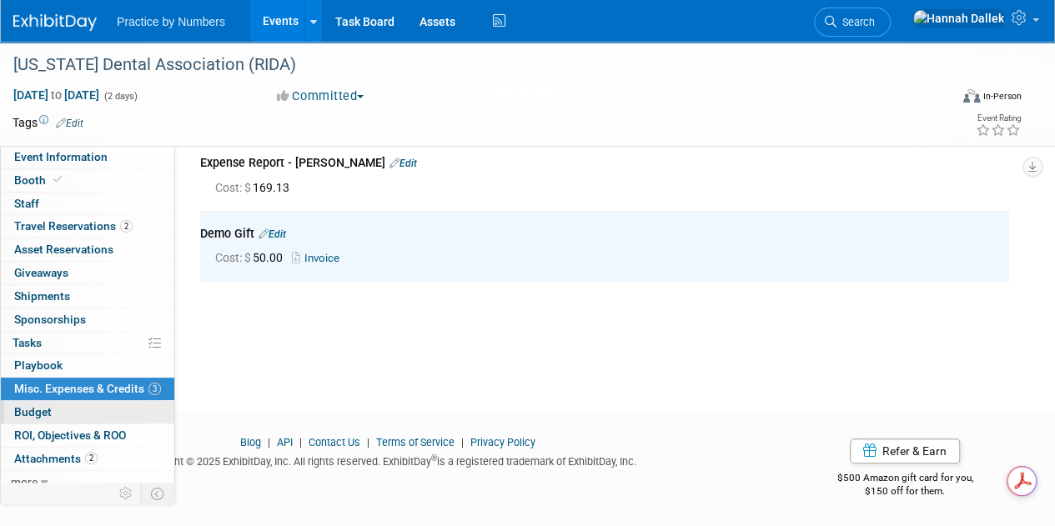
scroll to position [0, 0]
click at [77, 404] on link "Budget" at bounding box center [87, 412] width 173 height 23
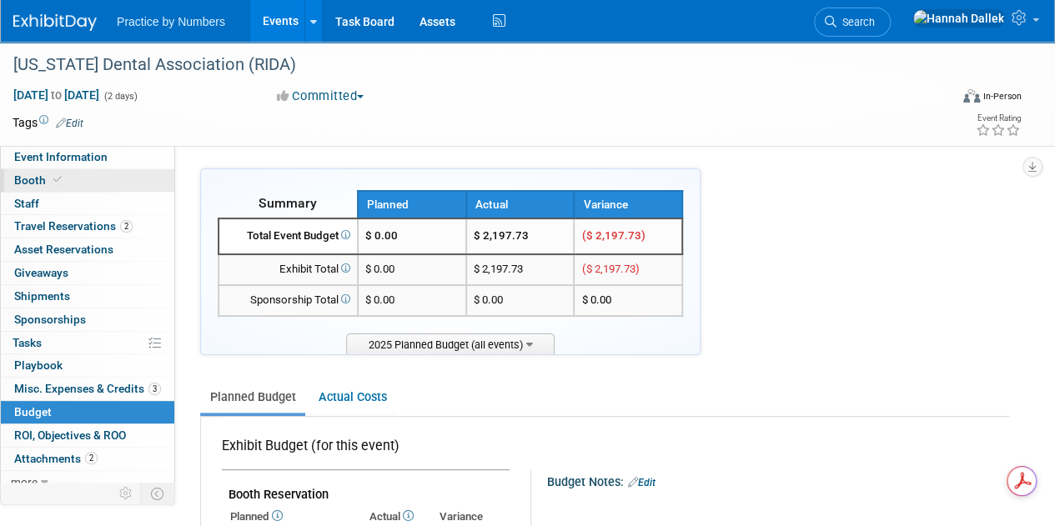
click at [79, 181] on link "Booth" at bounding box center [87, 180] width 173 height 23
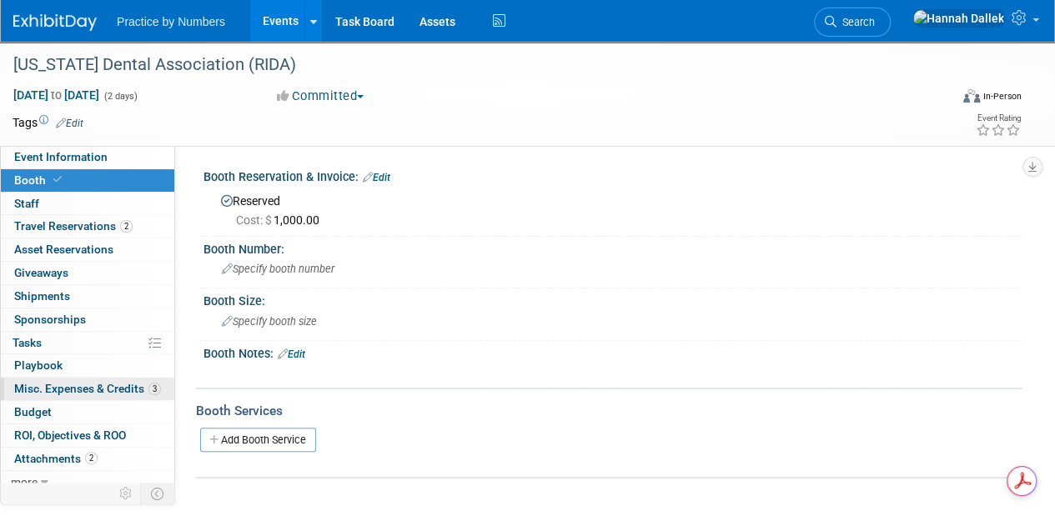
click at [50, 391] on span "Misc. Expenses & Credits 3" at bounding box center [87, 388] width 147 height 13
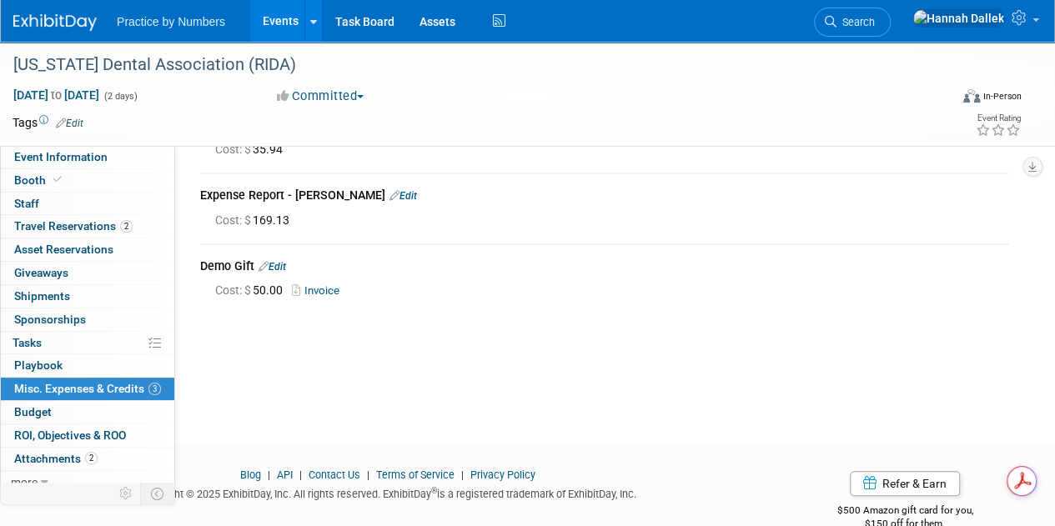
scroll to position [143, 0]
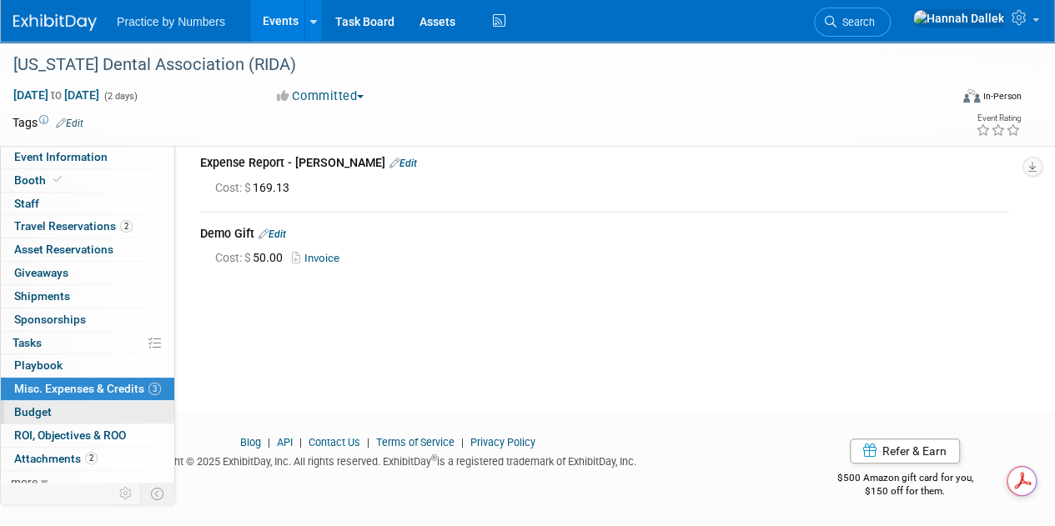
click at [64, 413] on link "Budget" at bounding box center [87, 412] width 173 height 23
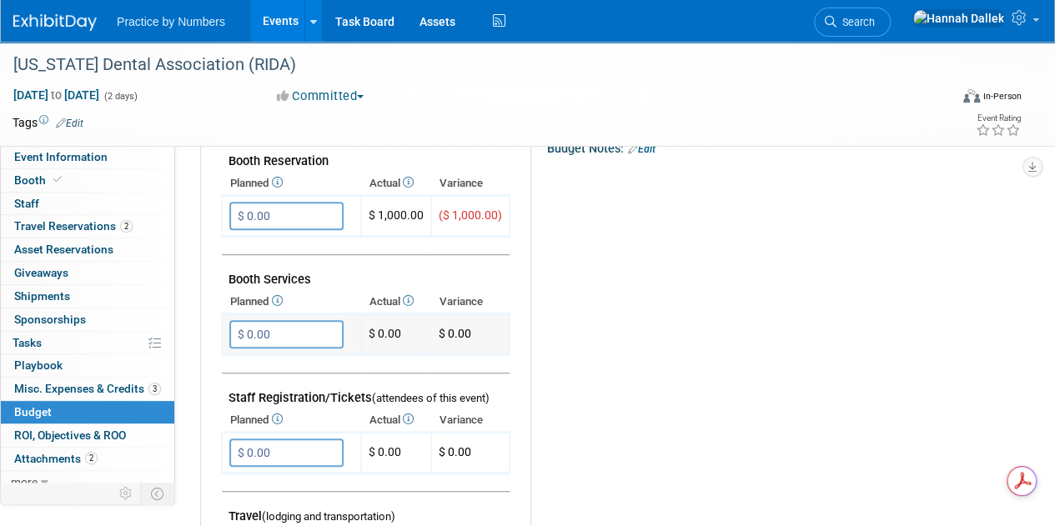
scroll to position [0, 0]
click at [293, 329] on input "$ 0.00" at bounding box center [286, 334] width 114 height 28
click at [50, 174] on span at bounding box center [57, 179] width 15 height 13
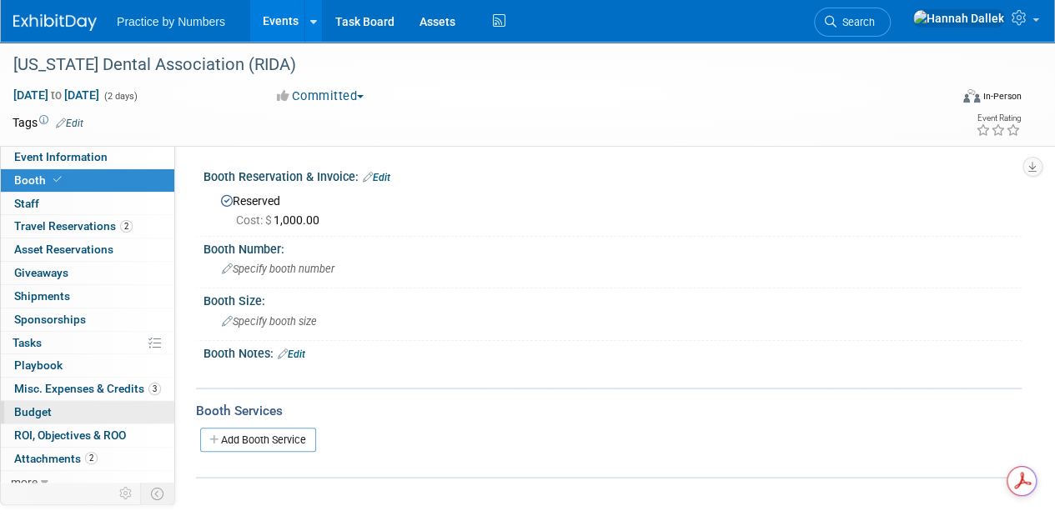
click at [53, 406] on link "Budget" at bounding box center [87, 412] width 173 height 23
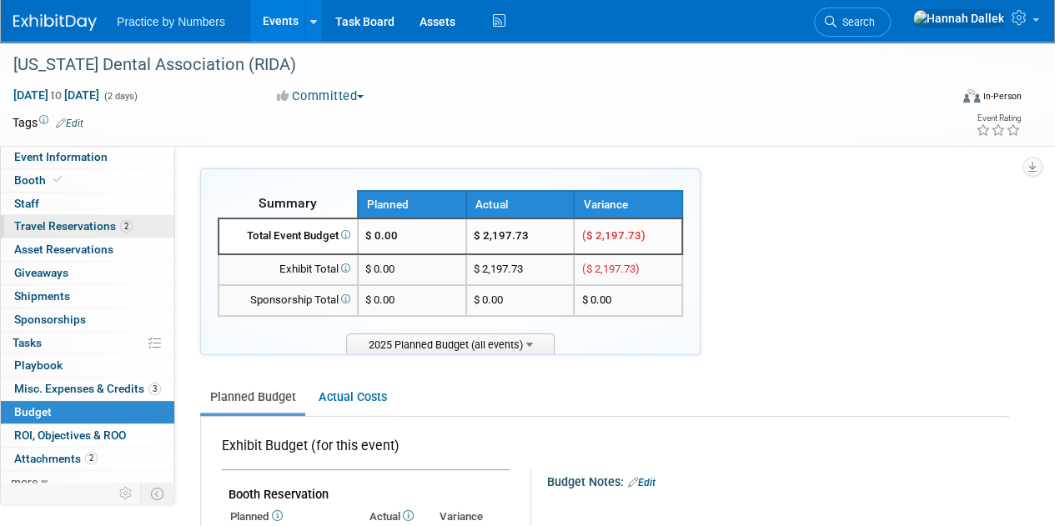
click at [40, 223] on span "Travel Reservations 2" at bounding box center [73, 225] width 118 height 13
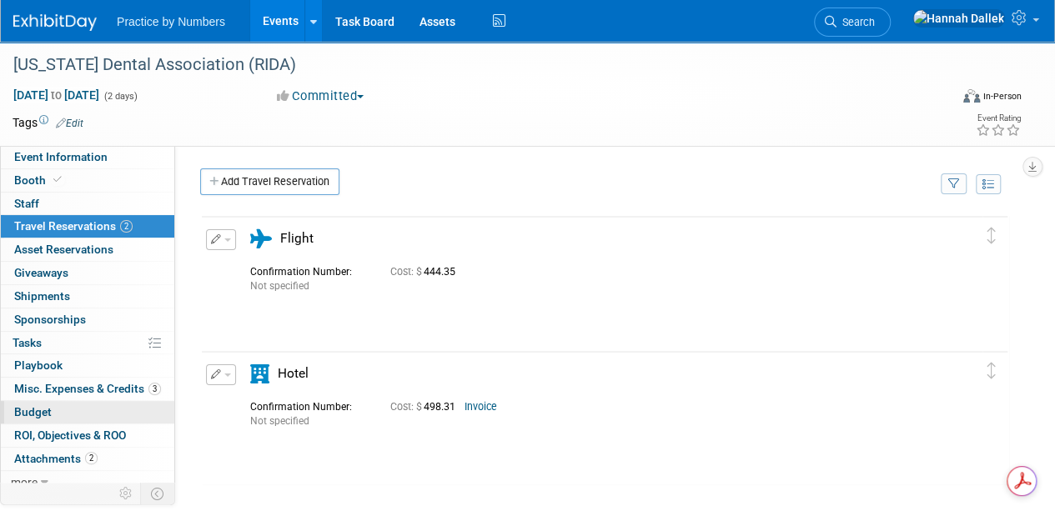
click at [54, 407] on link "Budget" at bounding box center [87, 412] width 173 height 23
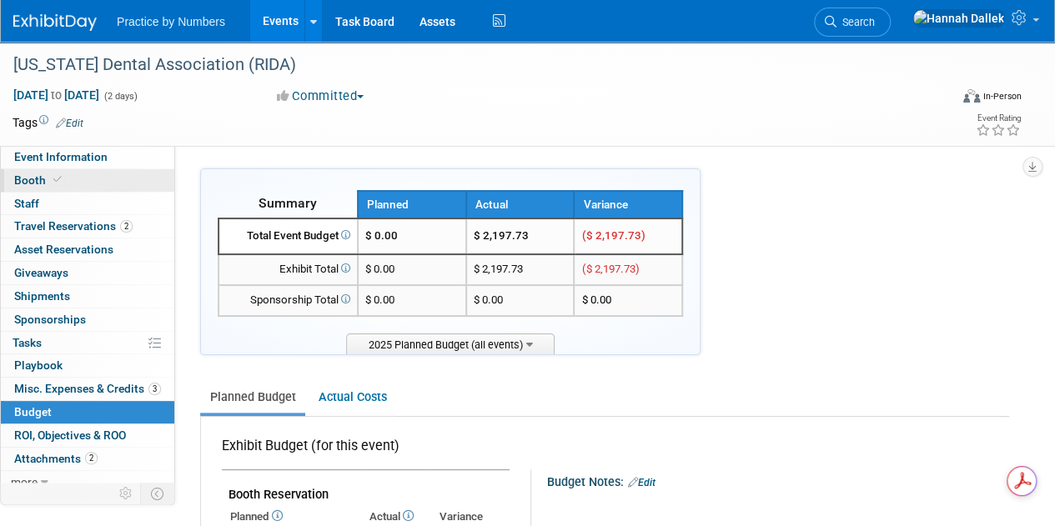
click at [109, 178] on link "Booth" at bounding box center [87, 180] width 173 height 23
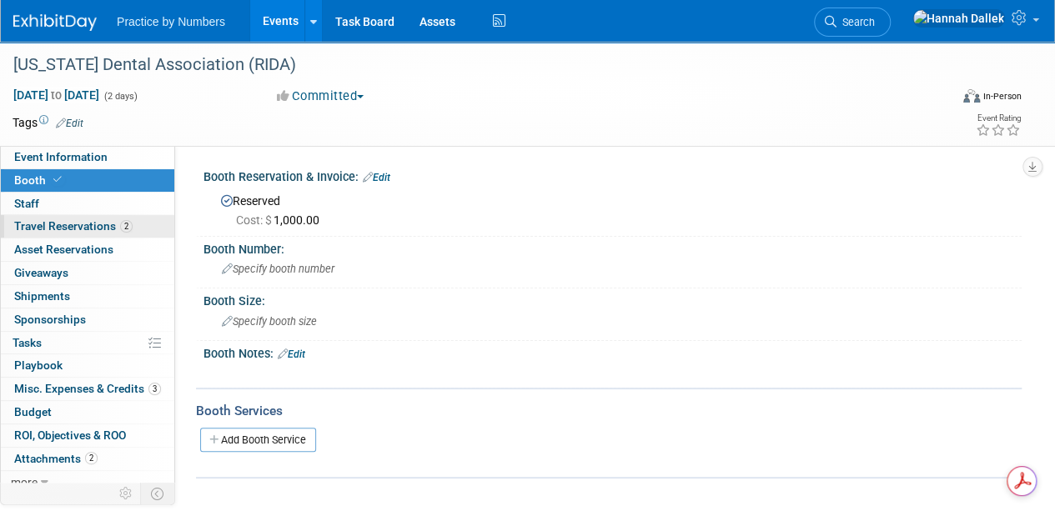
click at [68, 226] on span "Travel Reservations 2" at bounding box center [73, 225] width 118 height 13
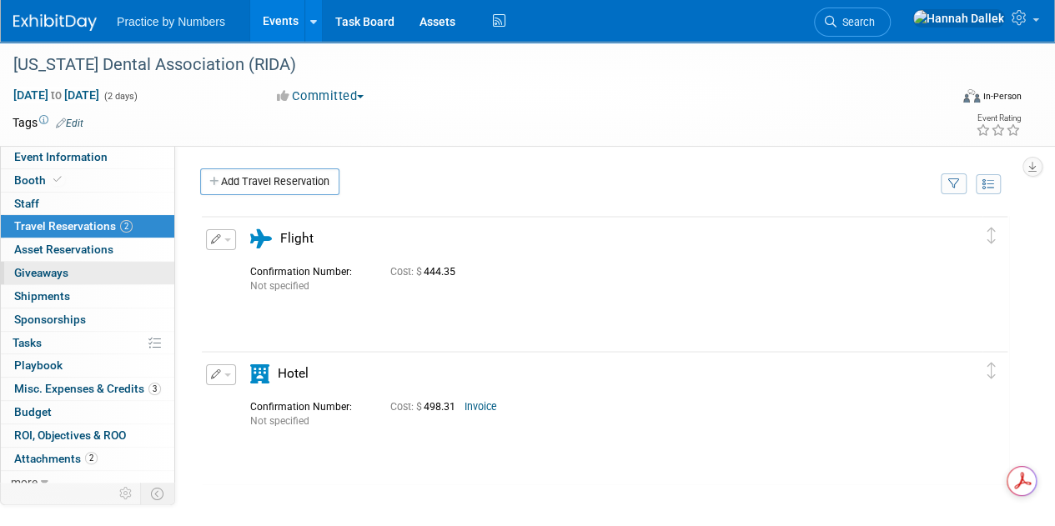
drag, startPoint x: 53, startPoint y: 241, endPoint x: 53, endPoint y: 264, distance: 23.3
click at [53, 243] on span "Asset Reservations 0" at bounding box center [63, 249] width 99 height 13
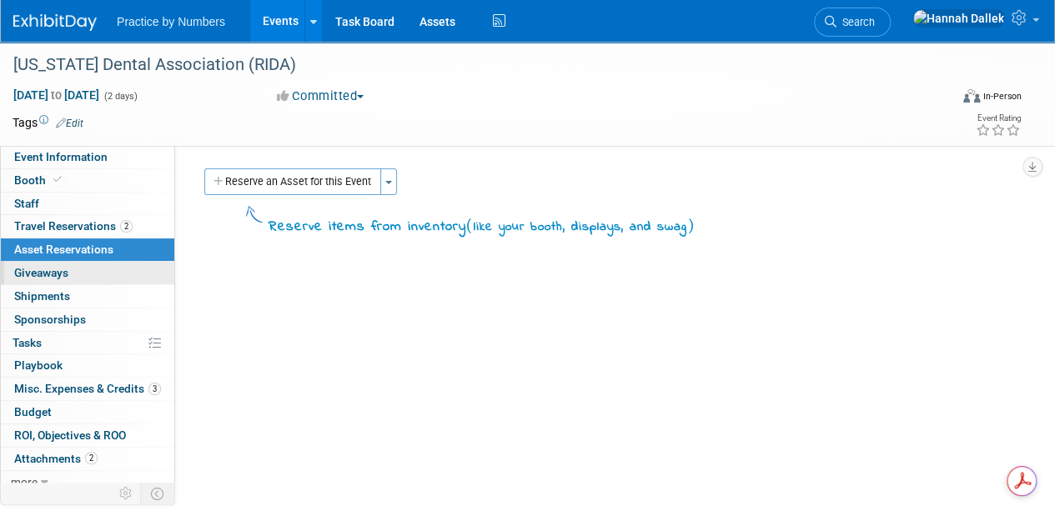
click at [51, 268] on span "Giveaways 0" at bounding box center [41, 272] width 54 height 13
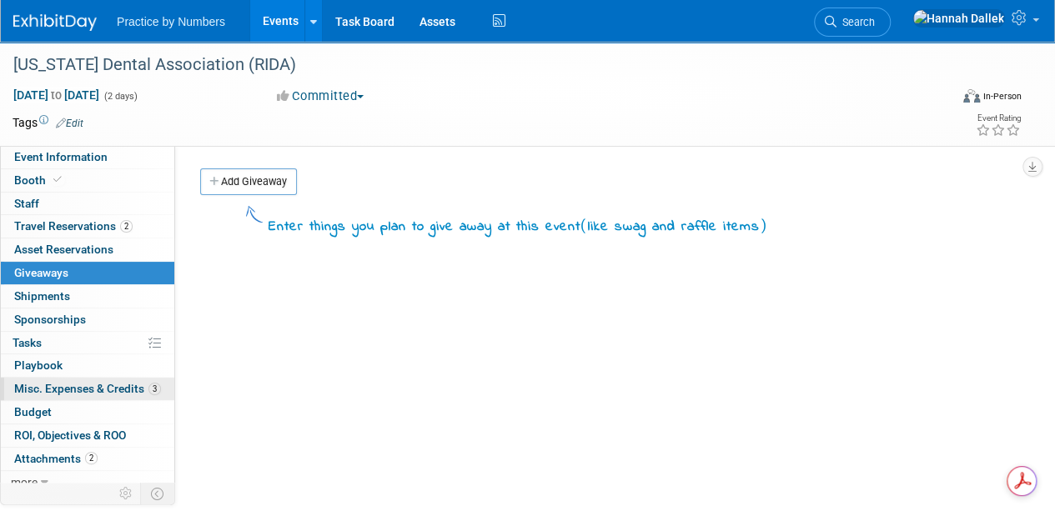
click at [55, 383] on span "Misc. Expenses & Credits 3" at bounding box center [87, 388] width 147 height 13
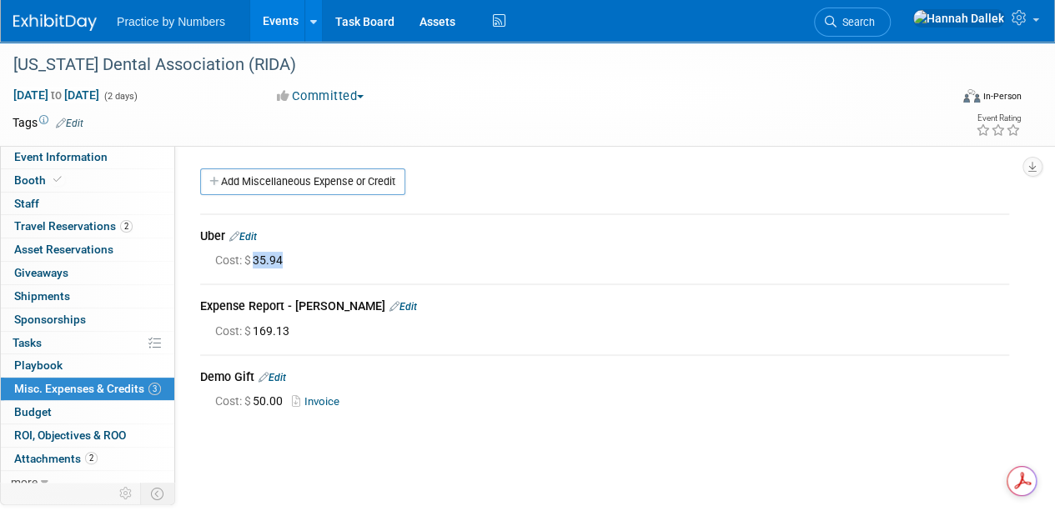
drag, startPoint x: 298, startPoint y: 263, endPoint x: 256, endPoint y: 260, distance: 42.6
click at [256, 260] on div "Cost: $ 35.94" at bounding box center [612, 260] width 794 height 17
copy span "35.94"
click at [58, 408] on link "Budget" at bounding box center [87, 412] width 173 height 23
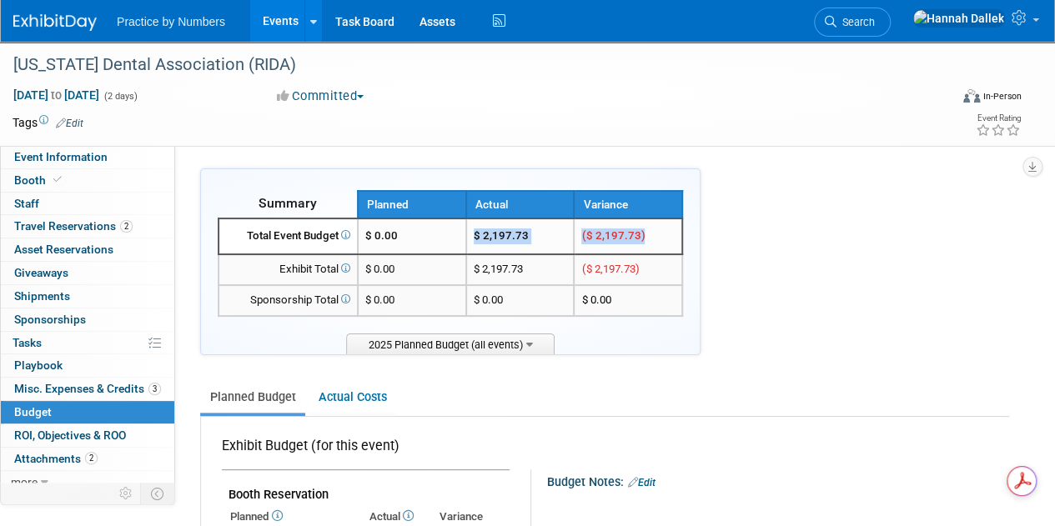
drag, startPoint x: 657, startPoint y: 236, endPoint x: 464, endPoint y: 240, distance: 192.6
click at [464, 240] on tr "Total Event Budget $ 0.00 $ 2,197.73 ($ 2,197.73)" at bounding box center [450, 236] width 464 height 36
click at [559, 240] on td "$ 2,197.73" at bounding box center [520, 236] width 108 height 36
drag, startPoint x: 536, startPoint y: 236, endPoint x: 475, endPoint y: 234, distance: 60.9
click at [475, 234] on td "$ 2,197.73" at bounding box center [520, 236] width 108 height 36
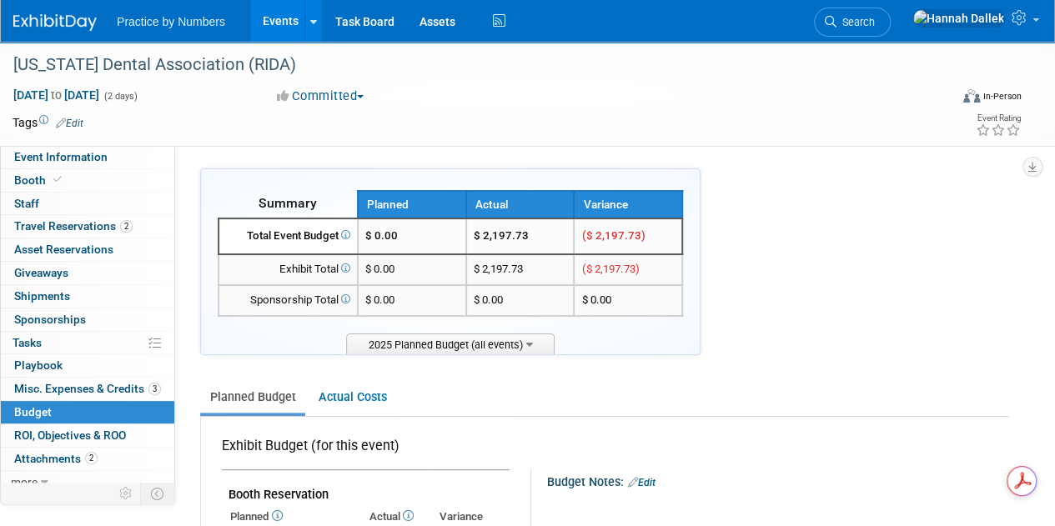
drag, startPoint x: 534, startPoint y: 231, endPoint x: 477, endPoint y: 236, distance: 56.9
click at [477, 236] on td "$ 2,197.73" at bounding box center [520, 236] width 108 height 36
copy td "$ 2,197.73"
click at [283, 15] on link "Events" at bounding box center [280, 21] width 61 height 42
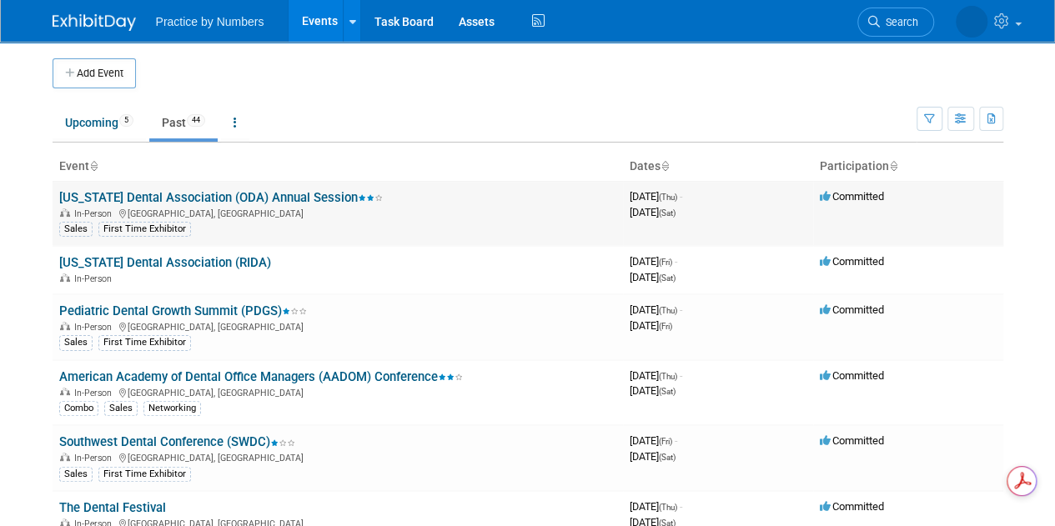
click at [183, 196] on link "[US_STATE] Dental Association (ODA) Annual Session" at bounding box center [220, 197] width 323 height 15
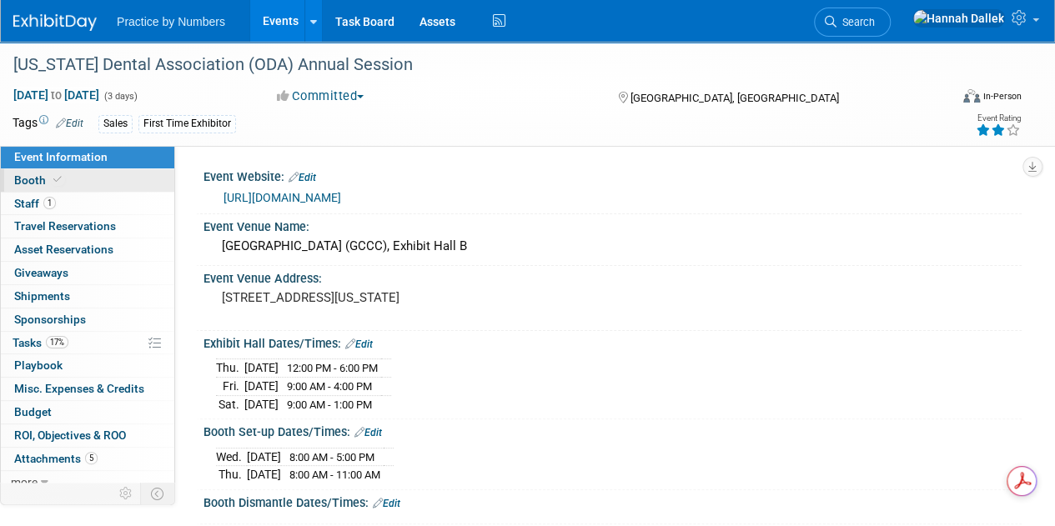
click at [55, 178] on icon at bounding box center [57, 179] width 8 height 9
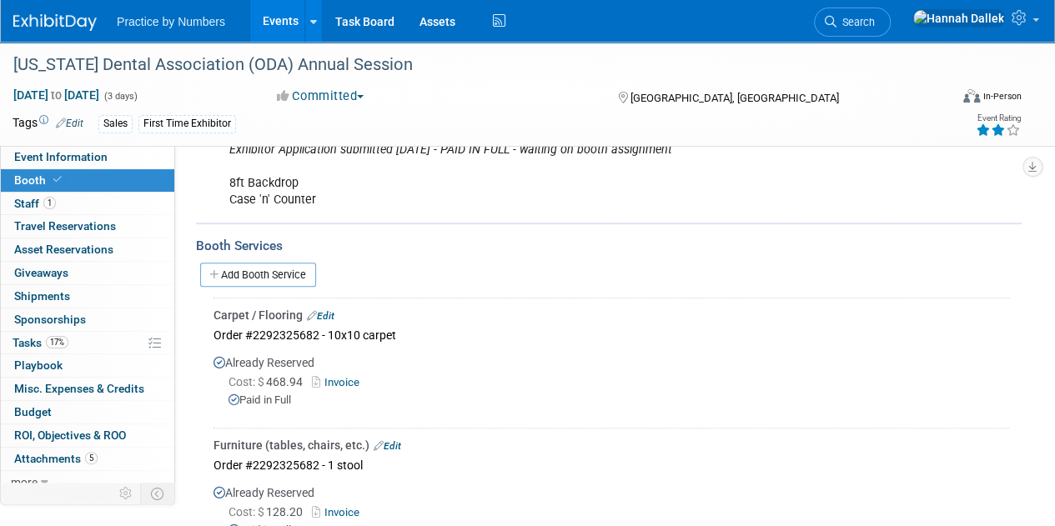
scroll to position [250, 0]
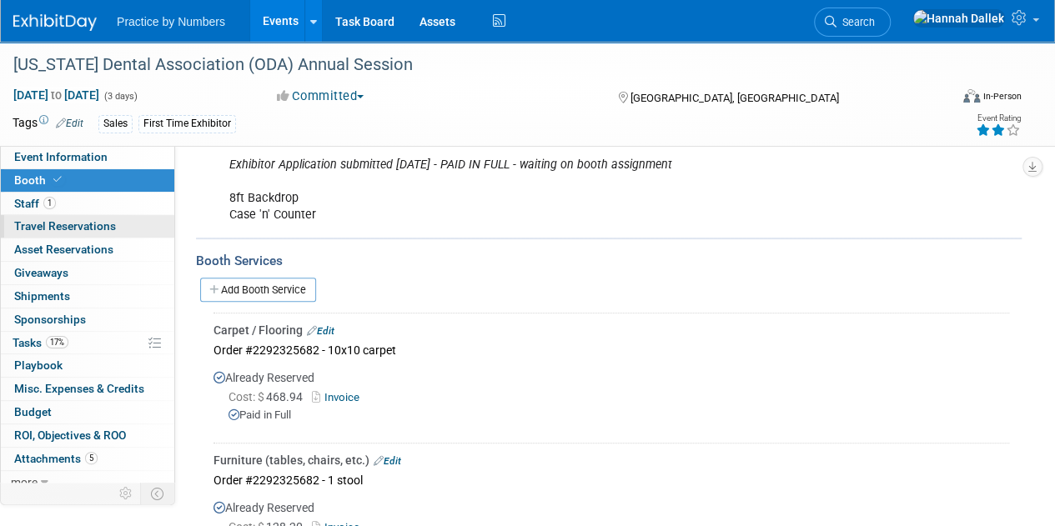
click at [69, 223] on span "Travel Reservations 0" at bounding box center [65, 225] width 102 height 13
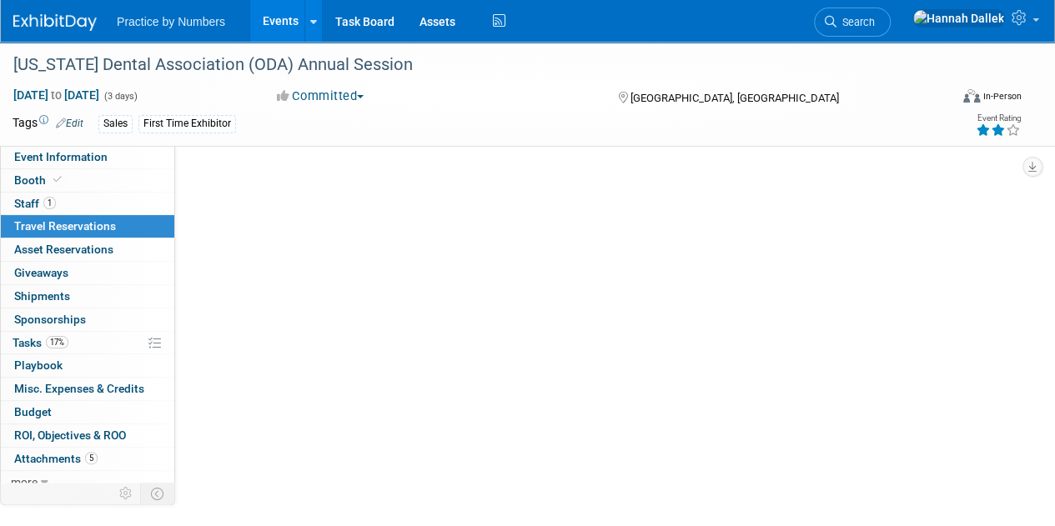
scroll to position [0, 0]
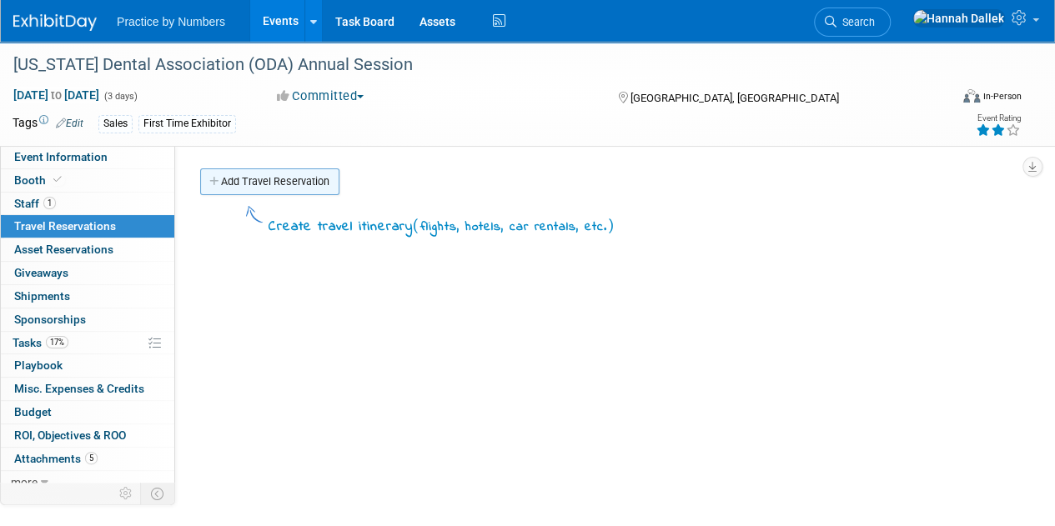
click at [220, 178] on icon at bounding box center [215, 182] width 12 height 11
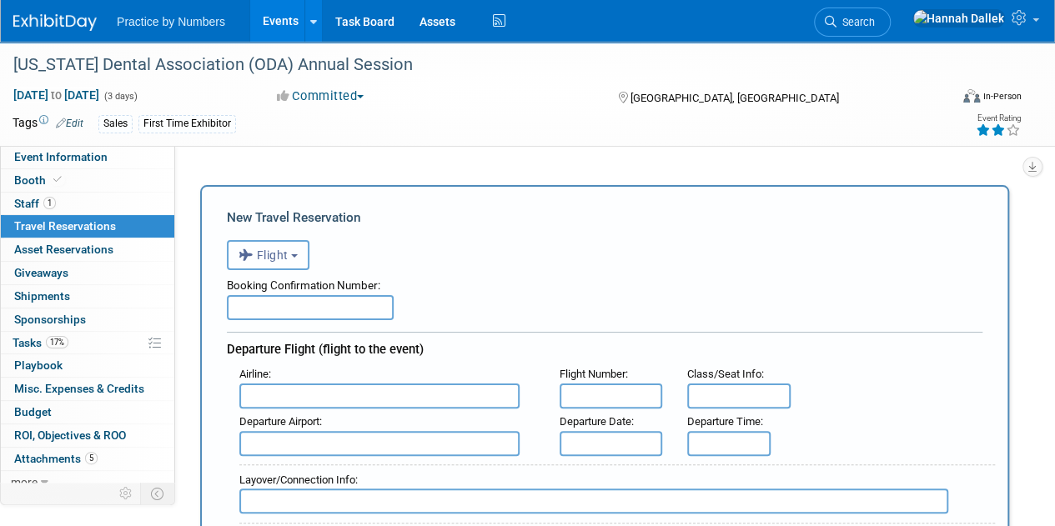
click at [298, 257] on b "button" at bounding box center [294, 255] width 7 height 3
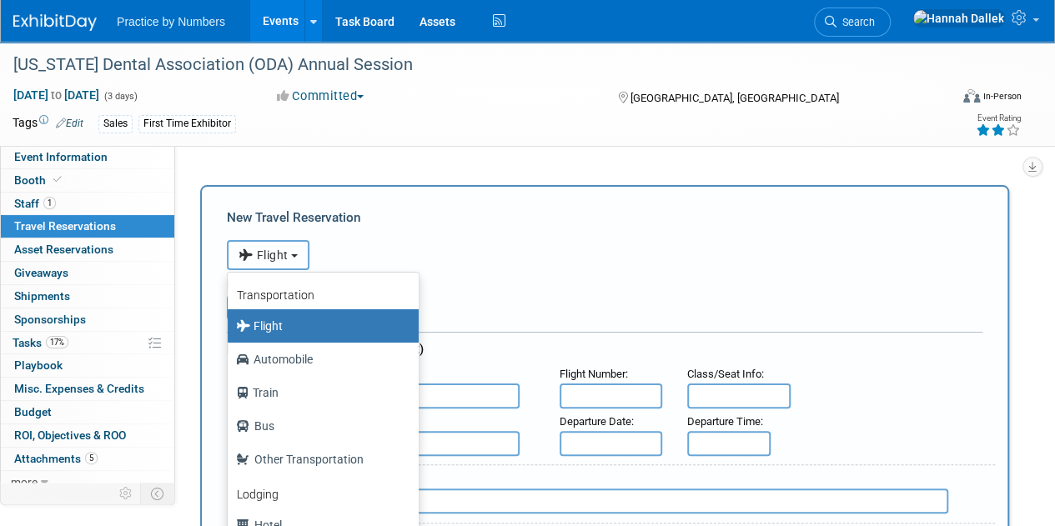
click at [298, 257] on b "button" at bounding box center [294, 255] width 7 height 3
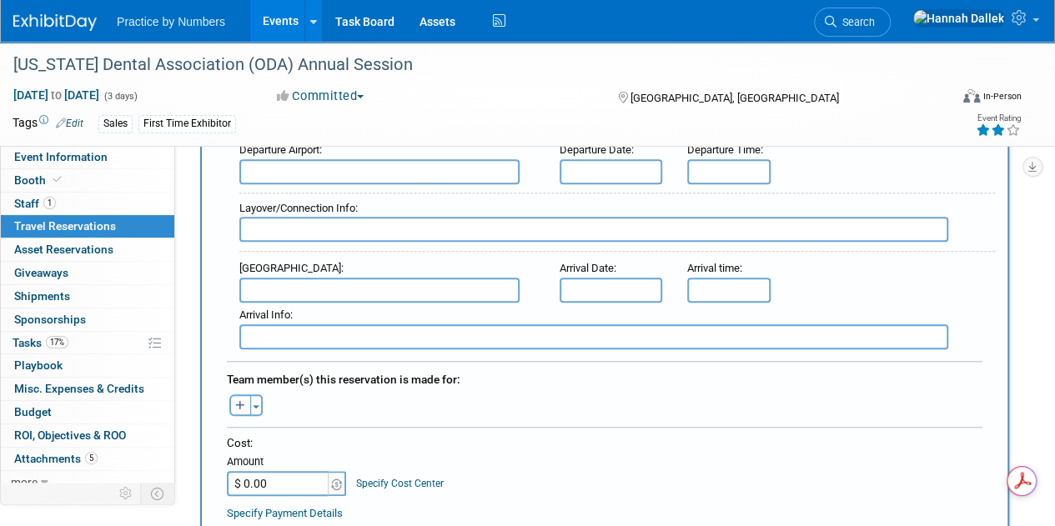
scroll to position [584, 0]
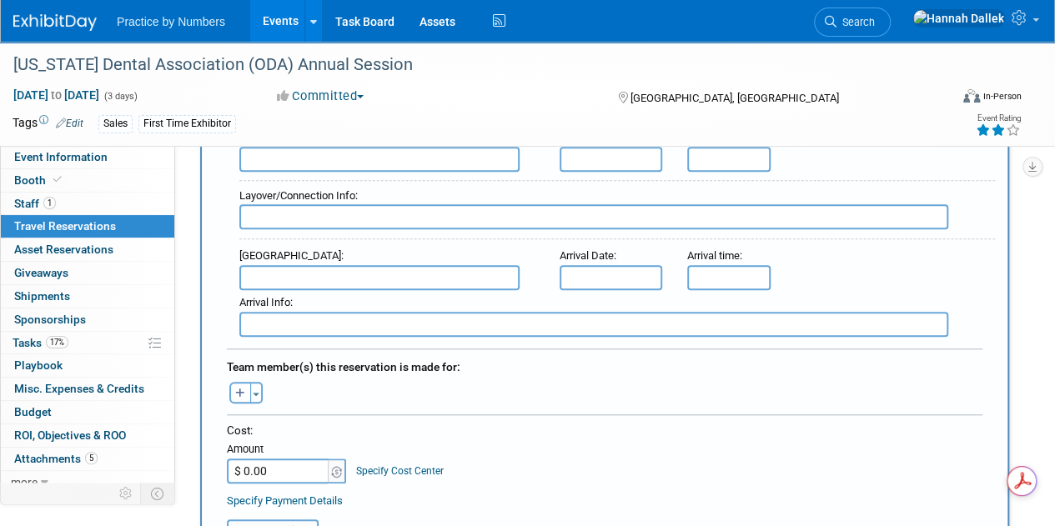
click at [270, 466] on input "$ 0.00" at bounding box center [279, 471] width 104 height 25
paste input "362"
type input "$ 362.00"
click at [518, 459] on div "Cost: Amount $ 362.00 Specify Cost Center Cost Center -- Not Specified --" at bounding box center [604, 453] width 755 height 61
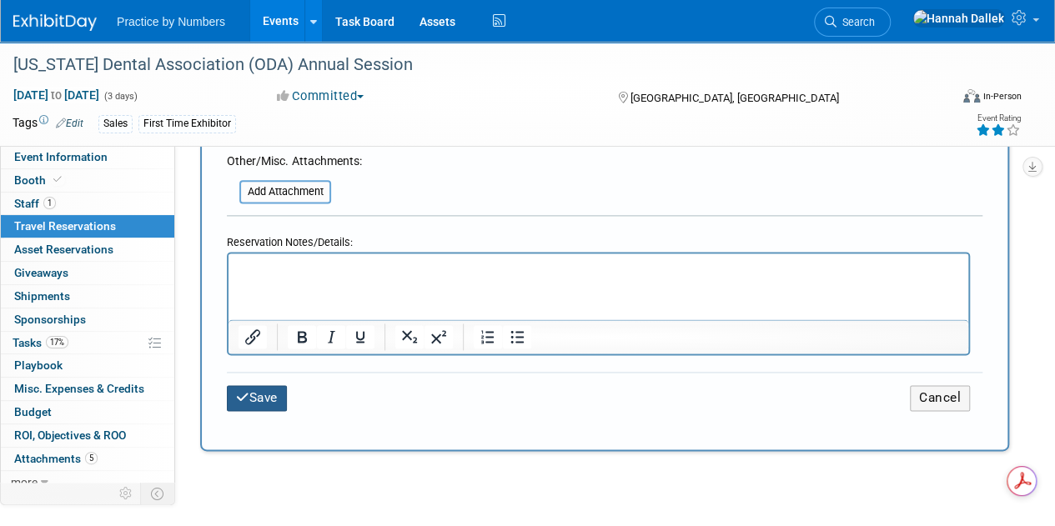
click at [252, 389] on button "Save" at bounding box center [257, 398] width 60 height 26
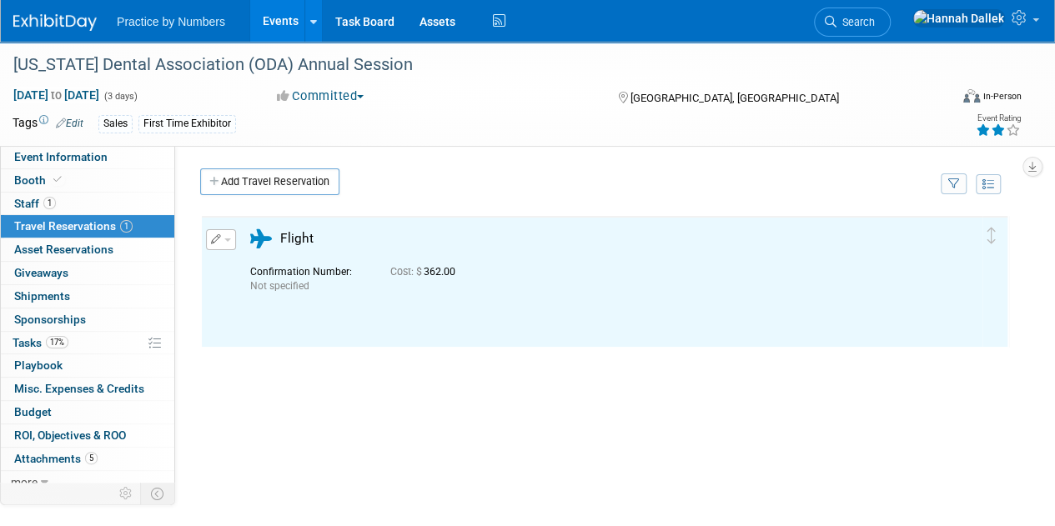
scroll to position [0, 0]
click at [235, 179] on link "Add Travel Reservation" at bounding box center [269, 181] width 139 height 27
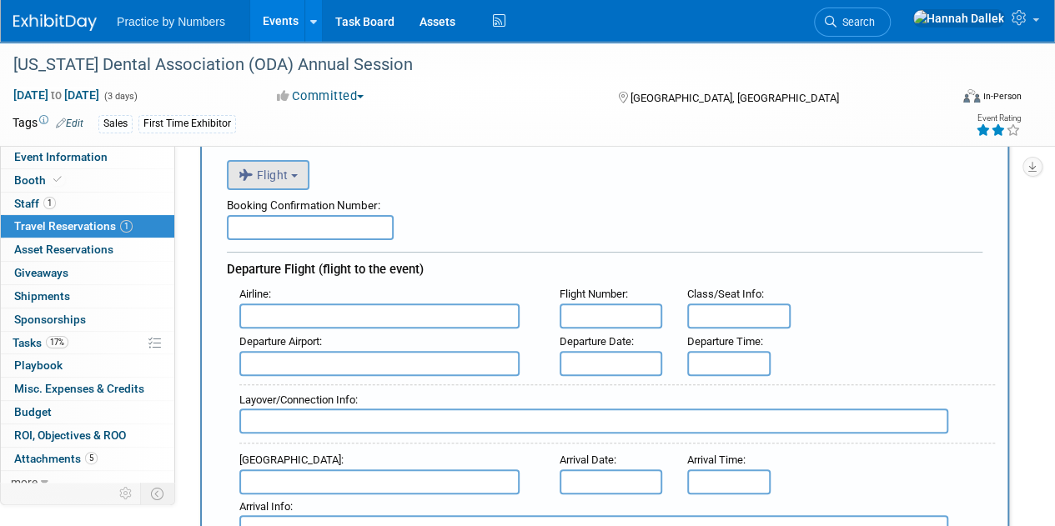
scroll to position [83, 0]
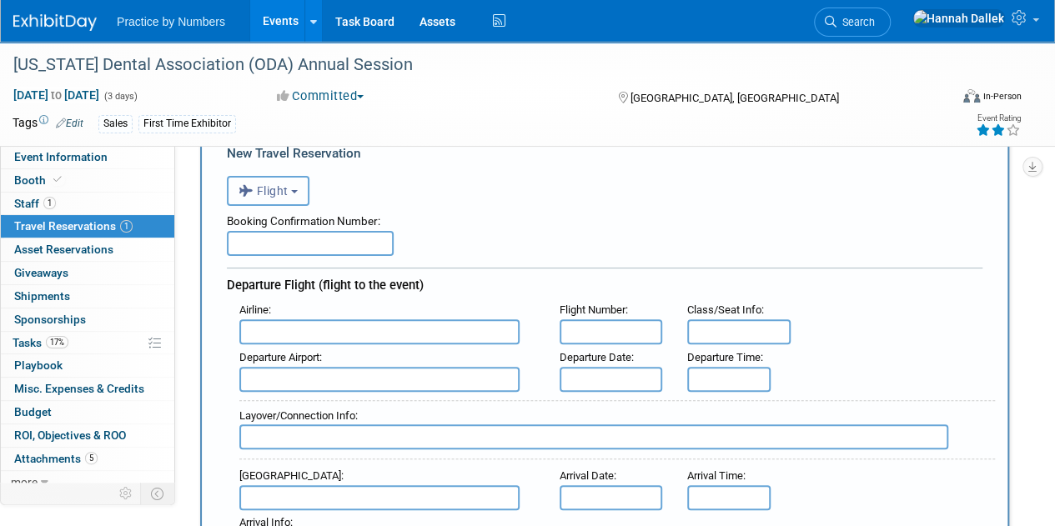
click at [304, 196] on button "Flight" at bounding box center [268, 191] width 83 height 30
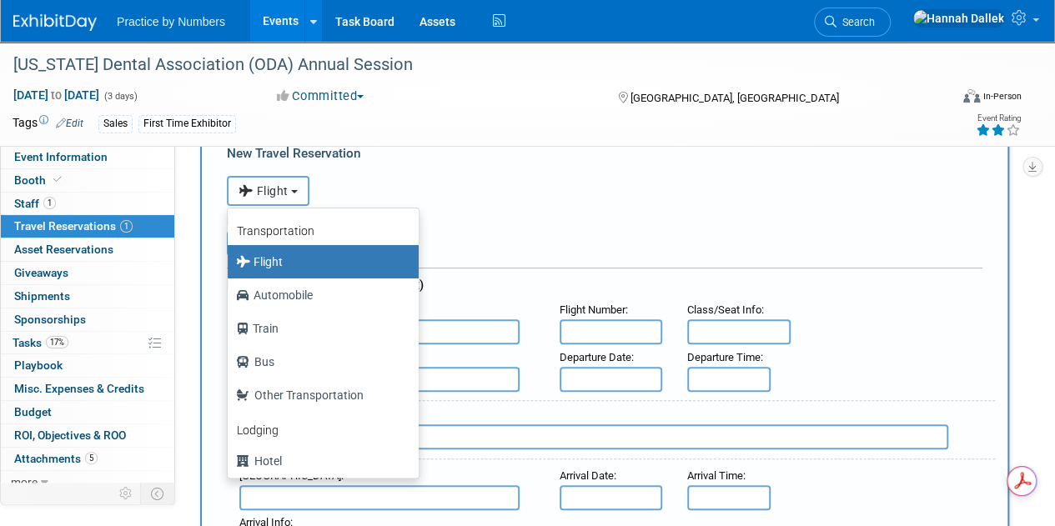
scroll to position [0, 0]
click at [266, 454] on label "Hotel" at bounding box center [319, 461] width 166 height 27
click at [230, 454] on input "Hotel" at bounding box center [224, 459] width 11 height 11
select select "6"
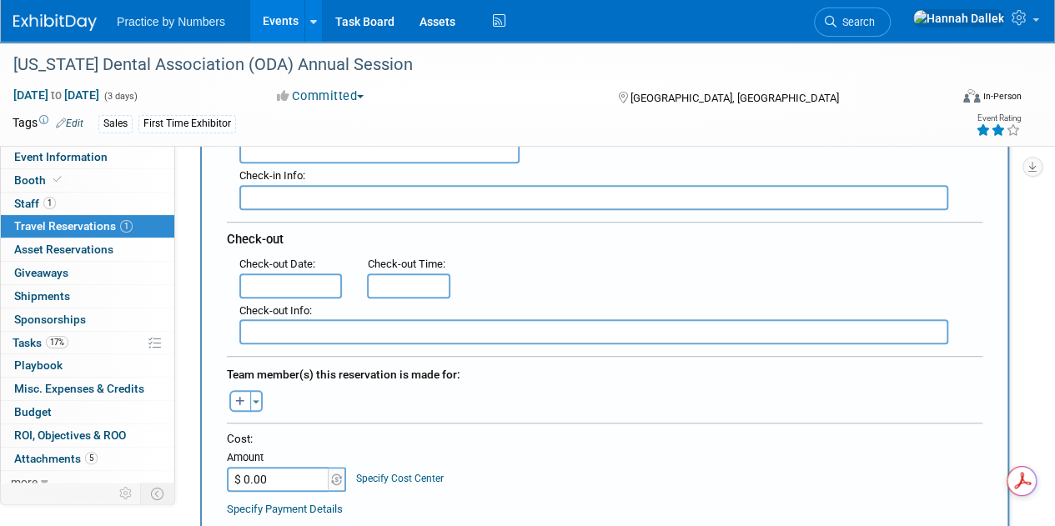
scroll to position [417, 0]
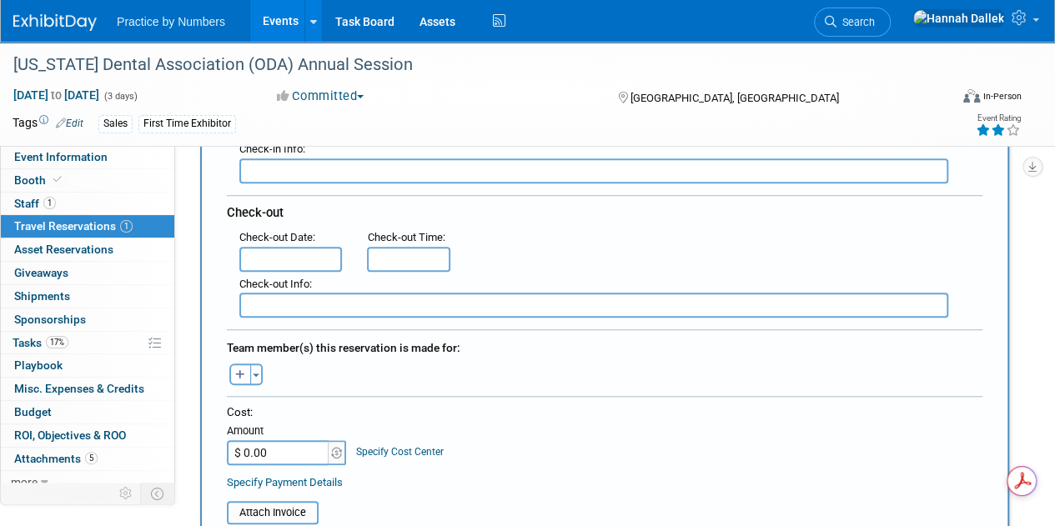
click at [272, 448] on input "$ 0.00" at bounding box center [279, 452] width 104 height 25
type input "$ 810.66"
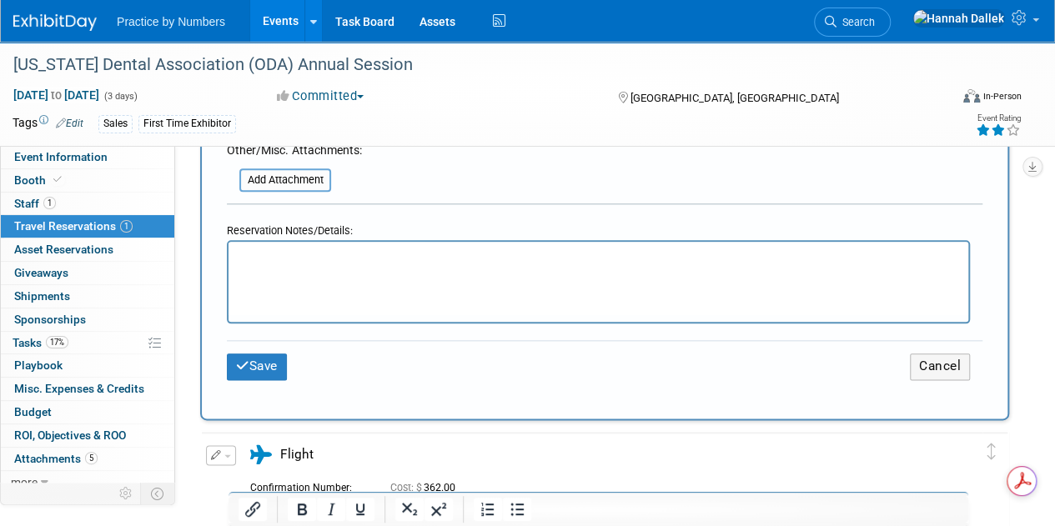
scroll to position [917, 0]
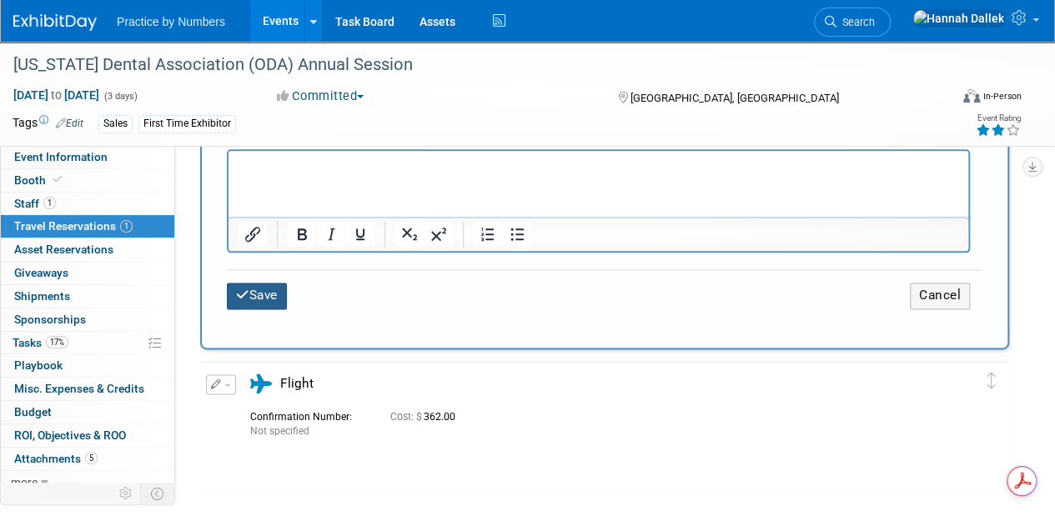
click at [257, 294] on button "Save" at bounding box center [257, 296] width 60 height 26
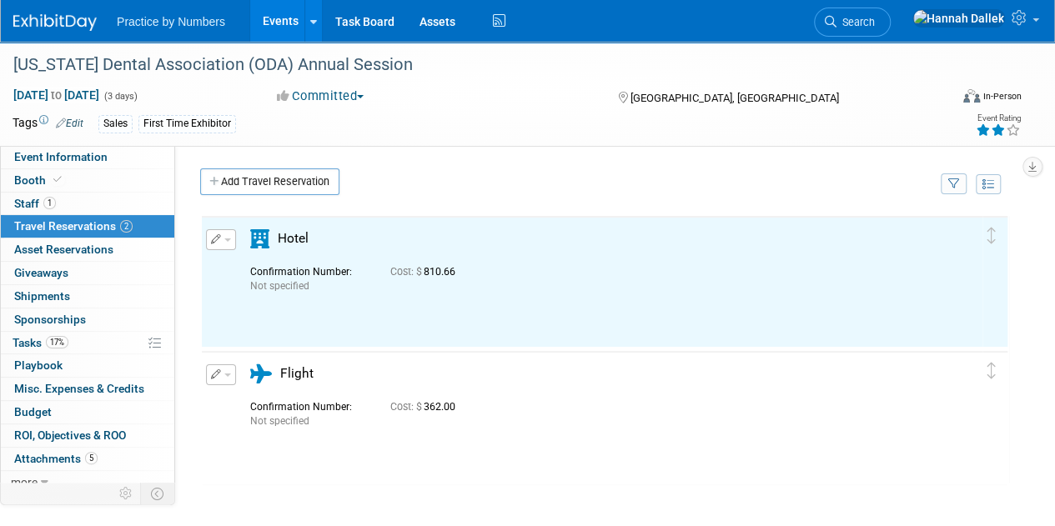
scroll to position [0, 0]
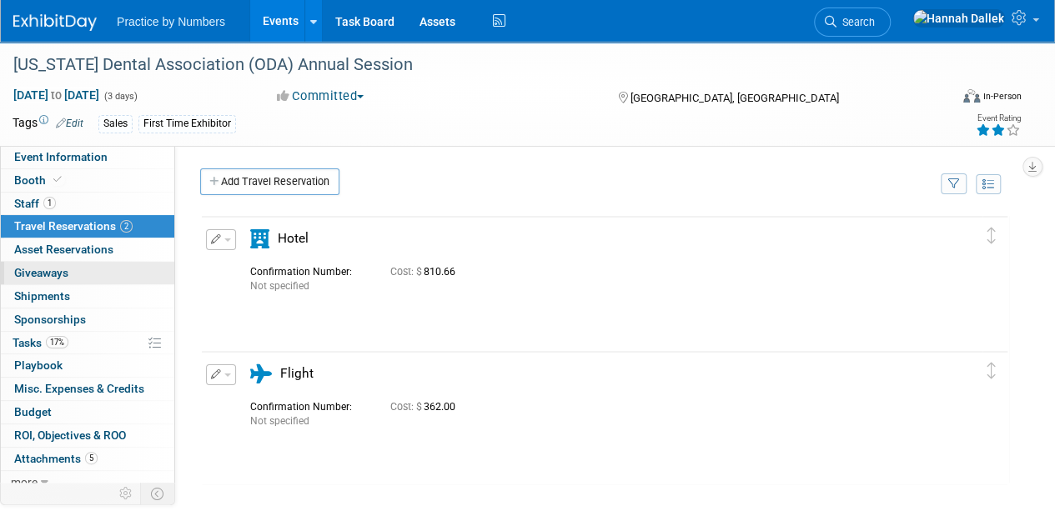
click at [60, 271] on span "Giveaways 0" at bounding box center [41, 272] width 54 height 13
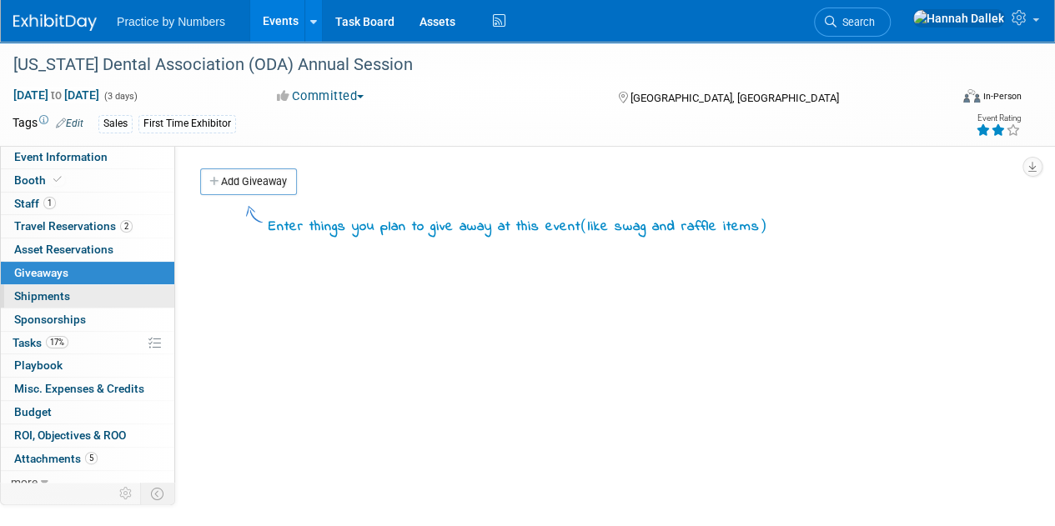
click at [63, 294] on span "Shipments 0" at bounding box center [42, 295] width 56 height 13
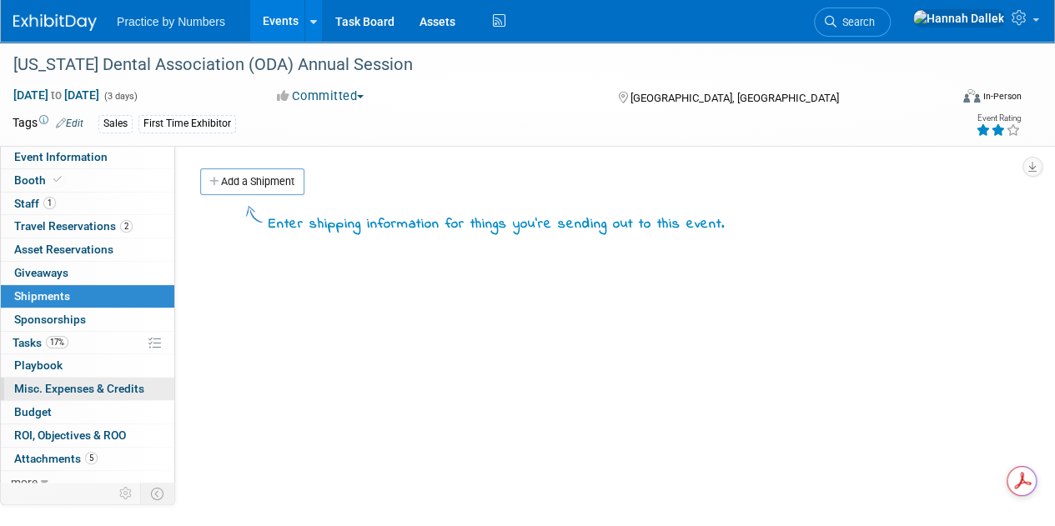
click at [60, 385] on span "Misc. Expenses & Credits 0" at bounding box center [79, 388] width 130 height 13
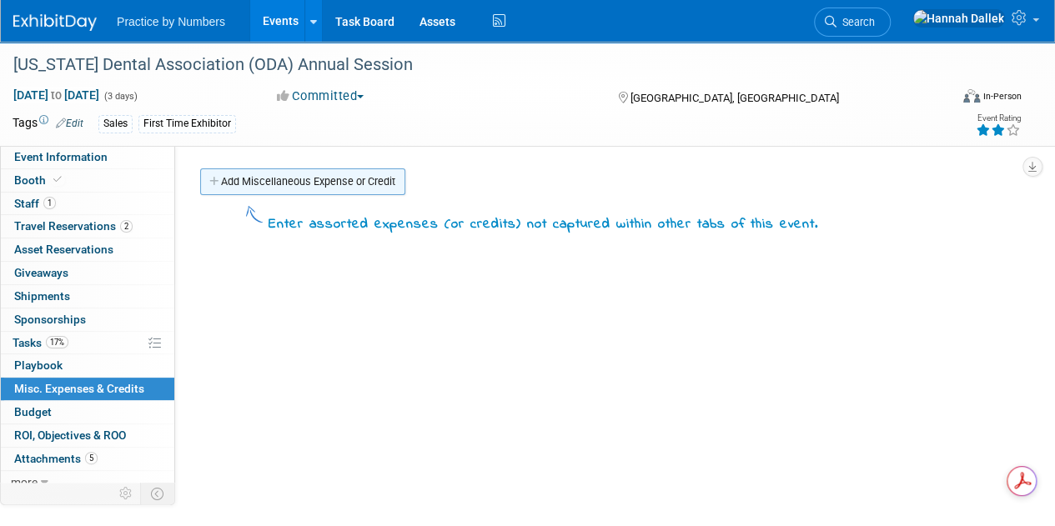
click at [227, 182] on link "Add Miscellaneous Expense or Credit" at bounding box center [302, 181] width 205 height 27
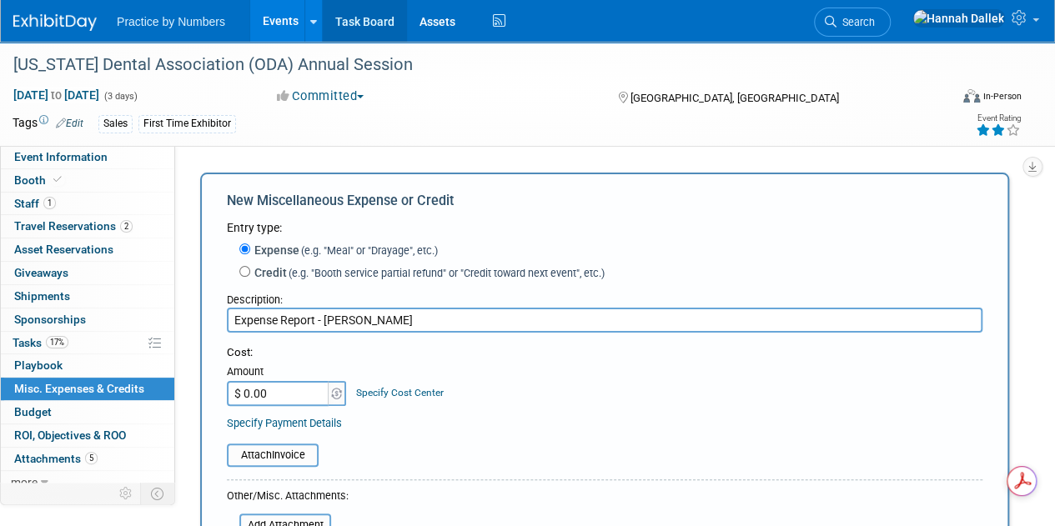
type input "Expense Report - [PERSON_NAME]"
click at [290, 392] on input "$ 0.00" at bounding box center [279, 393] width 104 height 25
type input "$ 382.37"
click at [387, 426] on div "Attach Invoice" at bounding box center [604, 446] width 755 height 41
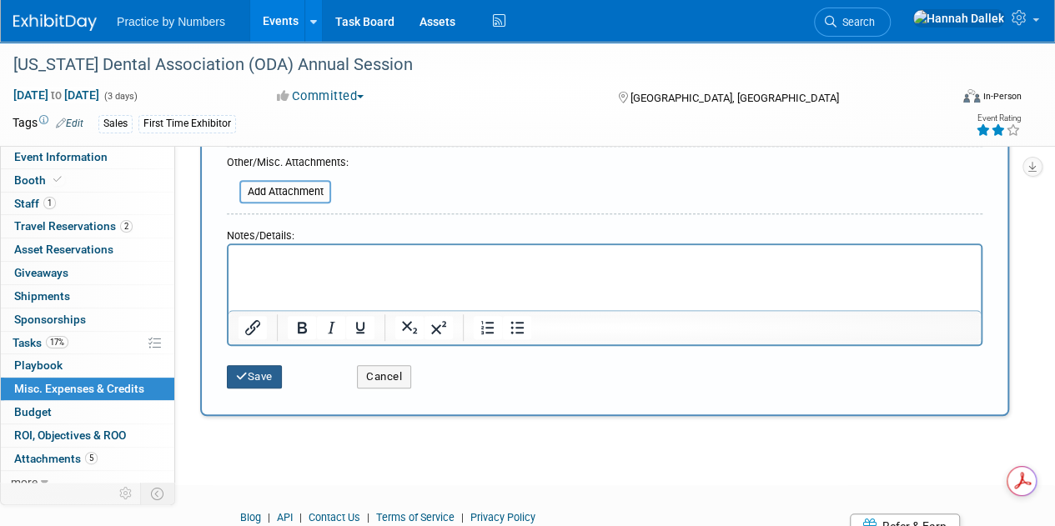
click at [251, 381] on button "Save" at bounding box center [254, 376] width 55 height 23
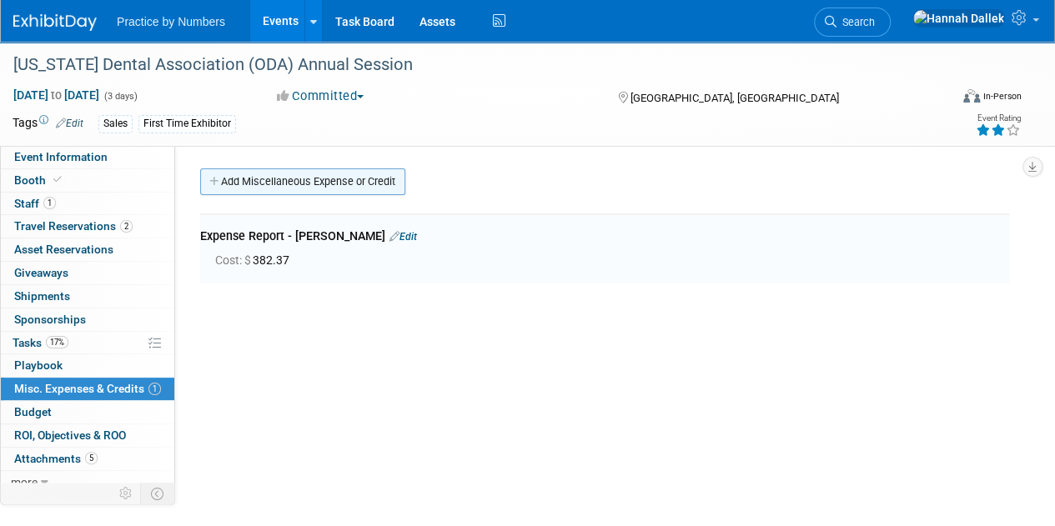
click at [223, 183] on link "Add Miscellaneous Expense or Credit" at bounding box center [302, 181] width 205 height 27
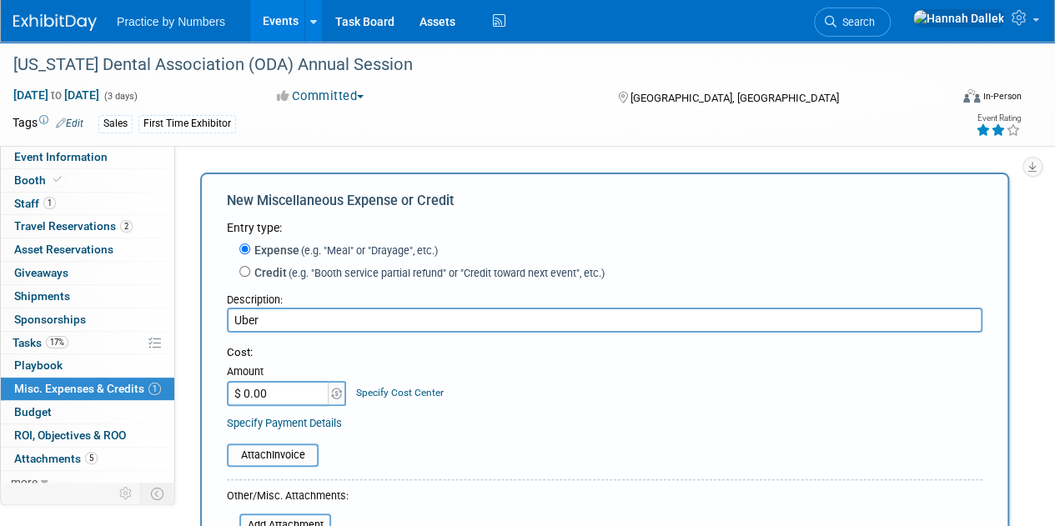
type input "Uber"
click at [261, 391] on input "$ 0.00" at bounding box center [279, 393] width 104 height 25
type input "$ 47.25"
drag, startPoint x: 450, startPoint y: 414, endPoint x: 367, endPoint y: 437, distance: 86.4
click at [450, 414] on div "Specify Payment Details" at bounding box center [604, 423] width 755 height 18
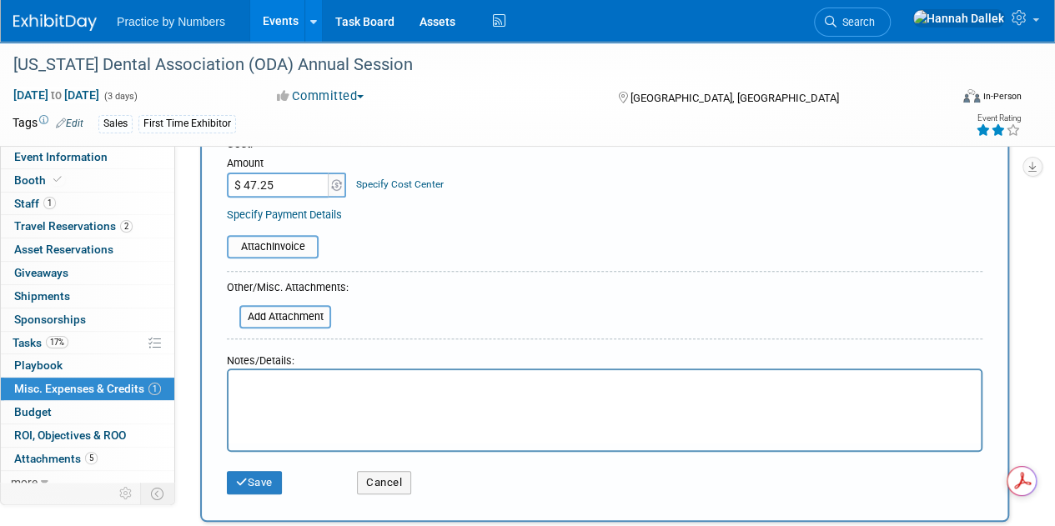
scroll to position [250, 0]
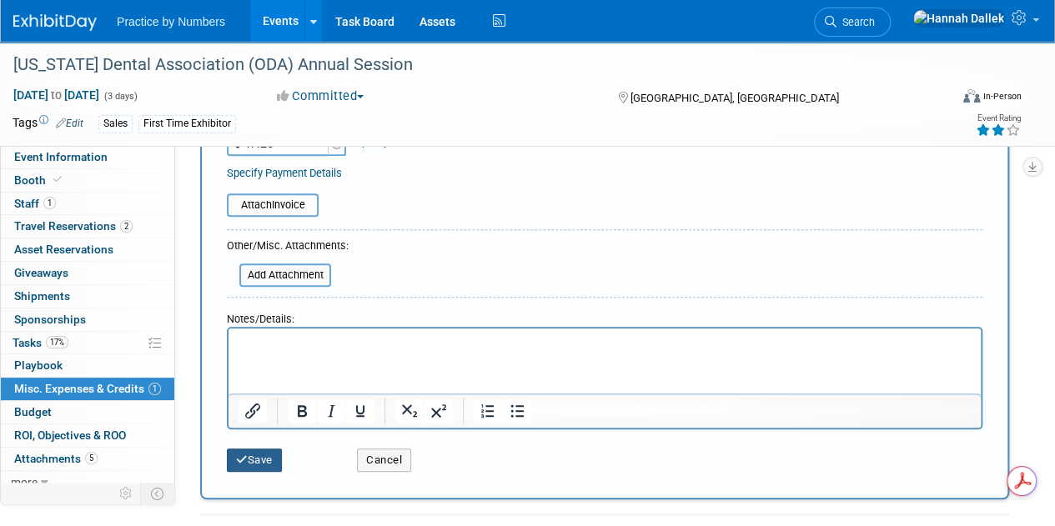
click at [257, 460] on button "Save" at bounding box center [254, 460] width 55 height 23
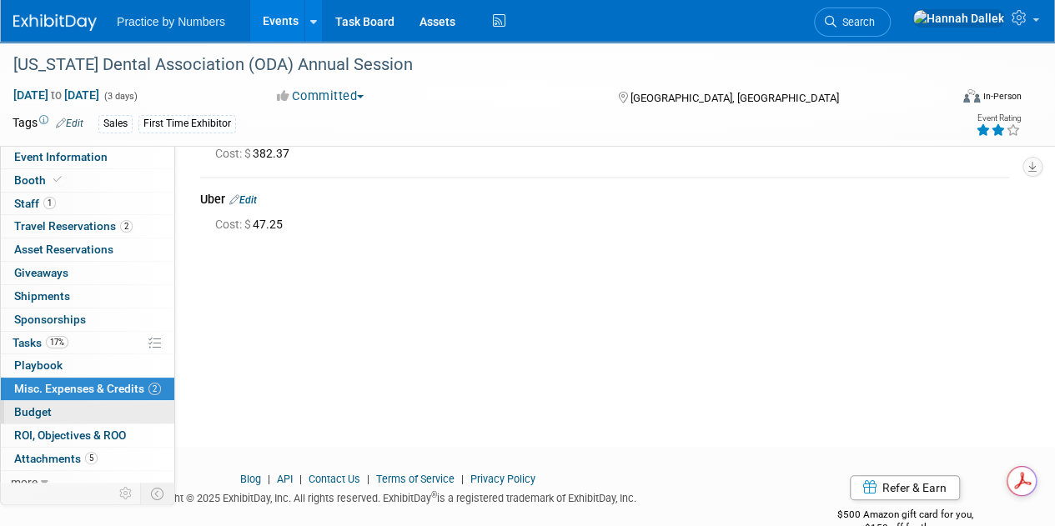
scroll to position [0, 0]
click at [72, 405] on link "Budget" at bounding box center [87, 412] width 173 height 23
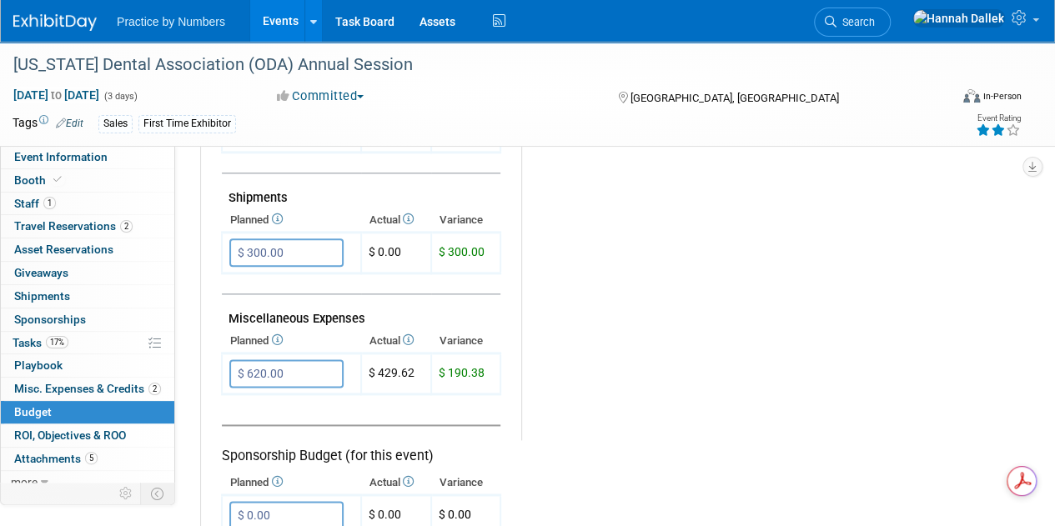
scroll to position [917, 0]
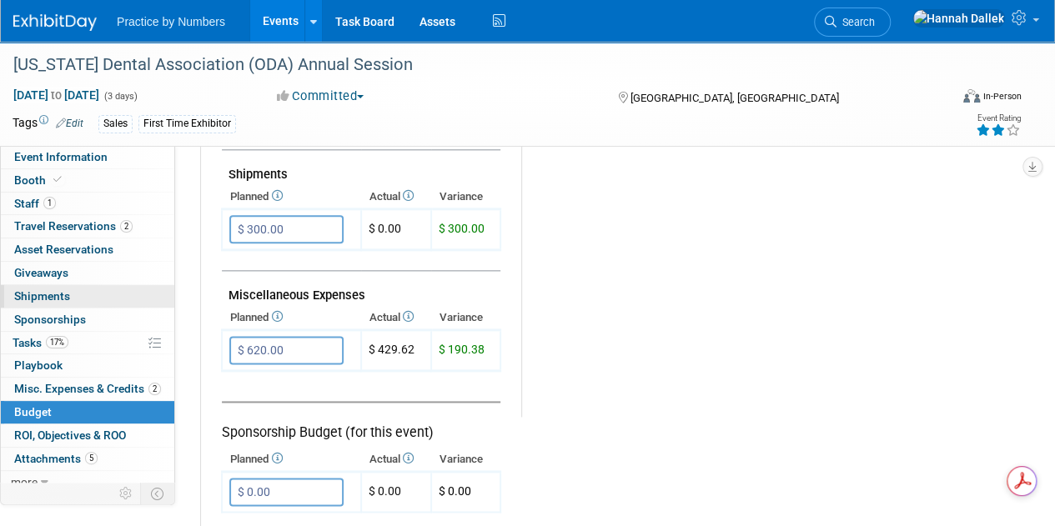
click at [52, 291] on span "Shipments 0" at bounding box center [42, 295] width 56 height 13
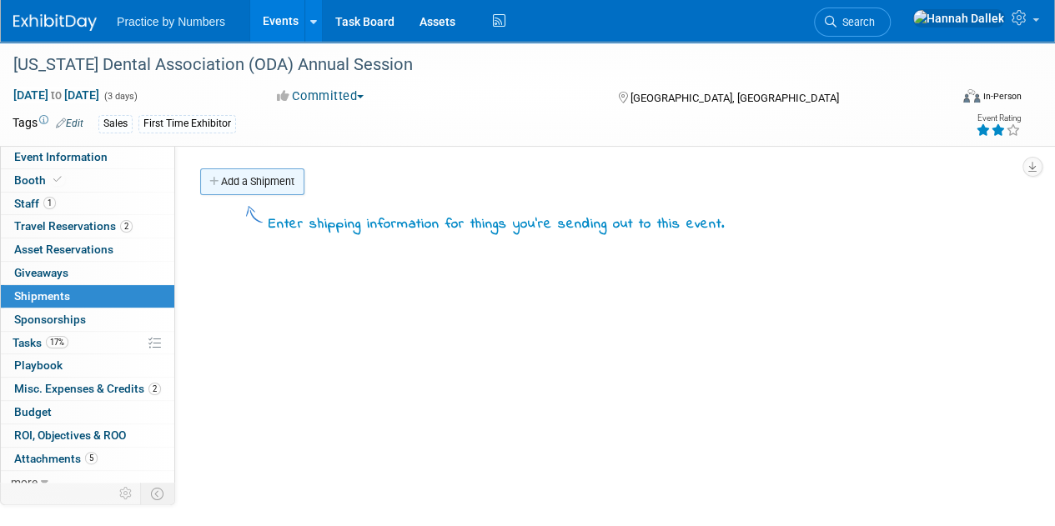
click at [254, 183] on link "Add a Shipment" at bounding box center [252, 181] width 104 height 27
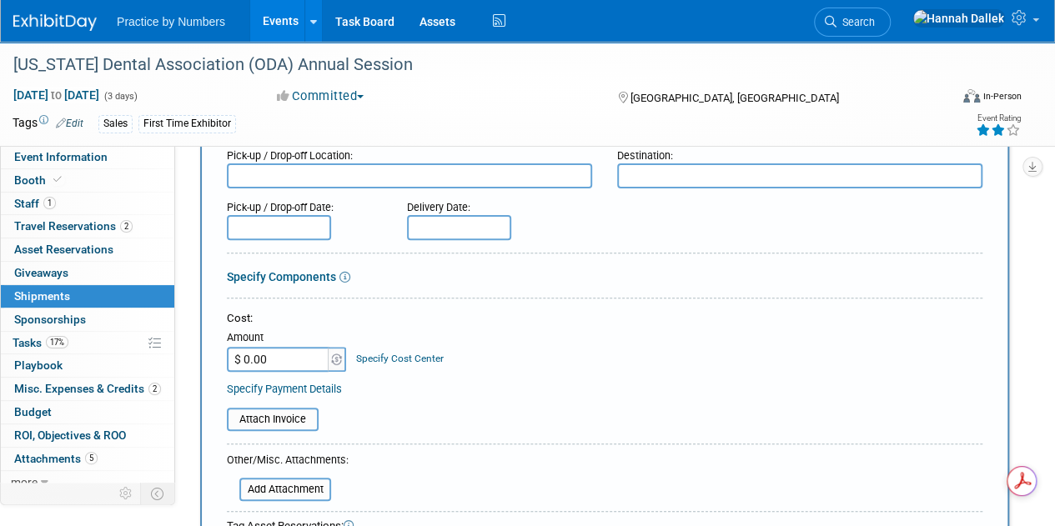
click at [275, 362] on input "$ 0.00" at bounding box center [279, 359] width 104 height 25
type input "$ 94.07"
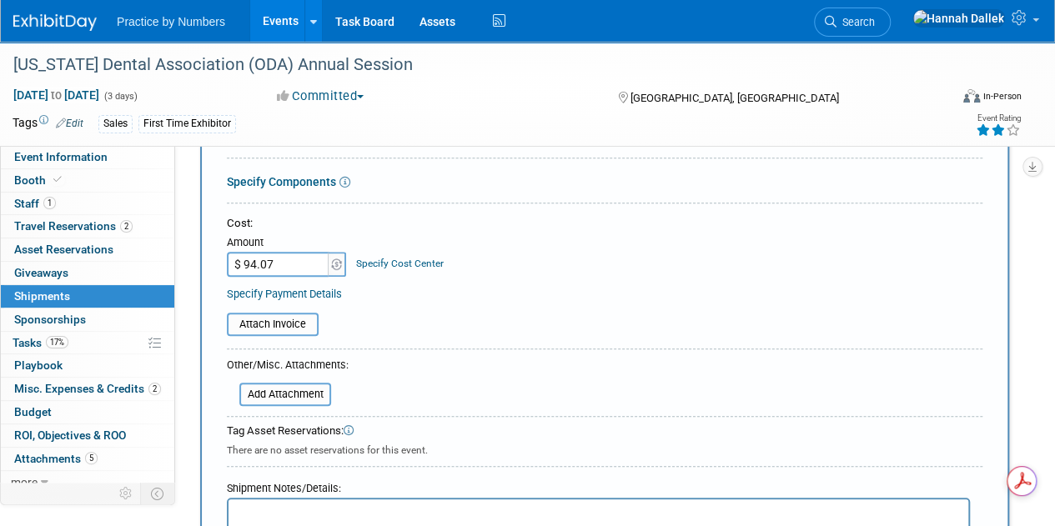
scroll to position [417, 0]
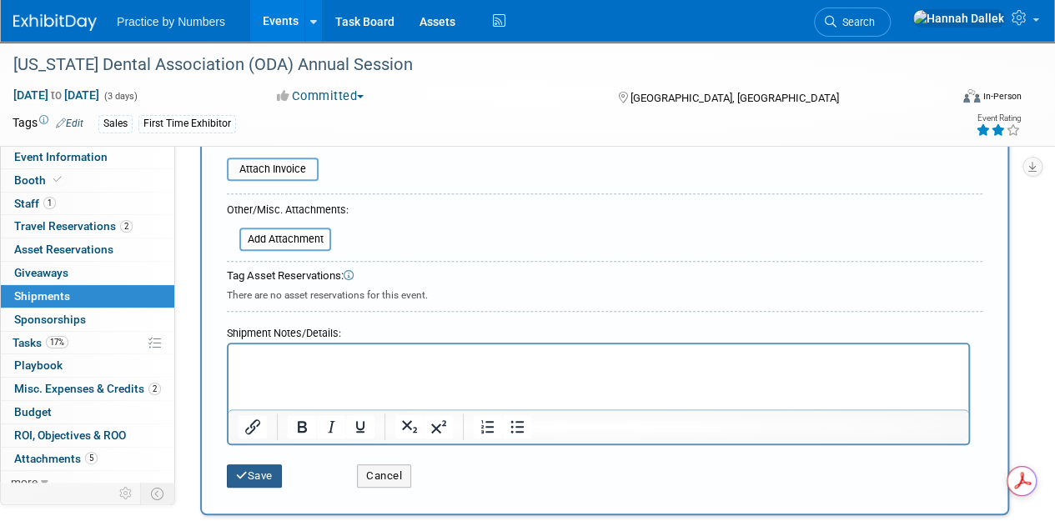
click at [268, 471] on button "Save" at bounding box center [254, 475] width 55 height 23
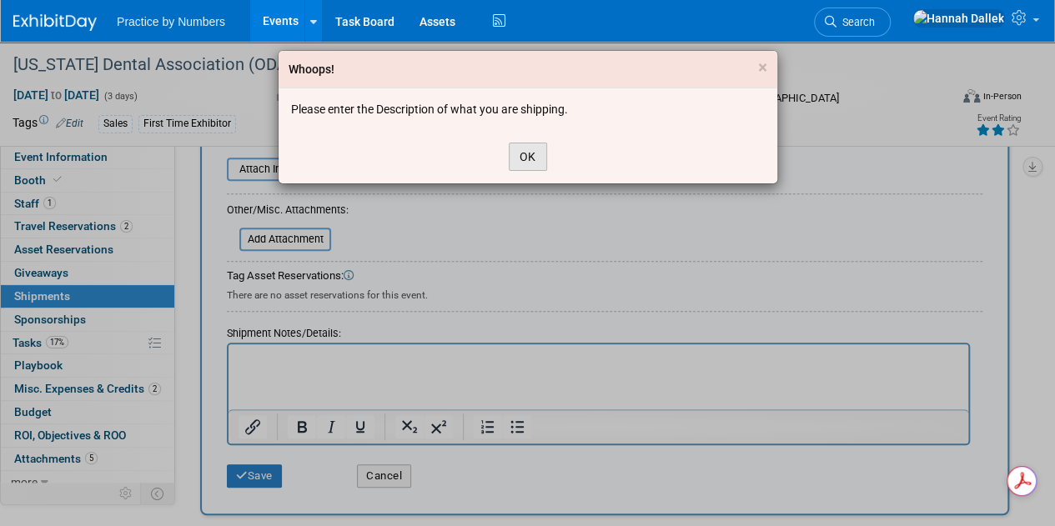
click at [529, 151] on button "OK" at bounding box center [528, 157] width 38 height 28
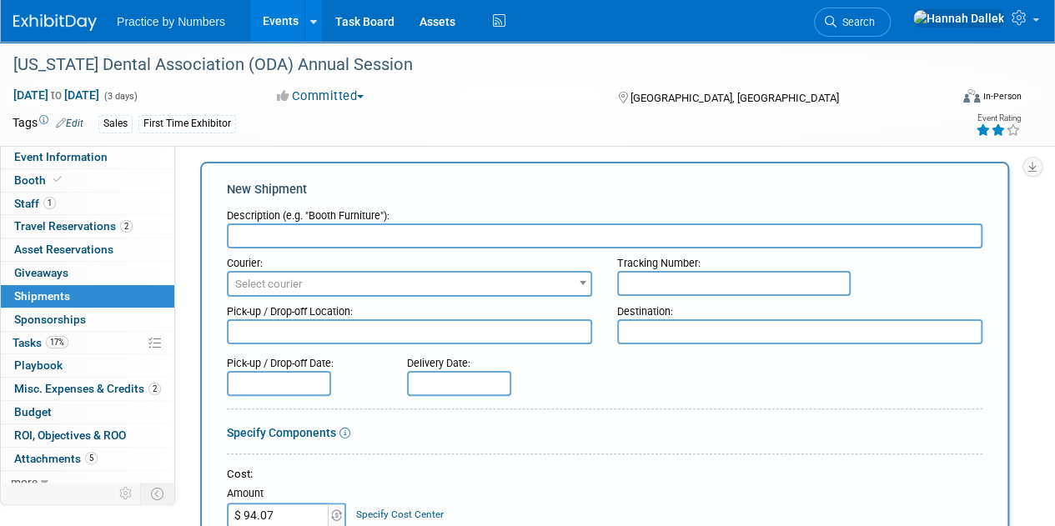
scroll to position [0, 0]
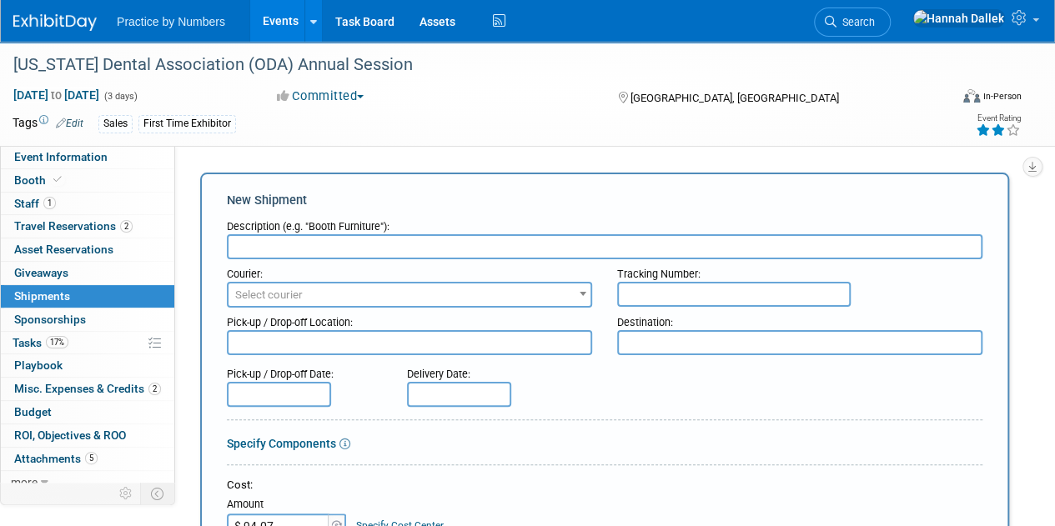
click at [377, 249] on input "text" at bounding box center [604, 246] width 755 height 25
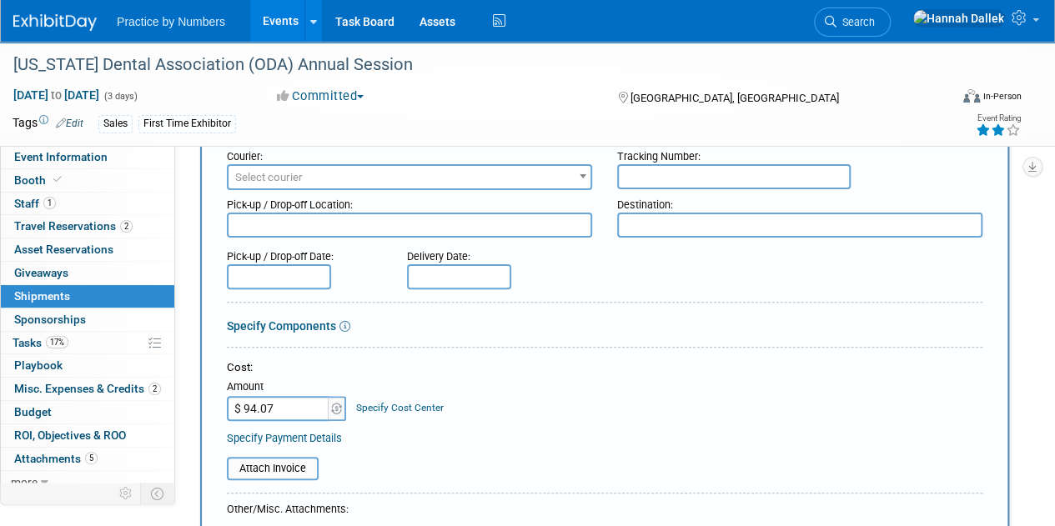
scroll to position [83, 0]
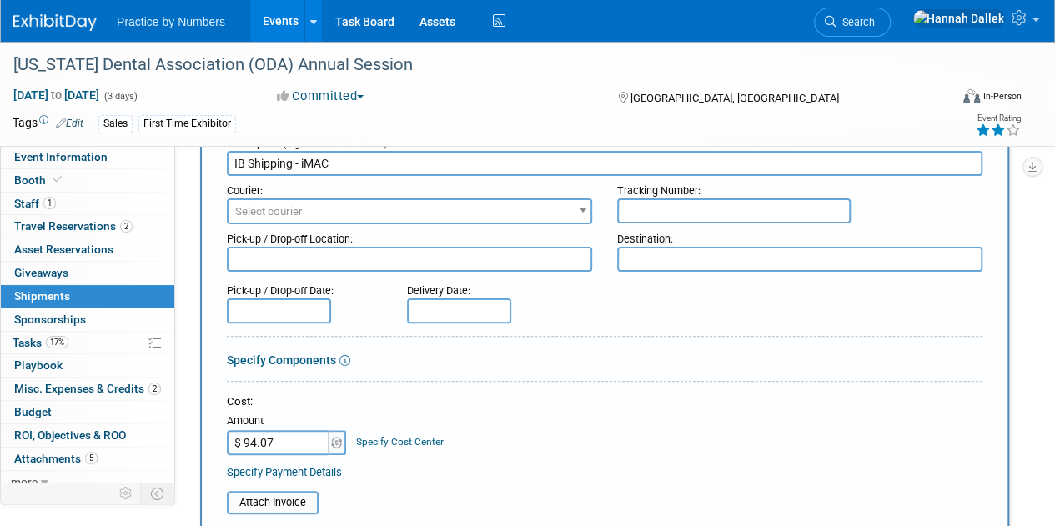
drag, startPoint x: 328, startPoint y: 168, endPoint x: 318, endPoint y: 167, distance: 10.9
click at [318, 167] on input "IB Shipping - iMAC" at bounding box center [604, 163] width 755 height 25
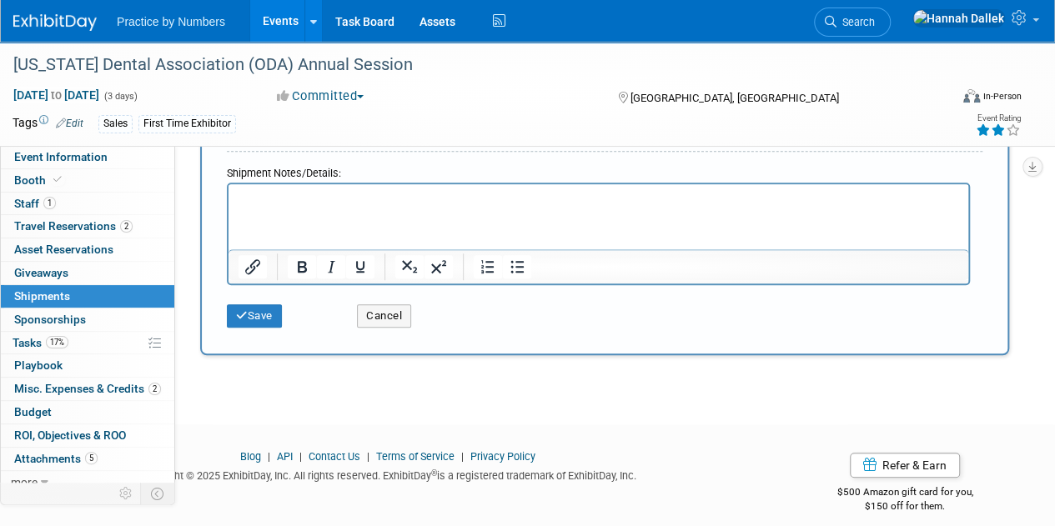
scroll to position [584, 0]
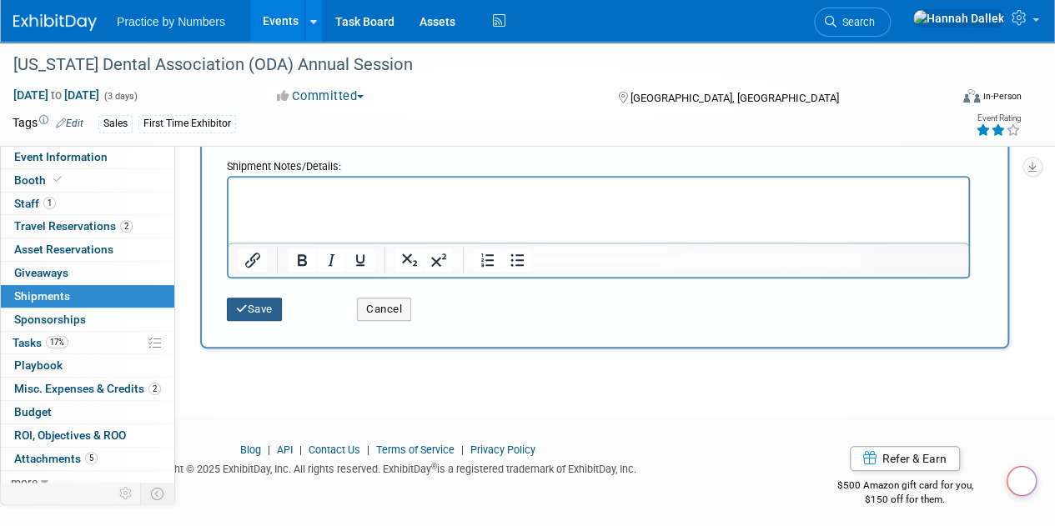
type input "IB Shipping - iMac"
click at [242, 313] on button "Save" at bounding box center [254, 309] width 55 height 23
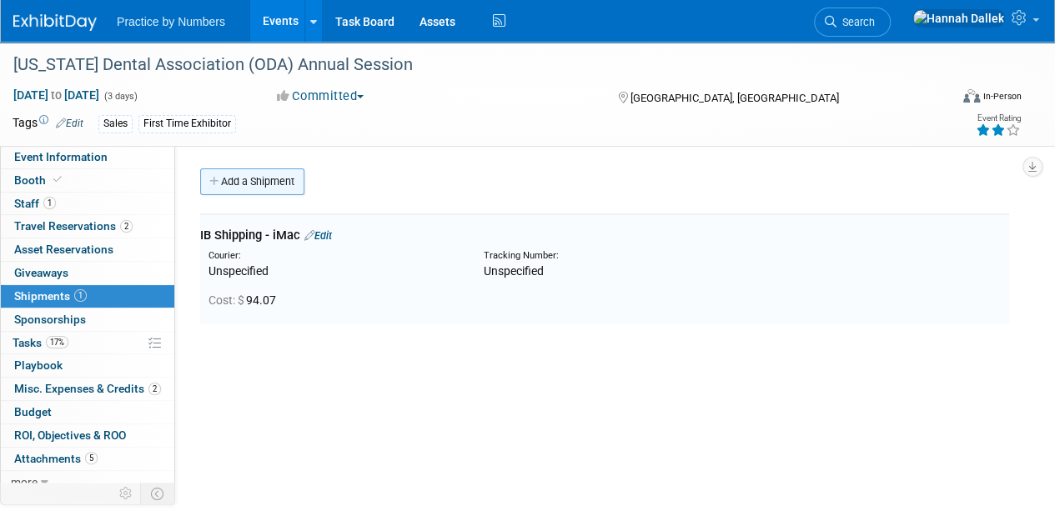
click at [248, 184] on link "Add a Shipment" at bounding box center [252, 181] width 104 height 27
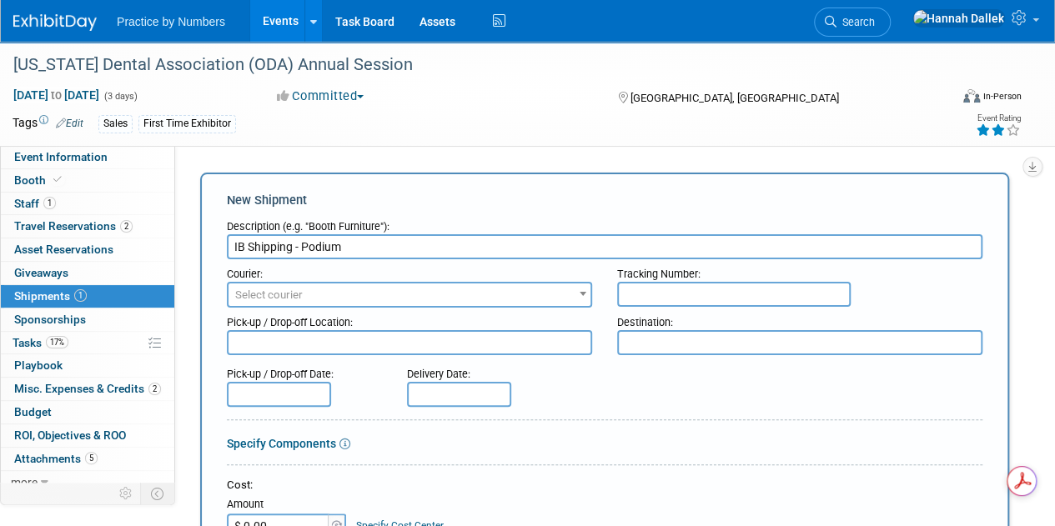
scroll to position [167, 0]
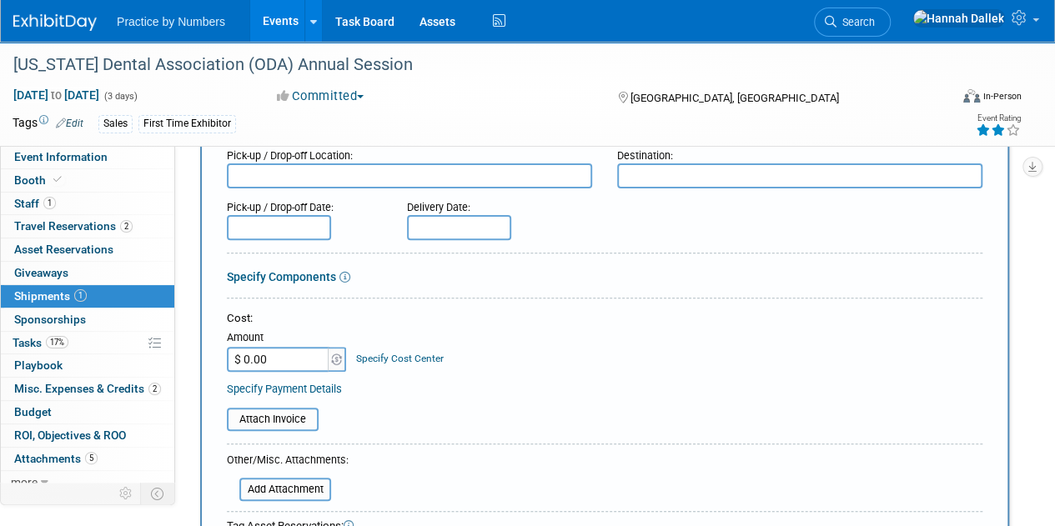
type input "IB Shipping - Podium"
click at [279, 353] on input "$ 0.00" at bounding box center [279, 359] width 104 height 25
type input "$ 165.23"
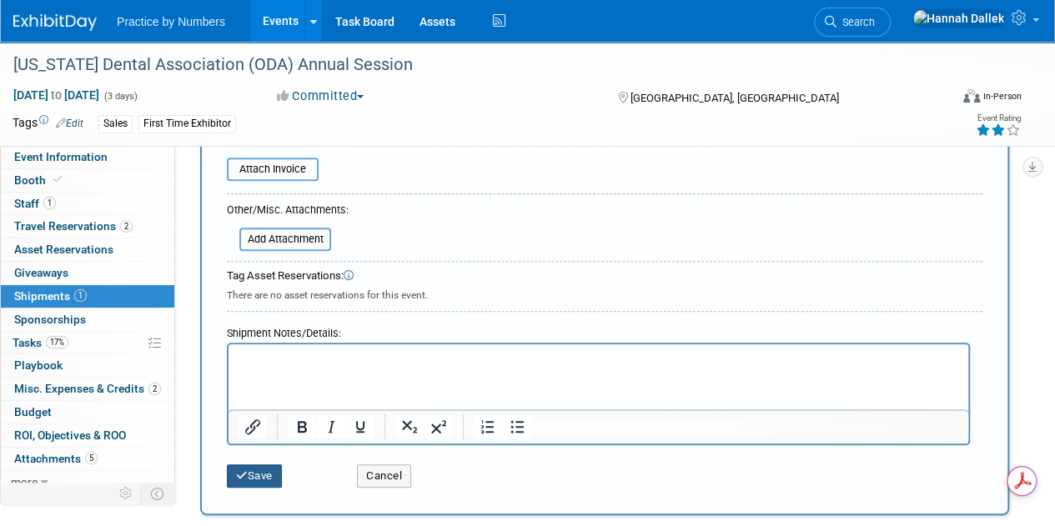
click at [255, 479] on button "Save" at bounding box center [254, 475] width 55 height 23
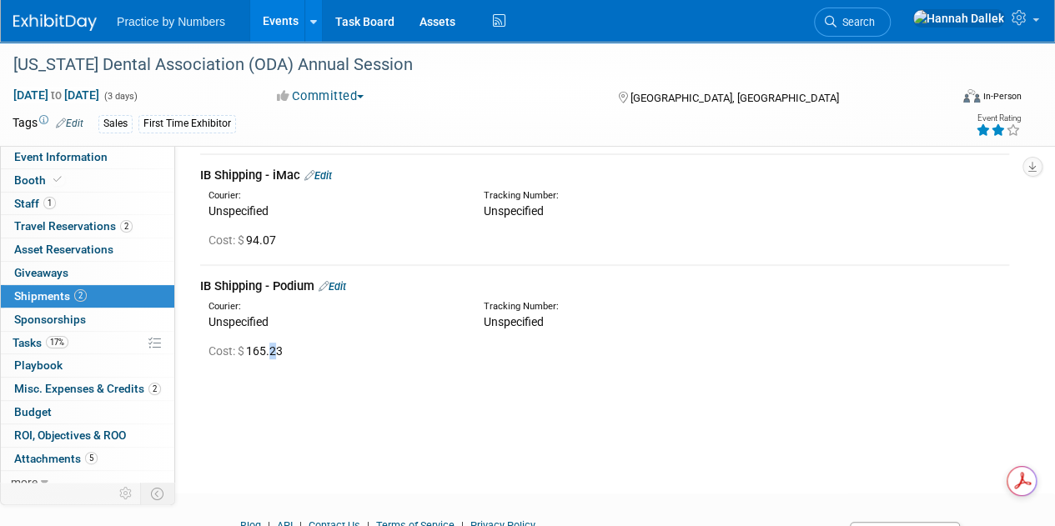
click at [273, 353] on div "Cost: $ 165.23" at bounding box center [608, 351] width 800 height 17
drag, startPoint x: 289, startPoint y: 353, endPoint x: 250, endPoint y: 354, distance: 39.2
click at [250, 354] on span "Cost: $ 165.23" at bounding box center [248, 350] width 81 height 13
copy span "165.23"
click at [72, 384] on span "Misc. Expenses & Credits 2" at bounding box center [87, 388] width 147 height 13
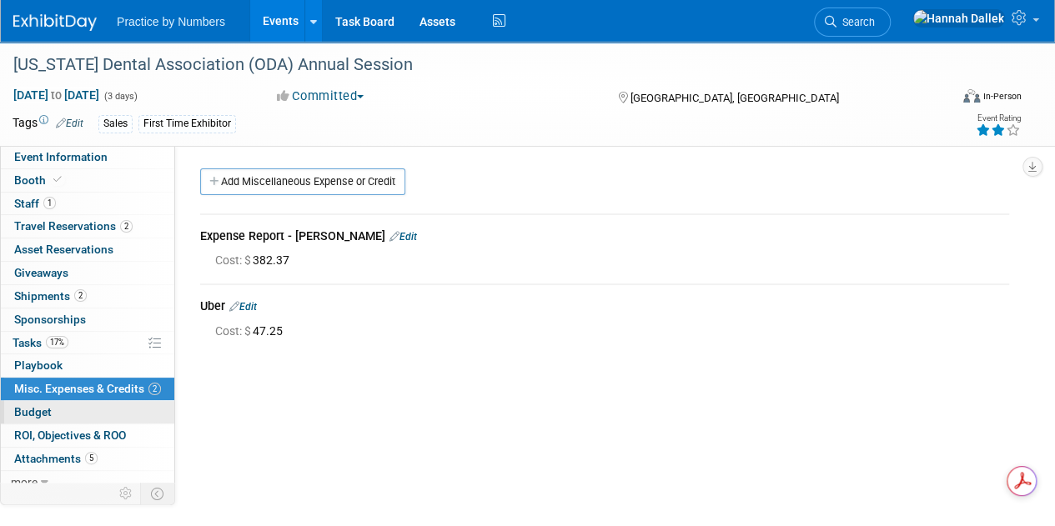
click at [62, 401] on link "Budget" at bounding box center [87, 412] width 173 height 23
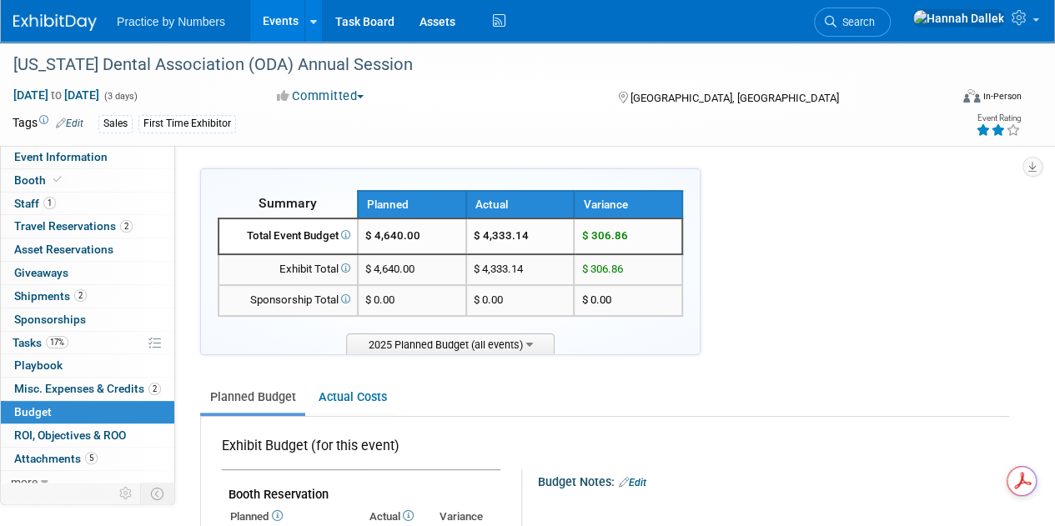
drag, startPoint x: 634, startPoint y: 236, endPoint x: 240, endPoint y: 240, distance: 393.5
click at [240, 240] on tr "Total Event Budget $ 4,640.00 $ 4,333.14 $ 306.86" at bounding box center [450, 236] width 464 height 36
copy tr "Total Event Budget $ 4,640.00 $ 4,333.14 $ 306.86"
